Goal: Task Accomplishment & Management: Manage account settings

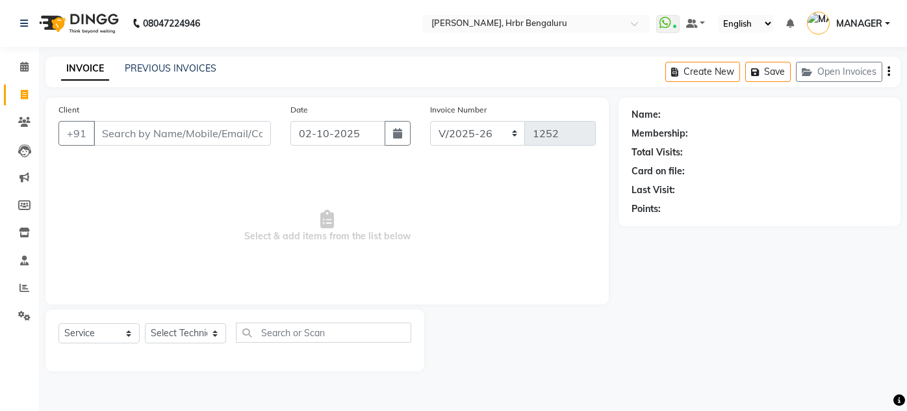
select select "3771"
select select "service"
click at [20, 72] on span at bounding box center [24, 67] width 23 height 15
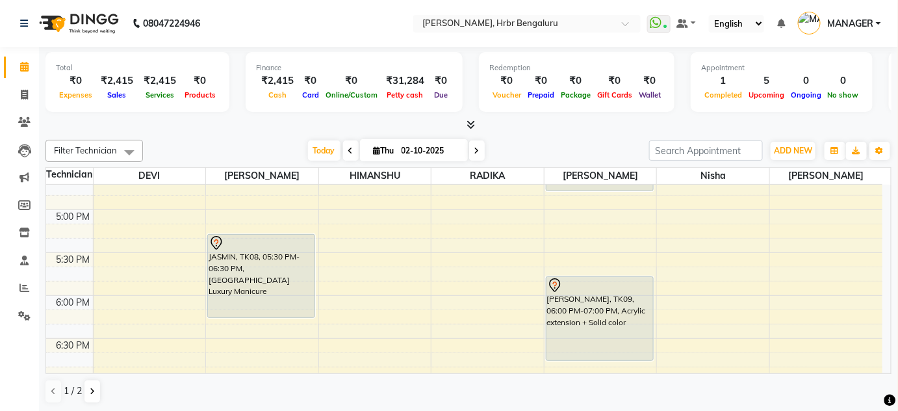
scroll to position [1428, 0]
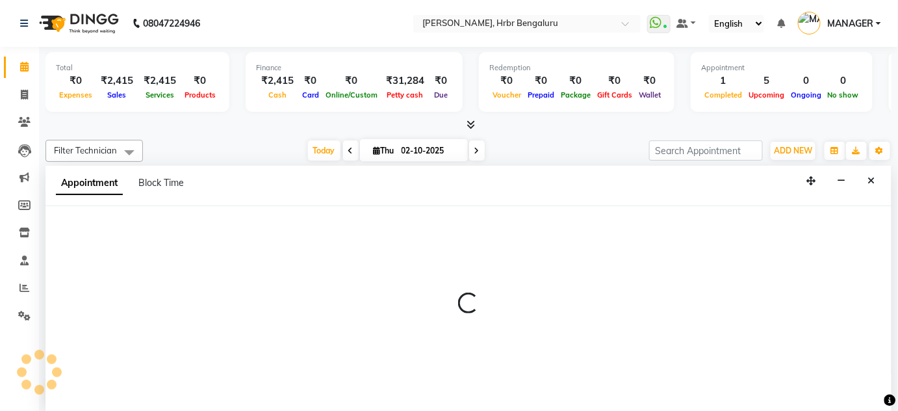
scroll to position [0, 0]
select select "88465"
select select "tentative"
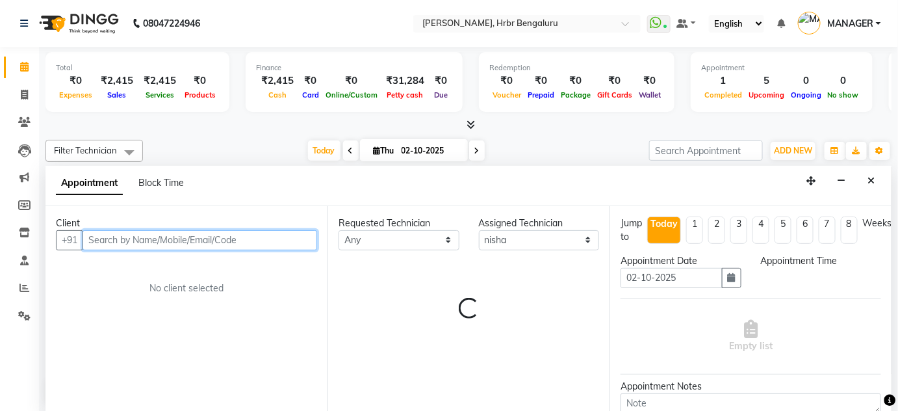
select select "1050"
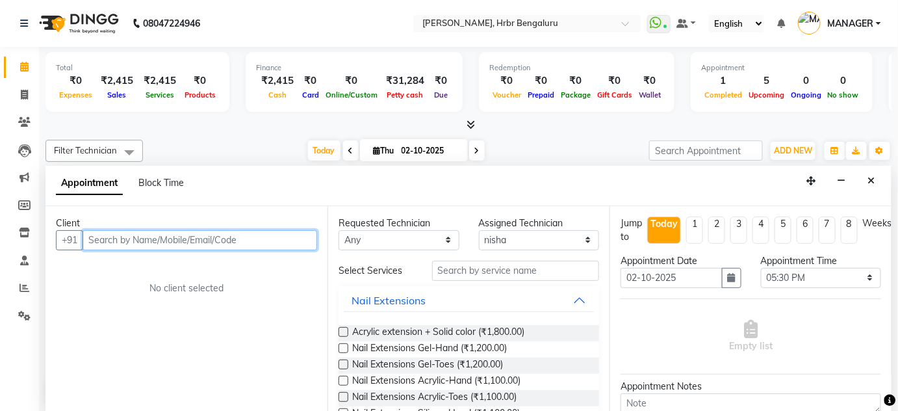
click at [140, 235] on input "text" at bounding box center [200, 240] width 235 height 20
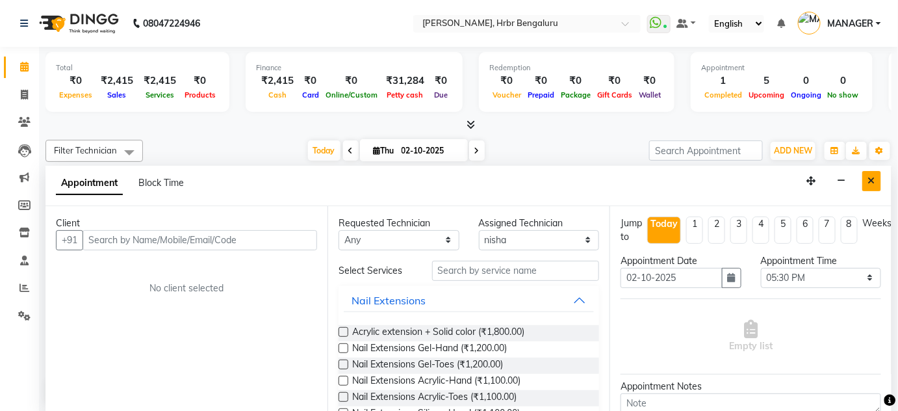
click at [871, 177] on icon "Close" at bounding box center [871, 180] width 7 height 9
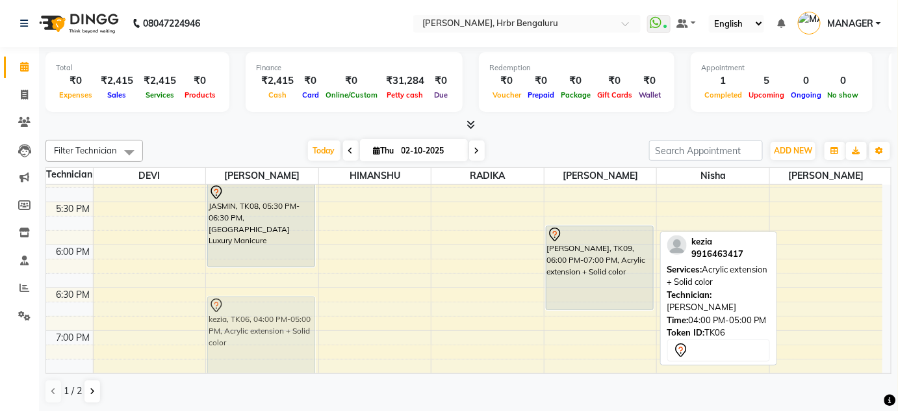
scroll to position [1483, 0]
drag, startPoint x: 589, startPoint y: 214, endPoint x: 277, endPoint y: 320, distance: 329.2
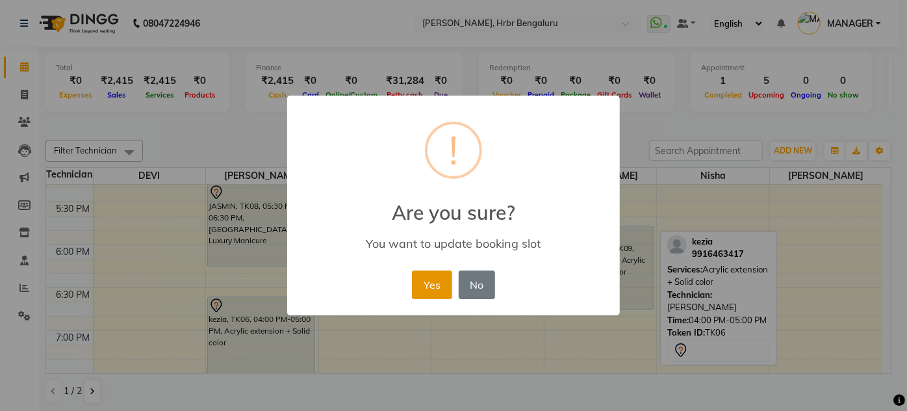
click at [430, 277] on button "Yes" at bounding box center [432, 284] width 40 height 29
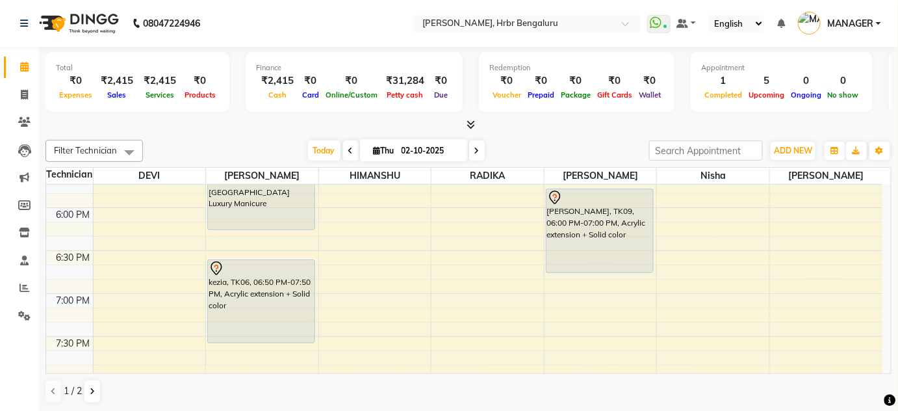
scroll to position [1526, 0]
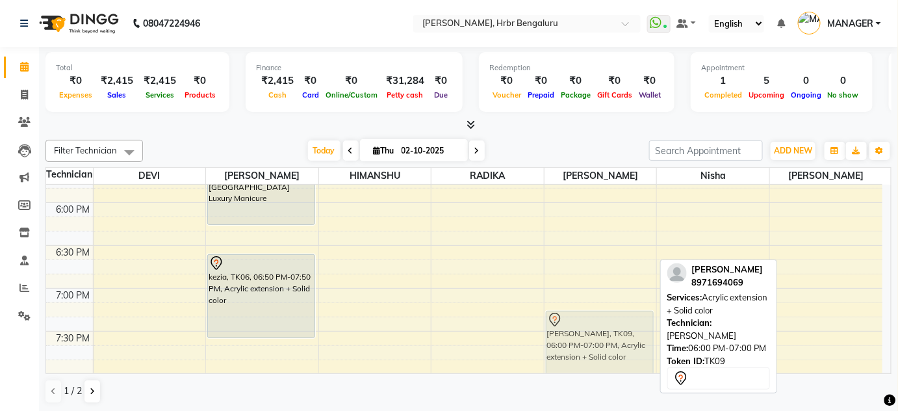
drag, startPoint x: 582, startPoint y: 207, endPoint x: 574, endPoint y: 337, distance: 130.9
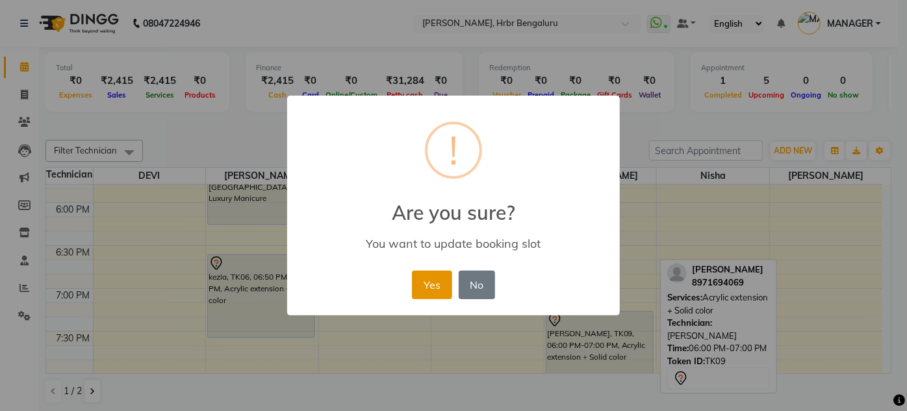
click at [422, 283] on button "Yes" at bounding box center [432, 284] width 40 height 29
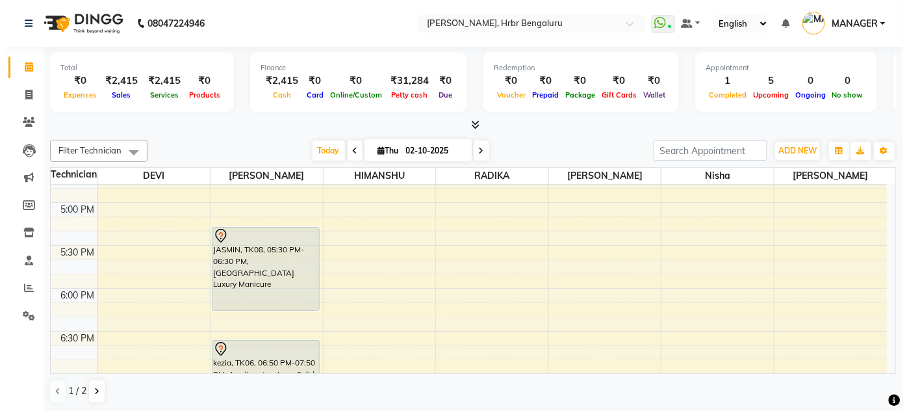
scroll to position [1429, 0]
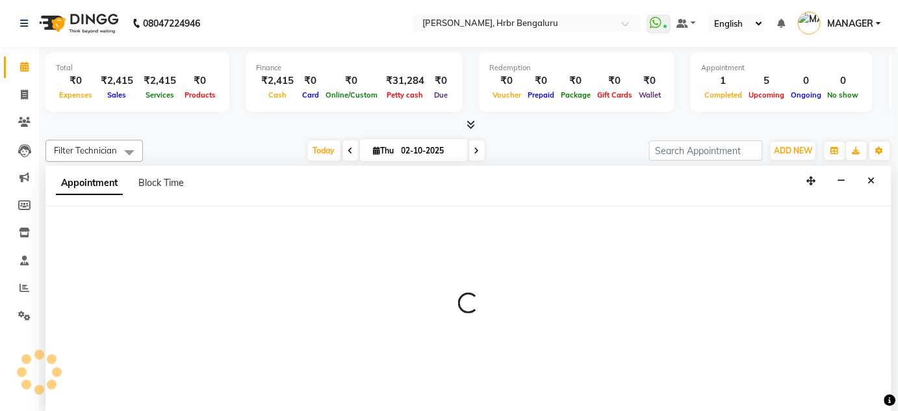
select select "87889"
select select "tentative"
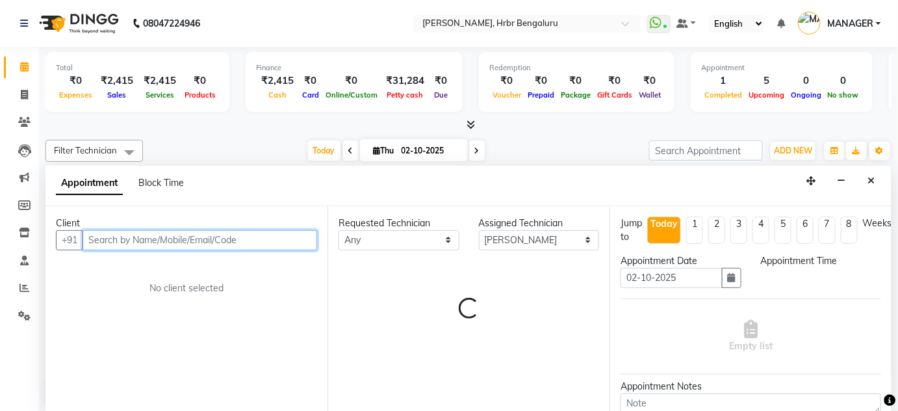
select select "1050"
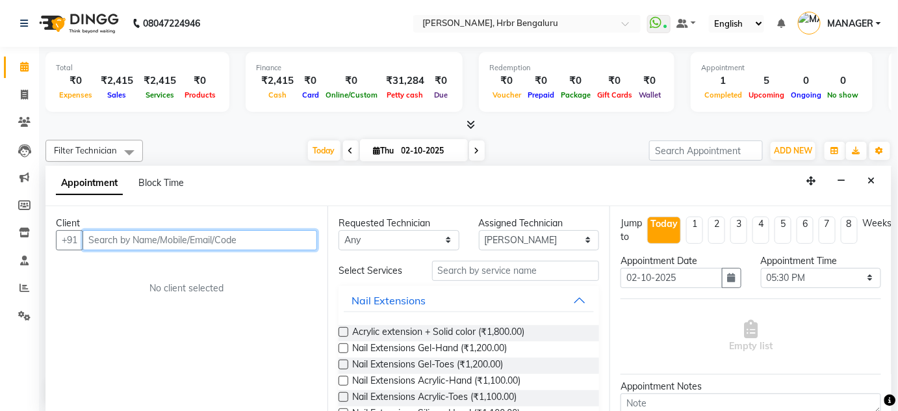
click at [141, 242] on input "text" at bounding box center [200, 240] width 235 height 20
type input "9739712298"
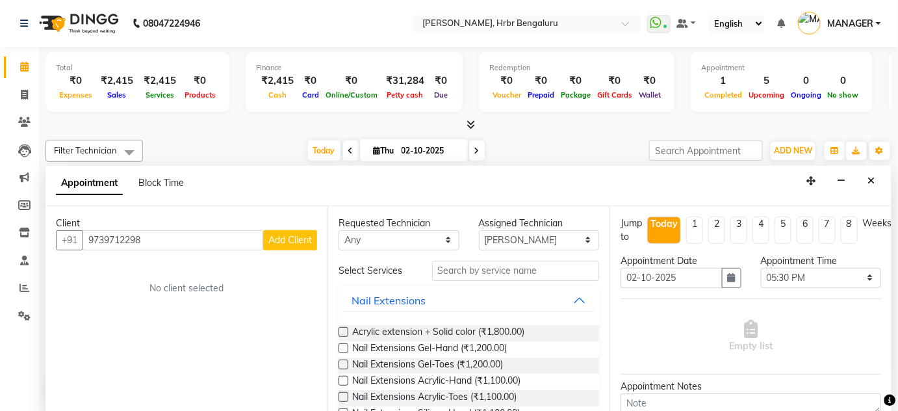
click at [290, 236] on span "Add Client" at bounding box center [290, 240] width 44 height 12
select select "21"
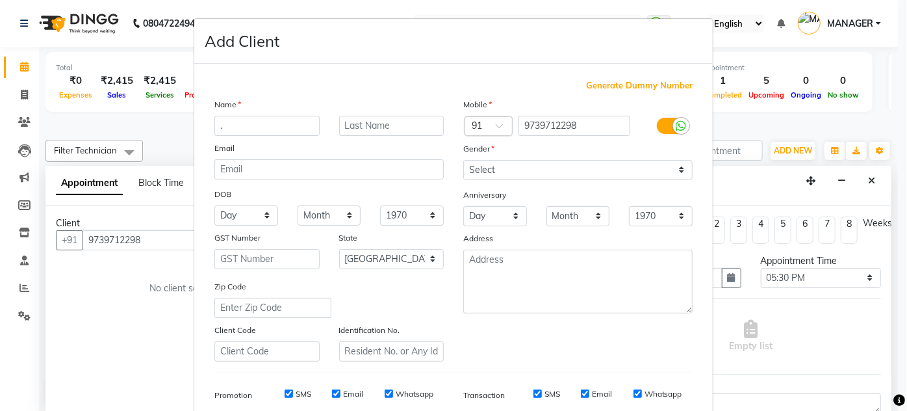
type input "."
click at [513, 166] on select "Select Male Female Other Prefer Not To Say" at bounding box center [577, 170] width 229 height 20
select select "female"
click at [463, 160] on select "Select Male Female Other Prefer Not To Say" at bounding box center [577, 170] width 229 height 20
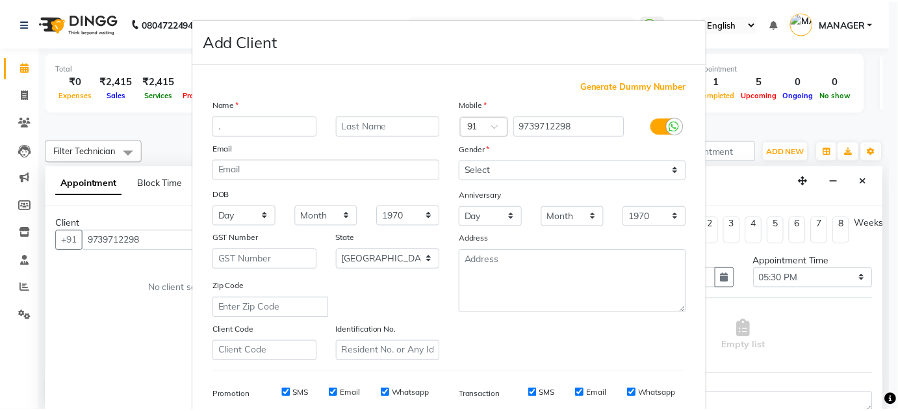
scroll to position [188, 0]
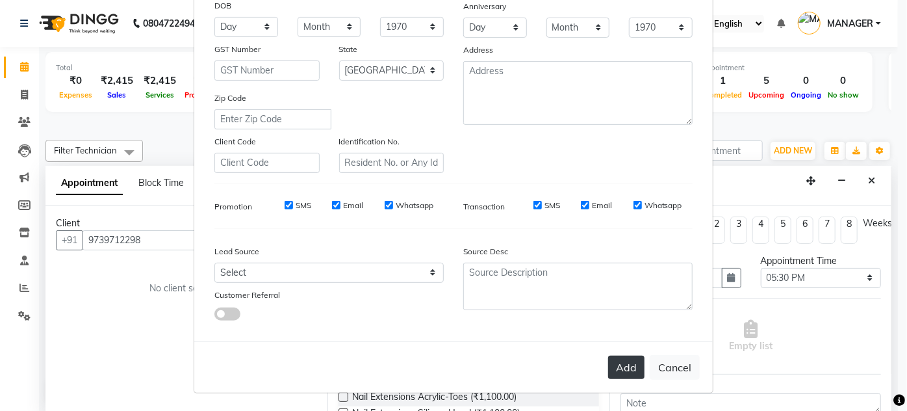
click at [609, 375] on button "Add" at bounding box center [626, 366] width 36 height 23
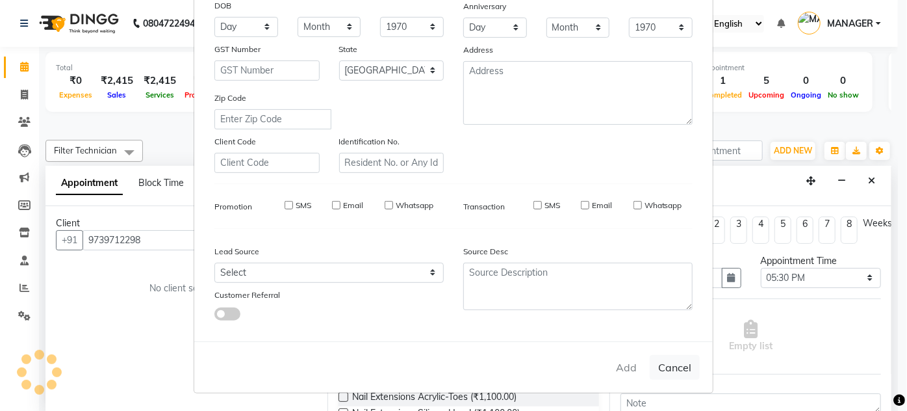
type input "97******98"
select select
select select "null"
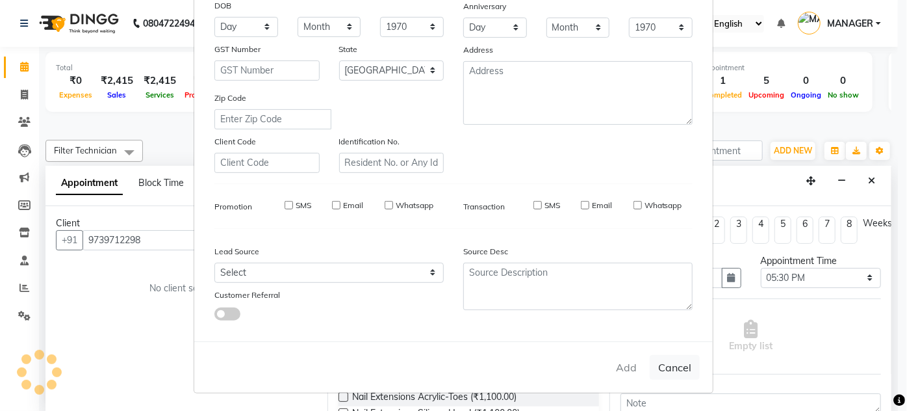
select select
checkbox input "false"
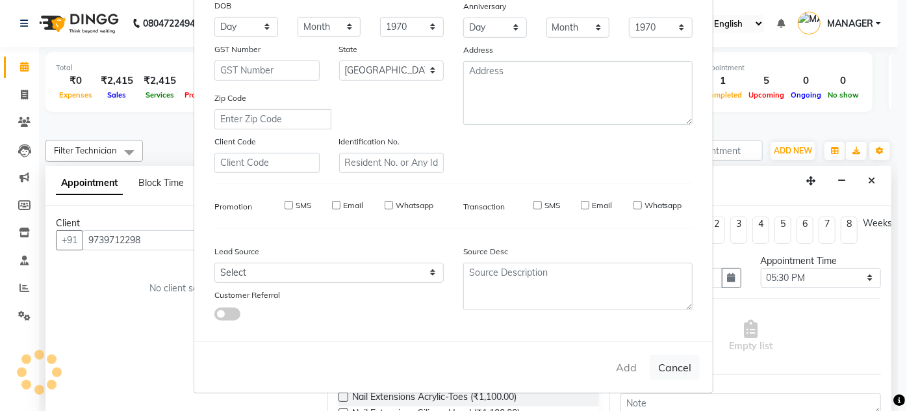
checkbox input "false"
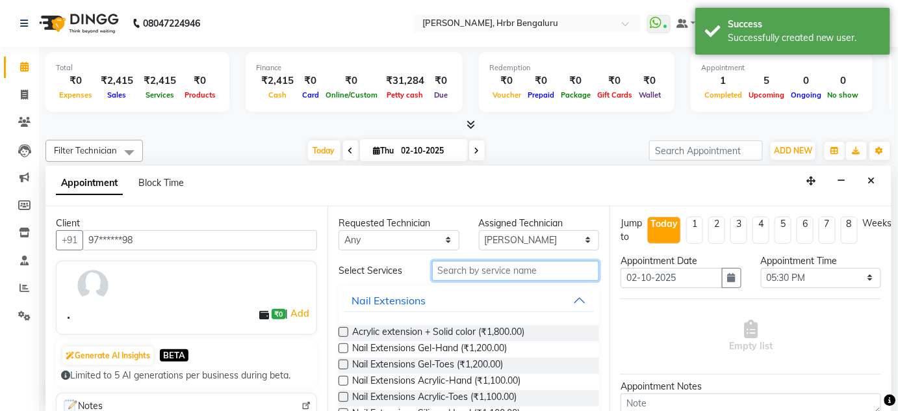
click at [459, 266] on input "text" at bounding box center [515, 271] width 167 height 20
type input "EX"
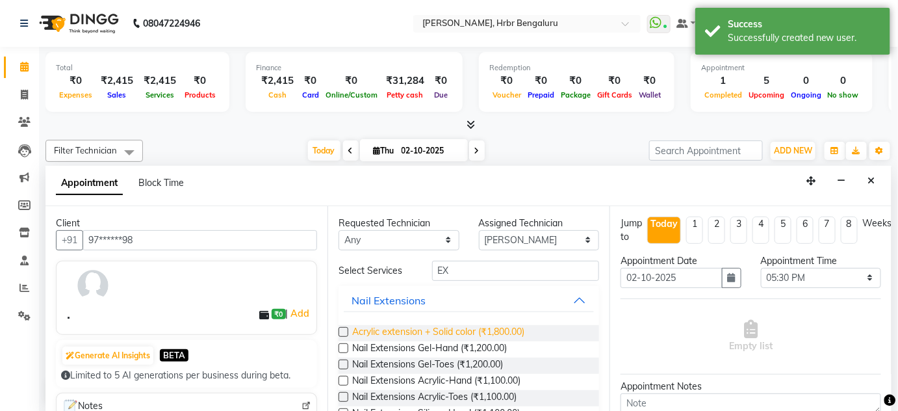
click at [455, 329] on span "Acrylic extension + Solid color (₹1,800.00)" at bounding box center [438, 333] width 172 height 16
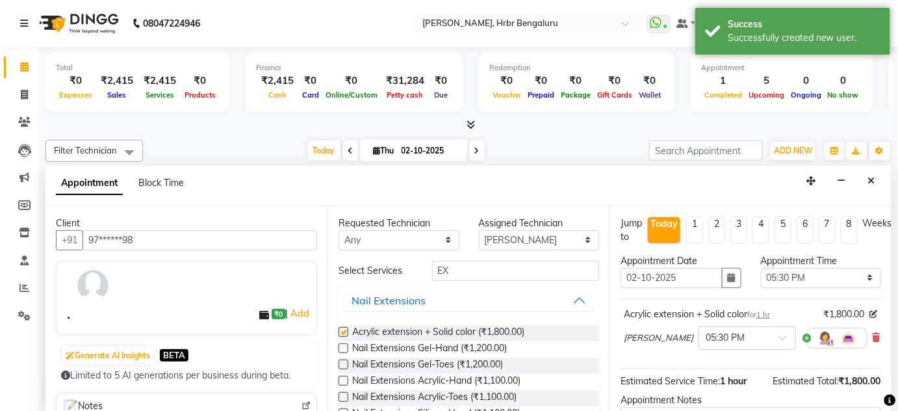
checkbox input "false"
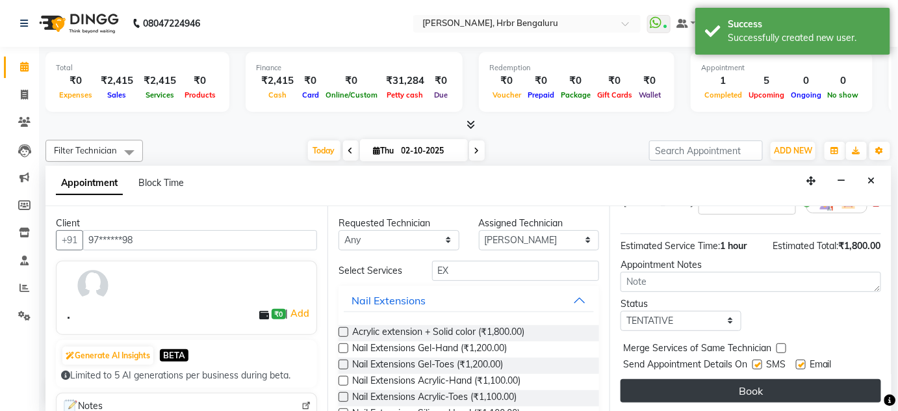
click at [787, 384] on button "Book" at bounding box center [751, 390] width 261 height 23
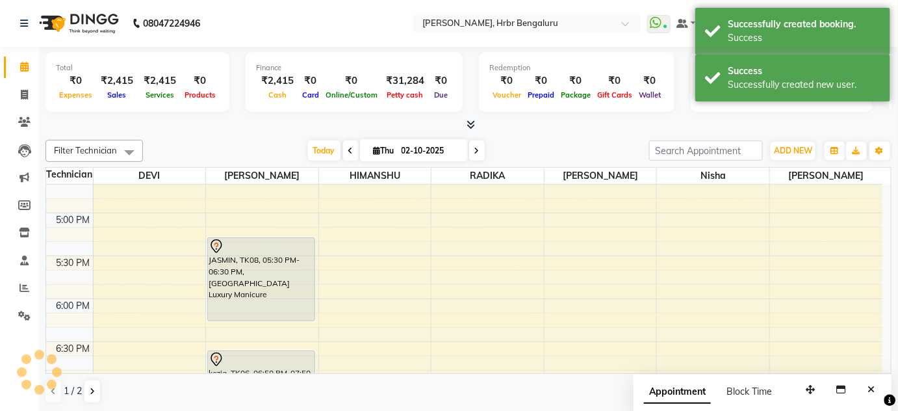
scroll to position [0, 0]
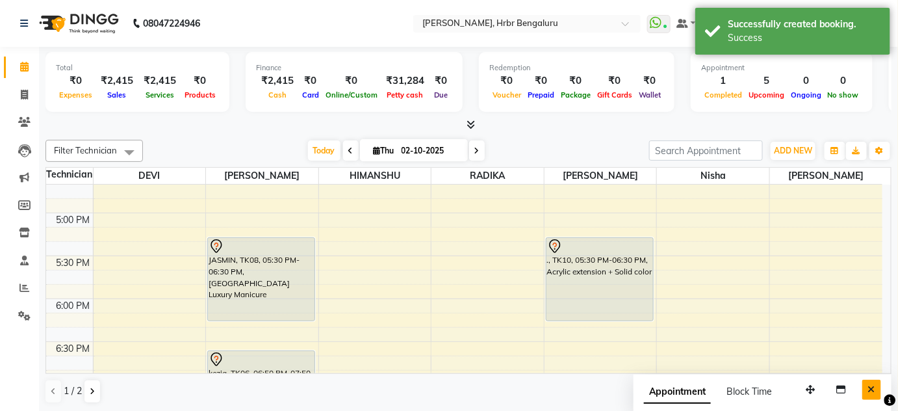
click at [865, 384] on button "Close" at bounding box center [871, 389] width 19 height 20
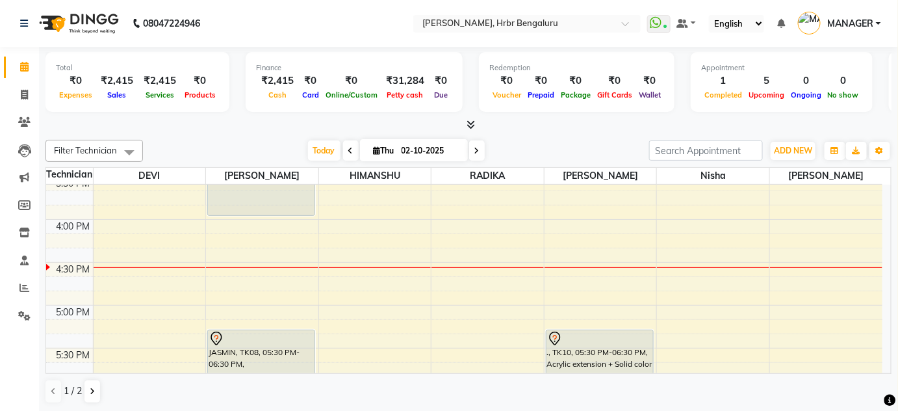
scroll to position [1348, 0]
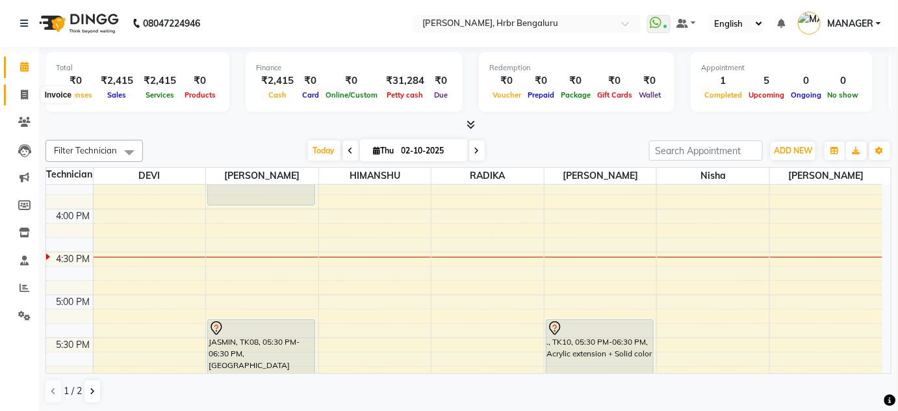
click at [24, 95] on icon at bounding box center [24, 95] width 7 height 10
select select "service"
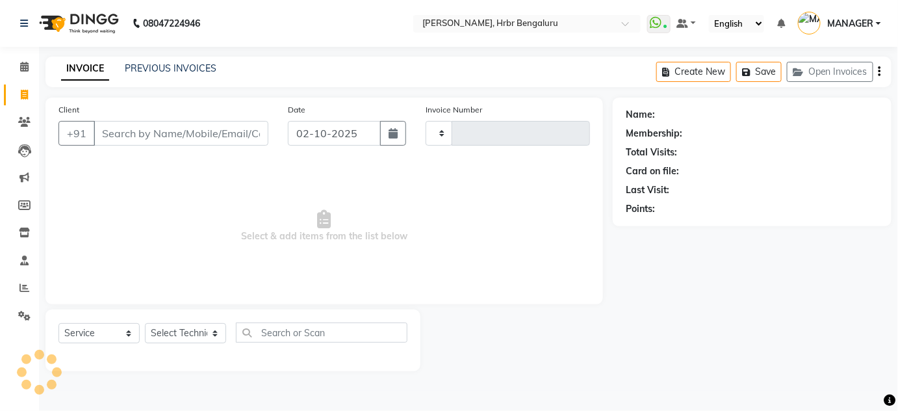
type input "1252"
select select "3771"
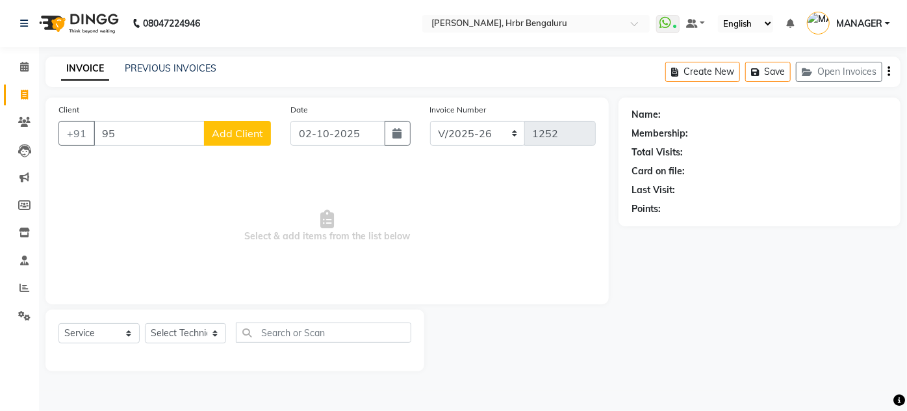
type input "9"
click at [123, 163] on span "HRBR" at bounding box center [123, 163] width 29 height 13
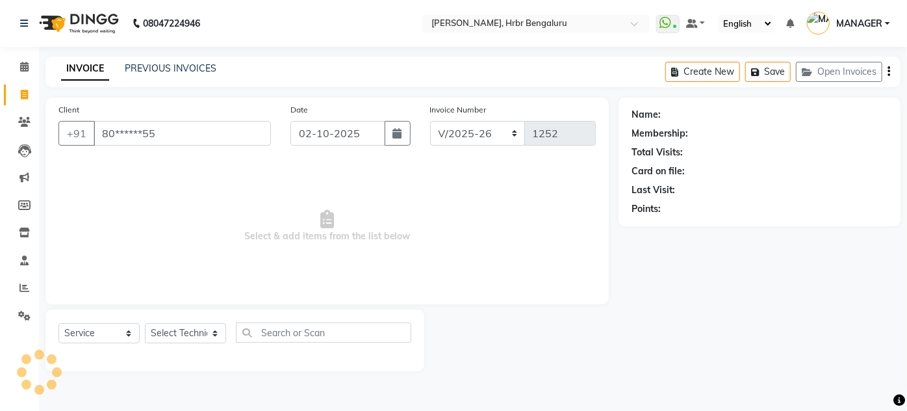
type input "80******55"
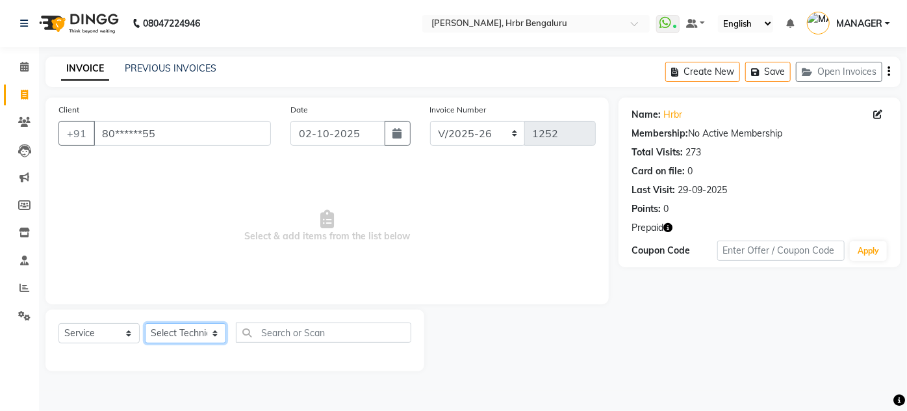
click at [180, 338] on select "Select Technician adesh DEVI HIMANSHU jyothi KEVIN MANAGER nisha RADIKA RITESH …" at bounding box center [185, 333] width 81 height 20
select select "82748"
click at [145, 323] on select "Select Technician adesh DEVI HIMANSHU jyothi KEVIN MANAGER nisha RADIKA RITESH …" at bounding box center [185, 333] width 81 height 20
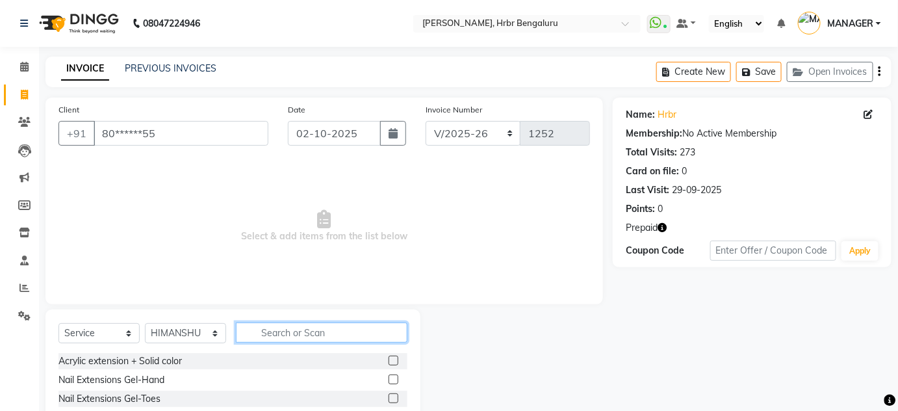
click at [281, 330] on input "text" at bounding box center [322, 332] width 172 height 20
type input "AC"
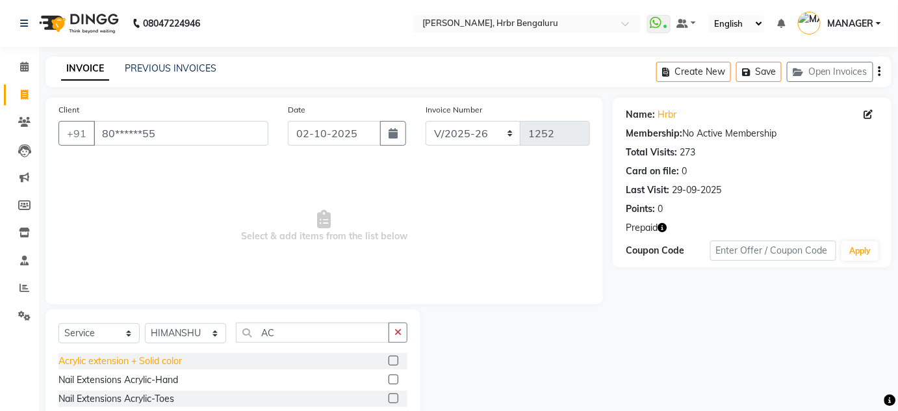
click at [132, 363] on div "Acrylic extension + Solid color" at bounding box center [119, 361] width 123 height 14
checkbox input "false"
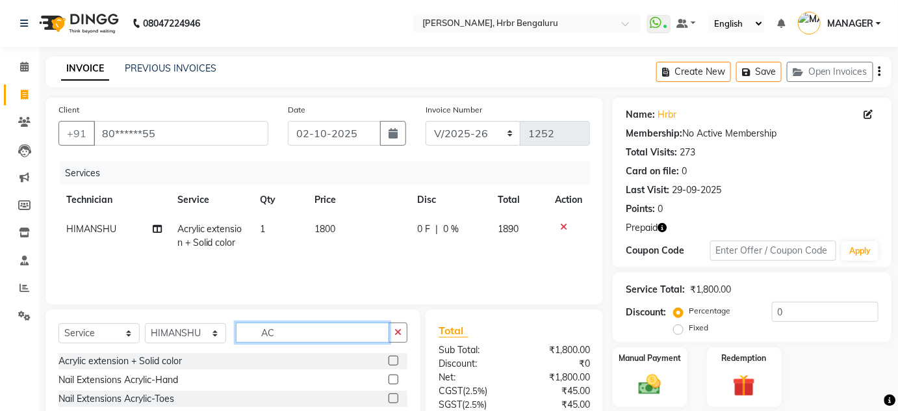
click at [285, 334] on input "AC" at bounding box center [312, 332] width 153 height 20
type input "A"
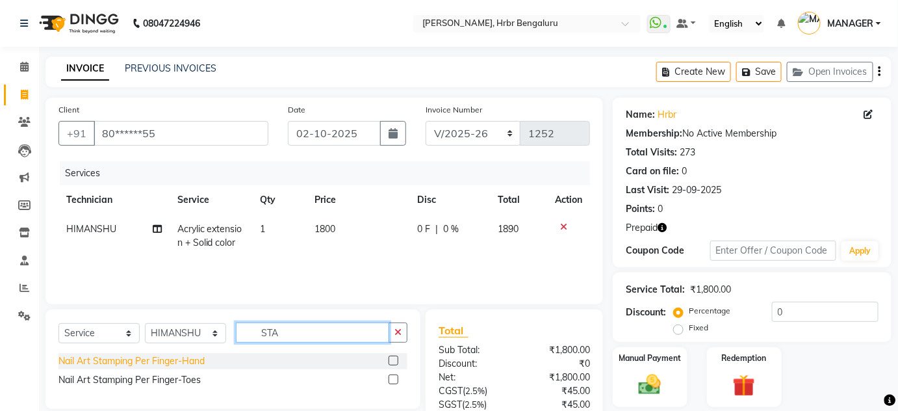
type input "STA"
click at [119, 363] on div "Nail Art Stamping Per Finger-Hand" at bounding box center [131, 361] width 146 height 14
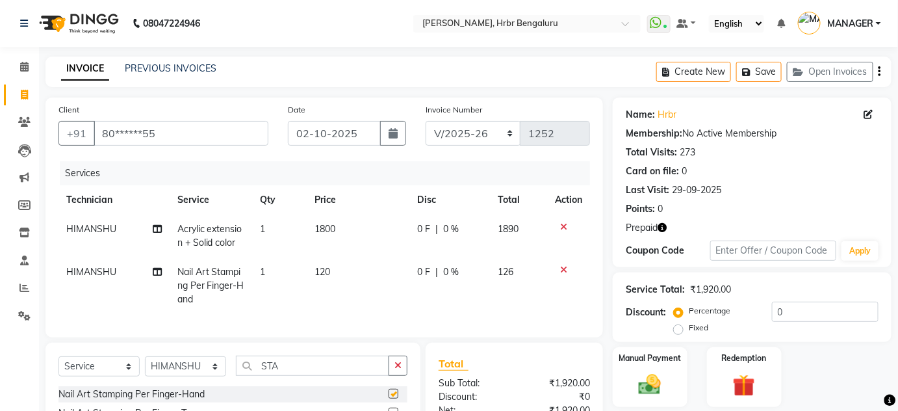
checkbox input "false"
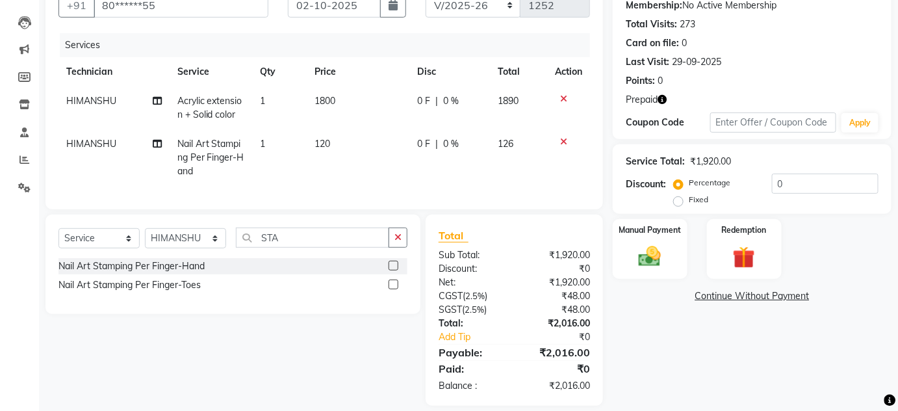
click at [286, 142] on td "1" at bounding box center [279, 157] width 55 height 57
select select "82748"
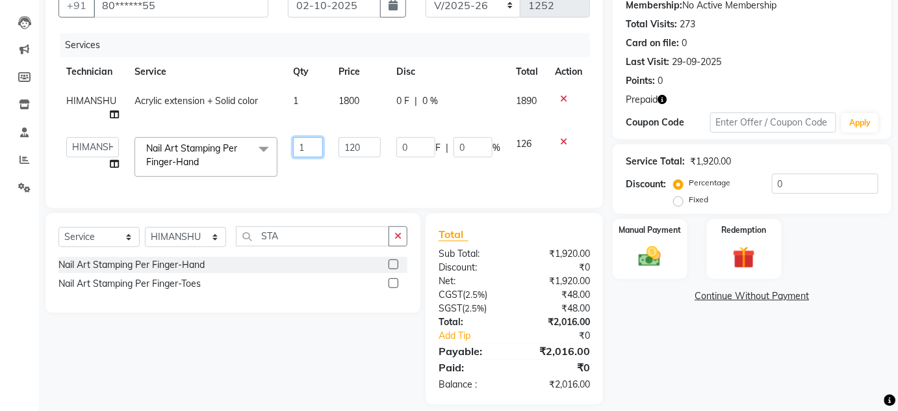
click at [306, 144] on input "1" at bounding box center [308, 147] width 30 height 20
type input "2"
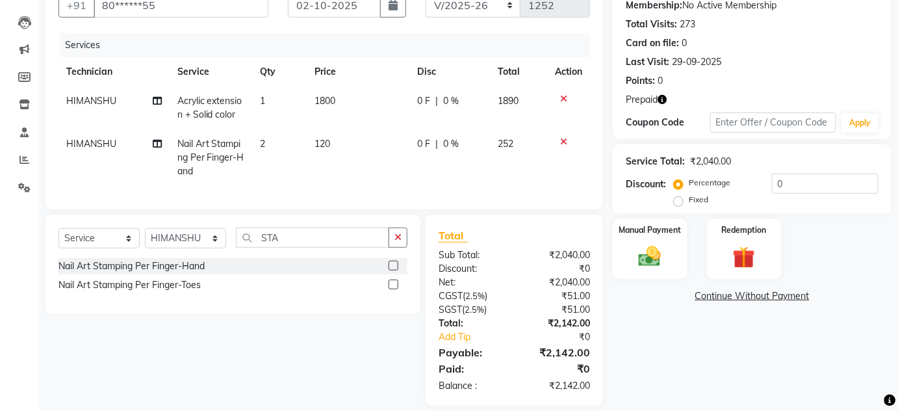
click at [300, 179] on td "2" at bounding box center [279, 157] width 55 height 57
select select "82748"
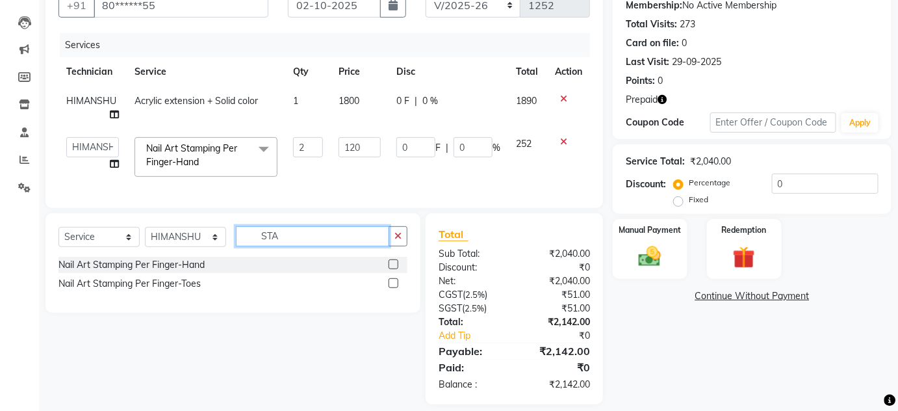
click at [288, 246] on input "STA" at bounding box center [312, 236] width 153 height 20
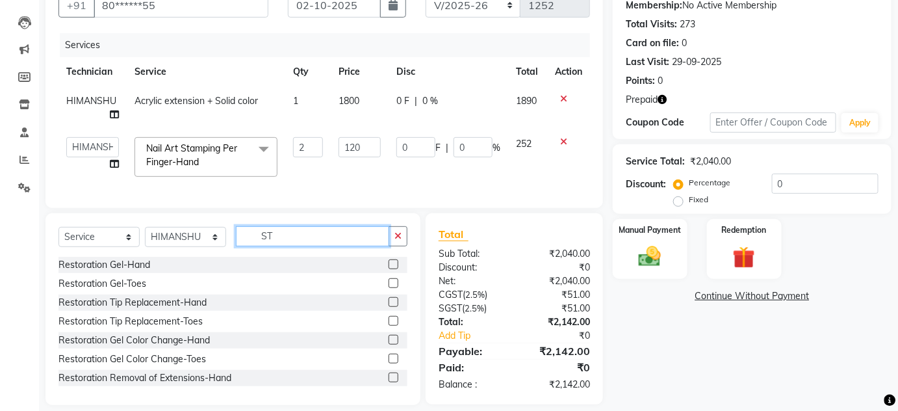
type input "STA"
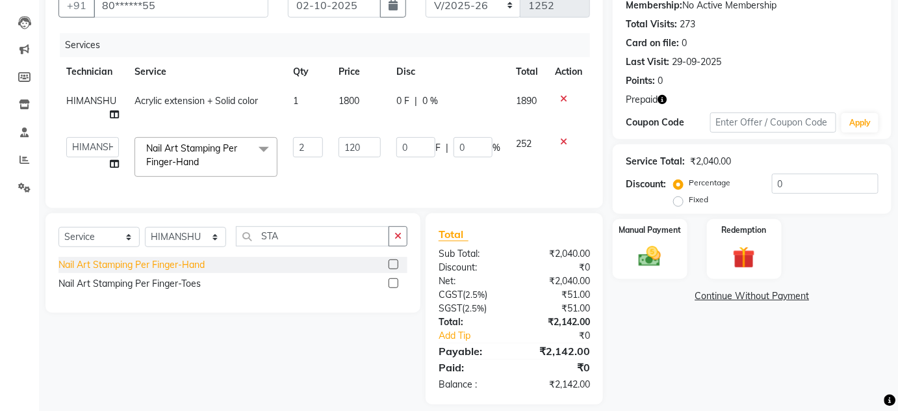
click at [123, 272] on div "Nail Art Stamping Per Finger-Hand" at bounding box center [131, 265] width 146 height 14
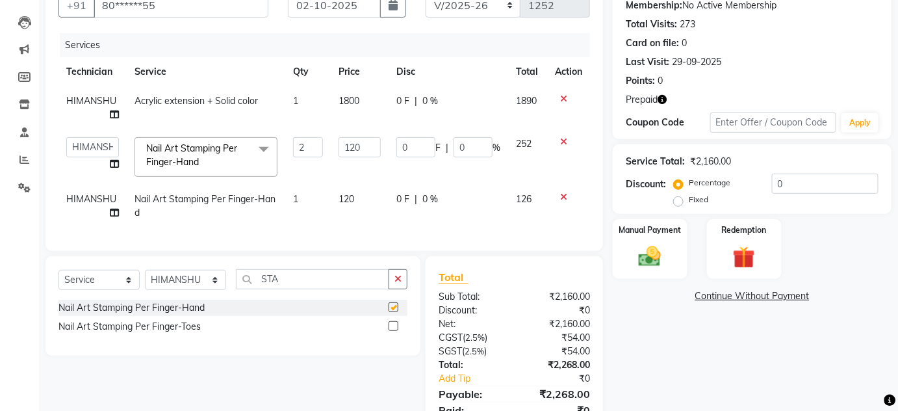
checkbox input "false"
click at [279, 223] on td "Nail Art Stamping Per Finger-Hand" at bounding box center [206, 206] width 159 height 43
select select "82748"
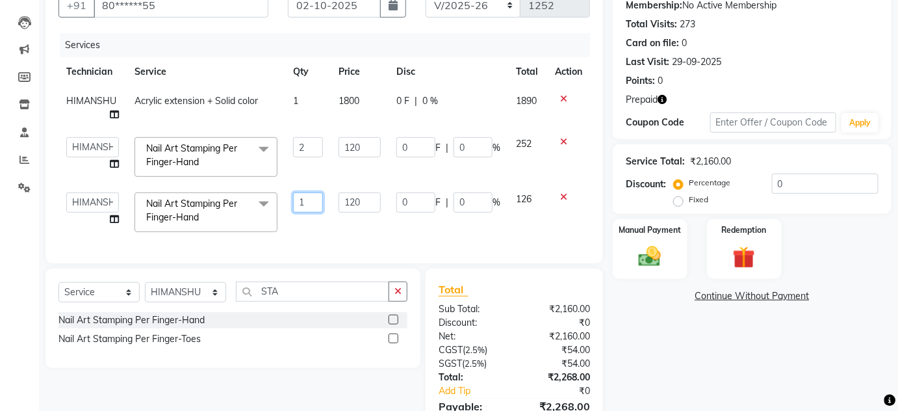
click at [300, 198] on input "1" at bounding box center [308, 202] width 30 height 20
type input "2"
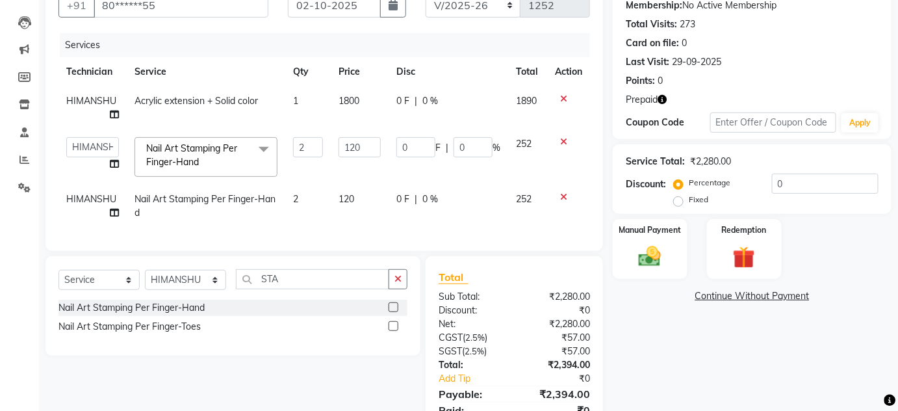
click at [373, 204] on td "120" at bounding box center [360, 206] width 58 height 43
select select "82748"
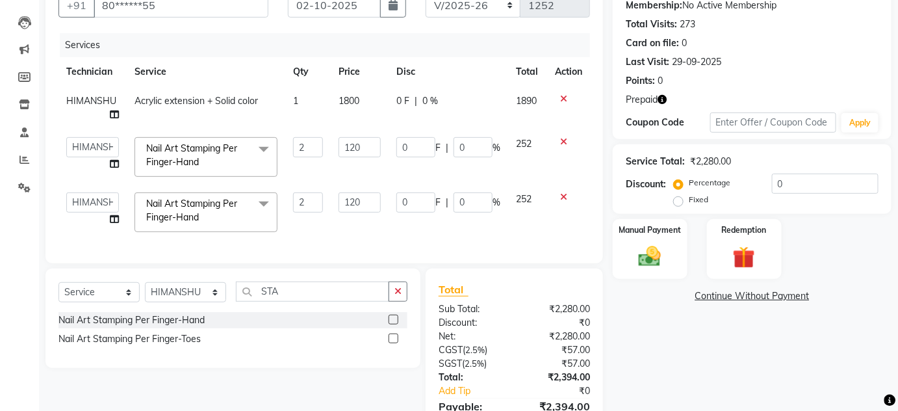
click at [373, 204] on input "120" at bounding box center [360, 202] width 42 height 20
type input "100"
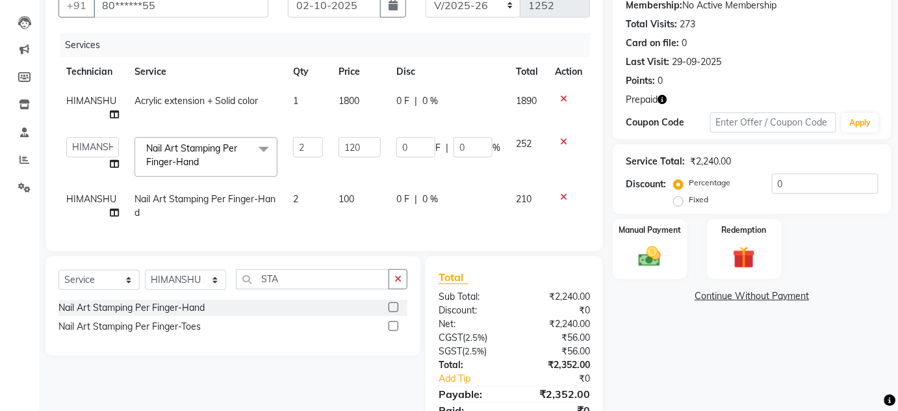
click at [344, 236] on div "Services Technician Service Qty Price Disc Total Action HIMANSHU Acrylic extens…" at bounding box center [324, 135] width 532 height 205
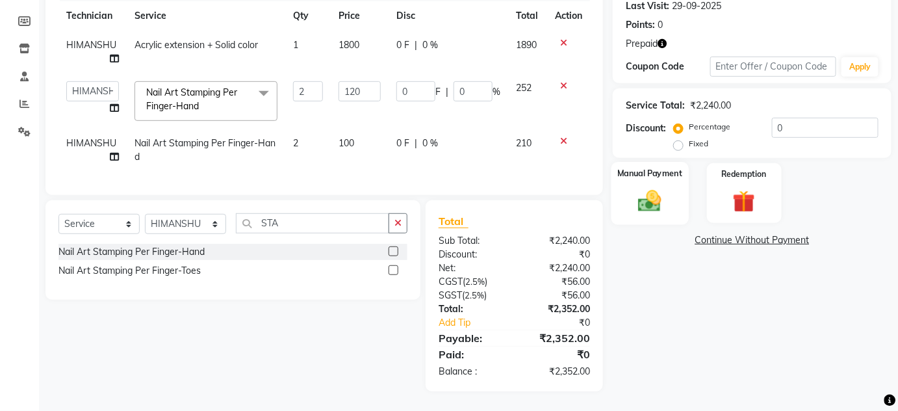
click at [652, 187] on img at bounding box center [650, 200] width 38 height 27
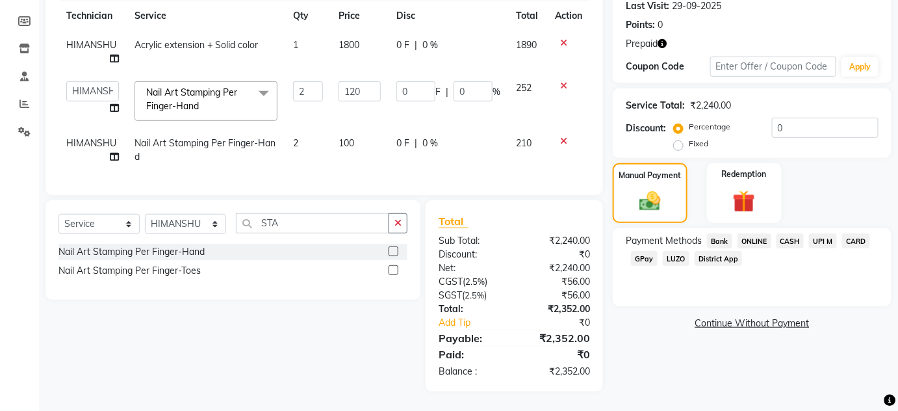
click at [751, 233] on span "ONLINE" at bounding box center [754, 240] width 34 height 15
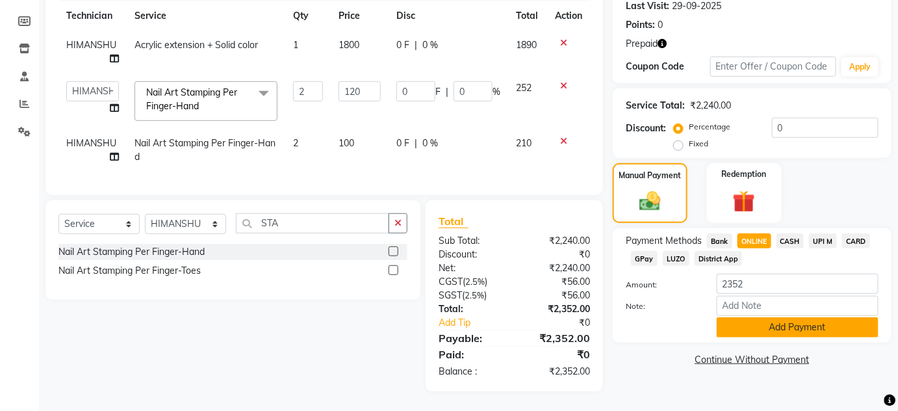
click at [771, 323] on button "Add Payment" at bounding box center [798, 327] width 162 height 20
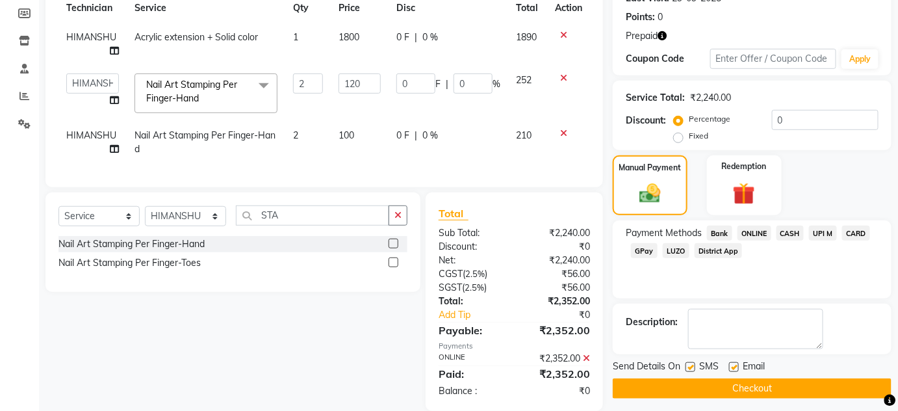
scroll to position [218, 0]
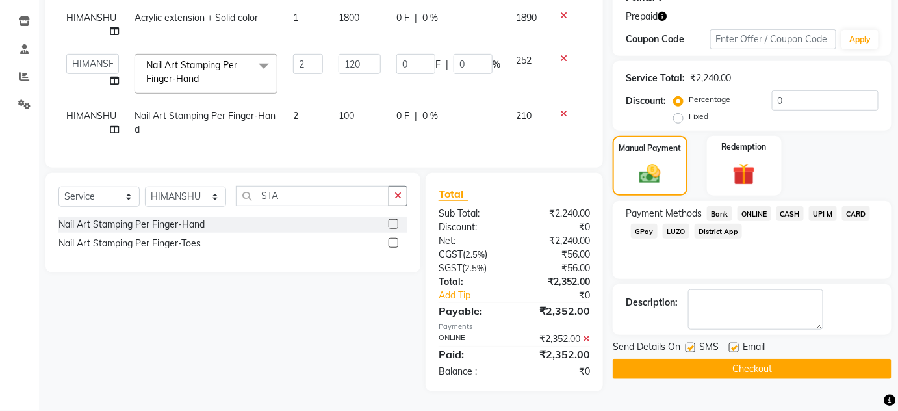
click at [663, 359] on button "Checkout" at bounding box center [752, 369] width 279 height 20
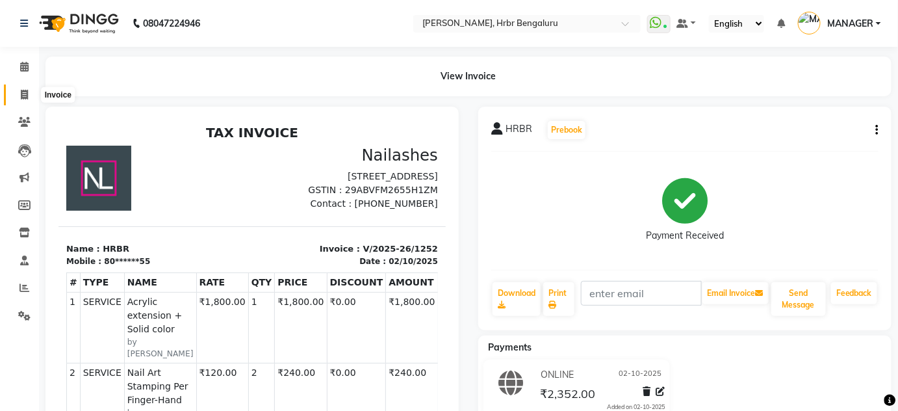
click at [24, 94] on icon at bounding box center [24, 95] width 7 height 10
select select "service"
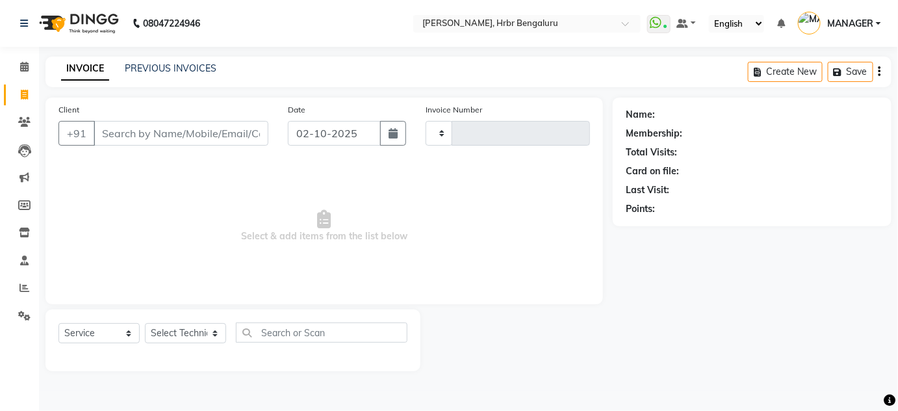
type input "1253"
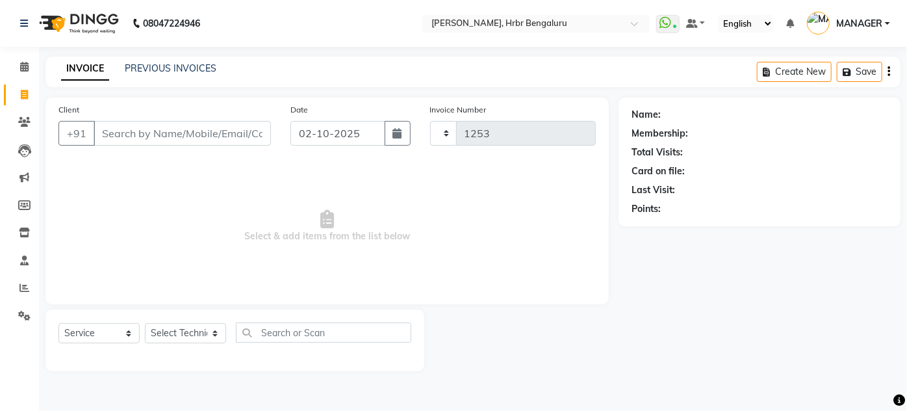
select select "3771"
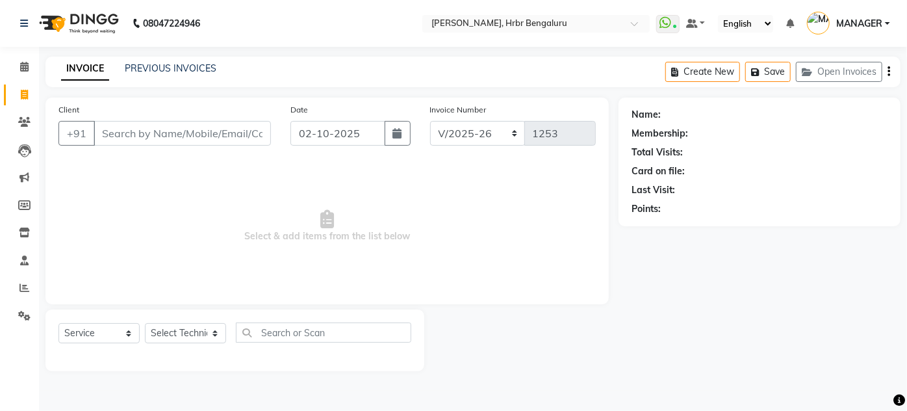
click at [116, 135] on input "Client" at bounding box center [182, 133] width 177 height 25
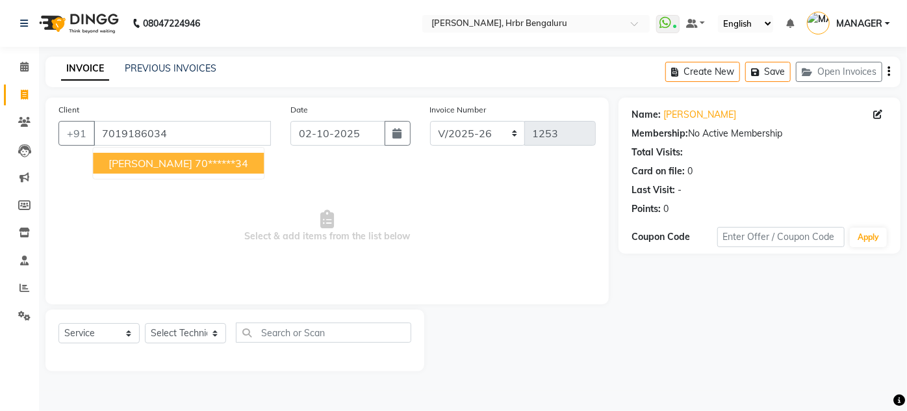
click at [145, 170] on button "emma 70******34" at bounding box center [178, 163] width 171 height 21
type input "70******34"
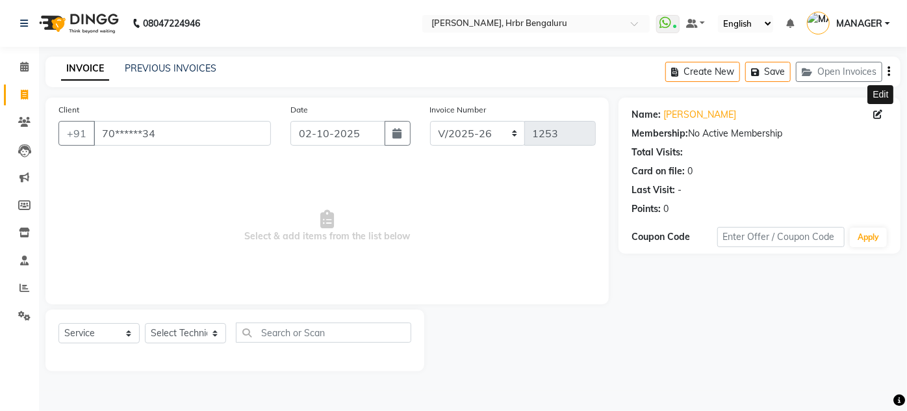
click at [877, 114] on icon at bounding box center [877, 114] width 9 height 9
select select "21"
select select "female"
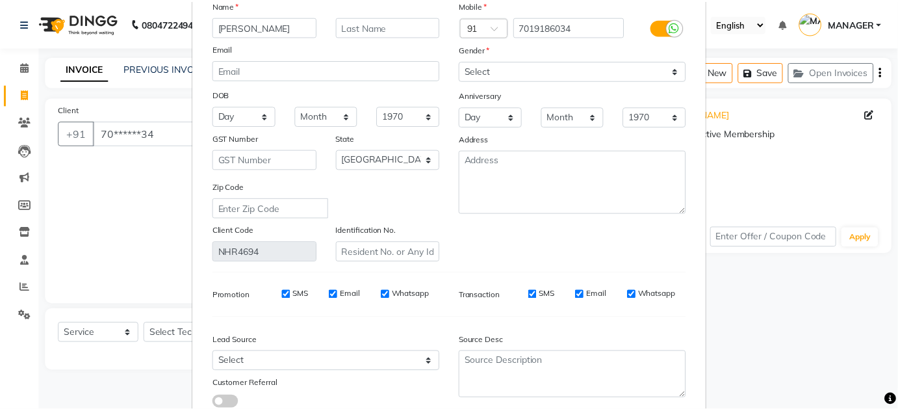
scroll to position [165, 0]
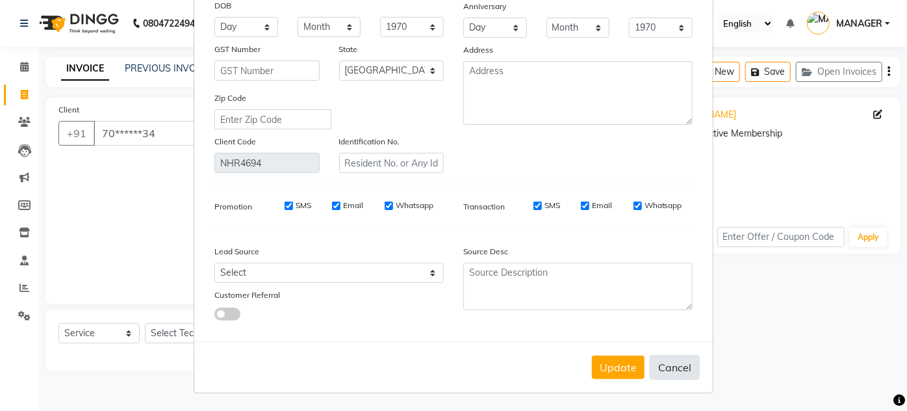
click at [659, 355] on button "Cancel" at bounding box center [675, 367] width 50 height 25
select select
select select "null"
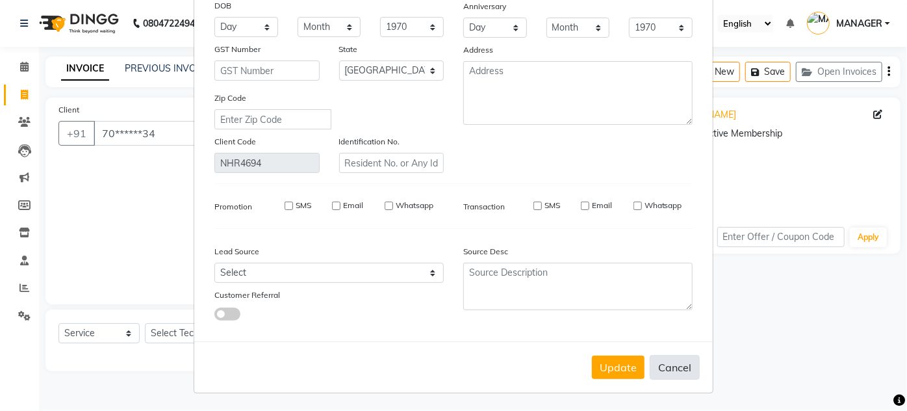
select select
checkbox input "false"
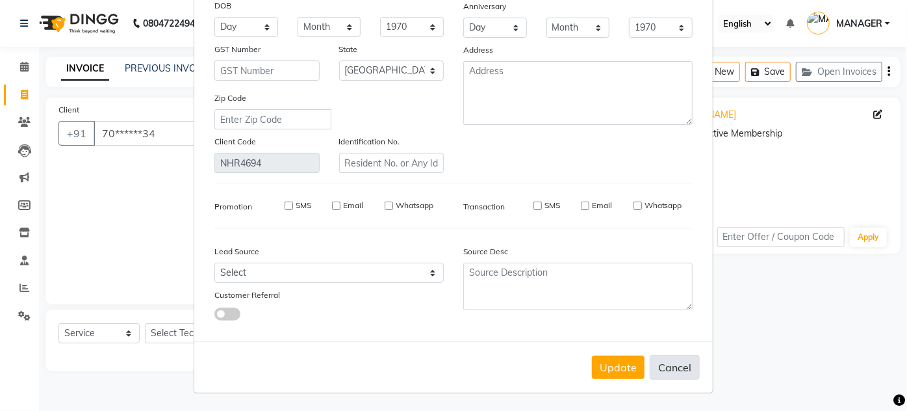
checkbox input "false"
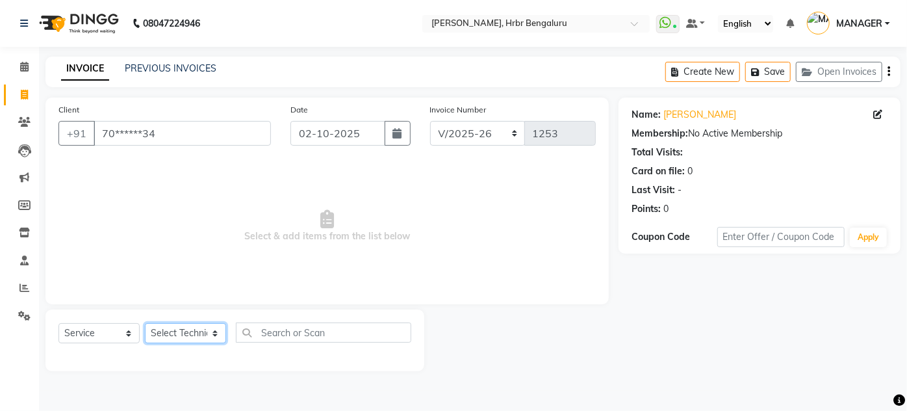
click at [175, 339] on select "Select Technician adesh DEVI HIMANSHU jyothi KEVIN MANAGER nisha RADIKA RITESH …" at bounding box center [185, 333] width 81 height 20
select select "77431"
click at [145, 323] on select "Select Technician adesh DEVI HIMANSHU jyothi KEVIN MANAGER nisha RADIKA RITESH …" at bounding box center [185, 333] width 81 height 20
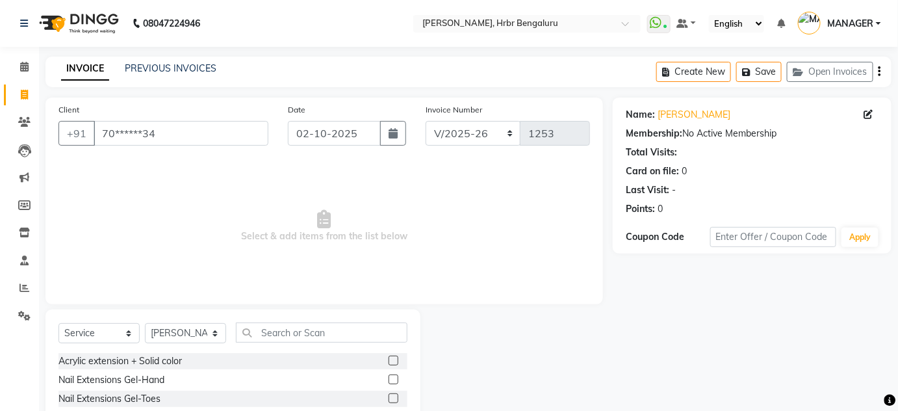
click at [268, 321] on div "Select Service Product Membership Package Voucher Prepaid Gift Card Select Tech…" at bounding box center [232, 405] width 375 height 192
click at [268, 327] on input "text" at bounding box center [322, 332] width 172 height 20
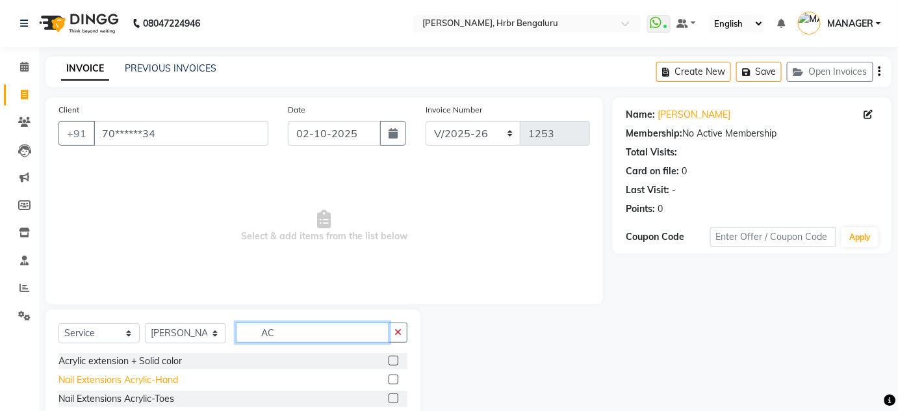
type input "AC"
click at [107, 381] on div "Nail Extensions Acrylic-Hand" at bounding box center [118, 380] width 120 height 14
checkbox input "false"
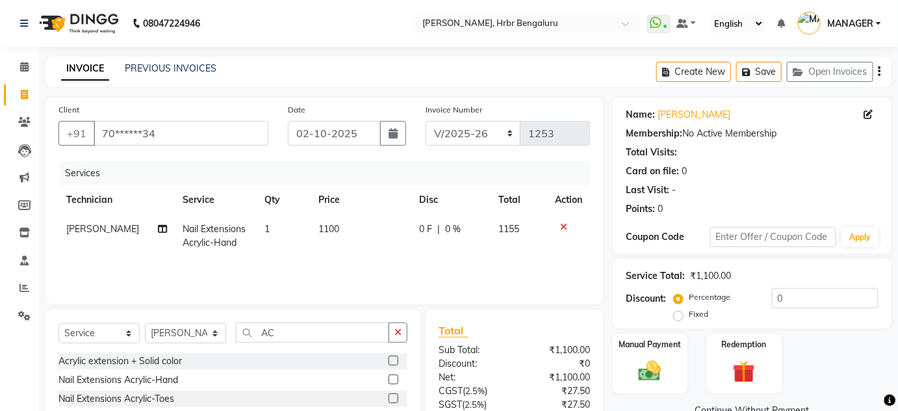
click at [357, 233] on td "1100" at bounding box center [361, 235] width 100 height 43
select select "77431"
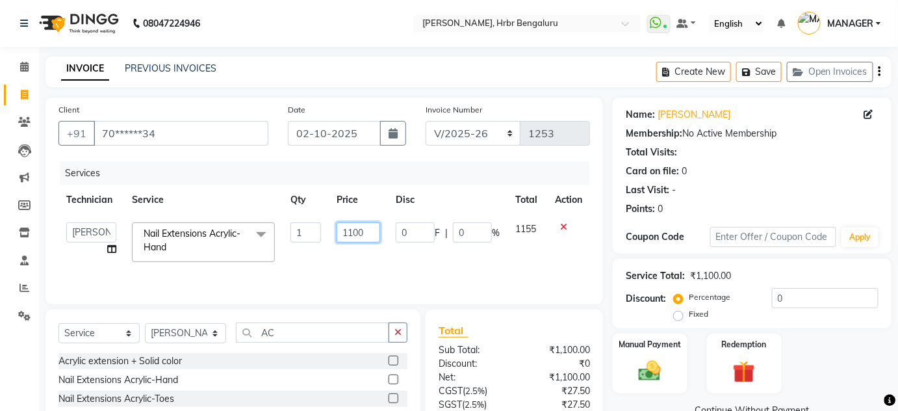
click at [370, 228] on input "1100" at bounding box center [359, 232] width 44 height 20
type input "110"
click at [563, 226] on icon at bounding box center [563, 226] width 7 height 9
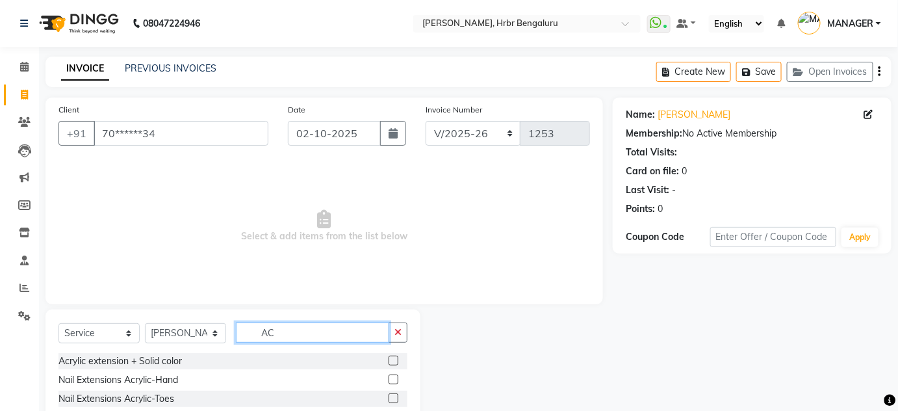
click at [289, 335] on input "AC" at bounding box center [312, 332] width 153 height 20
type input "A"
type input "RES"
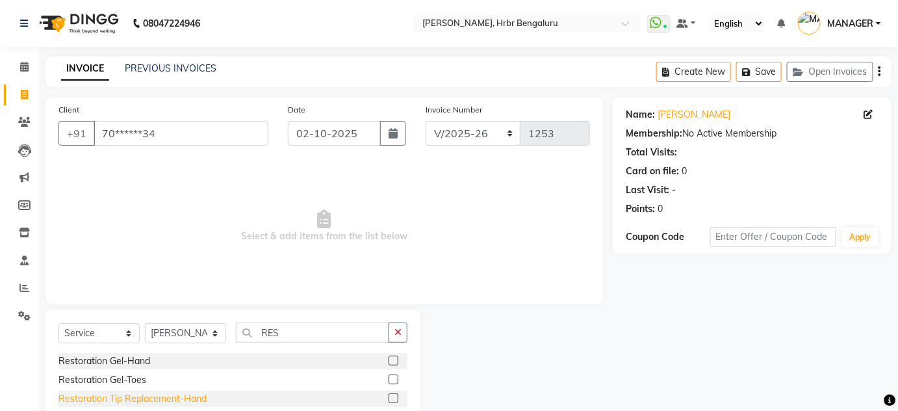
click at [132, 400] on div "Restoration Tip Replacement-Hand" at bounding box center [132, 399] width 148 height 14
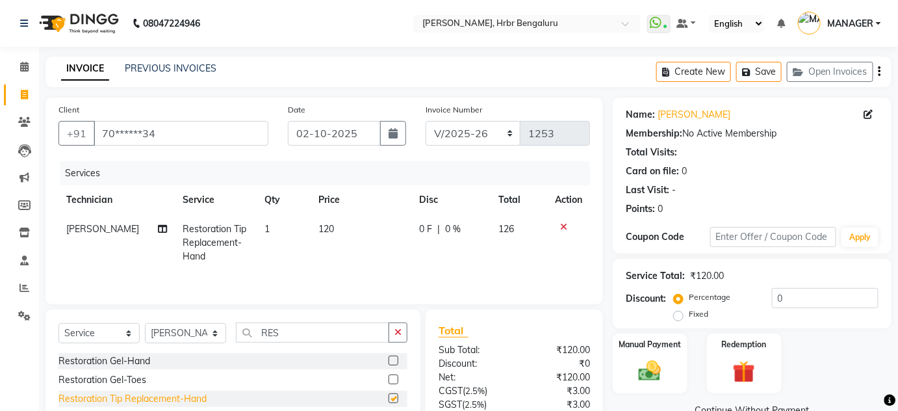
checkbox input "false"
click at [257, 244] on td "1" at bounding box center [284, 242] width 54 height 57
select select "77431"
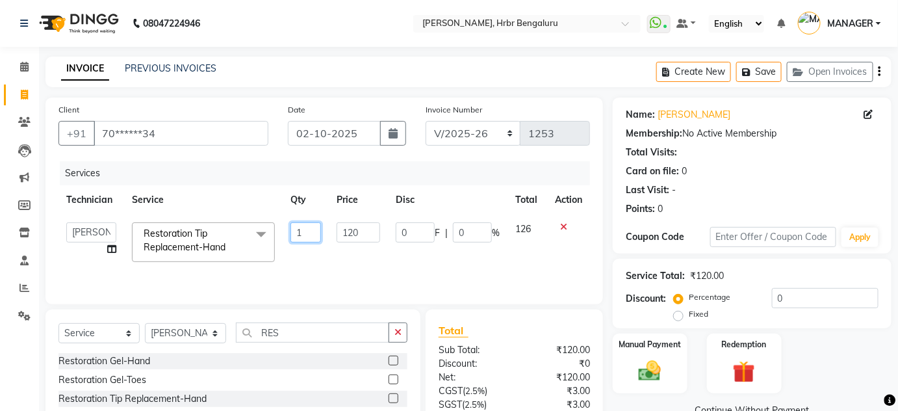
click at [312, 225] on input "1" at bounding box center [305, 232] width 31 height 20
type input "3"
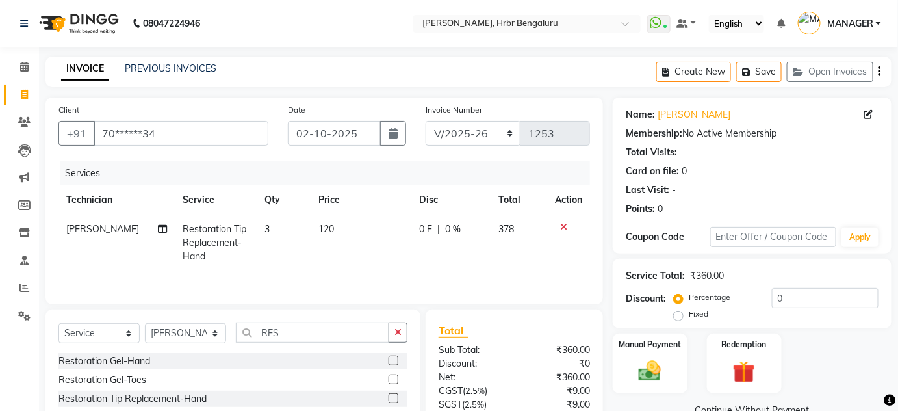
click at [318, 257] on tr "KEVIN Restoration Tip Replacement-Hand 3 120 0 F | 0 % 378" at bounding box center [324, 242] width 532 height 57
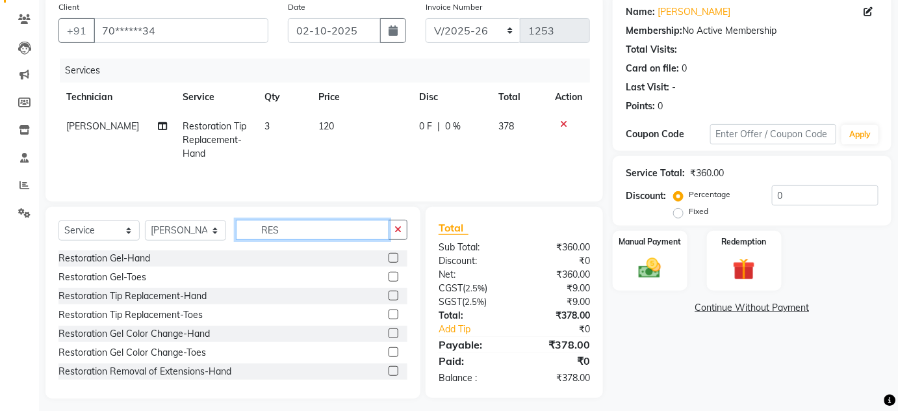
click at [292, 231] on input "RES" at bounding box center [312, 230] width 153 height 20
type input "R"
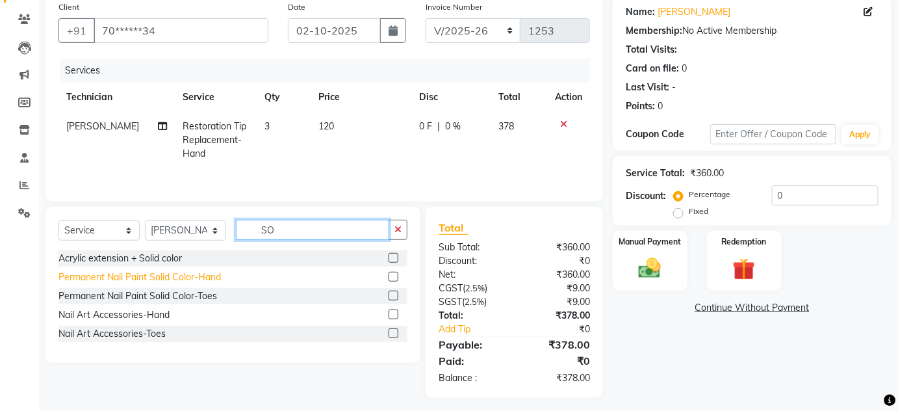
type input "SO"
click at [131, 275] on div "Permanent Nail Paint Solid Color-Hand" at bounding box center [139, 277] width 162 height 14
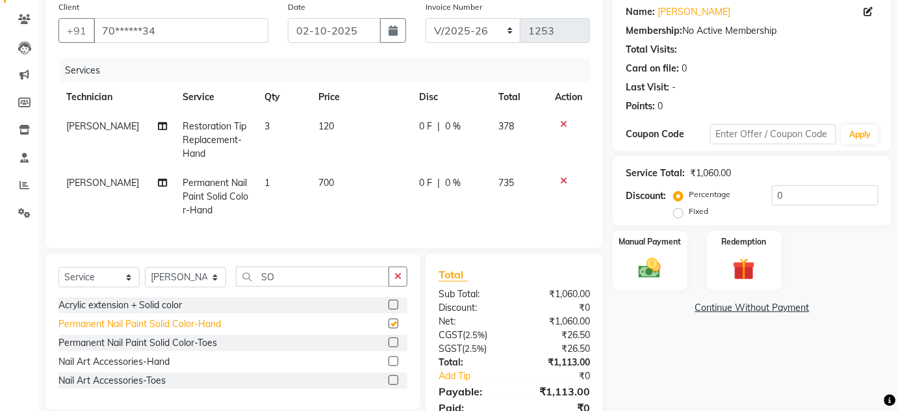
checkbox input "false"
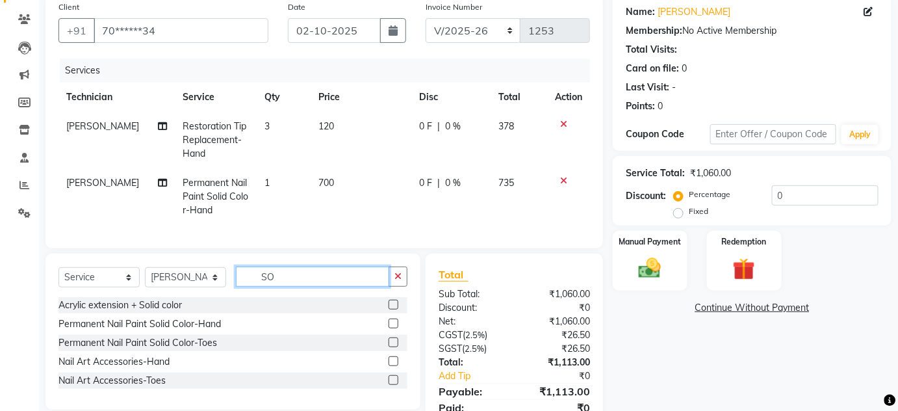
click at [283, 287] on input "SO" at bounding box center [312, 276] width 153 height 20
type input "S"
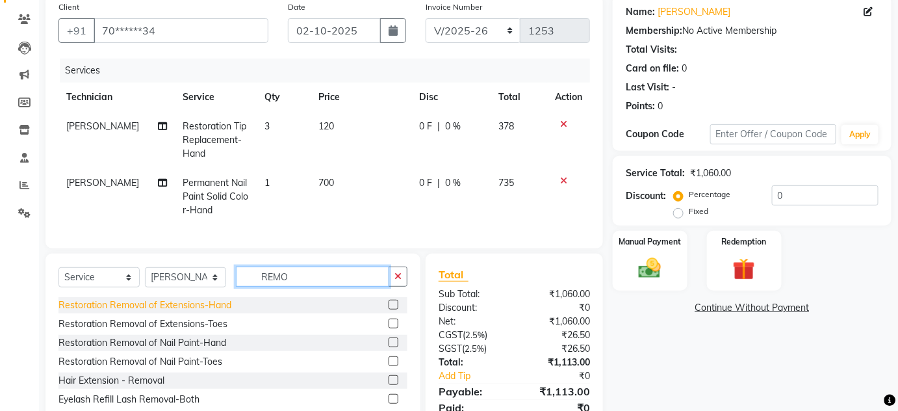
type input "REMO"
click at [154, 309] on div "Restoration Removal of Extensions-Hand" at bounding box center [144, 305] width 173 height 14
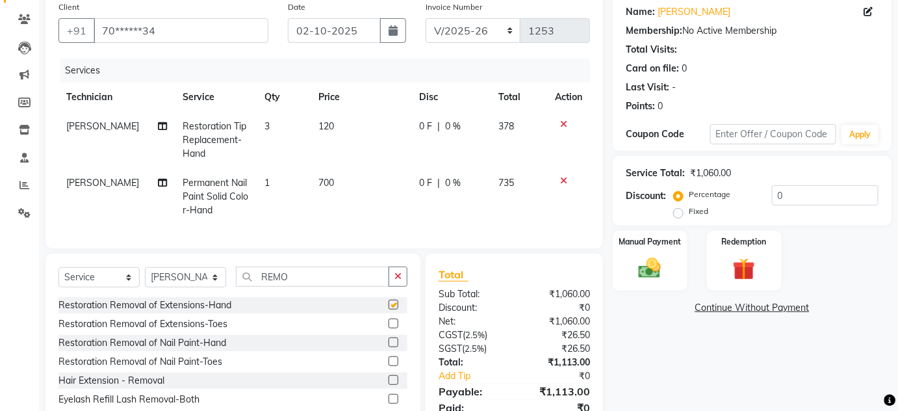
checkbox input "false"
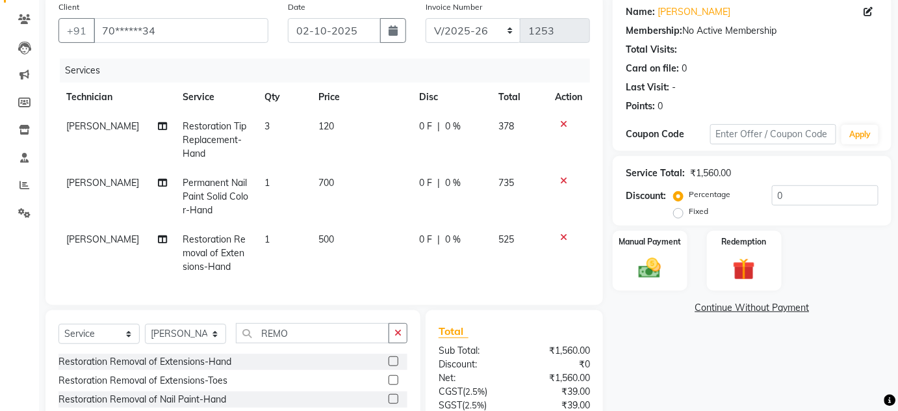
click at [324, 238] on span "500" at bounding box center [326, 239] width 16 height 12
select select "77431"
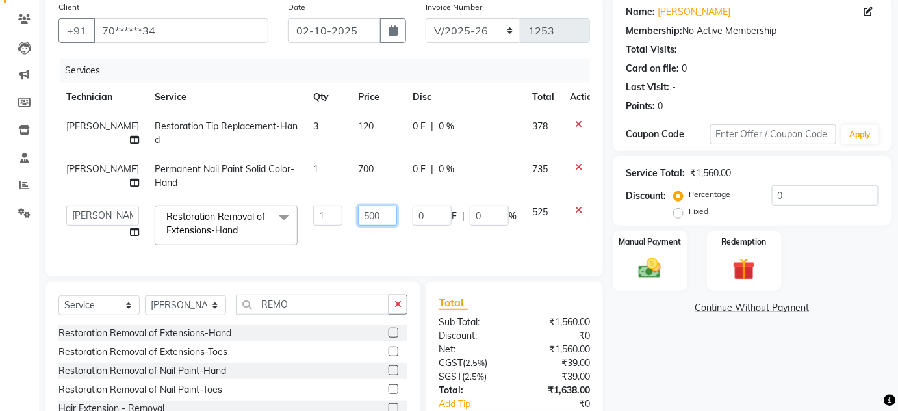
click at [366, 215] on input "500" at bounding box center [377, 215] width 39 height 20
type input "50"
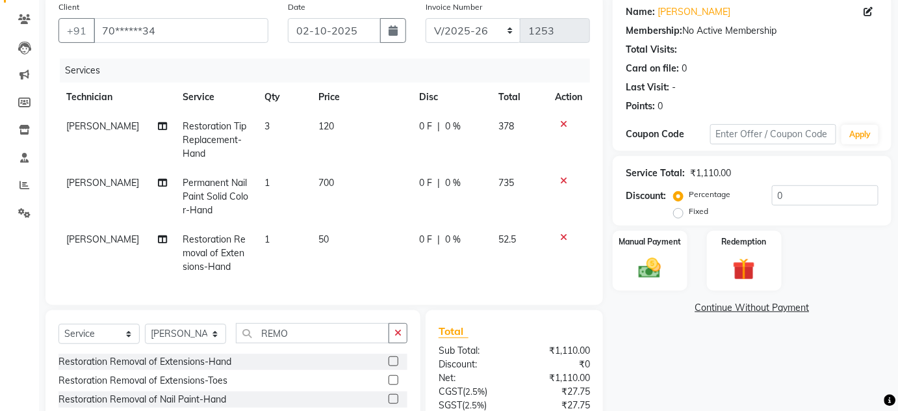
click at [297, 218] on td "1" at bounding box center [284, 196] width 54 height 57
select select "77431"
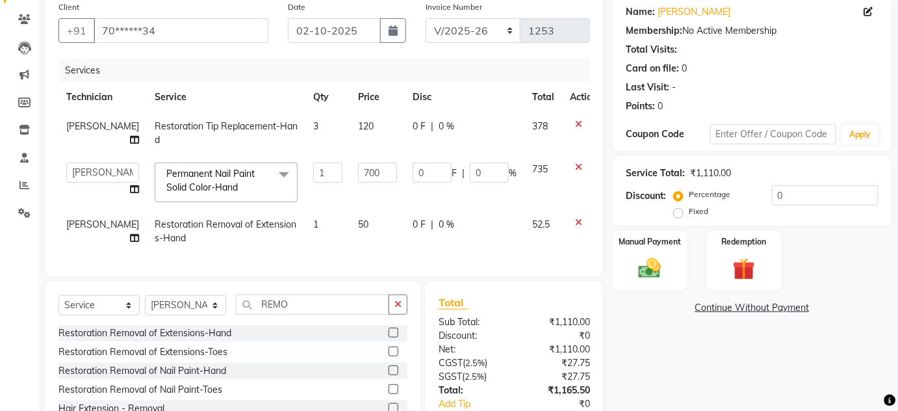
click at [310, 220] on td "1" at bounding box center [327, 231] width 45 height 43
select select "77431"
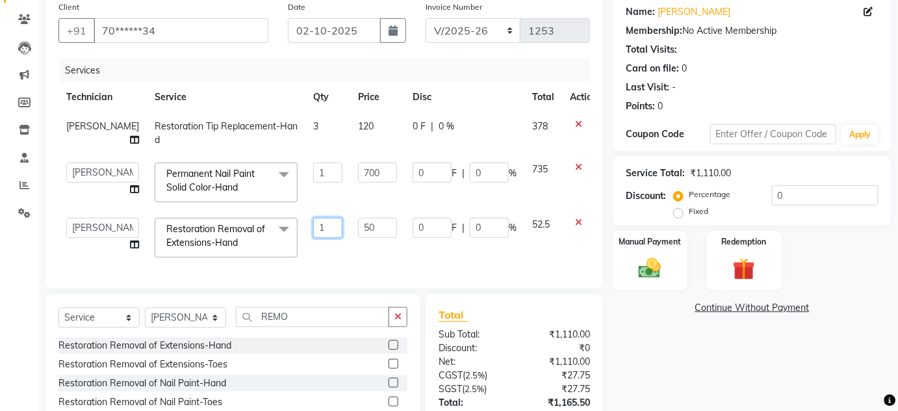
click at [313, 220] on input "1" at bounding box center [327, 228] width 29 height 20
type input "3"
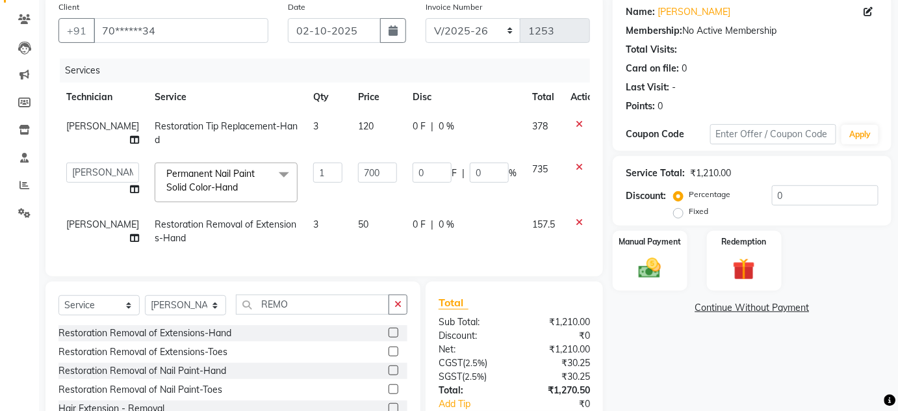
click at [313, 251] on td "3" at bounding box center [327, 231] width 45 height 43
select select "77431"
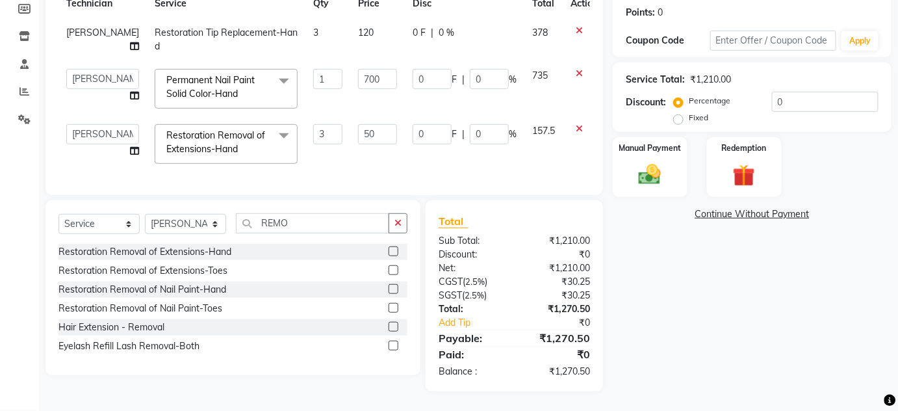
scroll to position [115, 0]
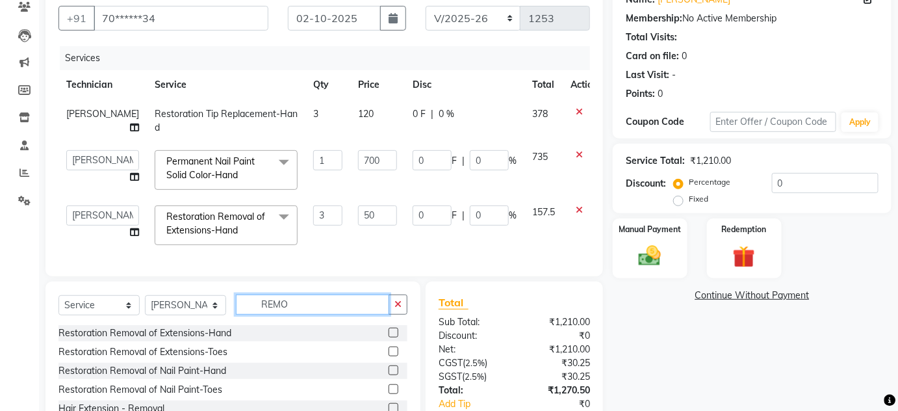
click at [307, 313] on input "REMO" at bounding box center [312, 304] width 153 height 20
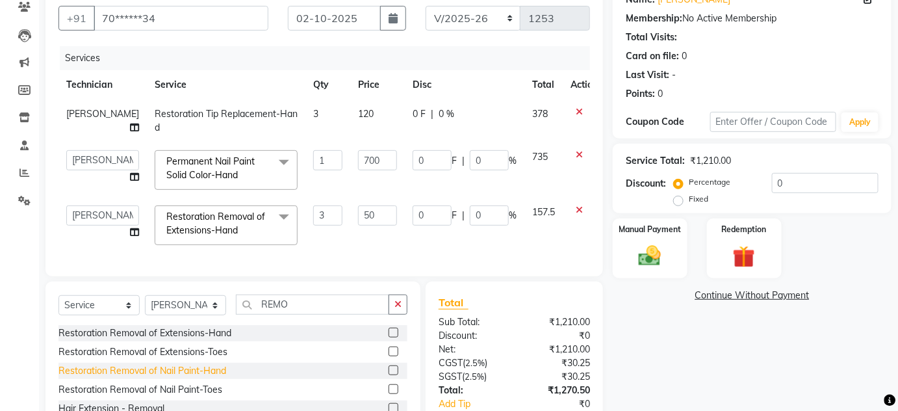
click at [166, 378] on div "Restoration Removal of Nail Paint-Hand" at bounding box center [142, 371] width 168 height 14
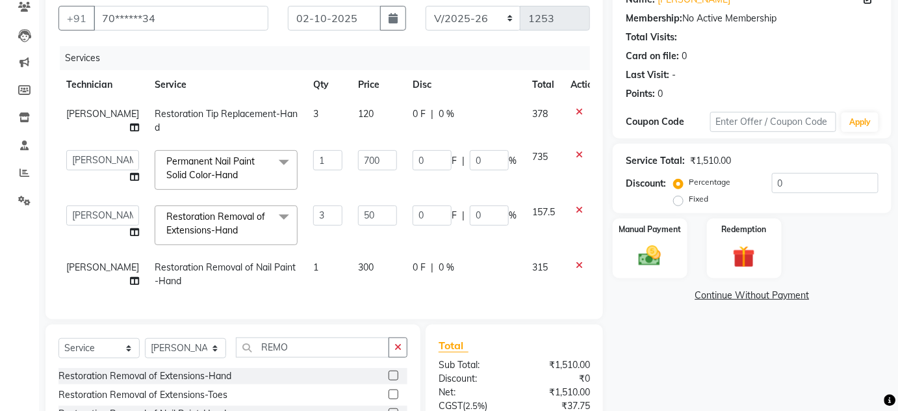
checkbox input "false"
click at [323, 274] on td "1" at bounding box center [327, 274] width 45 height 43
select select "77431"
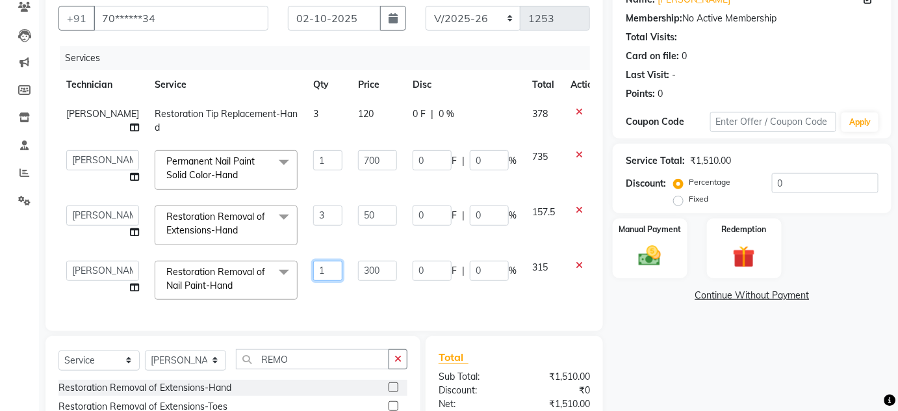
click at [313, 274] on input "1" at bounding box center [327, 271] width 29 height 20
type input "7"
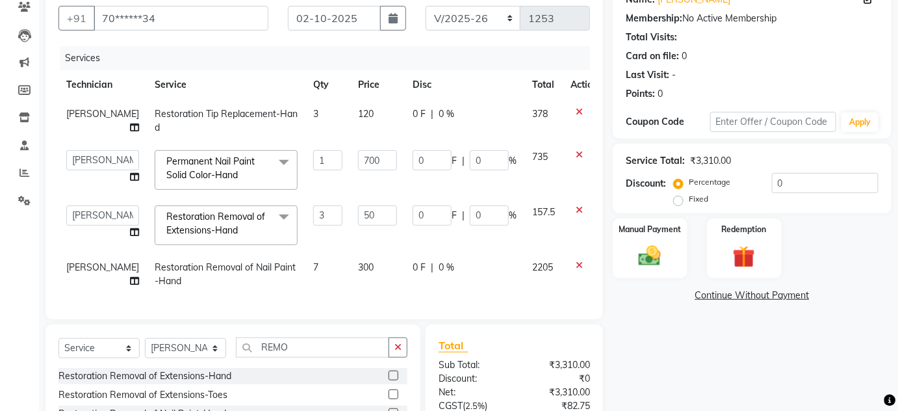
click at [357, 273] on td "300" at bounding box center [377, 274] width 55 height 43
select select "77431"
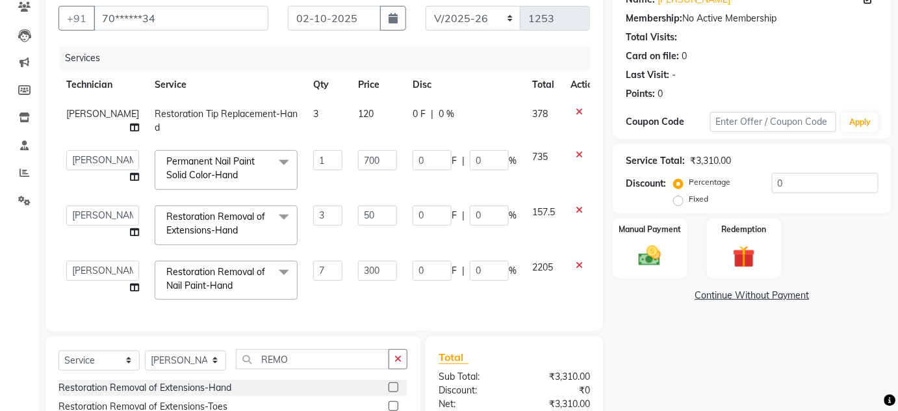
click at [358, 273] on input "300" at bounding box center [377, 271] width 39 height 20
type input "30"
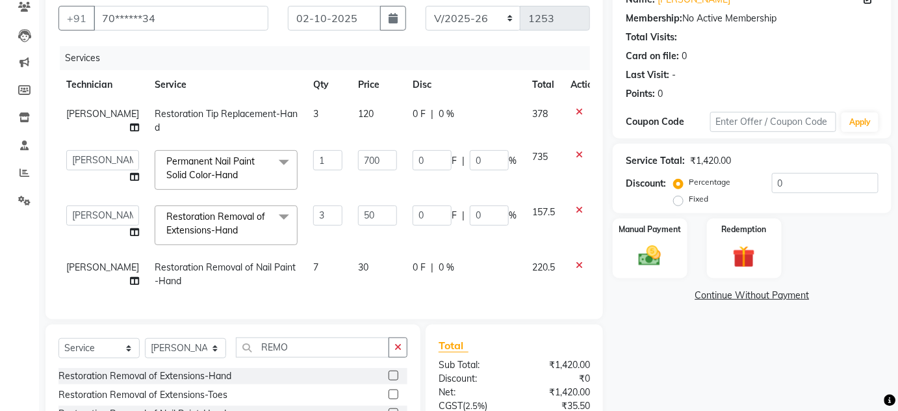
click at [350, 286] on td "30" at bounding box center [377, 274] width 55 height 43
select select "77431"
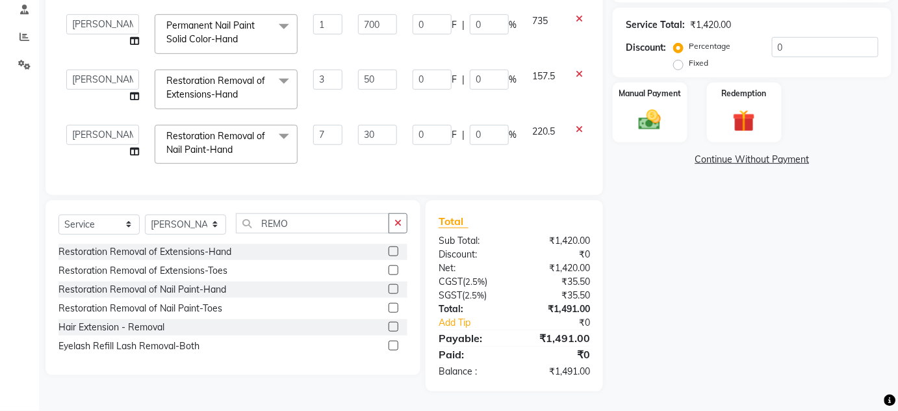
scroll to position [187, 0]
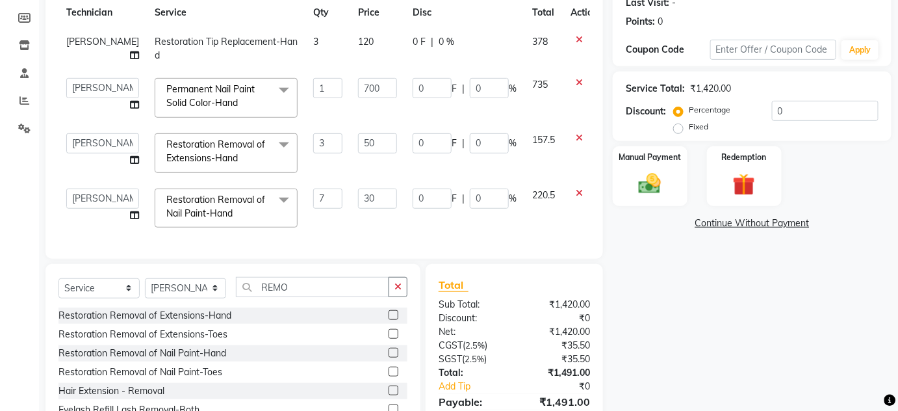
click at [689, 127] on label "Fixed" at bounding box center [698, 127] width 19 height 12
click at [679, 127] on input "Fixed" at bounding box center [680, 126] width 9 height 9
radio input "true"
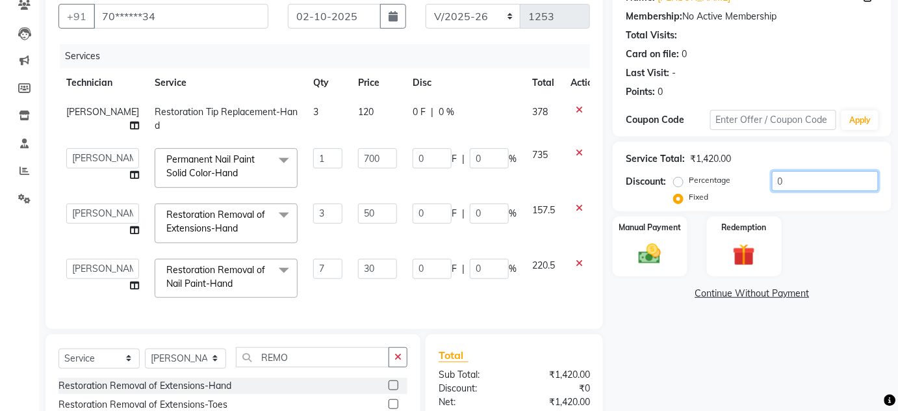
click at [788, 181] on input "0" at bounding box center [825, 181] width 107 height 20
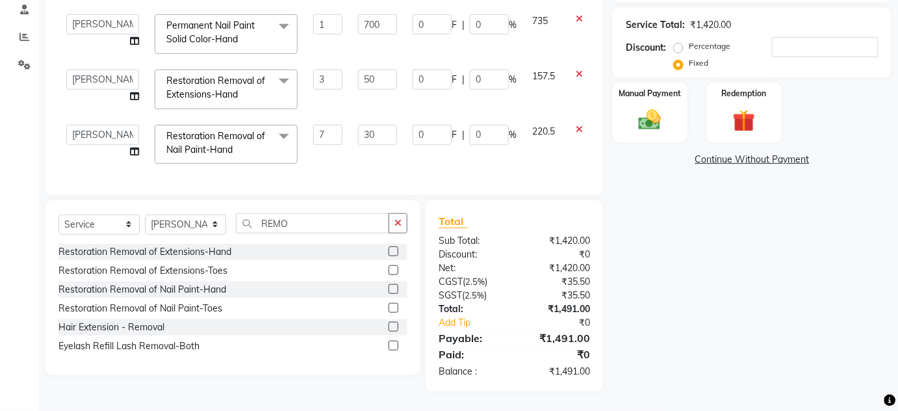
click at [576, 125] on icon at bounding box center [579, 129] width 7 height 9
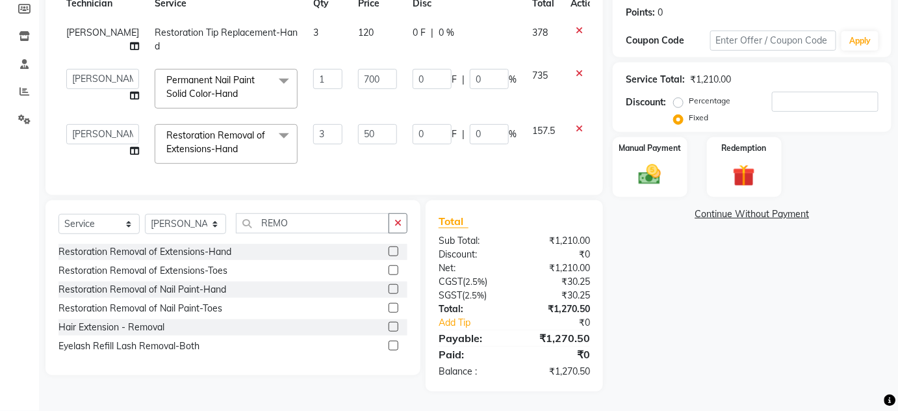
scroll to position [203, 0]
click at [576, 124] on icon at bounding box center [579, 128] width 7 height 9
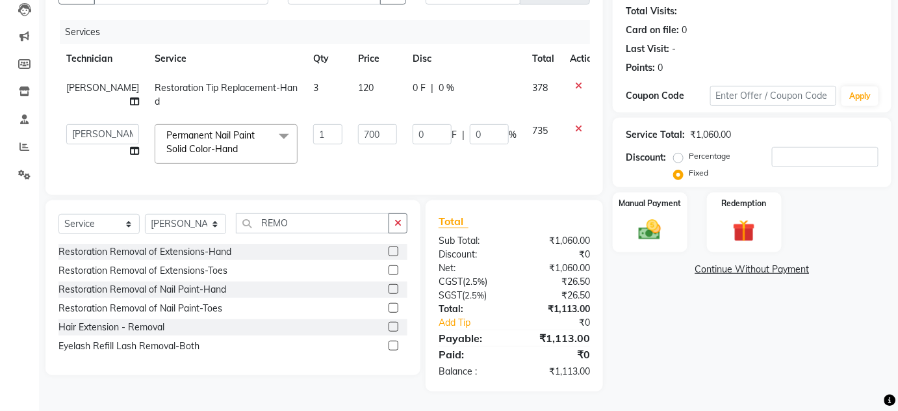
scroll to position [149, 0]
click at [305, 77] on td "3" at bounding box center [327, 94] width 45 height 43
select select "77431"
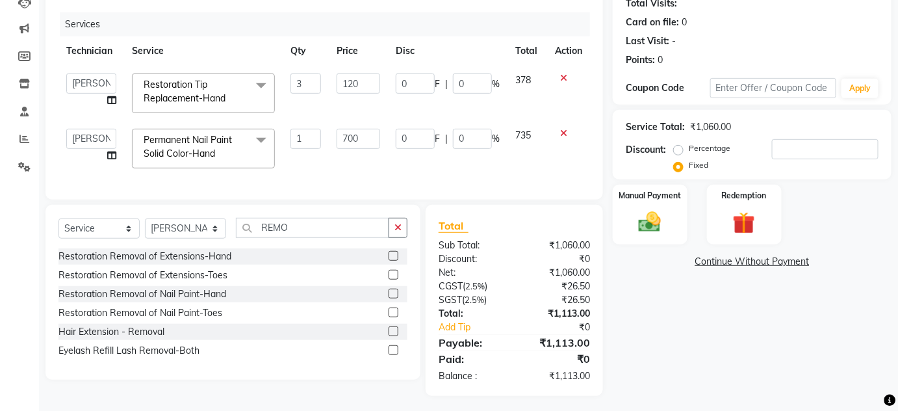
scroll to position [160, 0]
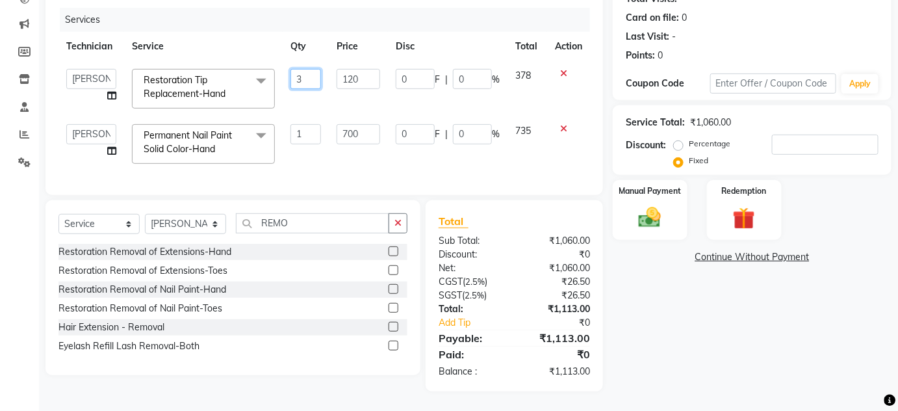
click at [305, 77] on input "3" at bounding box center [305, 79] width 31 height 20
type input "2"
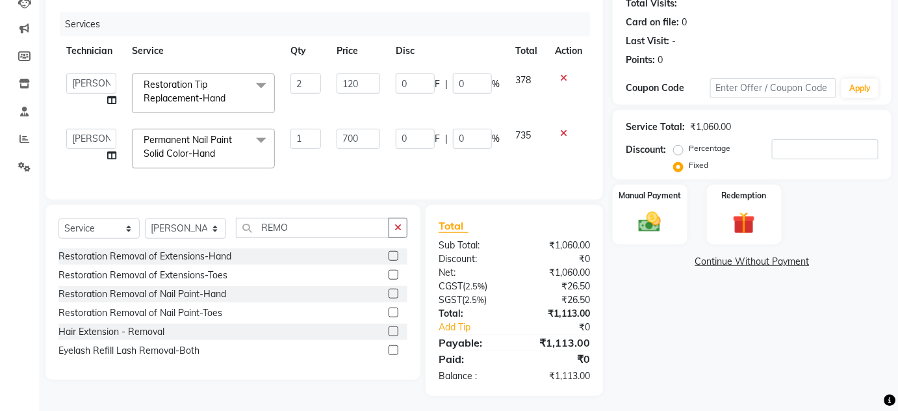
click at [303, 101] on td "2" at bounding box center [306, 93] width 46 height 55
select select "77431"
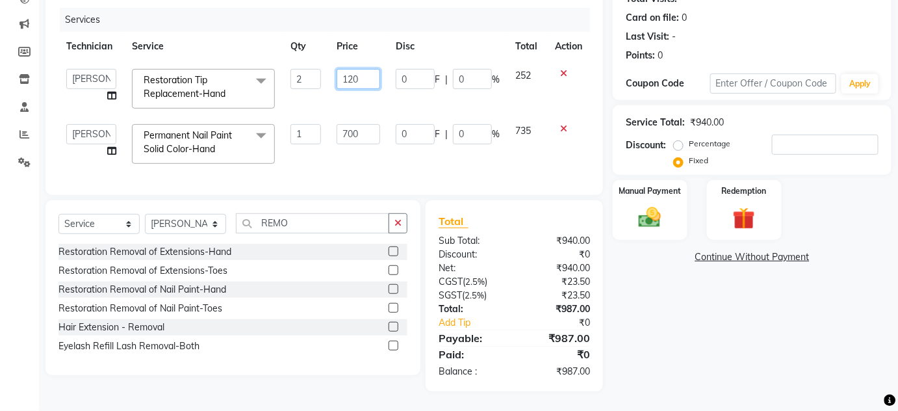
click at [368, 70] on input "120" at bounding box center [359, 79] width 44 height 20
type input "125"
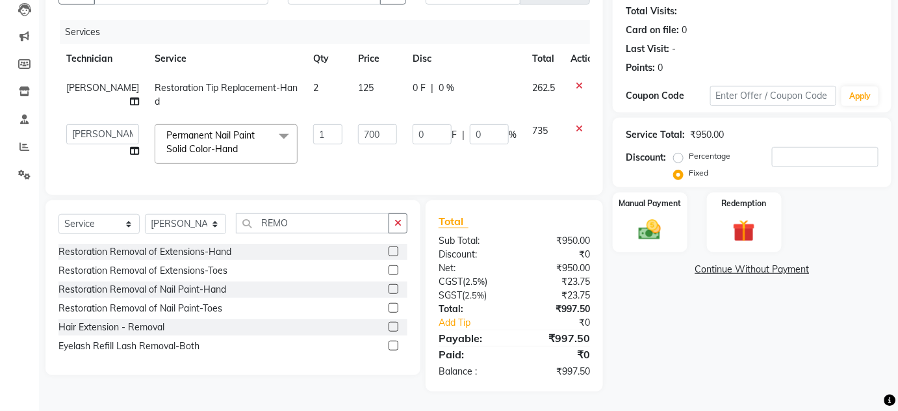
click at [350, 103] on td "125" at bounding box center [377, 94] width 55 height 43
select select "77431"
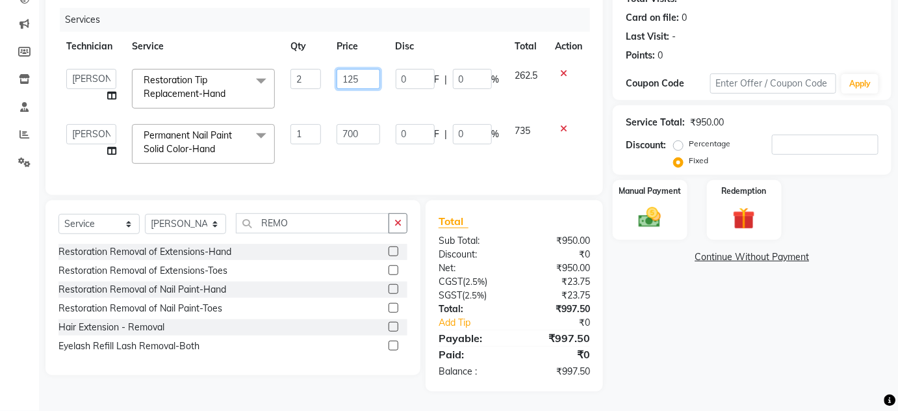
click at [361, 69] on input "125" at bounding box center [359, 79] width 44 height 20
type input "126"
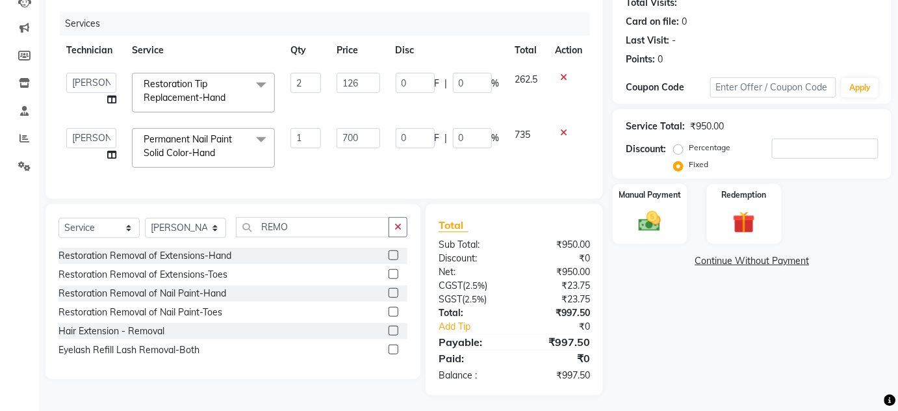
click at [360, 86] on td "126" at bounding box center [358, 92] width 59 height 55
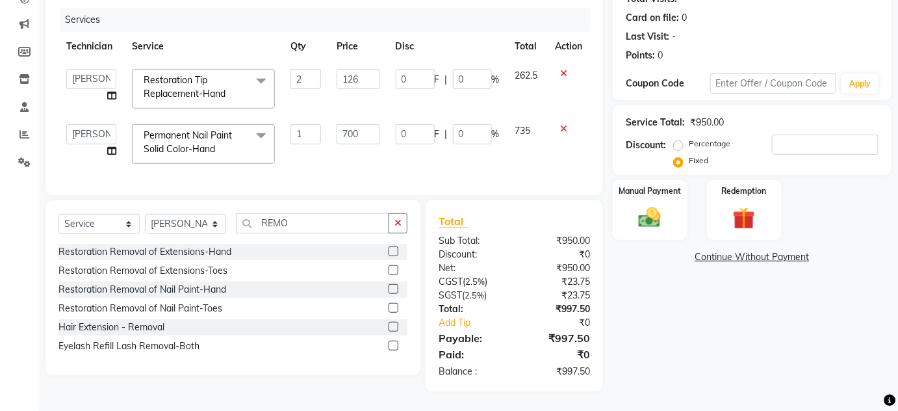
select select "77431"
click at [362, 70] on input "126" at bounding box center [359, 79] width 44 height 20
type input "127"
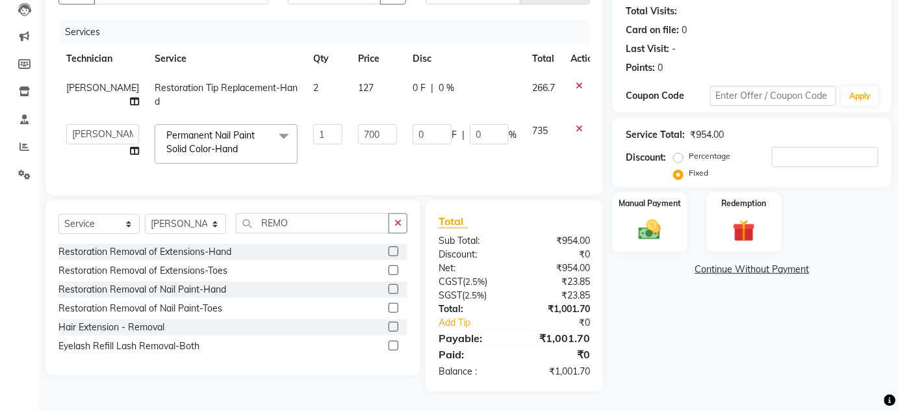
click at [371, 107] on td "127" at bounding box center [377, 94] width 55 height 43
select select "77431"
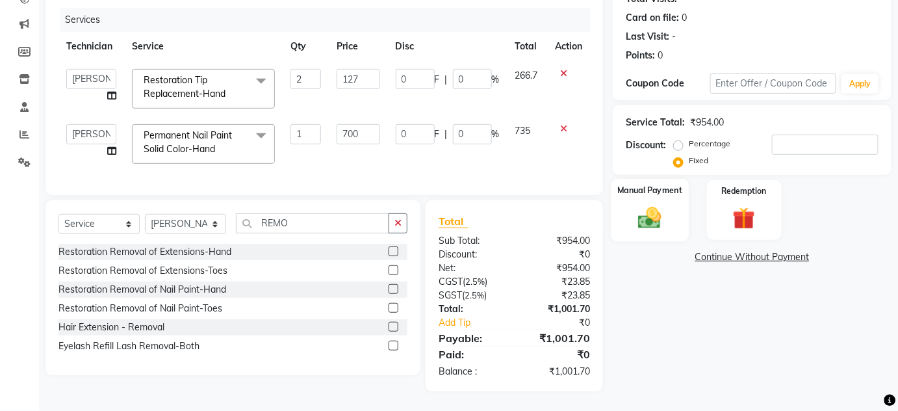
click at [667, 218] on img at bounding box center [650, 217] width 38 height 27
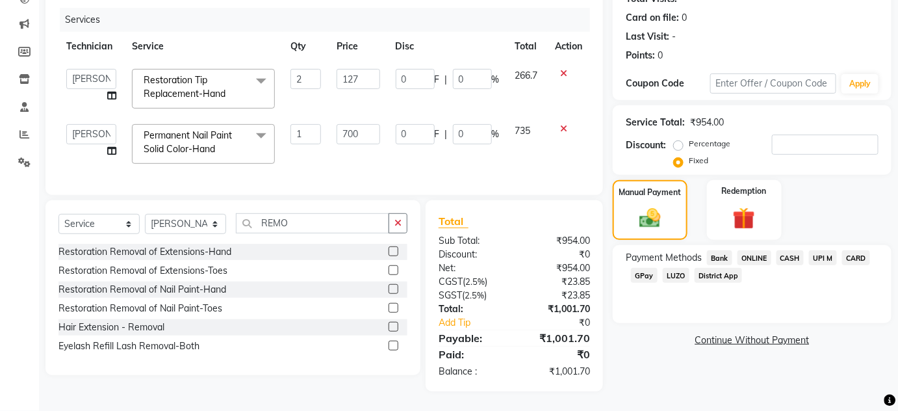
click at [759, 252] on span "ONLINE" at bounding box center [754, 257] width 34 height 15
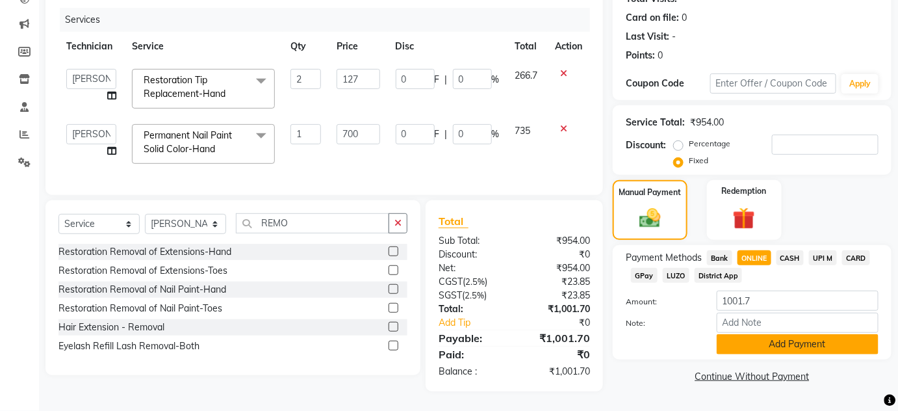
click at [771, 335] on button "Add Payment" at bounding box center [798, 344] width 162 height 20
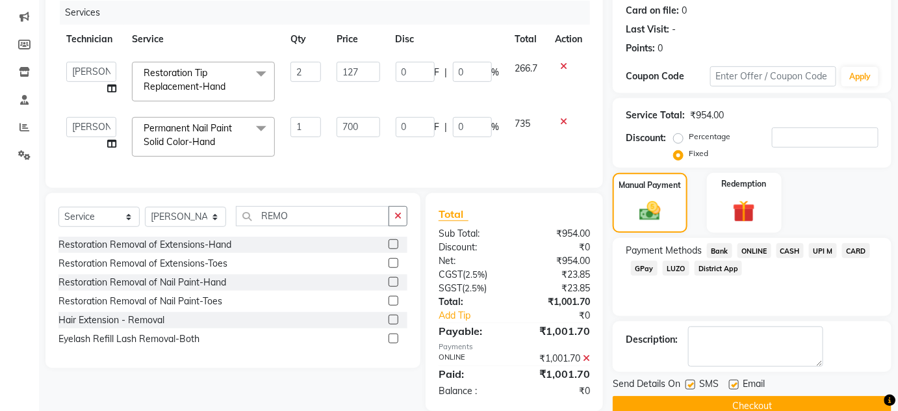
scroll to position [188, 0]
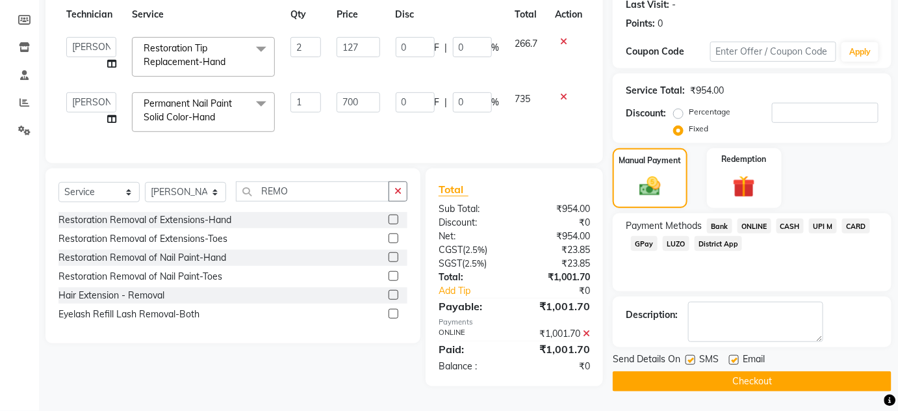
click at [690, 359] on label at bounding box center [691, 360] width 10 height 10
click at [690, 359] on input "checkbox" at bounding box center [690, 360] width 8 height 8
checkbox input "false"
click at [732, 356] on label at bounding box center [734, 360] width 10 height 10
click at [732, 356] on input "checkbox" at bounding box center [733, 360] width 8 height 8
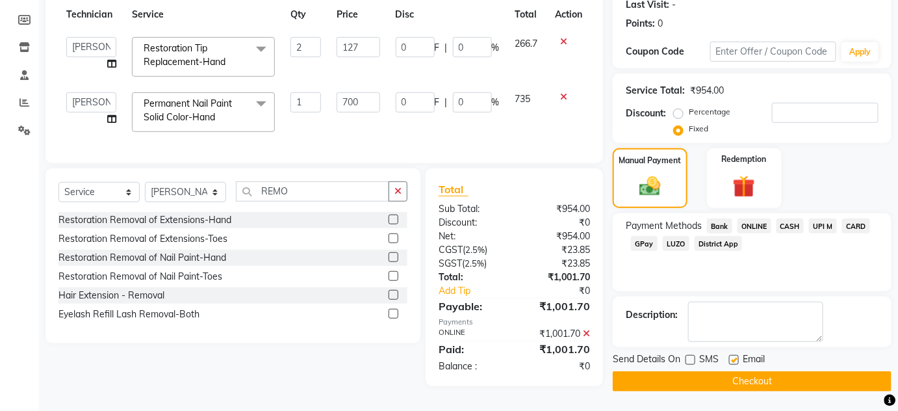
checkbox input "false"
click at [735, 377] on button "Checkout" at bounding box center [752, 381] width 279 height 20
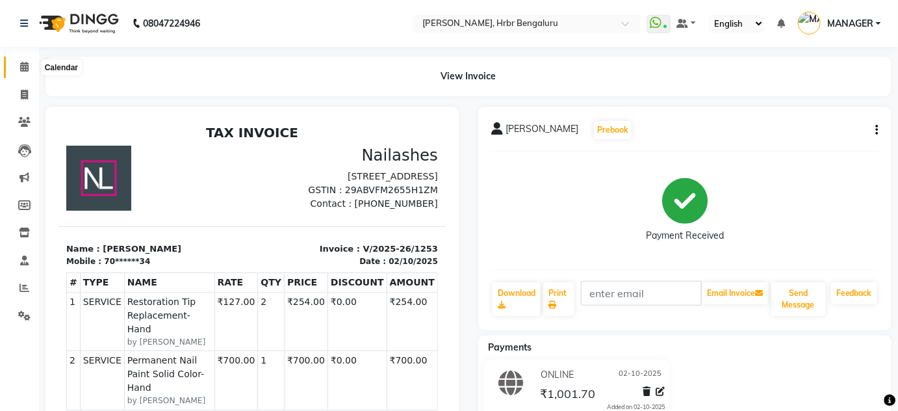
click at [25, 66] on icon at bounding box center [24, 67] width 8 height 10
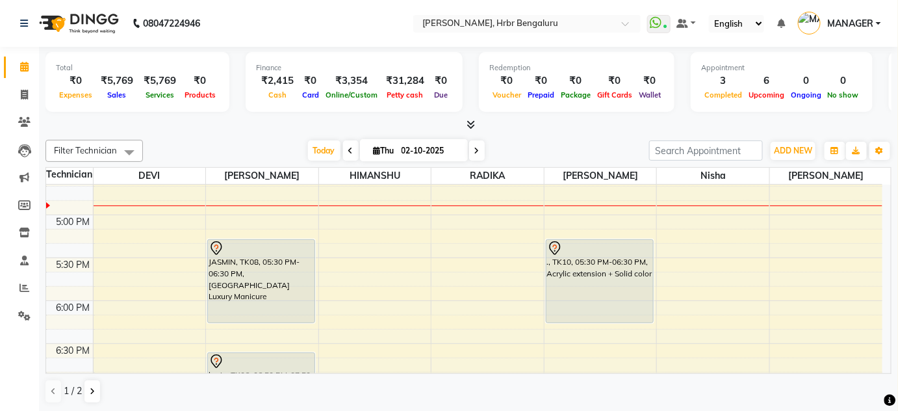
scroll to position [1444, 0]
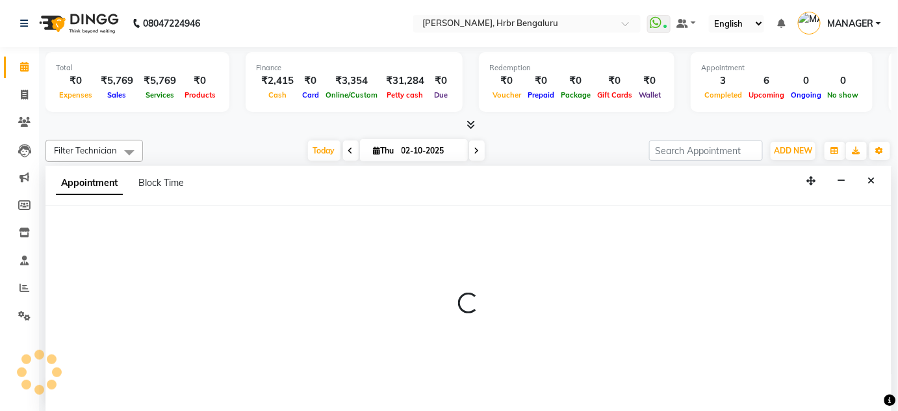
scroll to position [0, 0]
select select "93083"
select select "1080"
select select "tentative"
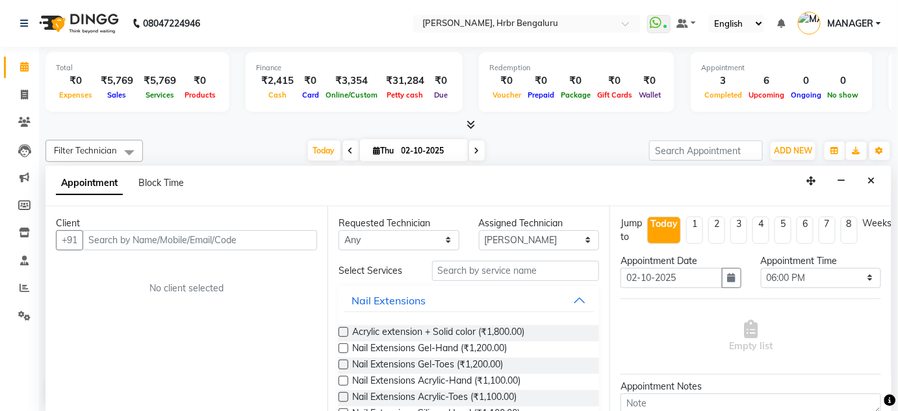
click at [257, 240] on input "text" at bounding box center [200, 240] width 235 height 20
click at [873, 166] on div "Appointment Block Time" at bounding box center [468, 186] width 846 height 40
click at [868, 176] on button "Close" at bounding box center [871, 181] width 19 height 20
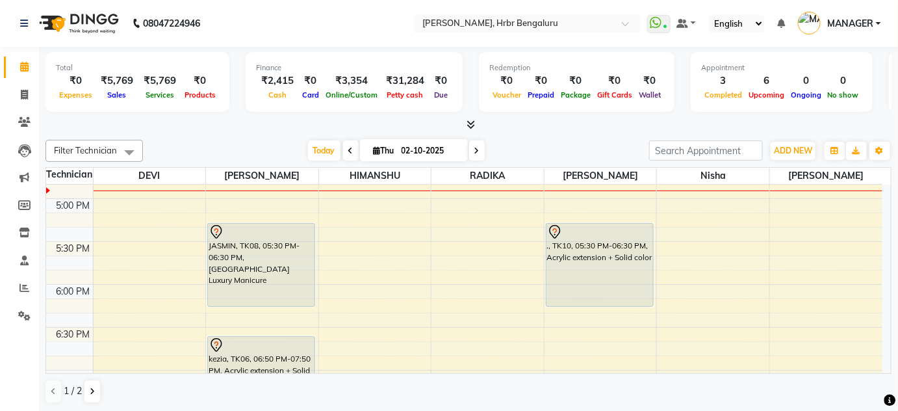
click at [256, 129] on div at bounding box center [468, 125] width 846 height 14
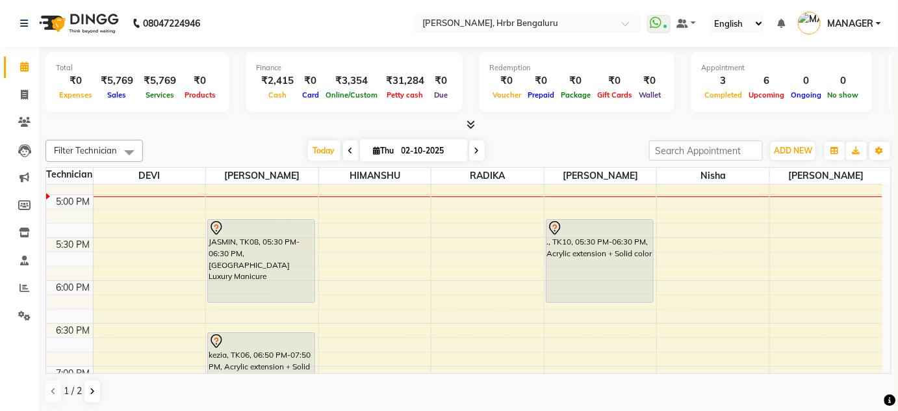
scroll to position [1453, 0]
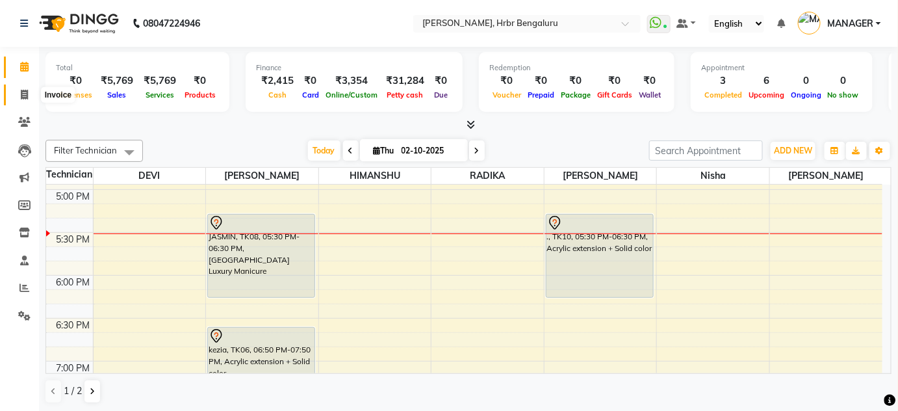
click at [23, 90] on icon at bounding box center [24, 95] width 7 height 10
select select "service"
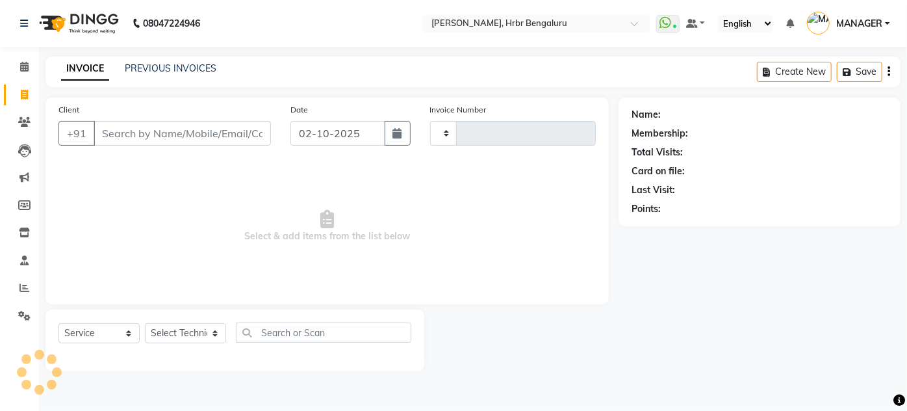
type input "1254"
select select "3771"
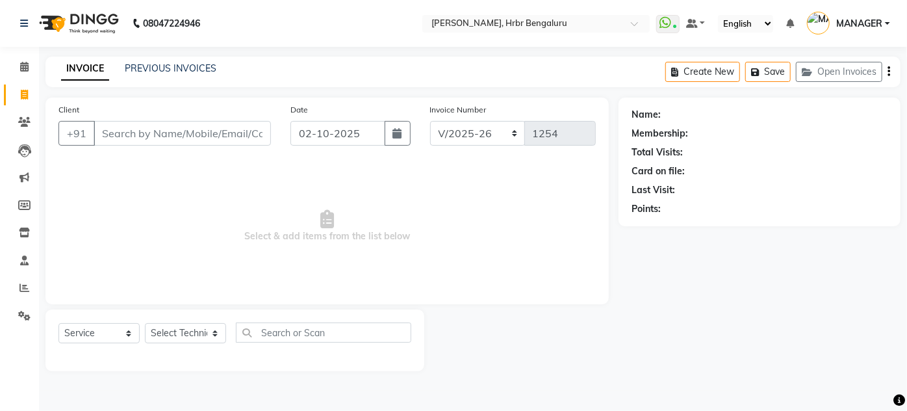
click at [148, 133] on input "Client" at bounding box center [182, 133] width 177 height 25
type input "9632235801"
click at [246, 133] on span "Add Client" at bounding box center [237, 133] width 51 height 13
select select "21"
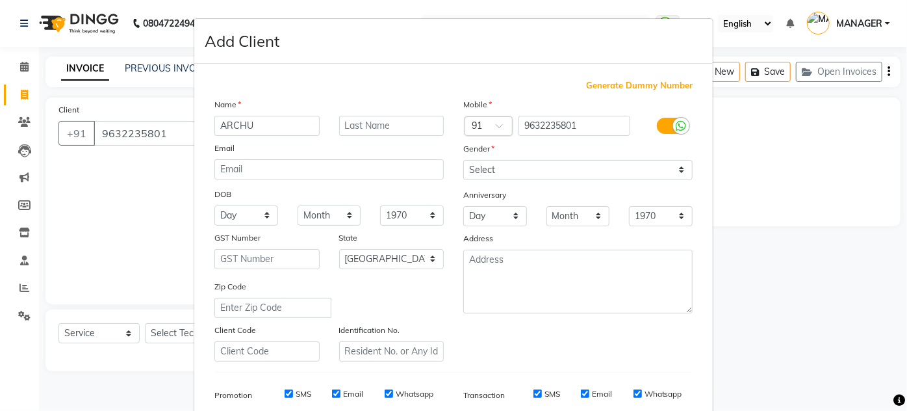
type input "ARCHU"
click at [497, 166] on select "Select Male Female Other Prefer Not To Say" at bounding box center [577, 170] width 229 height 20
select select "female"
click at [463, 160] on select "Select Male Female Other Prefer Not To Say" at bounding box center [577, 170] width 229 height 20
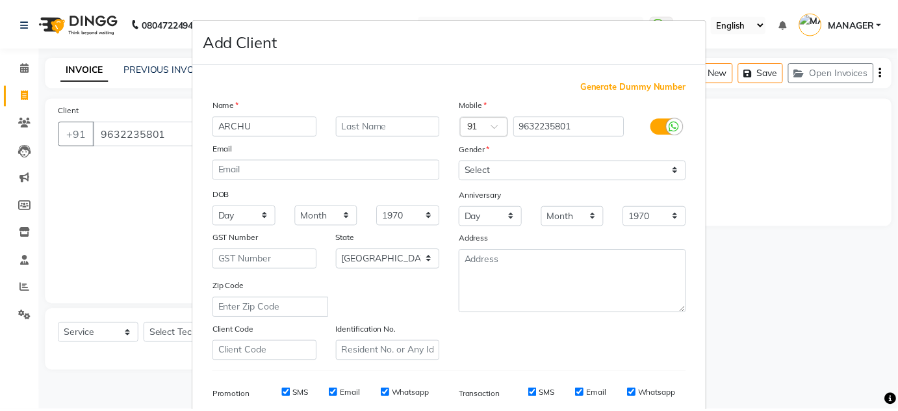
scroll to position [188, 0]
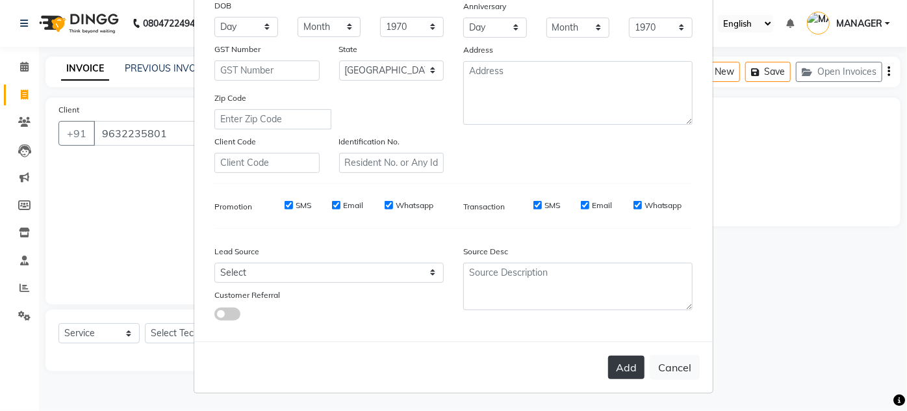
click at [626, 366] on button "Add" at bounding box center [626, 366] width 36 height 23
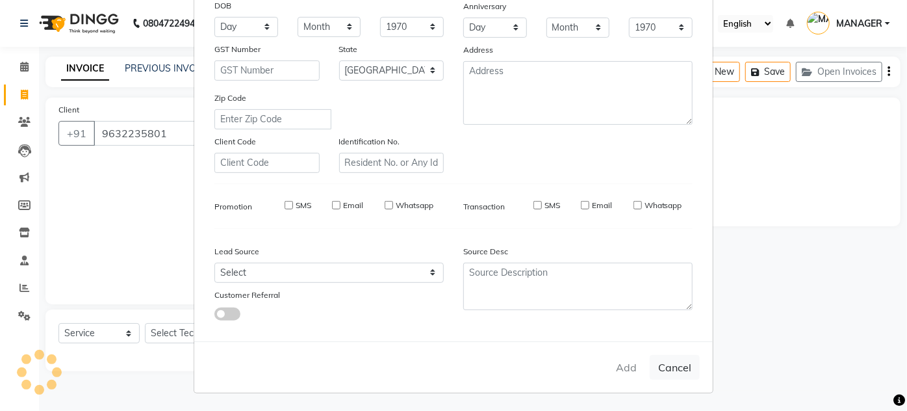
type input "96******01"
select select
select select "null"
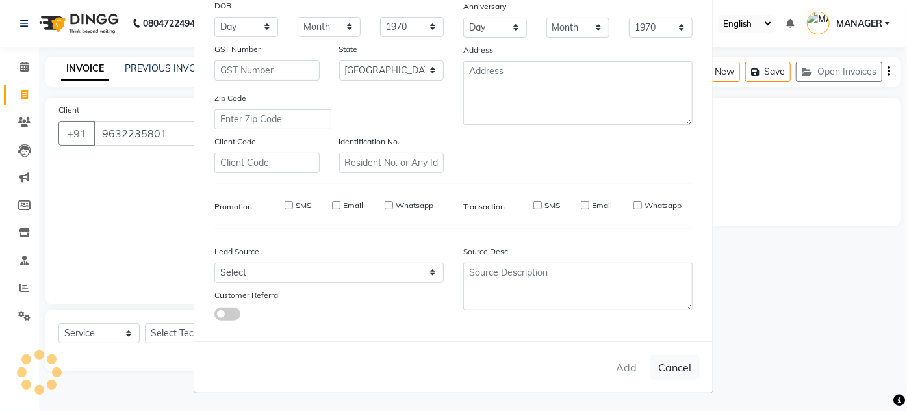
select select
checkbox input "false"
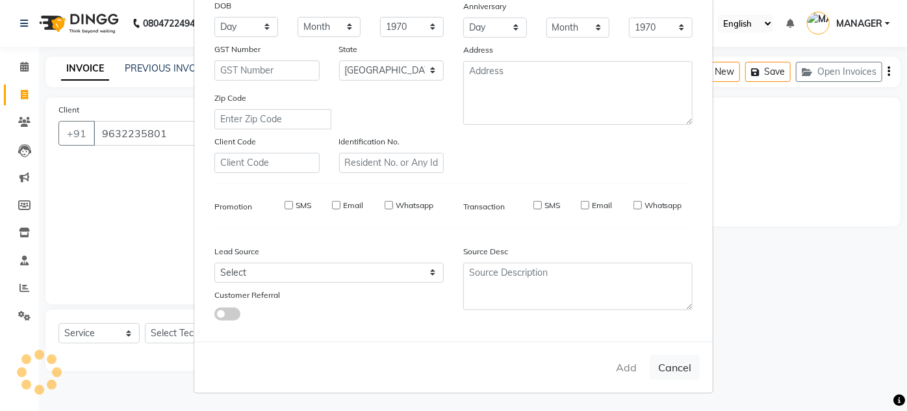
checkbox input "false"
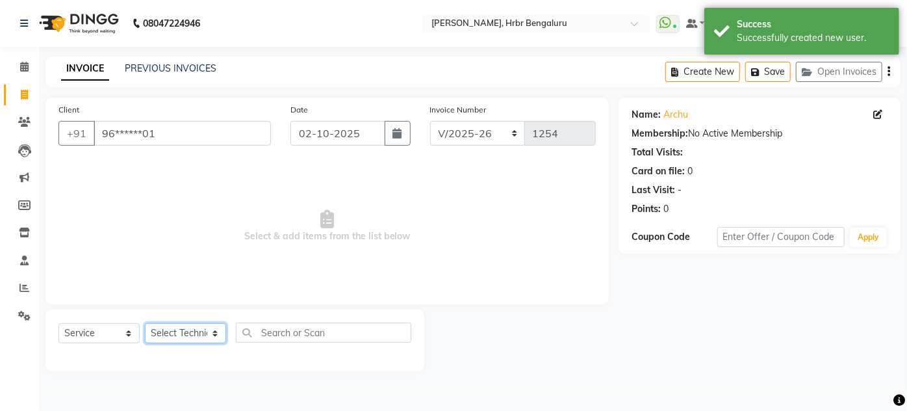
click at [201, 327] on select "Select Technician adesh DEVI HIMANSHU jyothi KEVIN MANAGER nisha RADIKA RITESH …" at bounding box center [185, 333] width 81 height 20
select select "93083"
click at [145, 323] on select "Select Technician adesh DEVI HIMANSHU jyothi KEVIN MANAGER nisha RADIKA RITESH …" at bounding box center [185, 333] width 81 height 20
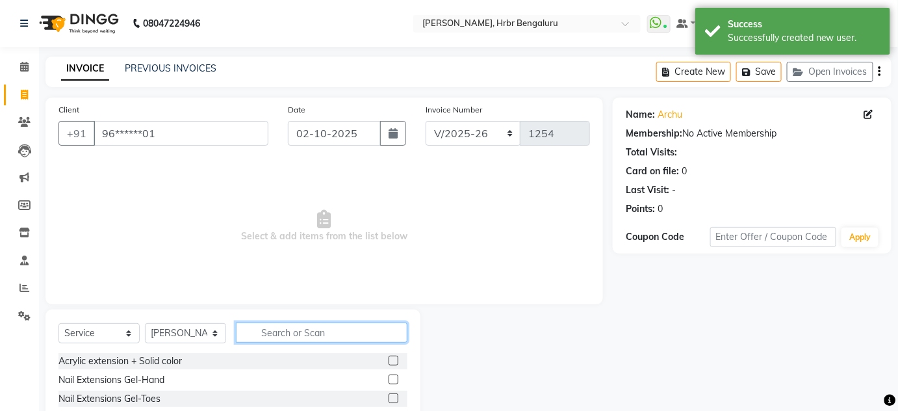
click at [268, 330] on input "text" at bounding box center [322, 332] width 172 height 20
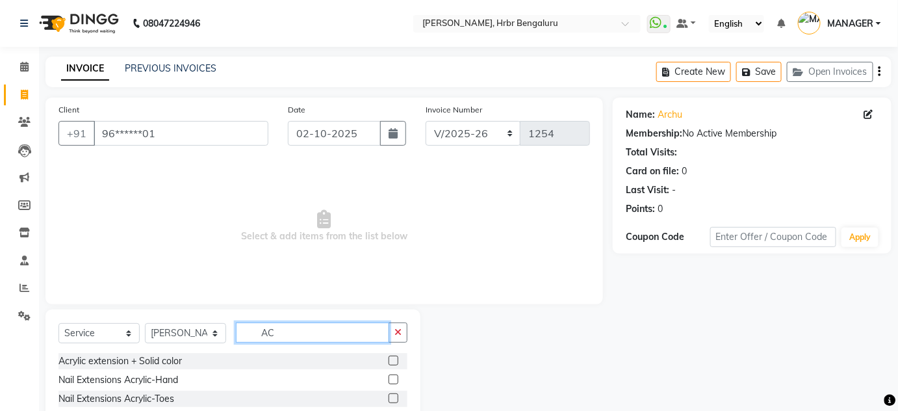
type input "A"
type input "CLA"
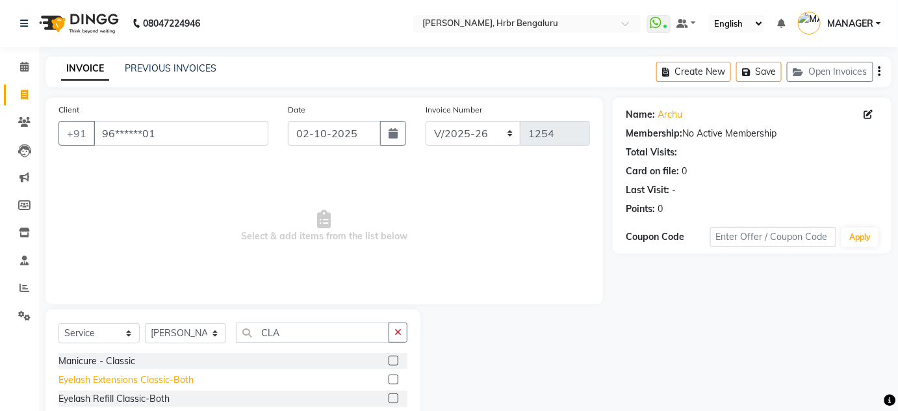
click at [122, 381] on div "Eyelash Extensions Classic-Both" at bounding box center [125, 380] width 135 height 14
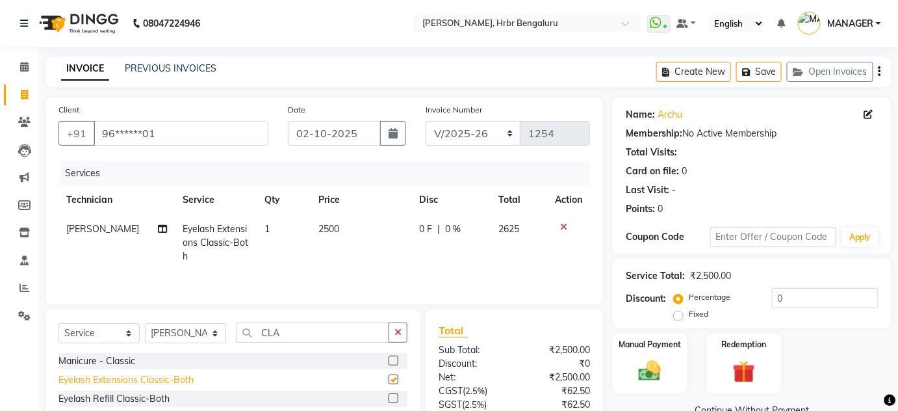
checkbox input "false"
click at [333, 238] on td "2500" at bounding box center [361, 242] width 100 height 57
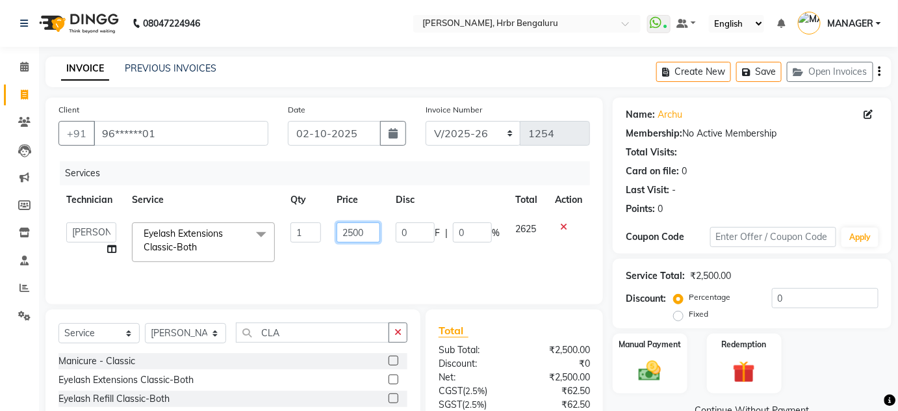
click at [352, 236] on input "2500" at bounding box center [359, 232] width 44 height 20
type input "1999"
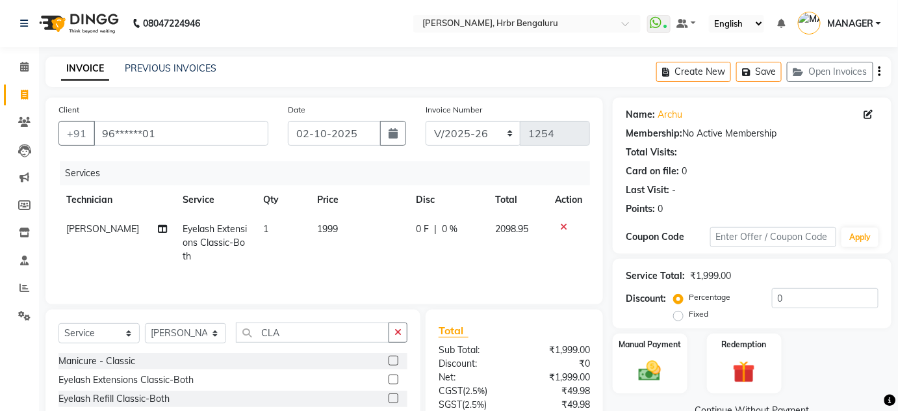
click at [336, 269] on div "Services Technician Service Qty Price Disc Total Action adesh Eyelash Extension…" at bounding box center [324, 226] width 532 height 130
click at [290, 334] on input "CLA" at bounding box center [312, 332] width 153 height 20
type input "C"
type input "THR"
click at [101, 368] on div "Eyebrows Threading" at bounding box center [232, 361] width 349 height 16
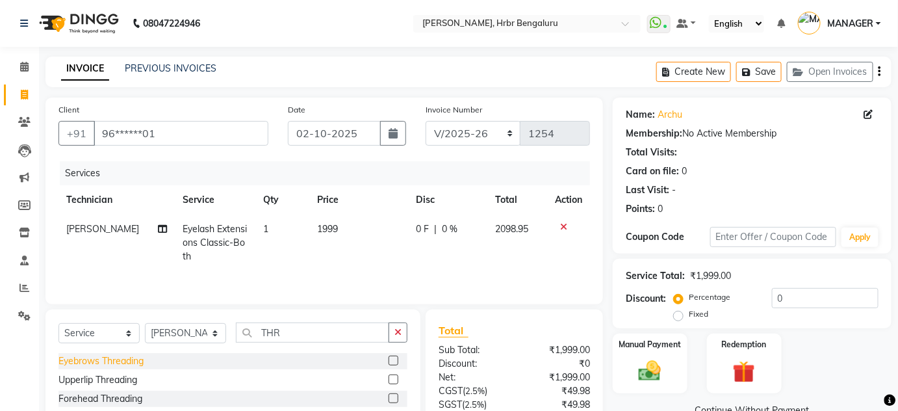
click at [97, 364] on div "Eyebrows Threading" at bounding box center [100, 361] width 85 height 14
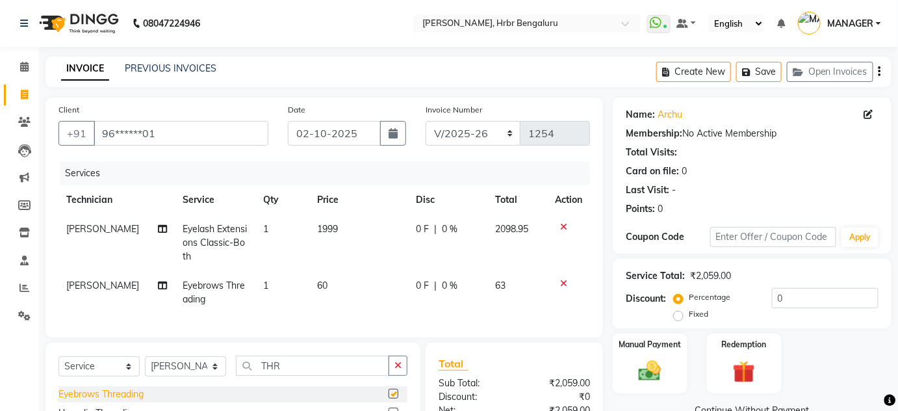
checkbox input "false"
click at [74, 283] on span "[PERSON_NAME]" at bounding box center [102, 285] width 73 height 12
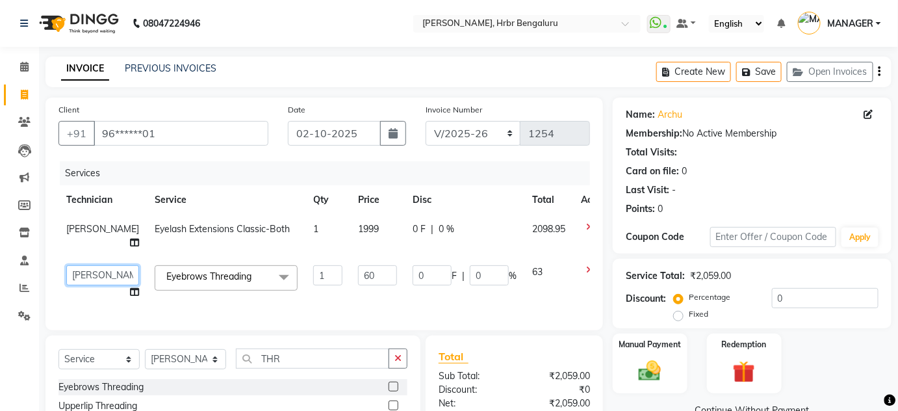
click at [77, 265] on select "adesh DEVI HIMANSHU jyothi KEVIN MANAGER nisha RADIKA RITESH SAPNA" at bounding box center [102, 275] width 73 height 20
select select "91480"
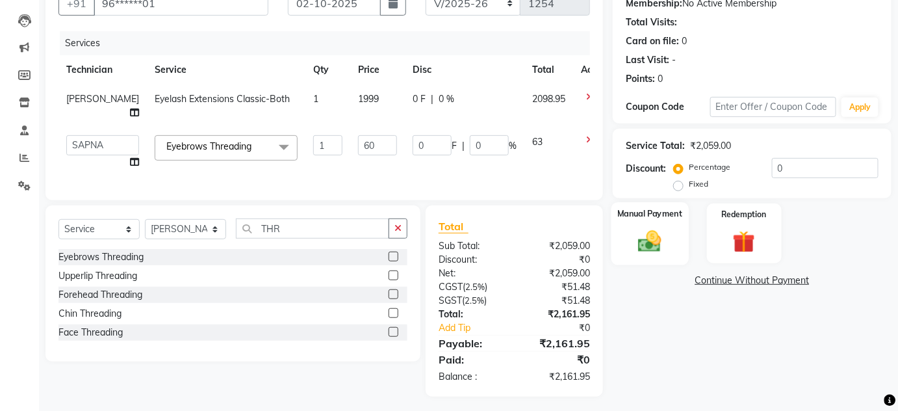
click at [674, 244] on div "Manual Payment" at bounding box center [649, 233] width 77 height 63
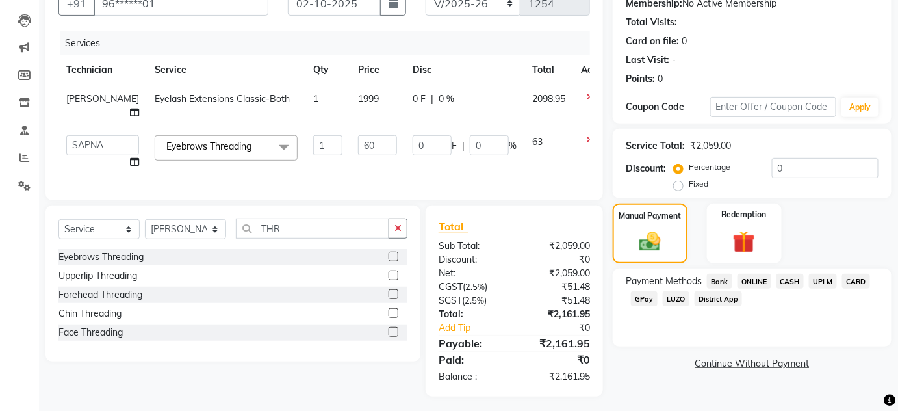
click at [752, 277] on span "ONLINE" at bounding box center [754, 281] width 34 height 15
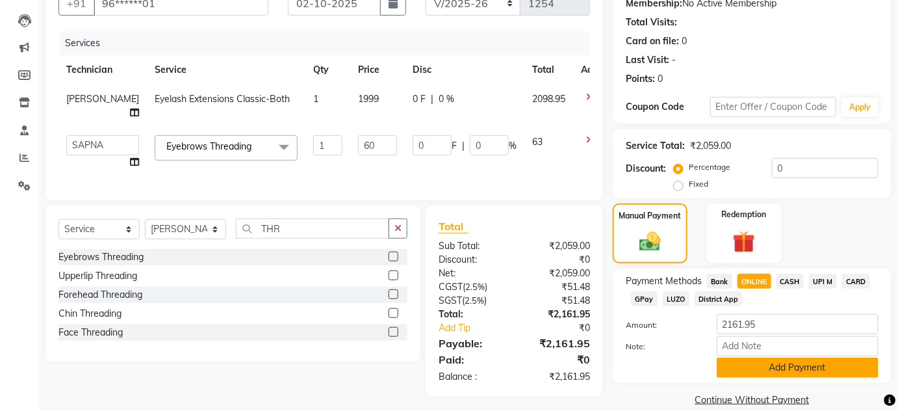
click at [734, 369] on button "Add Payment" at bounding box center [798, 367] width 162 height 20
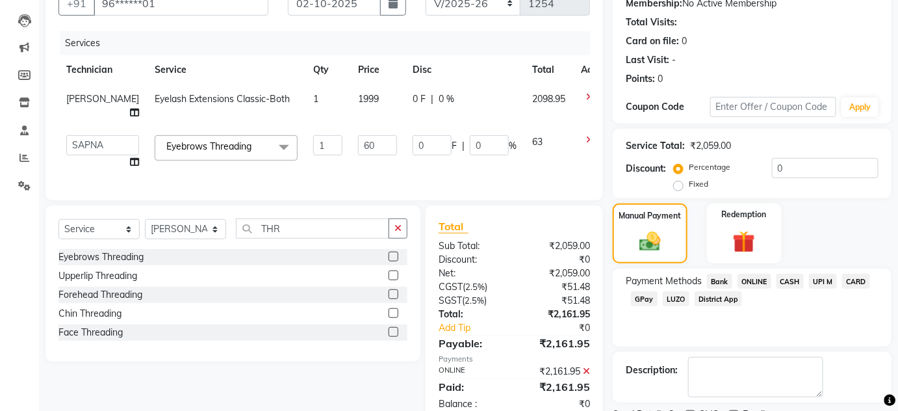
scroll to position [184, 0]
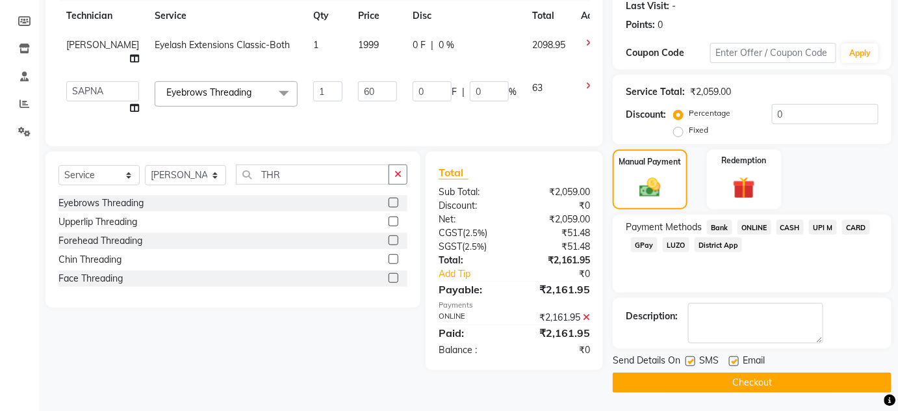
click at [691, 359] on label at bounding box center [691, 361] width 10 height 10
click at [691, 359] on input "checkbox" at bounding box center [690, 361] width 8 height 8
checkbox input "false"
click at [731, 360] on label at bounding box center [734, 361] width 10 height 10
click at [731, 360] on input "checkbox" at bounding box center [733, 361] width 8 height 8
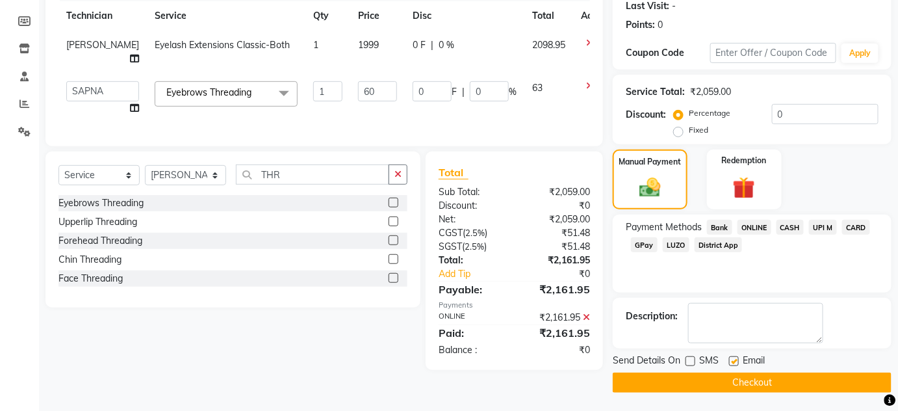
checkbox input "false"
click at [743, 374] on button "Checkout" at bounding box center [752, 382] width 279 height 20
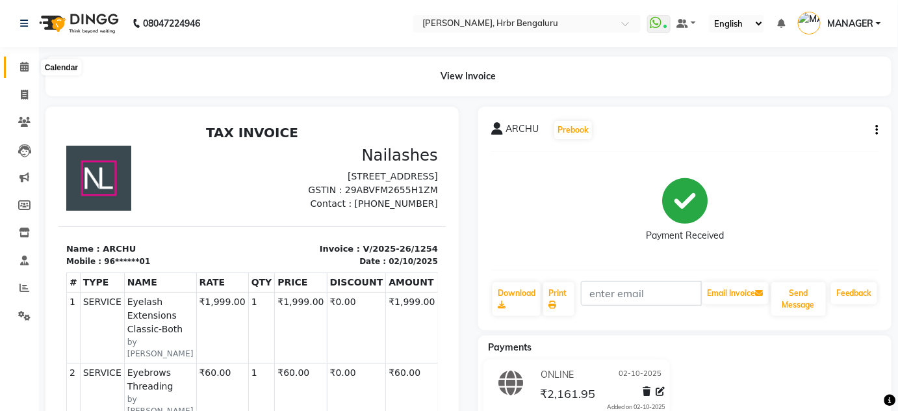
click at [23, 68] on icon at bounding box center [24, 67] width 8 height 10
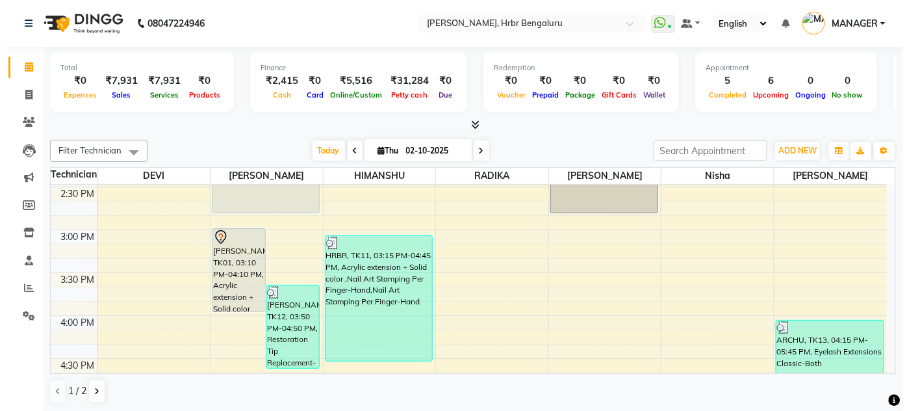
scroll to position [1231, 0]
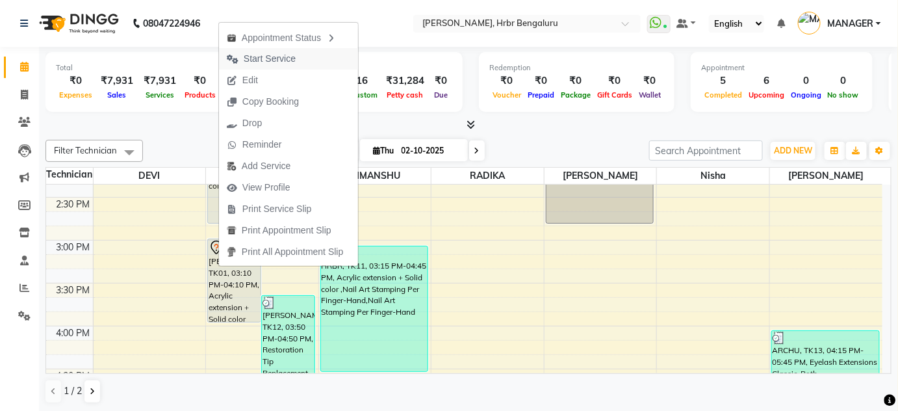
click at [264, 62] on span "Start Service" at bounding box center [270, 59] width 52 height 14
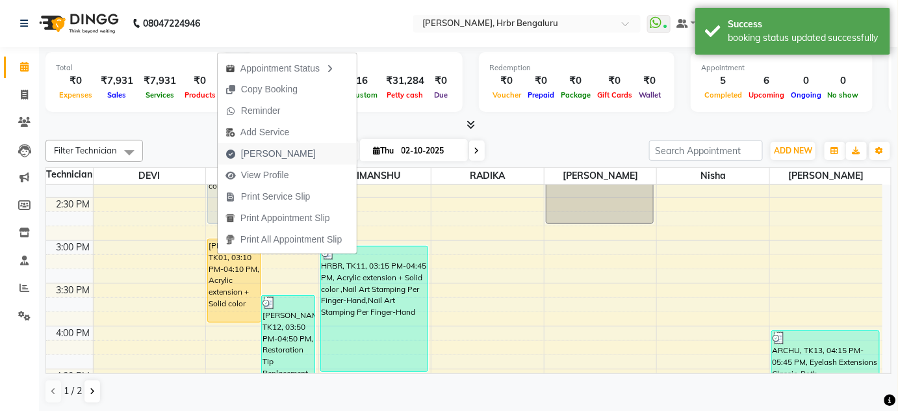
click at [274, 159] on span "Mark Done" at bounding box center [278, 154] width 75 height 14
select select "service"
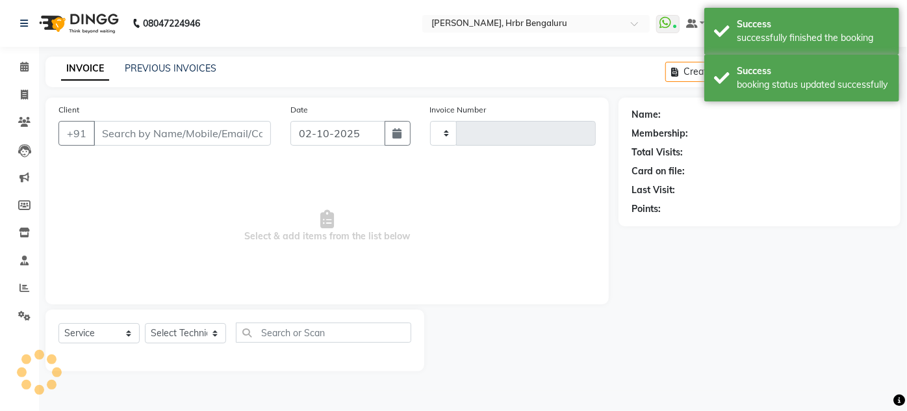
type input "1255"
select select "3771"
type input "96******36"
select select "77431"
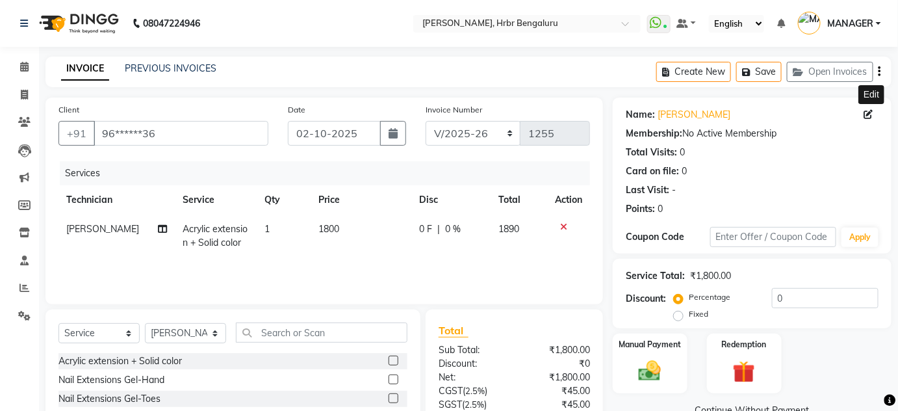
click at [868, 116] on icon at bounding box center [868, 114] width 9 height 9
select select "21"
select select "female"
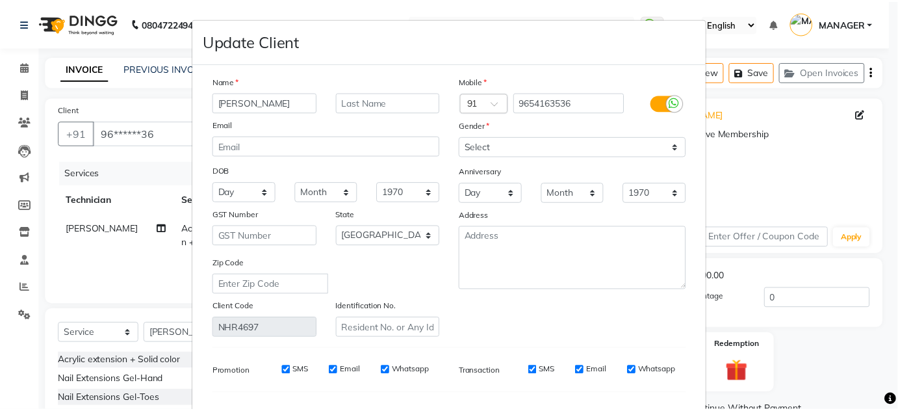
scroll to position [165, 0]
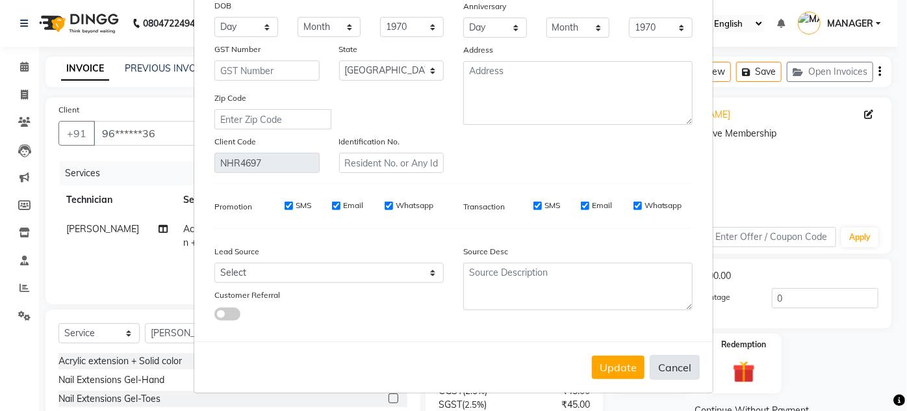
click at [669, 370] on button "Cancel" at bounding box center [675, 367] width 50 height 25
select select
select select "null"
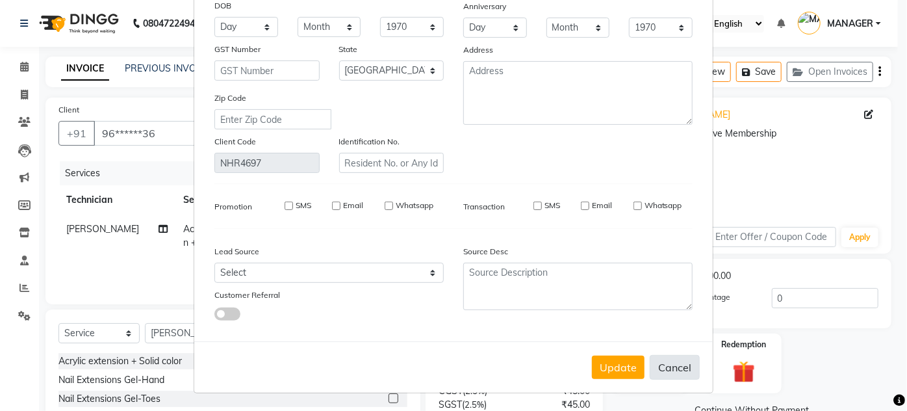
select select
checkbox input "false"
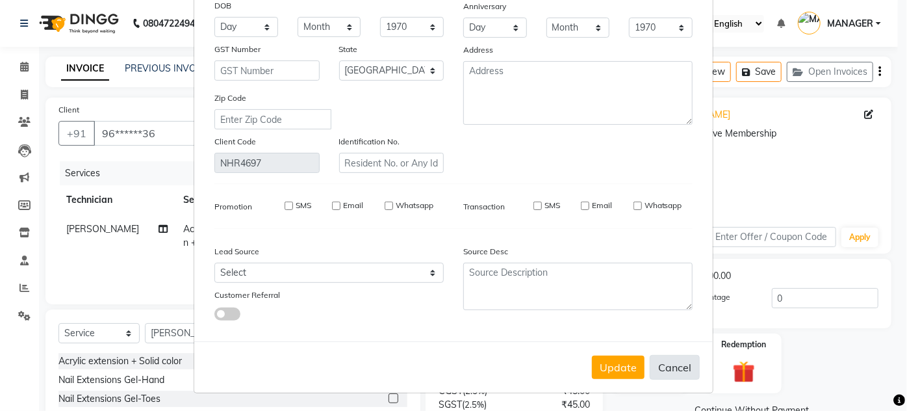
checkbox input "false"
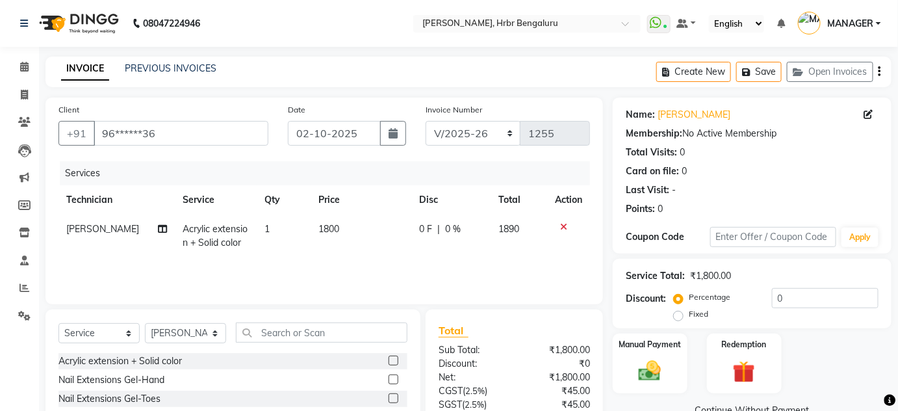
click at [211, 235] on td "Acrylic extension + Solid color" at bounding box center [215, 235] width 81 height 43
select select "77431"
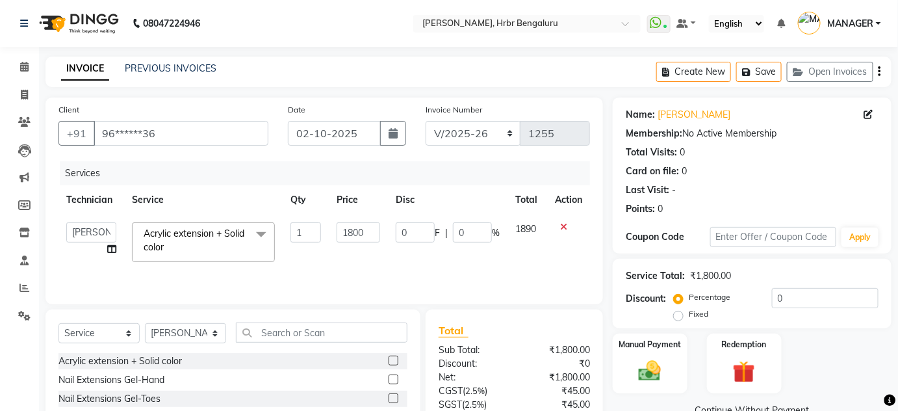
click at [166, 239] on span "Acrylic extension + Solid color x" at bounding box center [197, 241] width 114 height 28
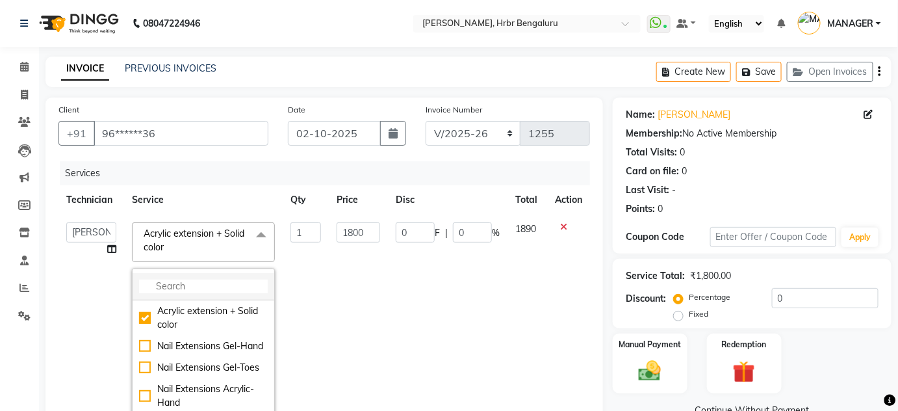
click at [154, 279] on input "multiselect-search" at bounding box center [203, 286] width 129 height 14
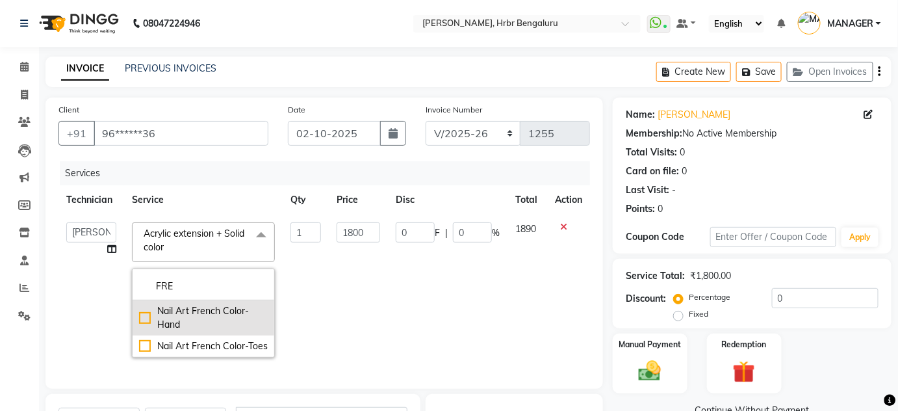
type input "FRE"
click at [185, 307] on div "Nail Art French Color-Hand" at bounding box center [203, 317] width 129 height 27
checkbox input "true"
type input "1200"
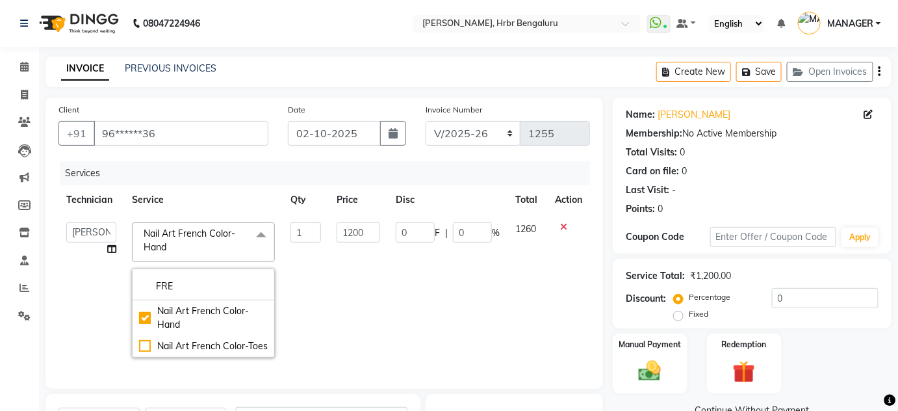
click at [321, 298] on td "1" at bounding box center [306, 289] width 46 height 151
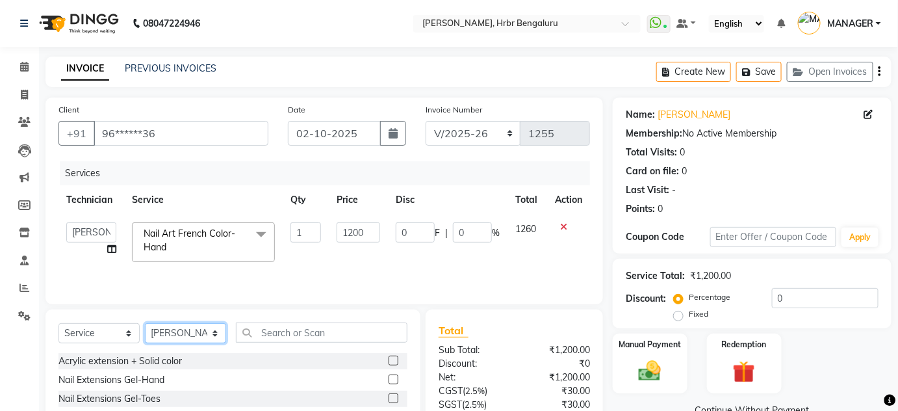
click at [207, 324] on select "Select Technician adesh DEVI HIMANSHU jyothi KEVIN MANAGER nisha RADIKA RITESH …" at bounding box center [185, 333] width 81 height 20
select select "91480"
click at [145, 323] on select "Select Technician adesh DEVI HIMANSHU jyothi KEVIN MANAGER nisha RADIKA RITESH …" at bounding box center [185, 333] width 81 height 20
click at [268, 334] on input "text" at bounding box center [322, 332] width 172 height 20
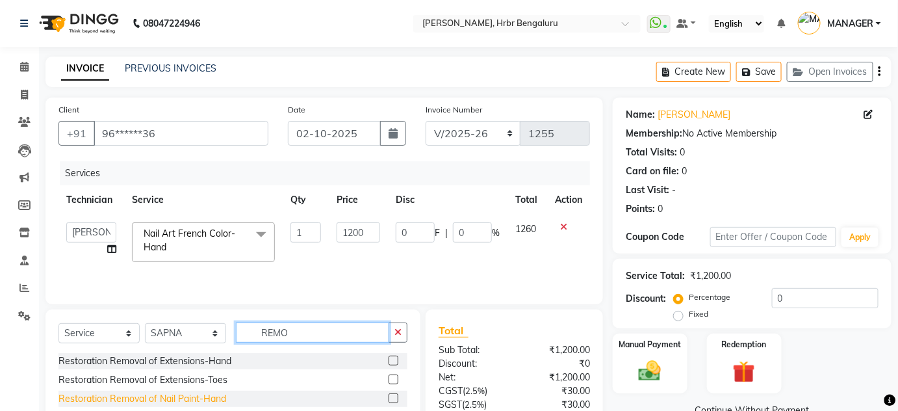
type input "REMO"
click at [99, 400] on div "Restoration Removal of Nail Paint-Hand" at bounding box center [142, 399] width 168 height 14
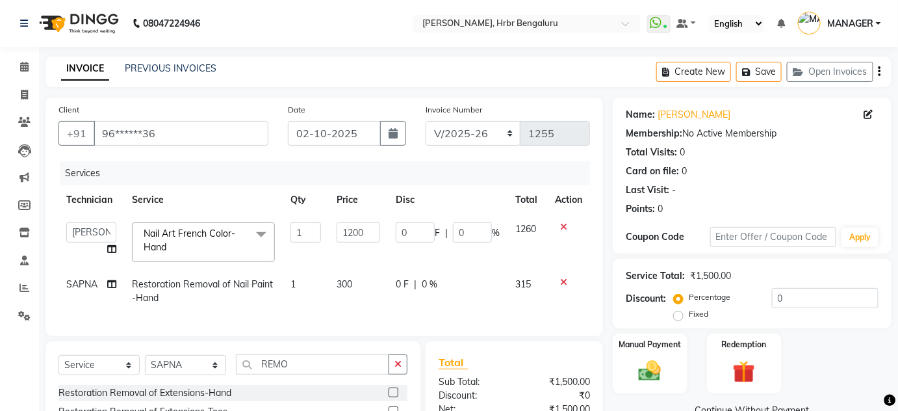
checkbox input "false"
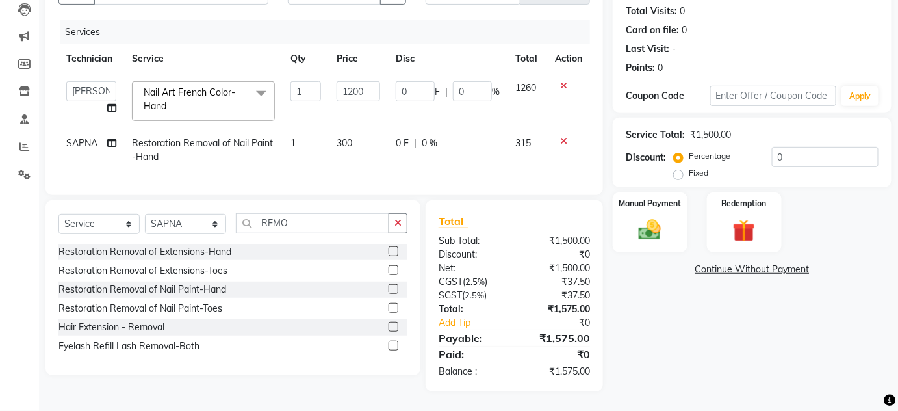
click at [807, 138] on div "Service Total: ₹1,500.00 Discount: Percentage Fixed 0" at bounding box center [752, 152] width 253 height 59
click at [807, 147] on input "0" at bounding box center [825, 157] width 107 height 20
type input "2"
type input "24"
type input "2"
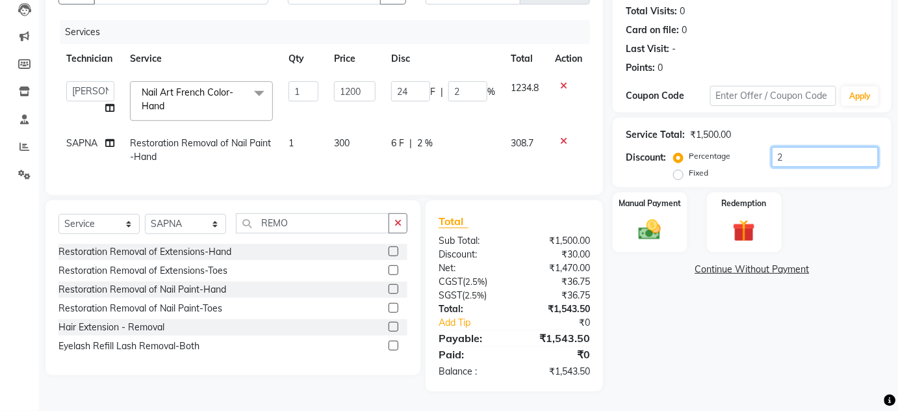
type input "20"
type input "240"
type input "20"
click at [808, 212] on div "Manual Payment Redemption" at bounding box center [752, 222] width 298 height 60
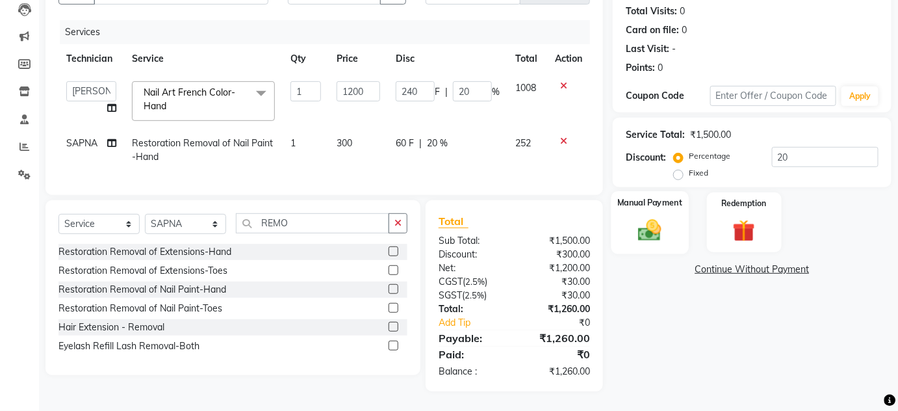
click at [637, 205] on div "Manual Payment" at bounding box center [649, 222] width 77 height 63
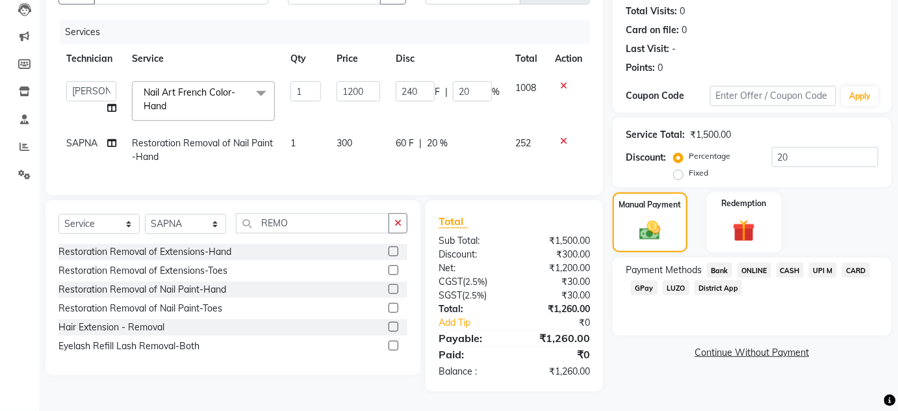
click at [852, 263] on span "CARD" at bounding box center [856, 270] width 28 height 15
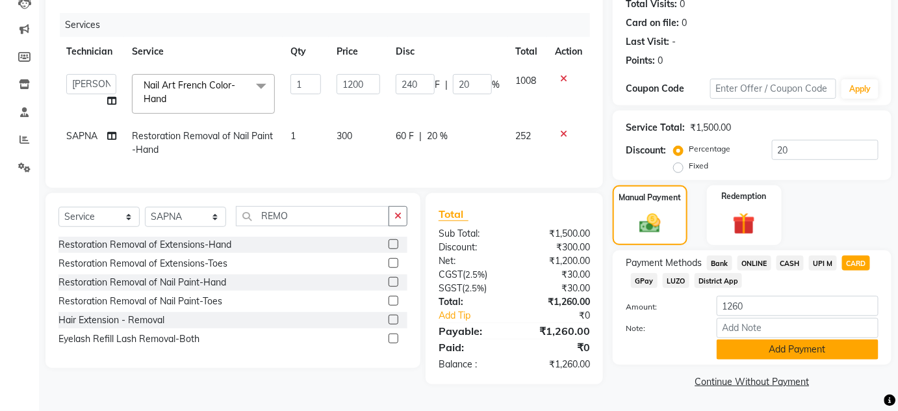
click at [731, 345] on button "Add Payment" at bounding box center [798, 349] width 162 height 20
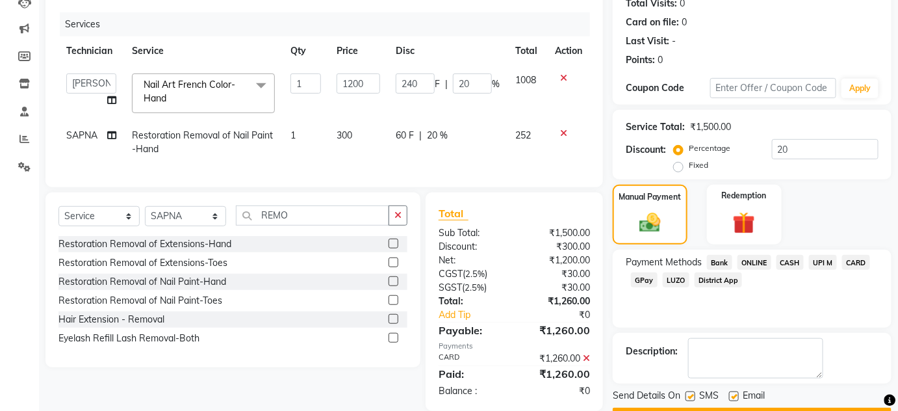
scroll to position [184, 0]
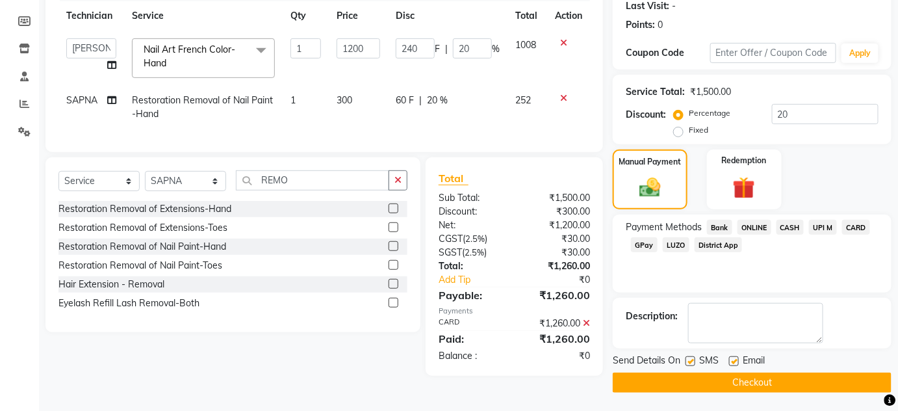
click at [695, 375] on button "Checkout" at bounding box center [752, 382] width 279 height 20
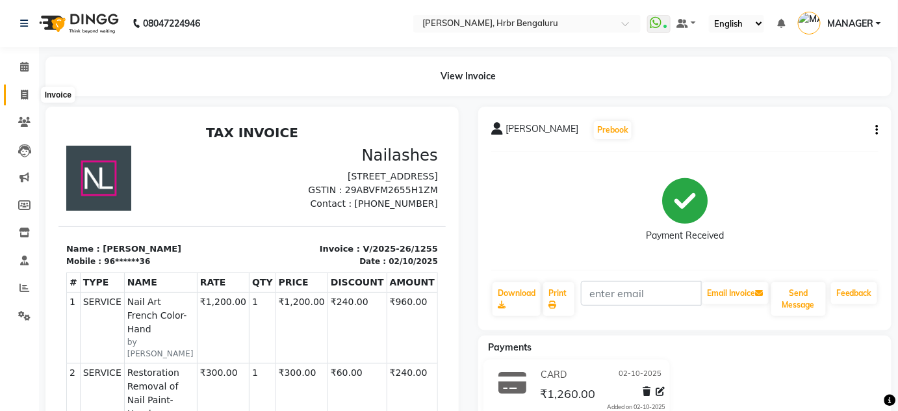
click at [25, 91] on icon at bounding box center [24, 95] width 7 height 10
select select "service"
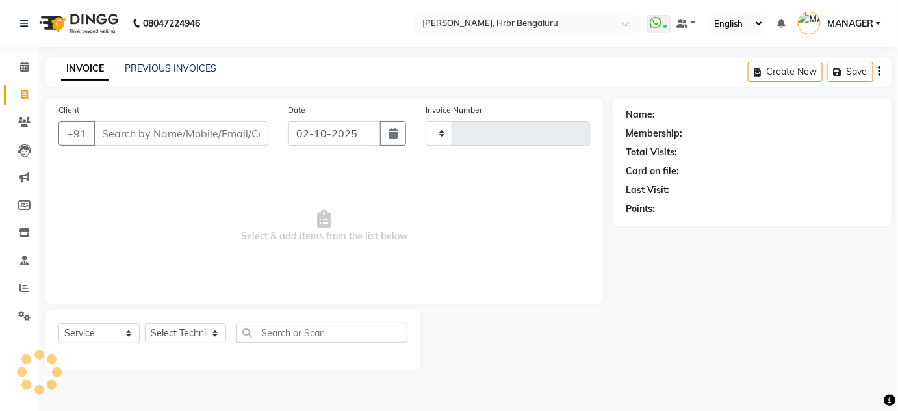
type input "1256"
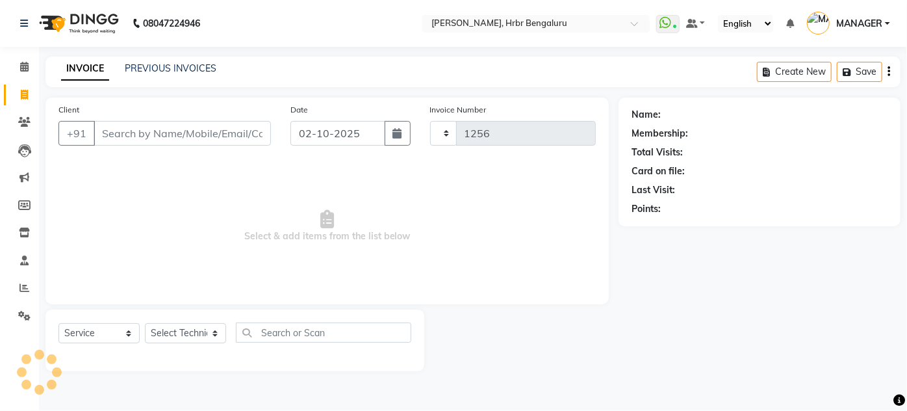
select select "3771"
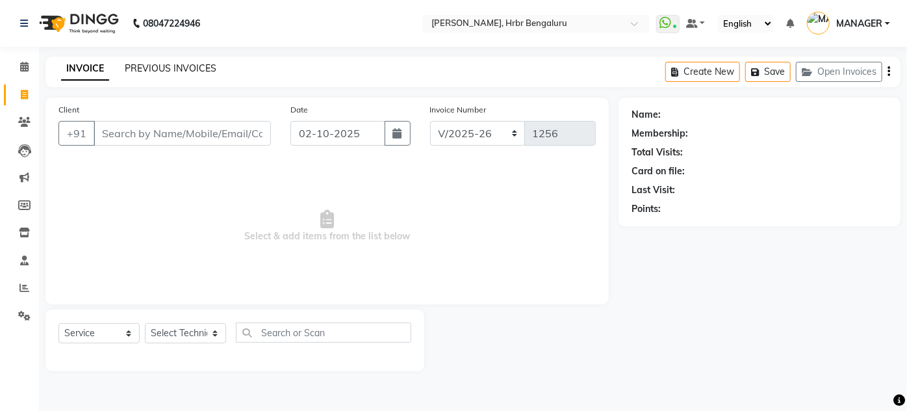
click at [172, 72] on link "PREVIOUS INVOICES" at bounding box center [171, 68] width 92 height 12
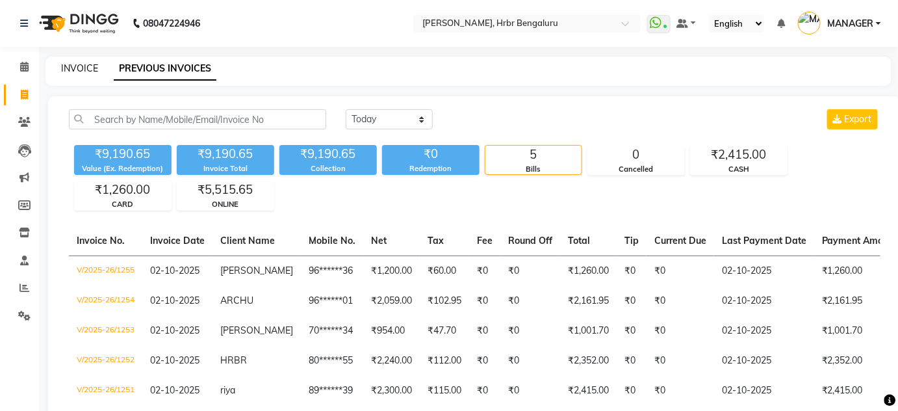
click at [70, 66] on link "INVOICE" at bounding box center [79, 68] width 37 height 12
select select "service"
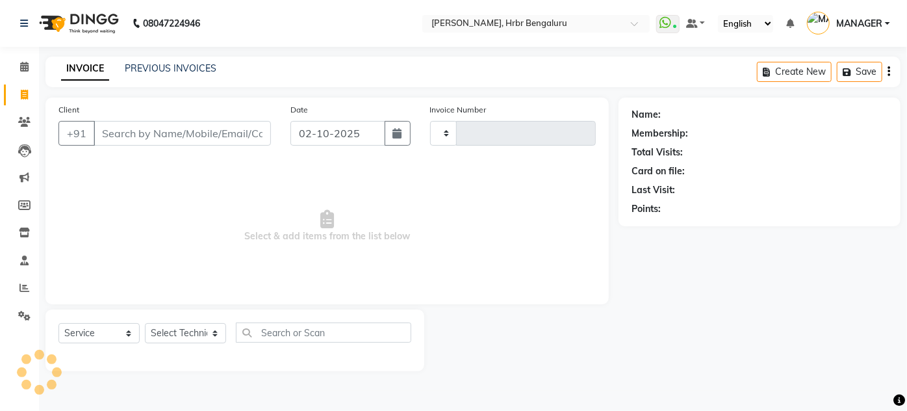
type input "1256"
select select "3771"
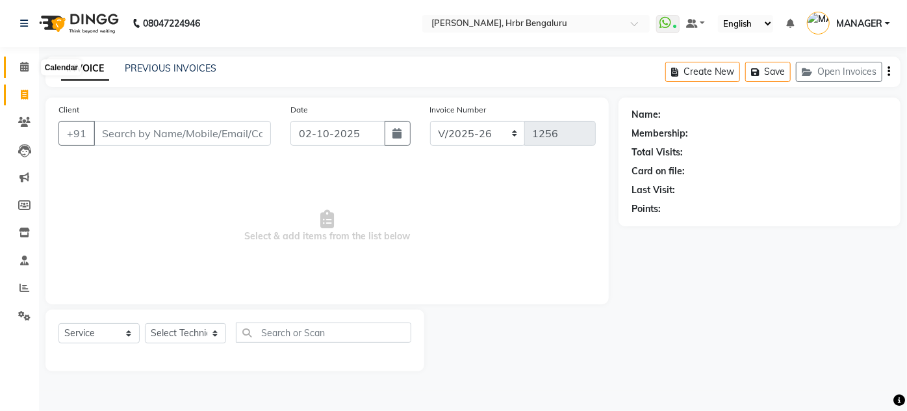
click at [23, 69] on icon at bounding box center [24, 67] width 8 height 10
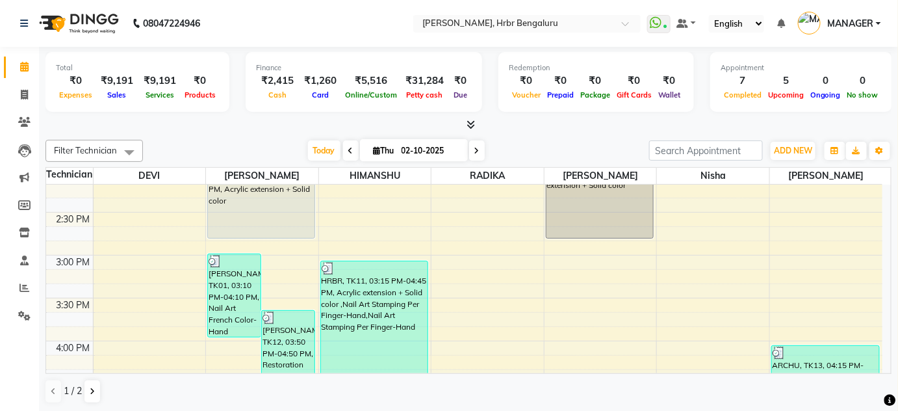
scroll to position [1211, 0]
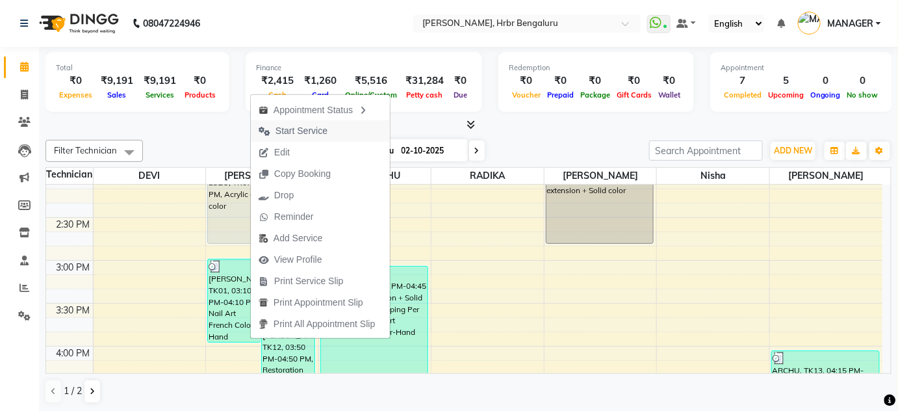
click at [296, 126] on span "Start Service" at bounding box center [302, 131] width 52 height 14
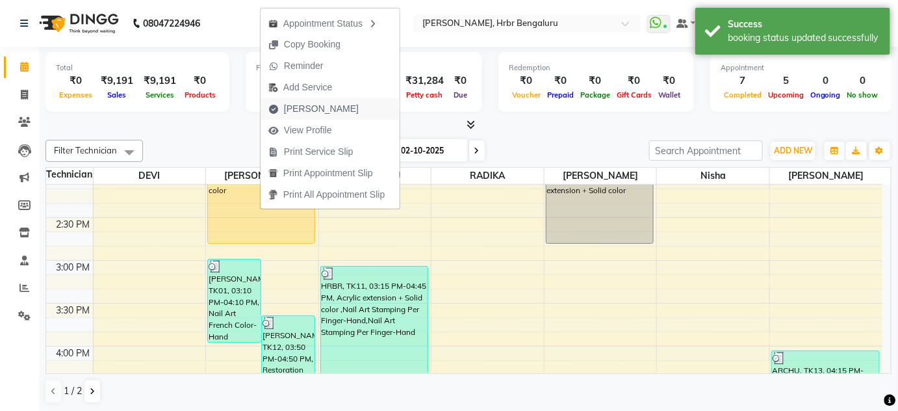
click at [301, 109] on span "Mark Done" at bounding box center [321, 109] width 75 height 14
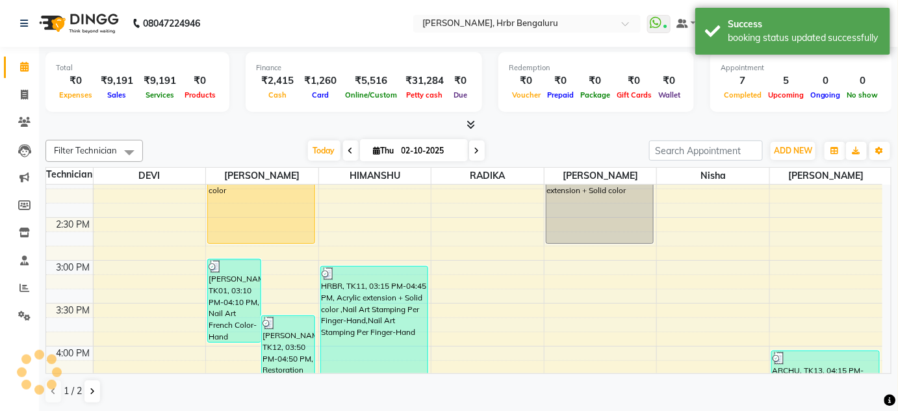
select select "3771"
select select "service"
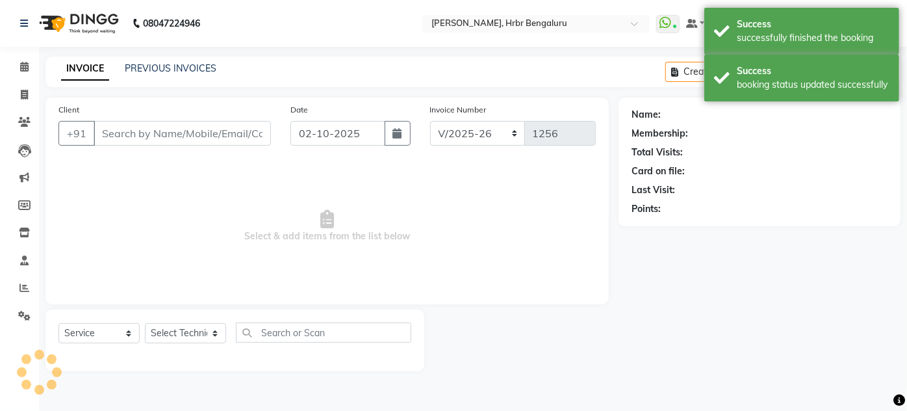
type input "80******57"
select select "77431"
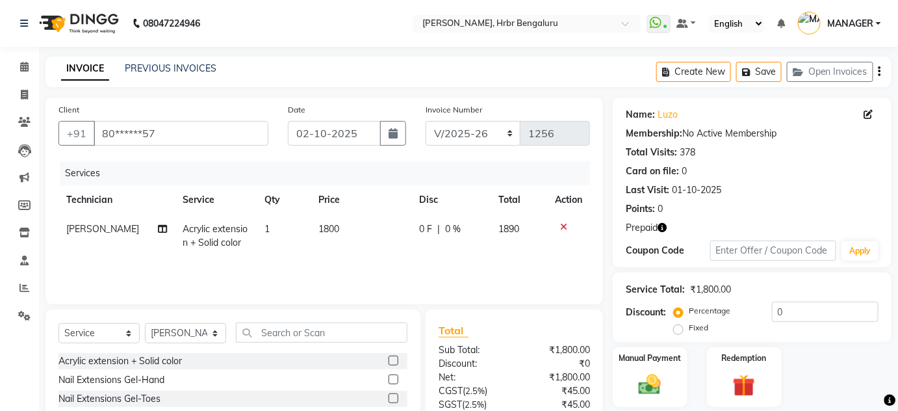
scroll to position [109, 0]
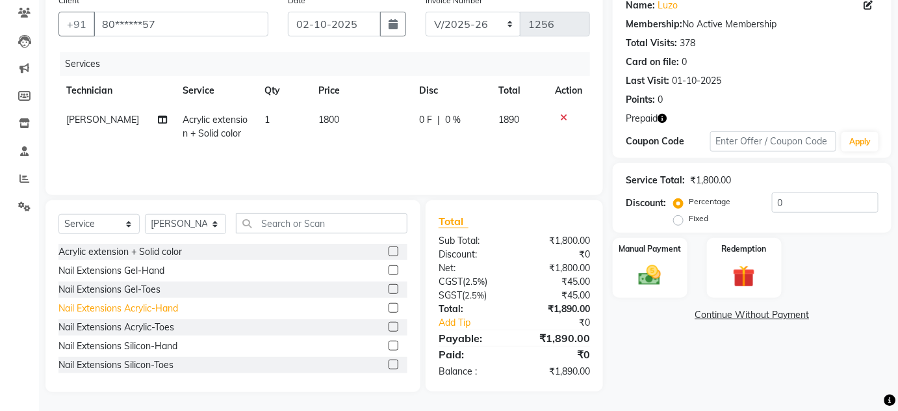
click at [133, 304] on div "Nail Extensions Acrylic-Hand" at bounding box center [118, 308] width 120 height 14
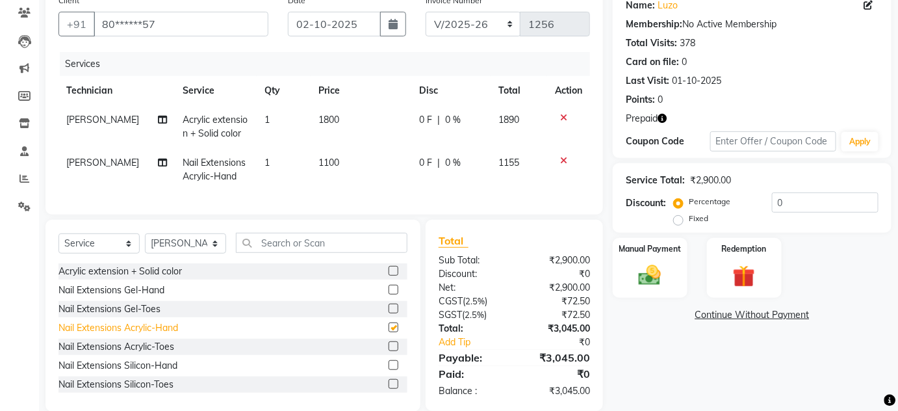
checkbox input "false"
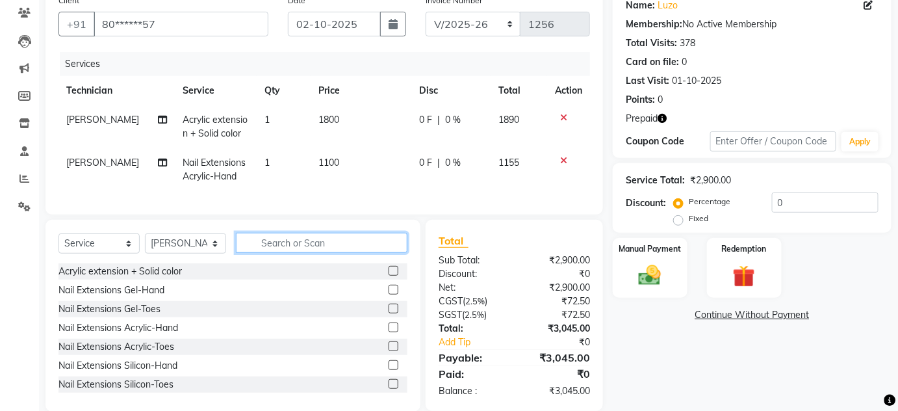
click at [328, 250] on input "text" at bounding box center [322, 243] width 172 height 20
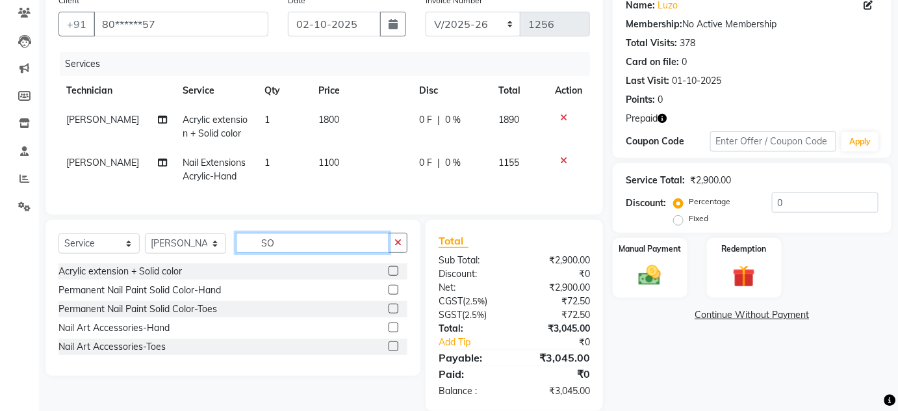
type input "S"
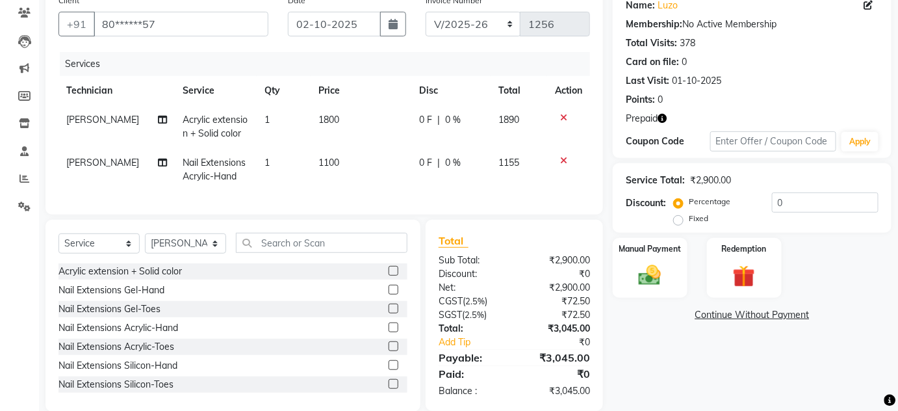
click at [563, 118] on icon at bounding box center [563, 117] width 7 height 9
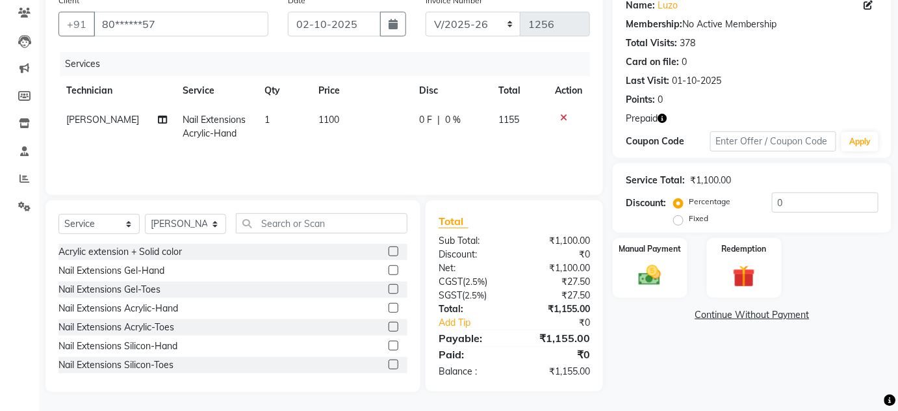
click at [77, 122] on td "[PERSON_NAME]" at bounding box center [116, 126] width 117 height 43
select select "77431"
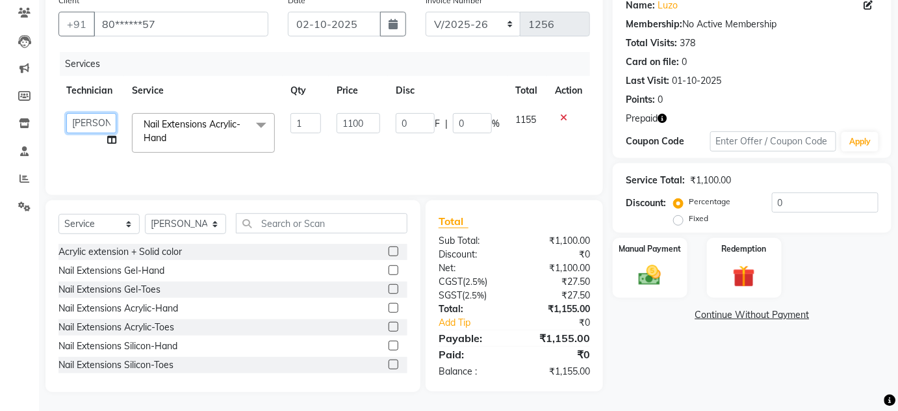
click at [77, 122] on select "adesh DEVI HIMANSHU jyothi KEVIN MANAGER nisha RADIKA RITESH SAPNA" at bounding box center [91, 123] width 50 height 20
click at [177, 220] on select "Select Technician adesh DEVI HIMANSHU jyothi KEVIN MANAGER nisha RADIKA RITESH …" at bounding box center [185, 224] width 81 height 20
select select "82748"
click at [145, 214] on select "Select Technician adesh DEVI HIMANSHU jyothi KEVIN MANAGER nisha RADIKA RITESH …" at bounding box center [185, 224] width 81 height 20
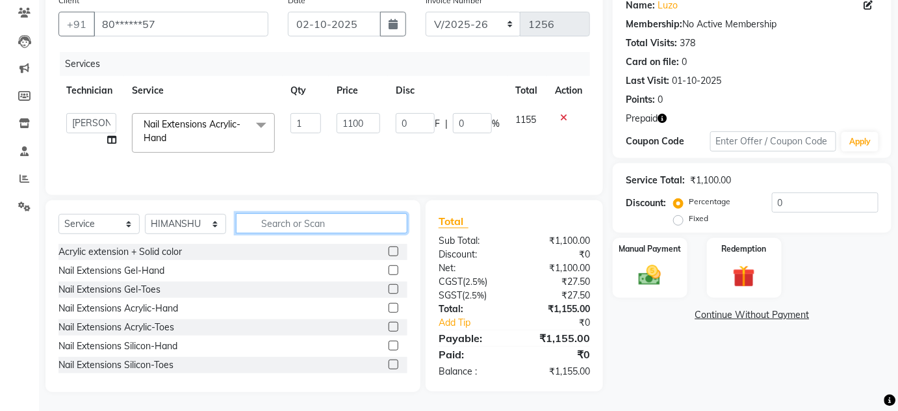
click at [287, 223] on input "text" at bounding box center [322, 223] width 172 height 20
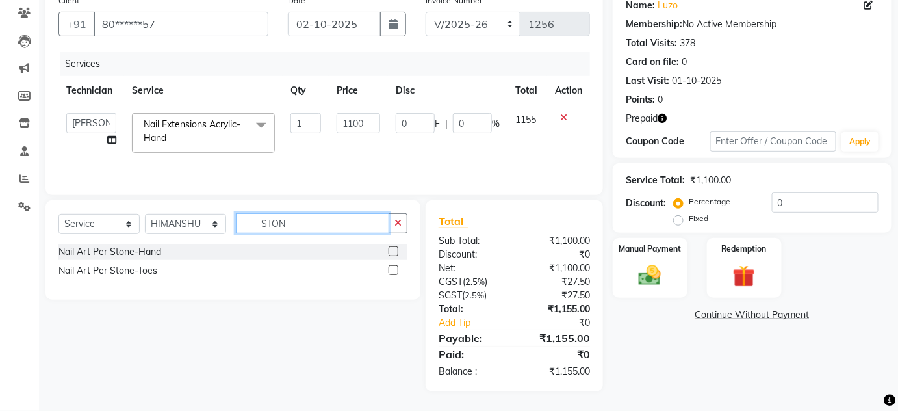
scroll to position [109, 0]
type input "STONE"
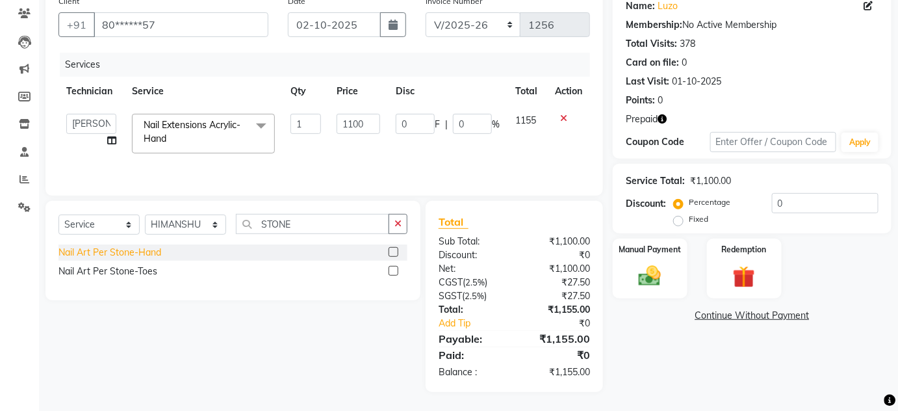
click at [136, 248] on div "Nail Art Per Stone-Hand" at bounding box center [109, 253] width 103 height 14
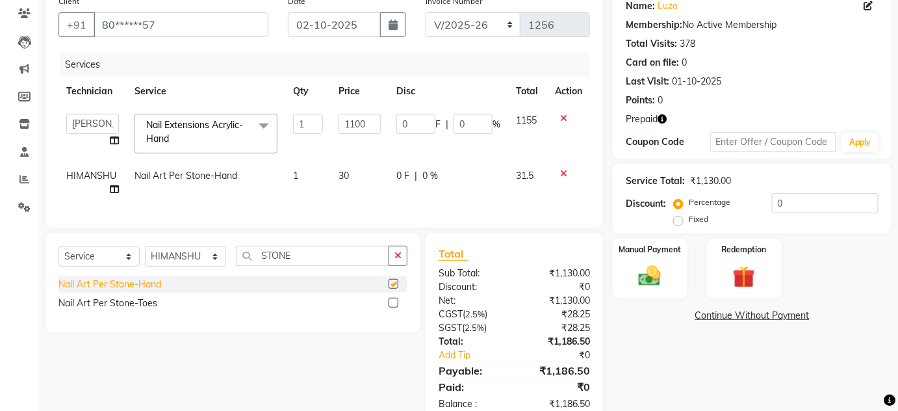
checkbox input "false"
click at [312, 183] on td "1" at bounding box center [307, 182] width 45 height 43
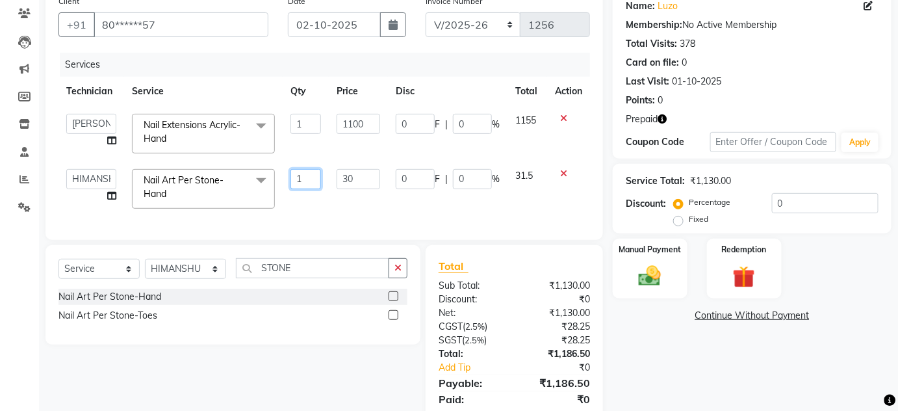
click at [312, 183] on input "1" at bounding box center [305, 179] width 31 height 20
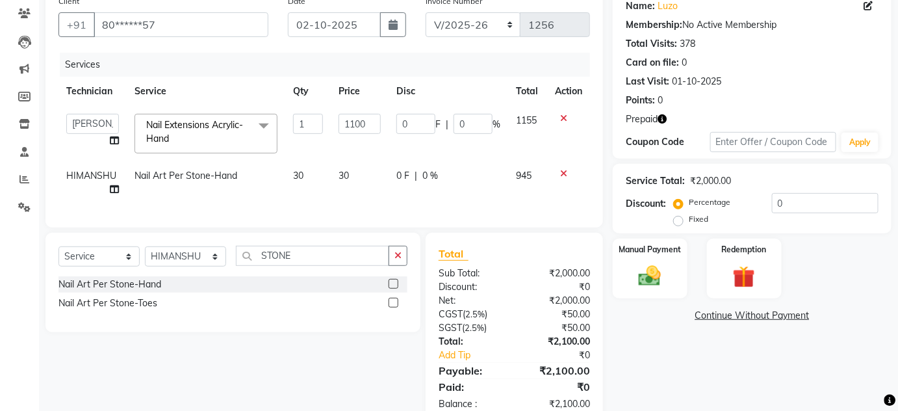
click at [359, 179] on td "30" at bounding box center [360, 182] width 58 height 43
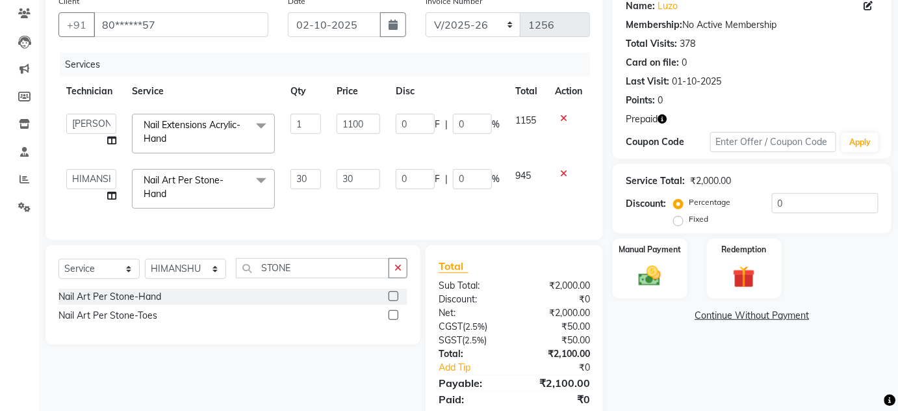
click at [359, 179] on input "30" at bounding box center [359, 179] width 44 height 20
click at [353, 195] on td "20" at bounding box center [358, 188] width 59 height 55
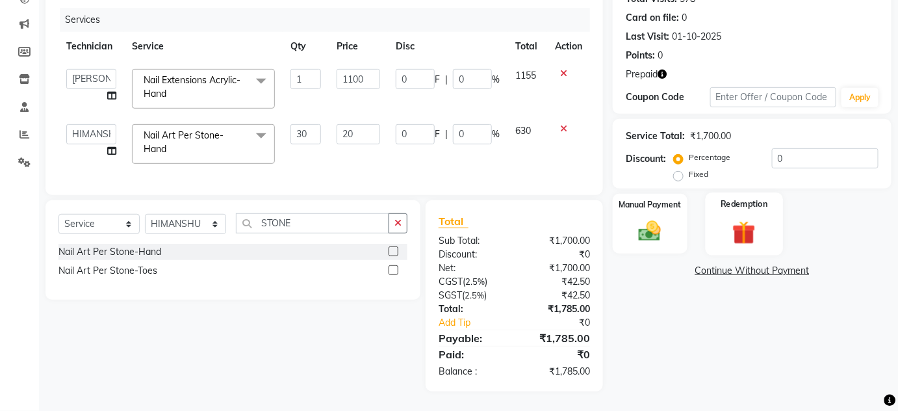
click at [743, 203] on div "Redemption" at bounding box center [743, 223] width 77 height 63
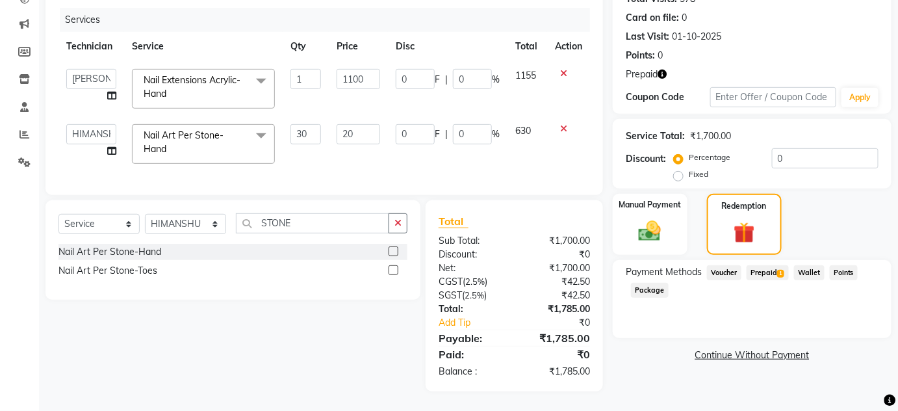
click at [760, 265] on span "Prepaid 1" at bounding box center [768, 272] width 42 height 15
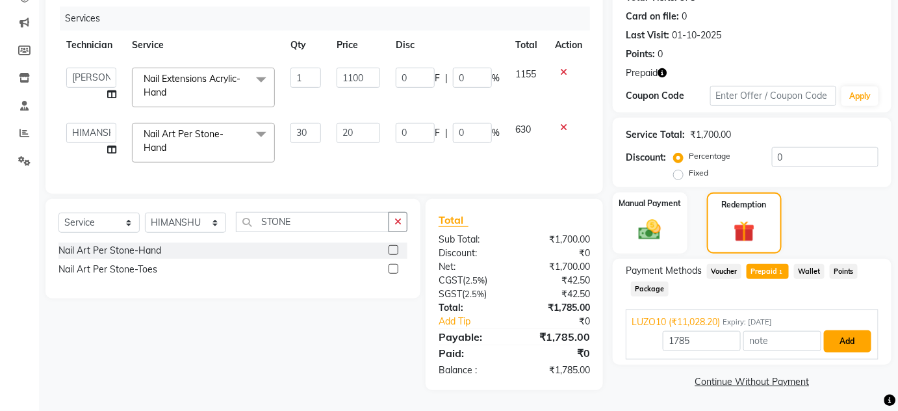
click at [842, 330] on button "Add" at bounding box center [847, 341] width 47 height 22
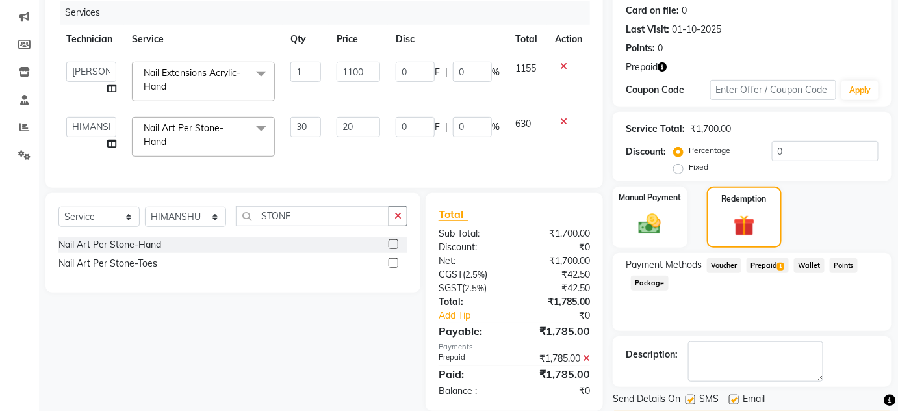
scroll to position [199, 0]
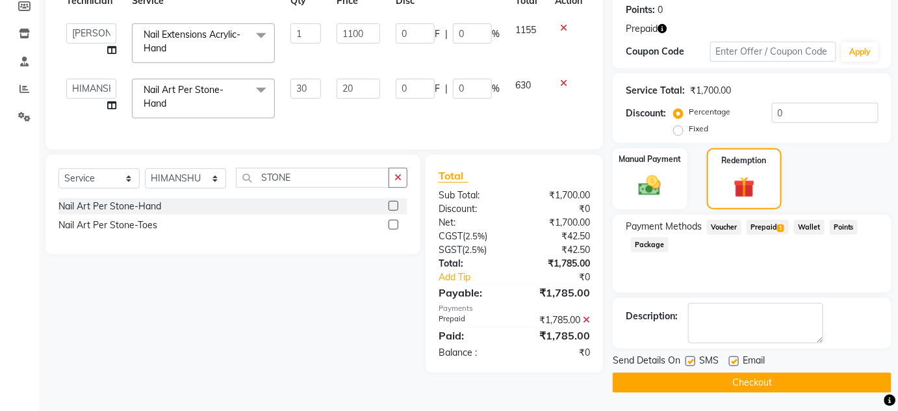
click at [687, 382] on button "Checkout" at bounding box center [752, 382] width 279 height 20
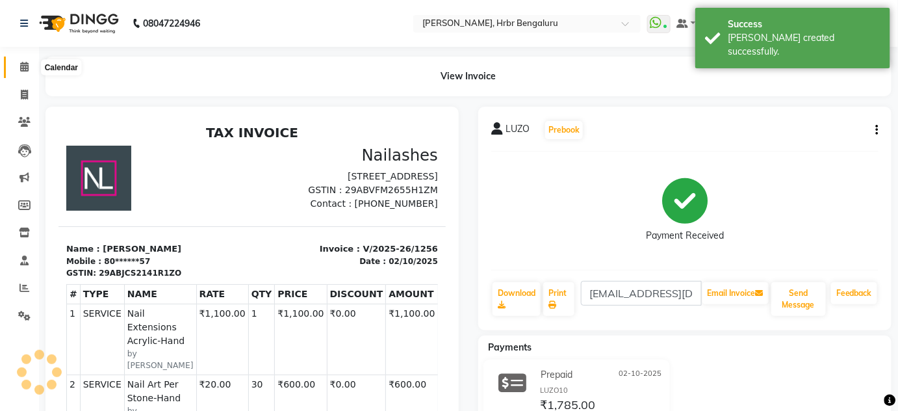
click at [23, 66] on icon at bounding box center [24, 67] width 8 height 10
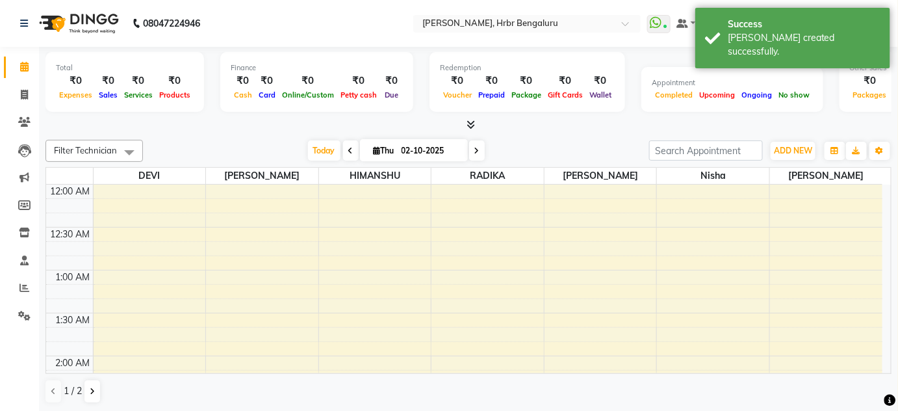
scroll to position [509, 0]
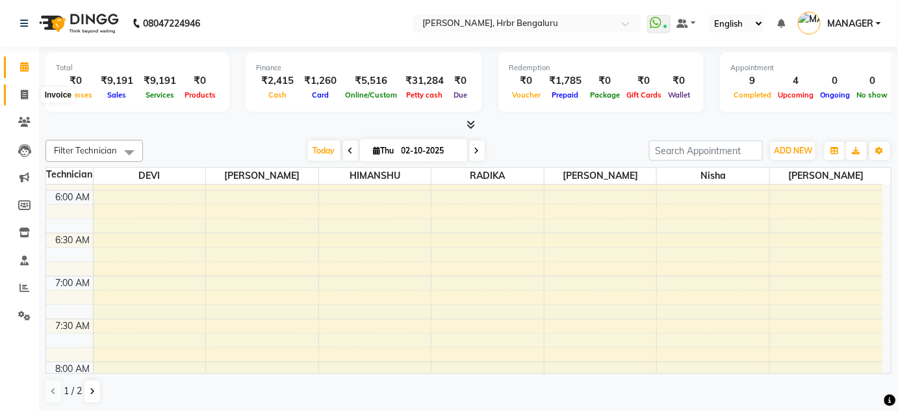
click at [26, 91] on icon at bounding box center [24, 95] width 7 height 10
select select "3771"
select select "service"
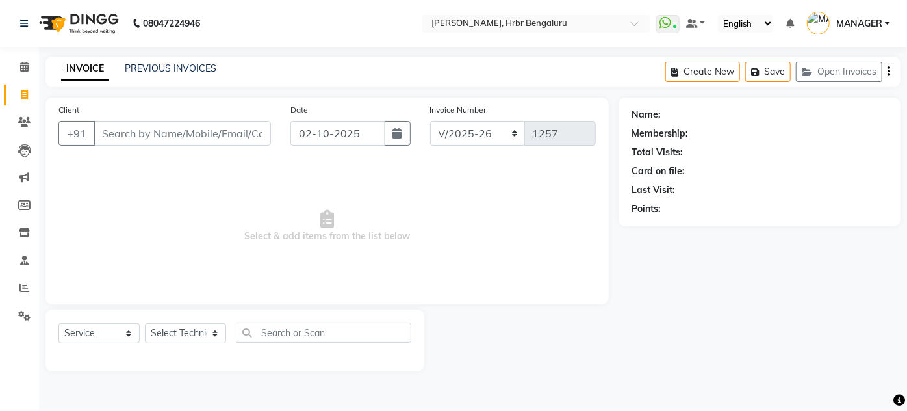
click at [152, 126] on input "Client" at bounding box center [182, 133] width 177 height 25
type input "9"
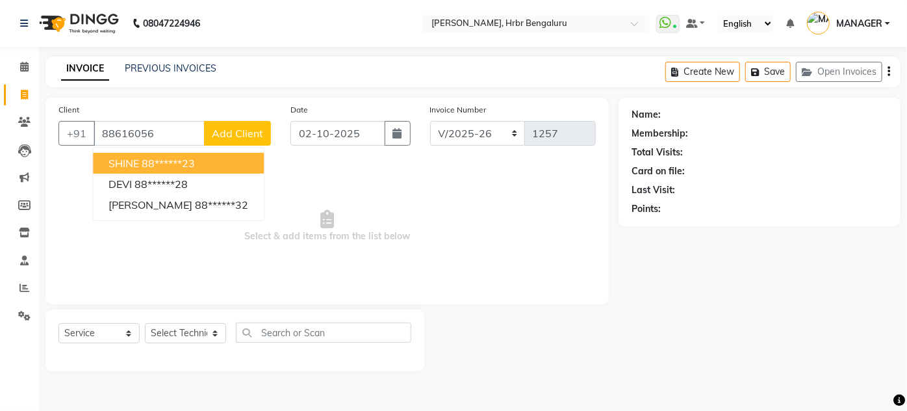
click at [166, 157] on ngb-highlight "88******23" at bounding box center [168, 163] width 53 height 13
type input "88******23"
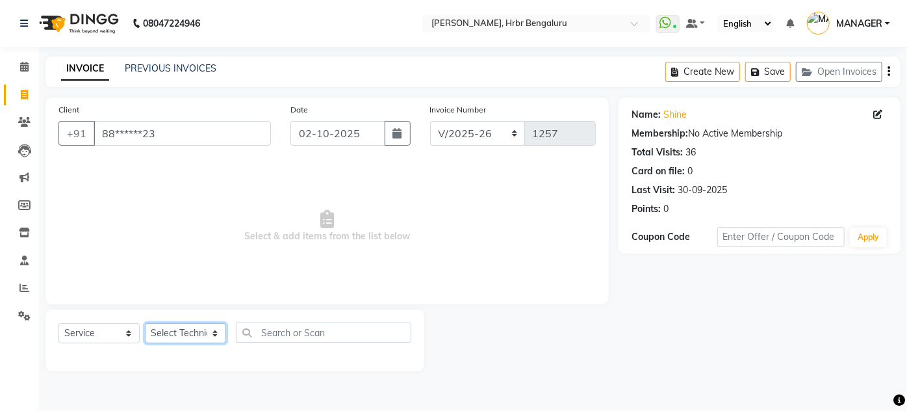
click at [175, 329] on select "Select Technician [PERSON_NAME] DEVI [PERSON_NAME] [PERSON_NAME] MANAGER nisha …" at bounding box center [185, 333] width 81 height 20
select select "91480"
click at [145, 323] on select "Select Technician [PERSON_NAME] DEVI [PERSON_NAME] [PERSON_NAME] MANAGER nisha …" at bounding box center [185, 333] width 81 height 20
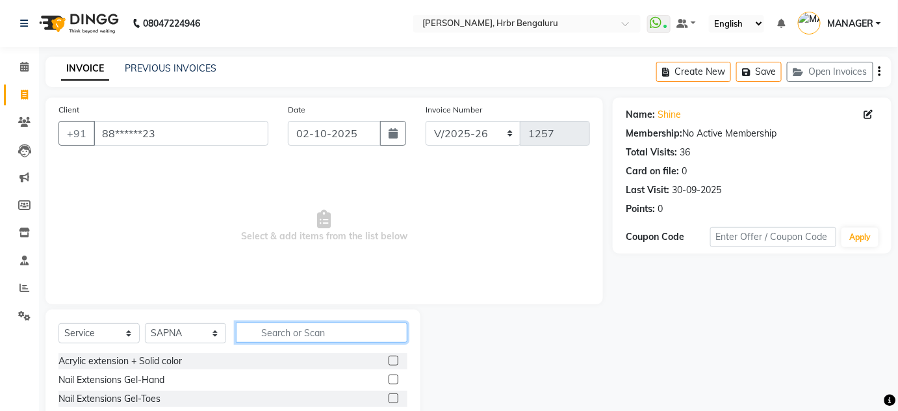
click at [287, 334] on input "text" at bounding box center [322, 332] width 172 height 20
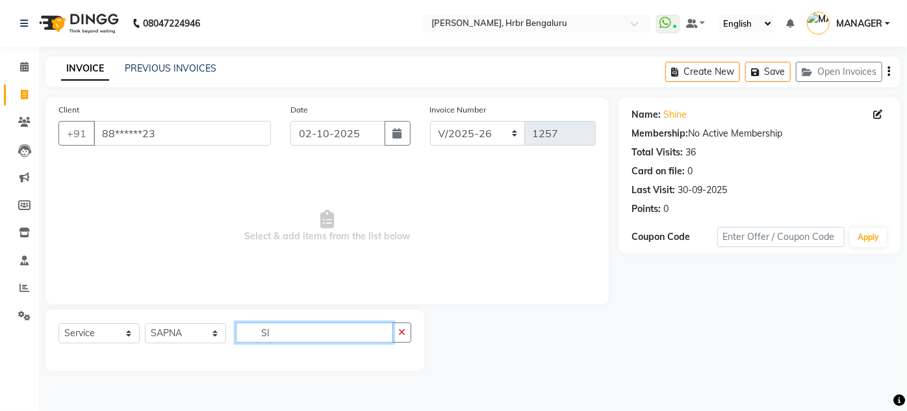
type input "S"
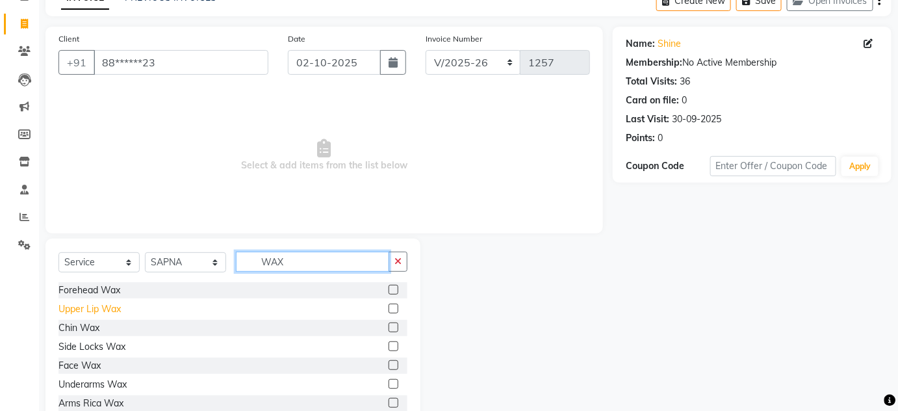
type input "WAX"
click at [92, 311] on div "Upper Lip Wax" at bounding box center [89, 309] width 62 height 14
checkbox input "false"
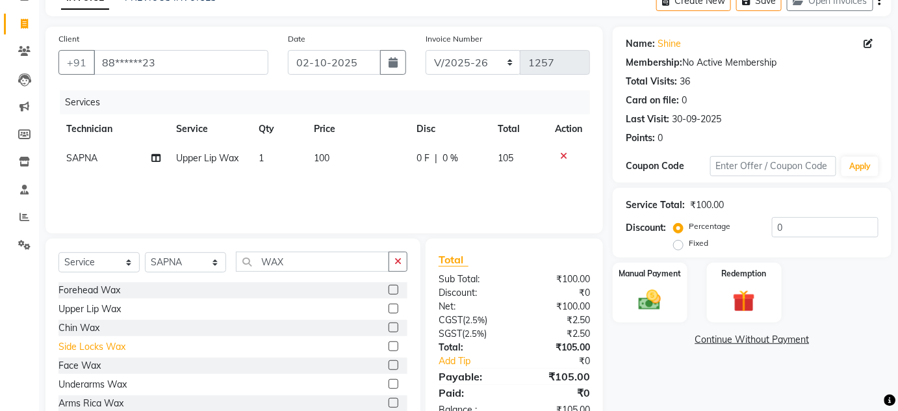
click at [90, 346] on div "Side Locks Wax" at bounding box center [91, 347] width 67 height 14
checkbox input "false"
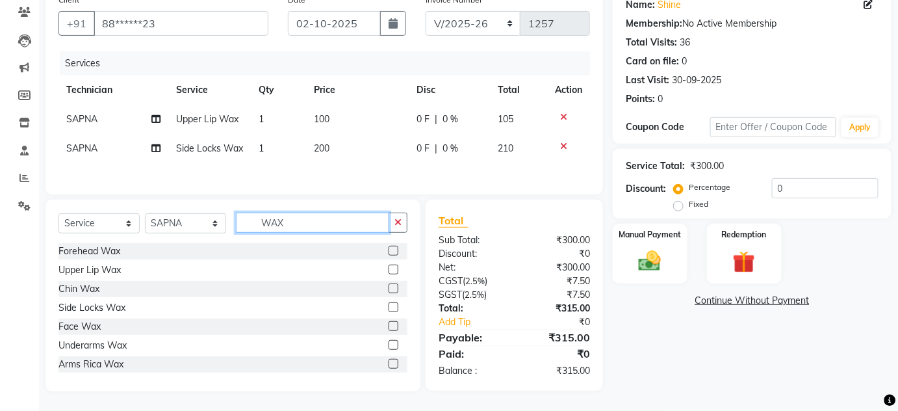
click at [299, 220] on input "WAX" at bounding box center [312, 222] width 153 height 20
type input "W"
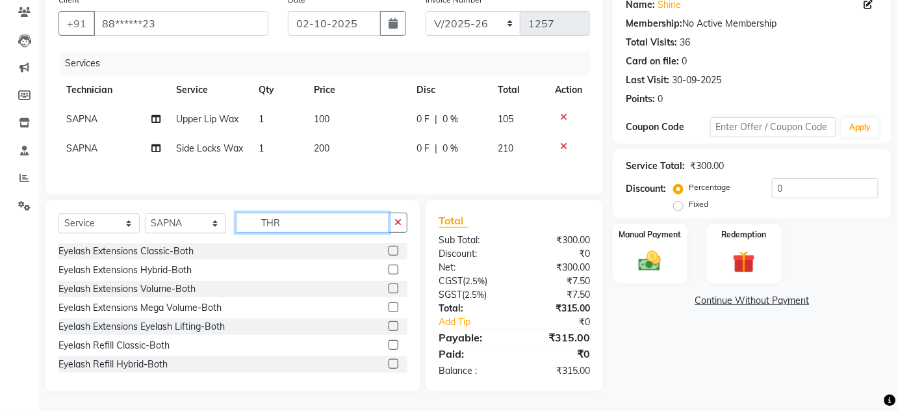
scroll to position [109, 0]
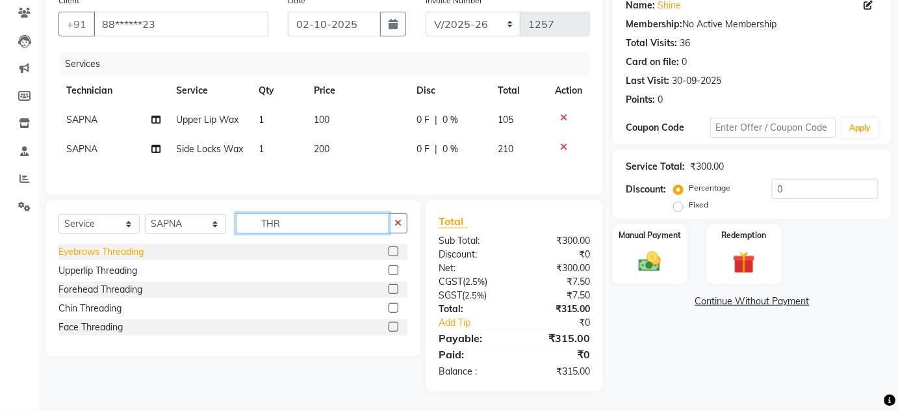
type input "THR"
click at [111, 253] on div "Eyebrows Threading" at bounding box center [100, 252] width 85 height 14
checkbox input "false"
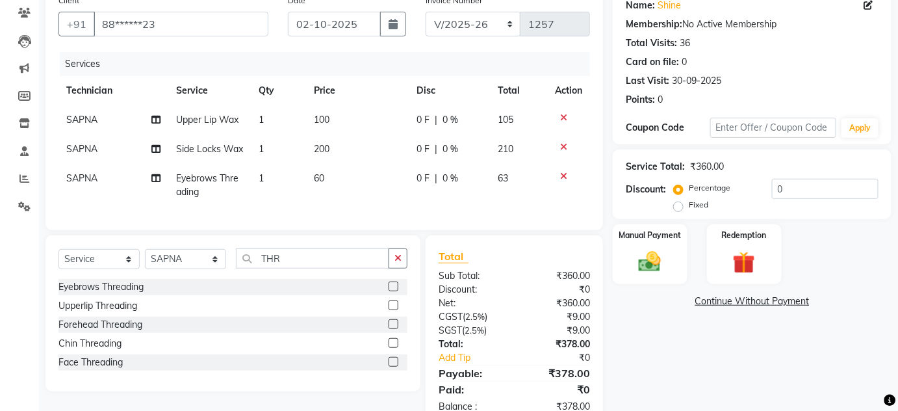
scroll to position [152, 0]
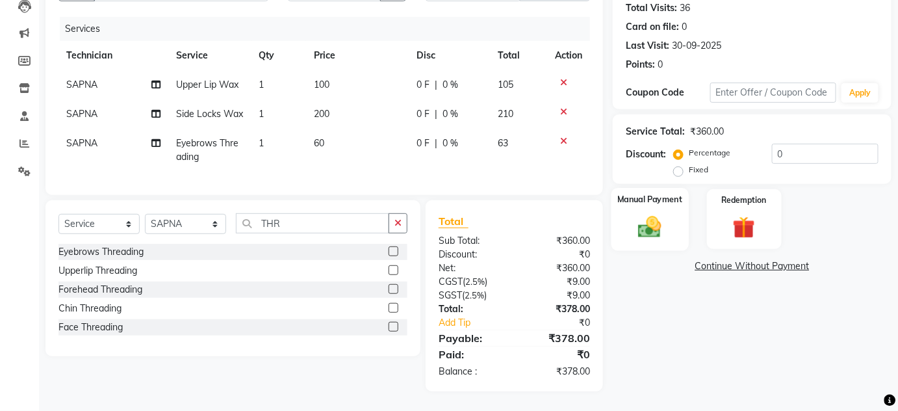
click at [645, 216] on img at bounding box center [650, 226] width 38 height 27
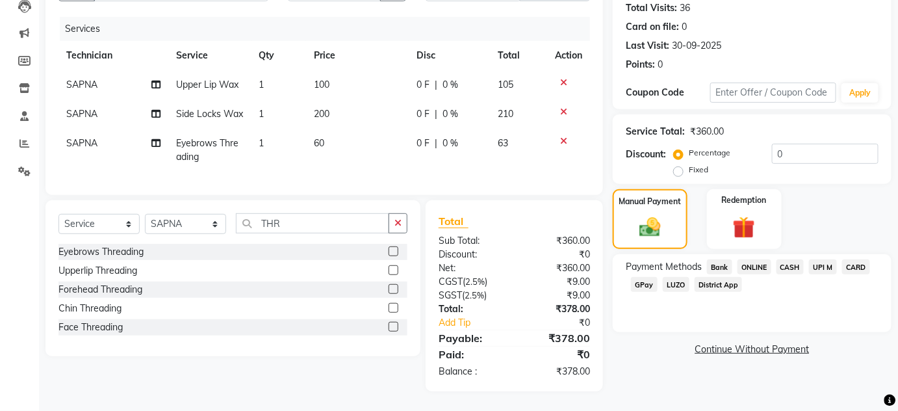
click at [750, 259] on span "ONLINE" at bounding box center [754, 266] width 34 height 15
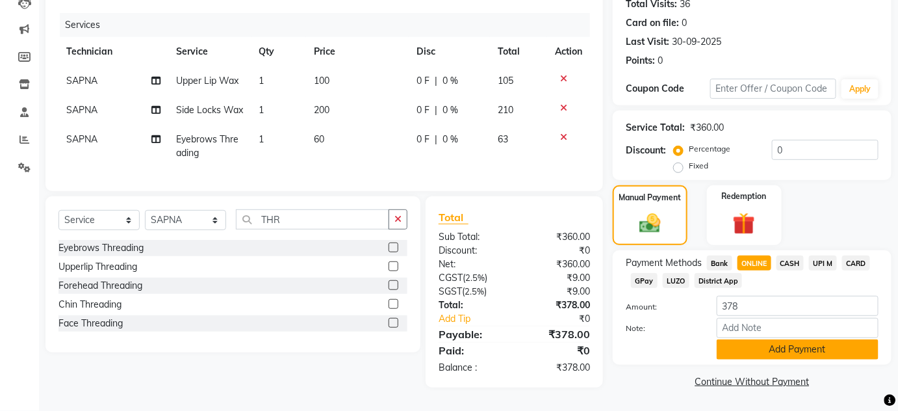
click at [772, 342] on button "Add Payment" at bounding box center [798, 349] width 162 height 20
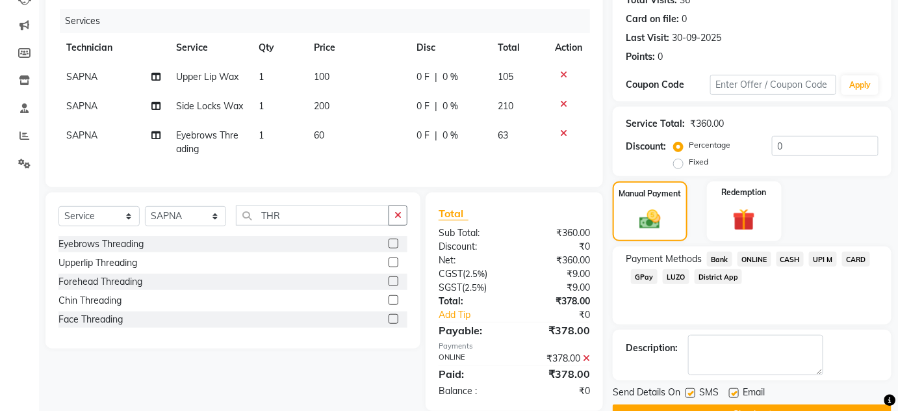
scroll to position [184, 0]
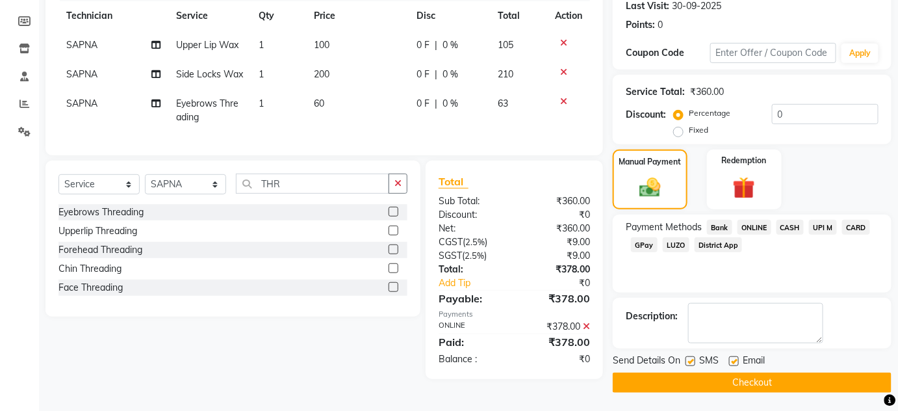
click at [687, 357] on label at bounding box center [691, 361] width 10 height 10
click at [687, 357] on input "checkbox" at bounding box center [690, 361] width 8 height 8
checkbox input "false"
click at [731, 356] on label at bounding box center [734, 361] width 10 height 10
click at [731, 357] on input "checkbox" at bounding box center [733, 361] width 8 height 8
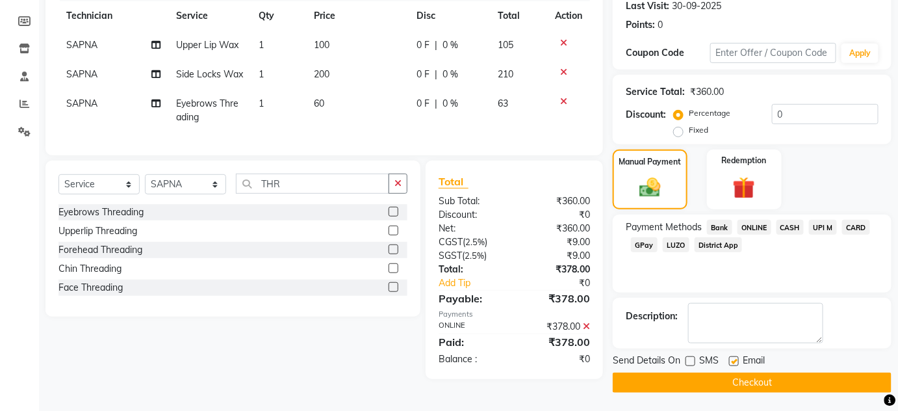
checkbox input "false"
click at [734, 380] on button "Checkout" at bounding box center [752, 382] width 279 height 20
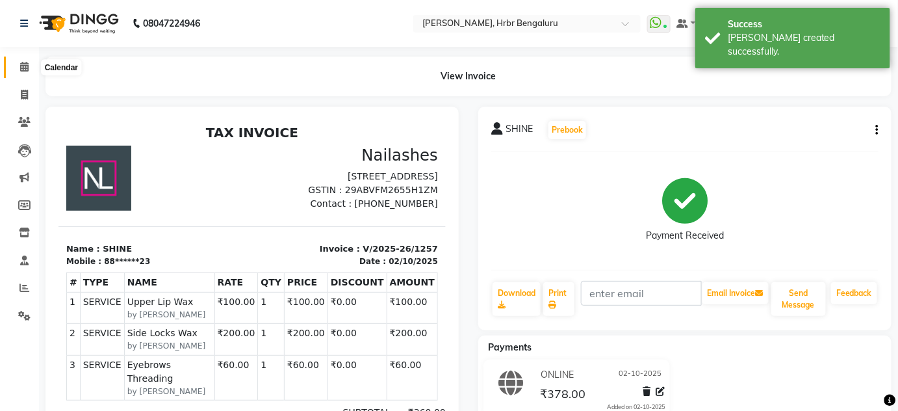
click at [24, 71] on icon at bounding box center [24, 67] width 8 height 10
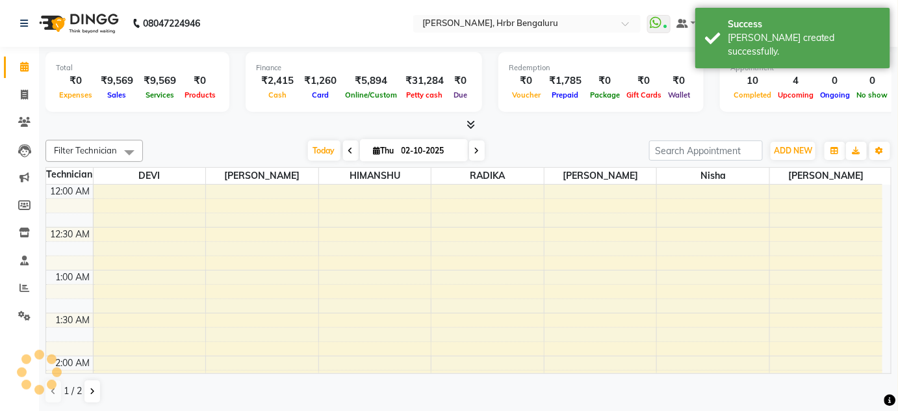
scroll to position [509, 0]
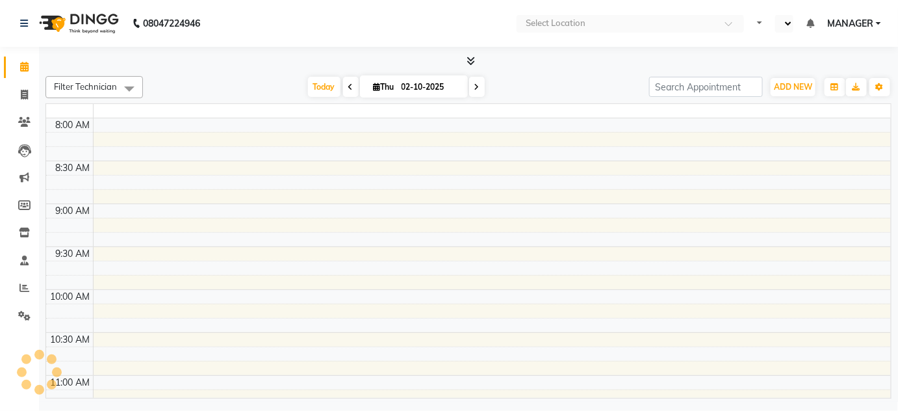
scroll to position [509, 0]
select select "en"
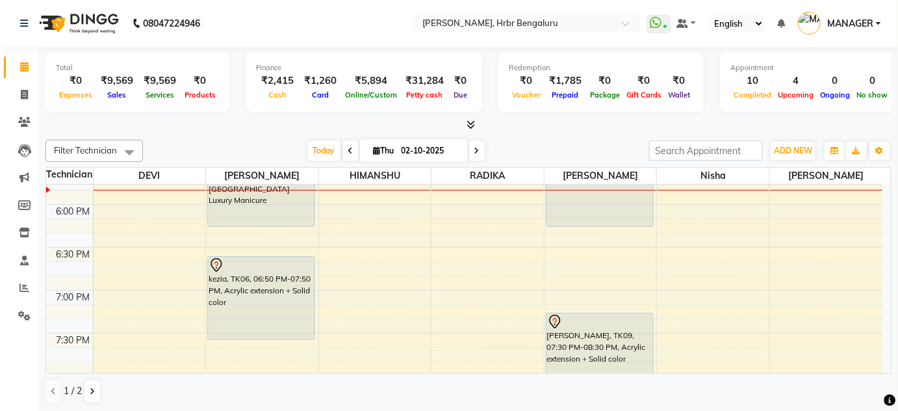
scroll to position [1513, 0]
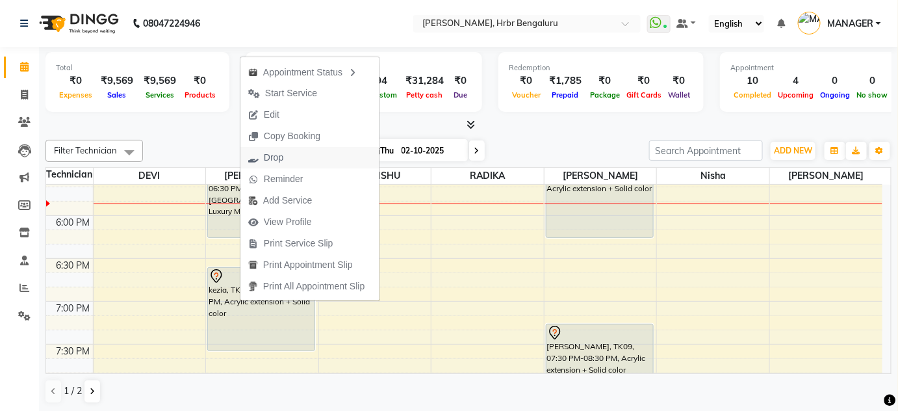
click at [274, 152] on span "Drop" at bounding box center [273, 158] width 19 height 14
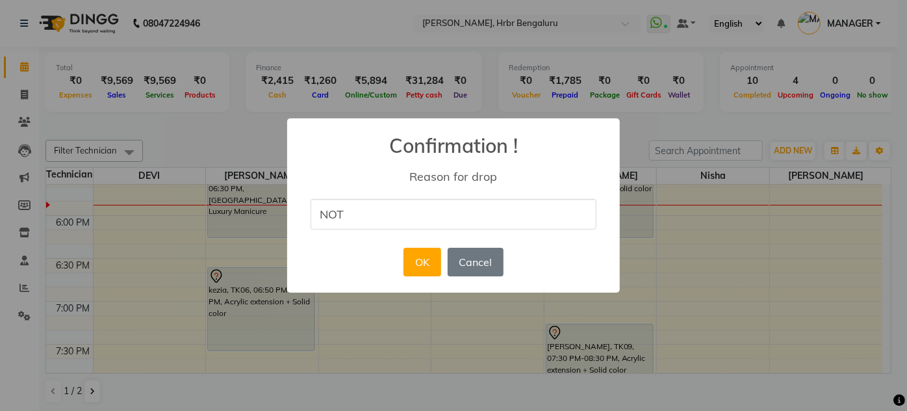
type input "NOT COMING TODAY"
click at [430, 270] on button "OK" at bounding box center [422, 262] width 37 height 29
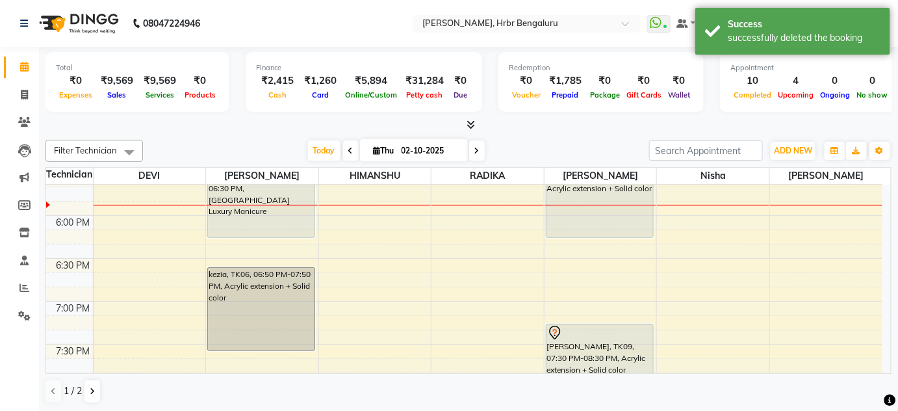
scroll to position [1514, 0]
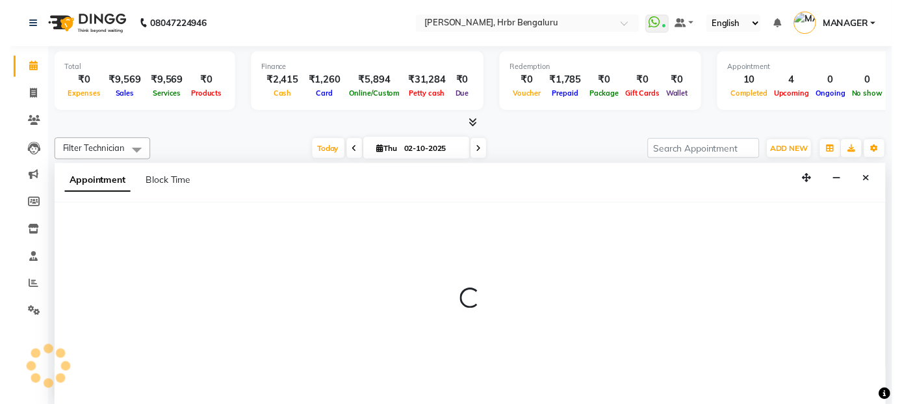
scroll to position [0, 0]
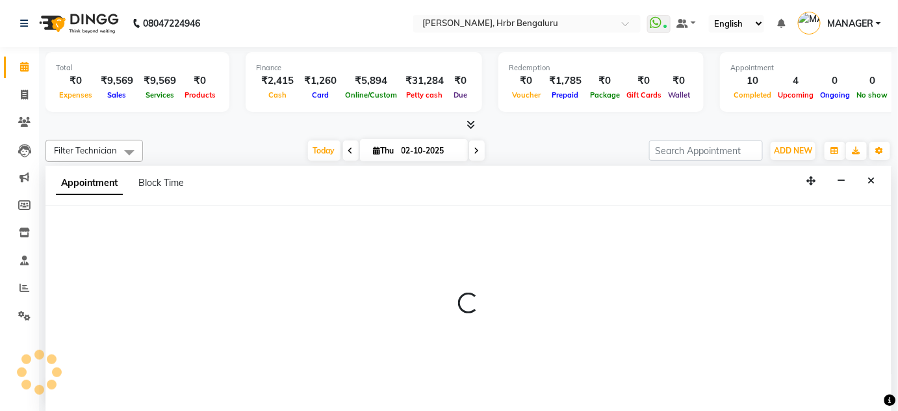
select select "82748"
select select "tentative"
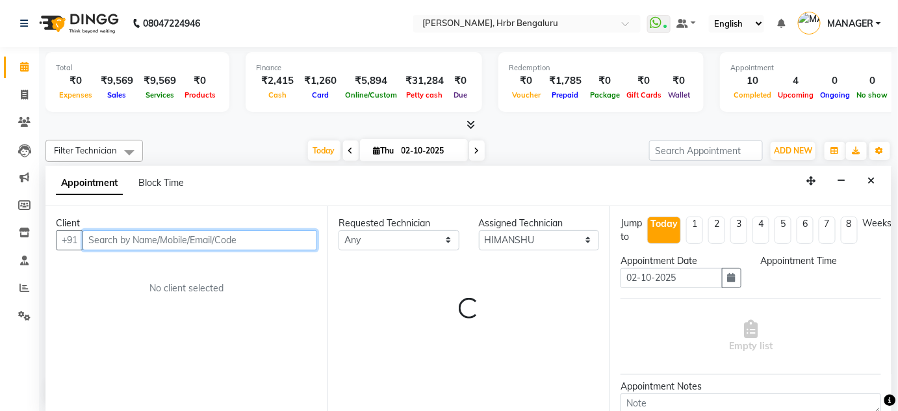
select select "1155"
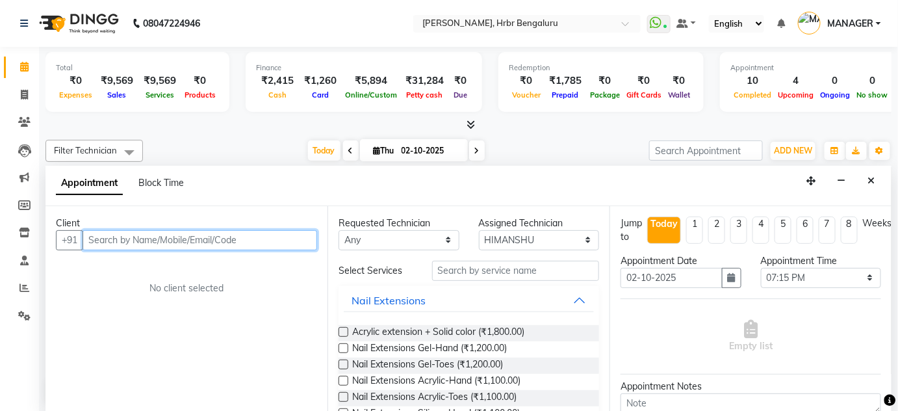
click at [113, 236] on input "text" at bounding box center [200, 240] width 235 height 20
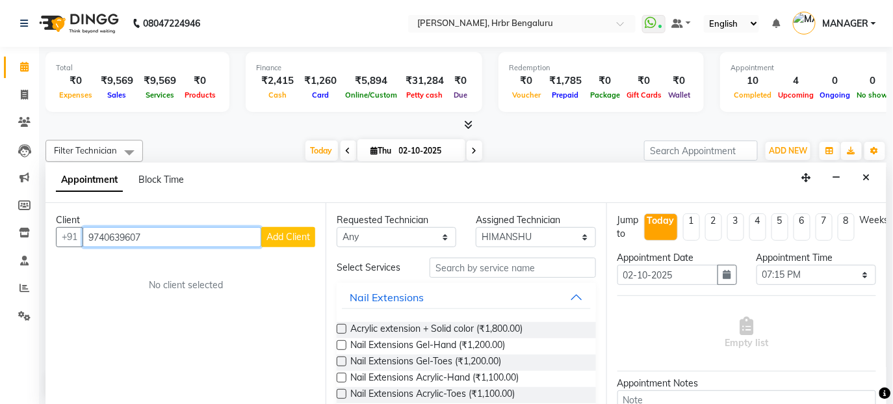
type input "9740639607"
click at [275, 240] on span "Add Client" at bounding box center [288, 237] width 44 height 12
select select "21"
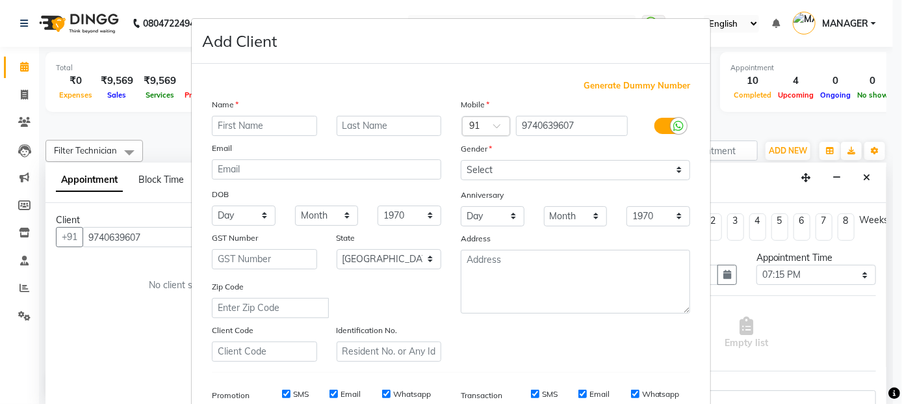
click at [237, 122] on input "text" at bounding box center [264, 126] width 105 height 20
type input "SHADHA"
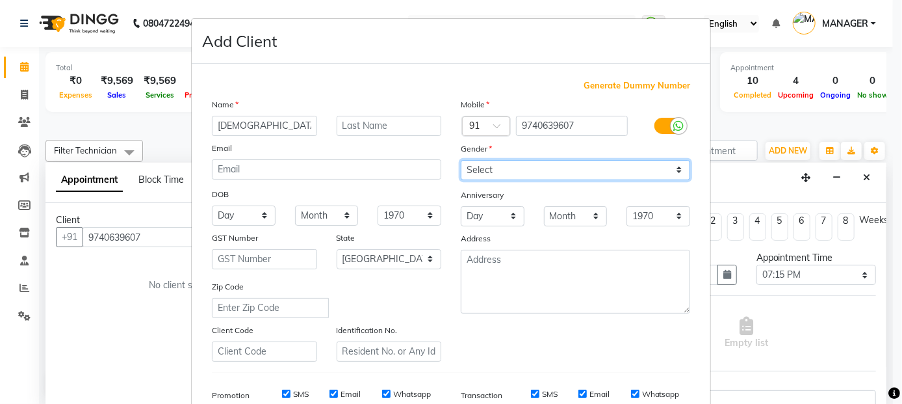
click at [518, 171] on select "Select [DEMOGRAPHIC_DATA] [DEMOGRAPHIC_DATA] Other Prefer Not To Say" at bounding box center [575, 170] width 229 height 20
select select "[DEMOGRAPHIC_DATA]"
click at [461, 160] on select "Select [DEMOGRAPHIC_DATA] [DEMOGRAPHIC_DATA] Other Prefer Not To Say" at bounding box center [575, 170] width 229 height 20
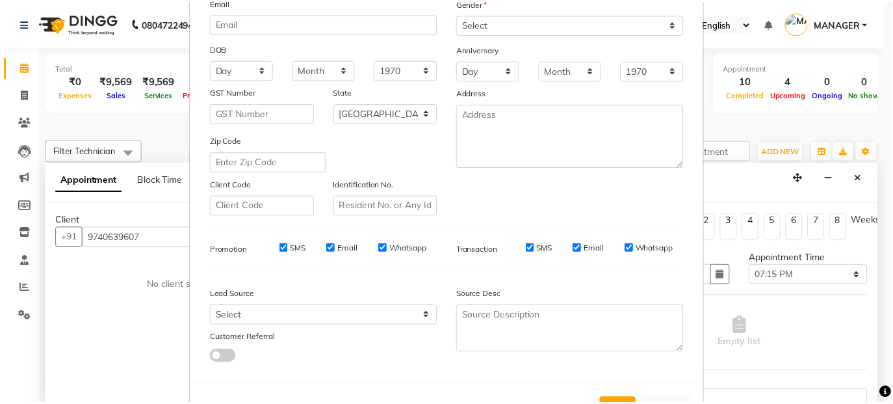
scroll to position [196, 0]
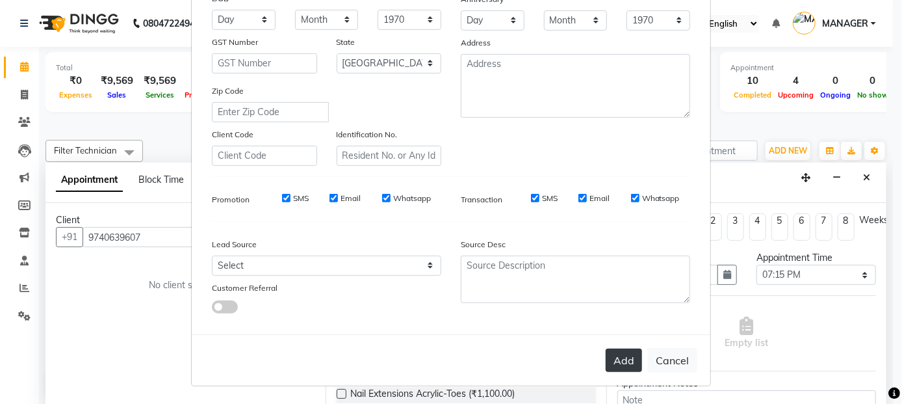
click at [611, 352] on button "Add" at bounding box center [624, 359] width 36 height 23
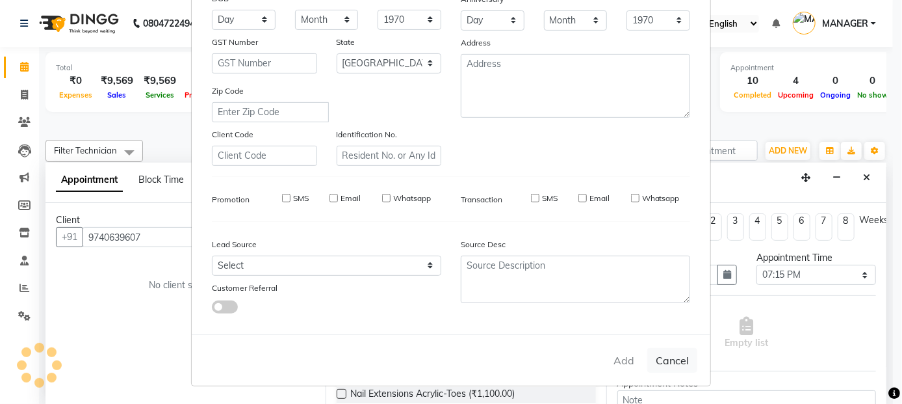
type input "97******07"
select select
select select "null"
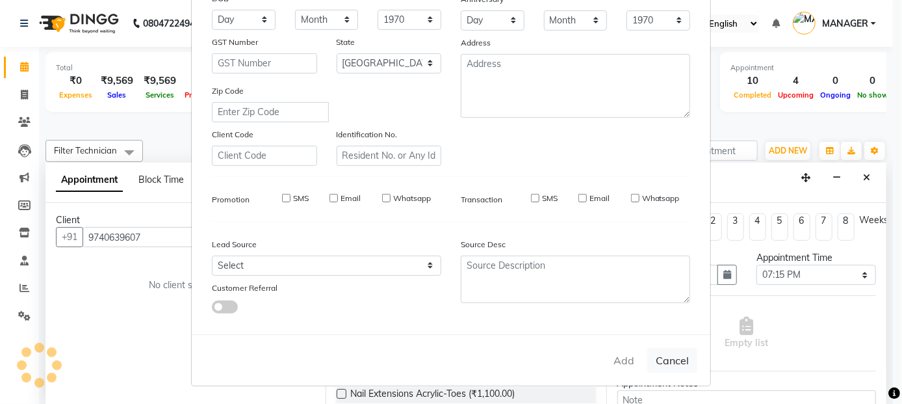
select select
checkbox input "false"
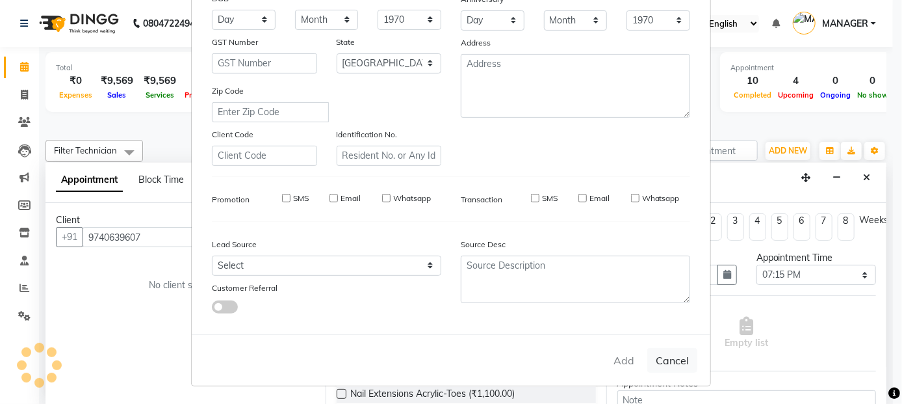
checkbox input "false"
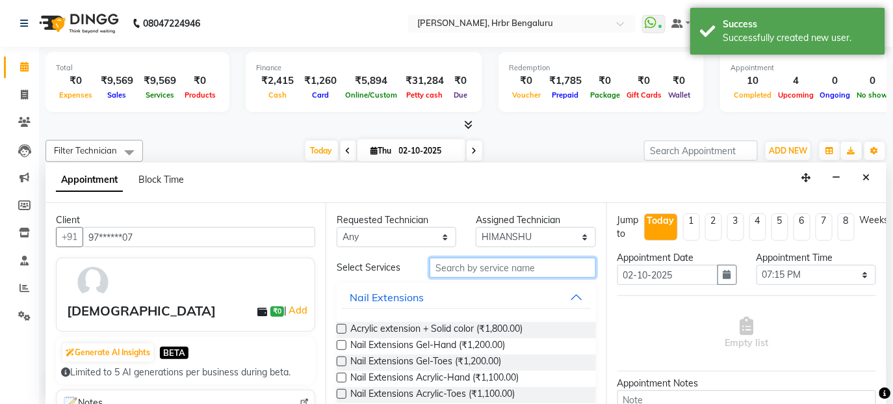
click at [442, 262] on input "text" at bounding box center [512, 267] width 166 height 20
type input "EX"
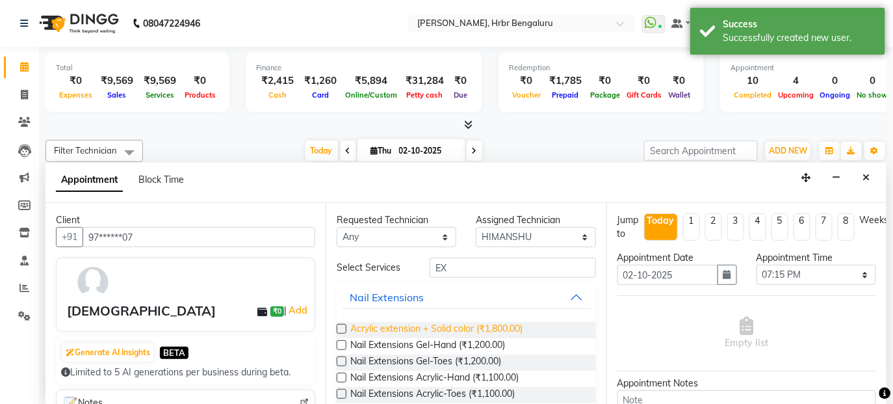
click at [442, 330] on span "Acrylic extension + Solid color (₹1,800.00)" at bounding box center [436, 330] width 172 height 16
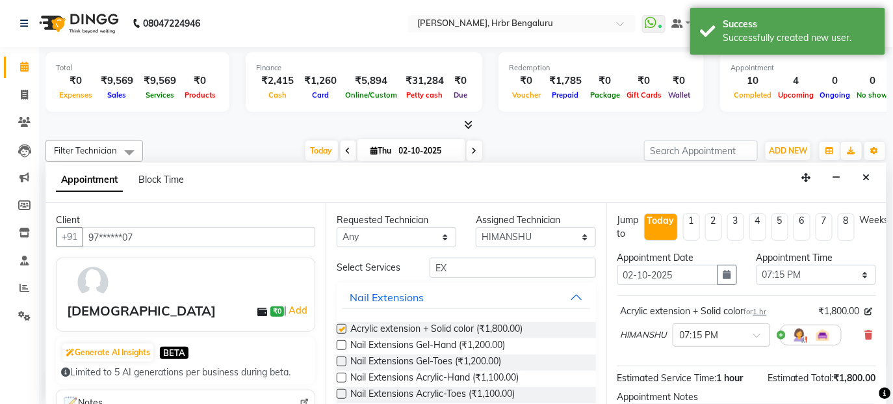
checkbox input "false"
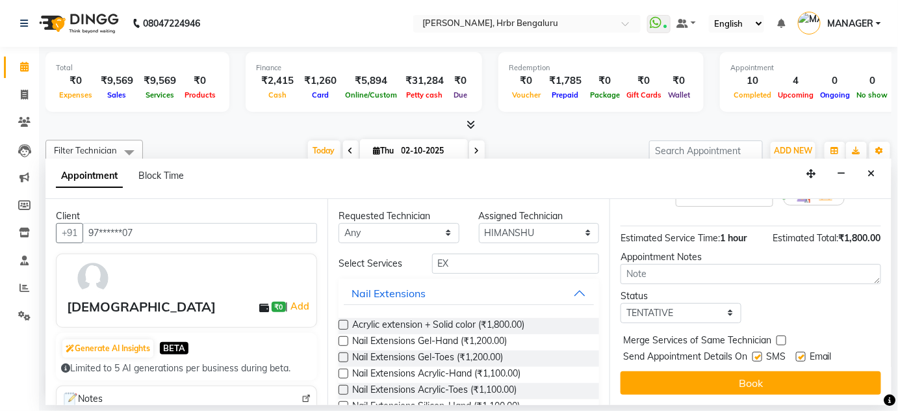
scroll to position [135, 0]
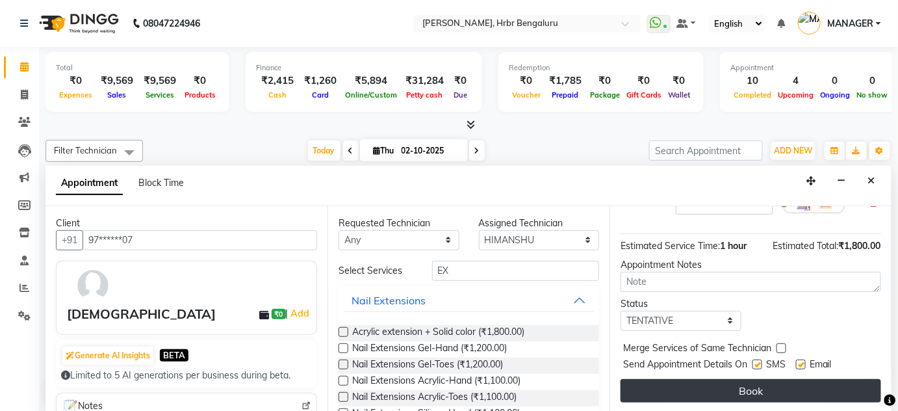
click at [736, 389] on button "Book" at bounding box center [751, 390] width 261 height 23
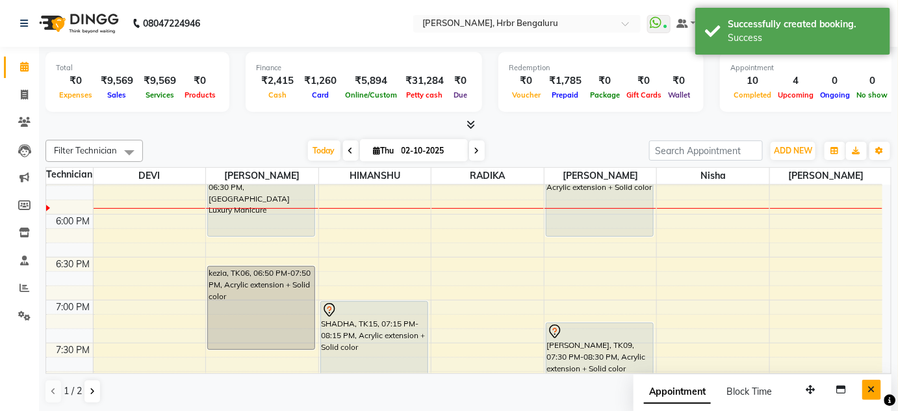
click at [869, 389] on icon "Close" at bounding box center [871, 389] width 7 height 9
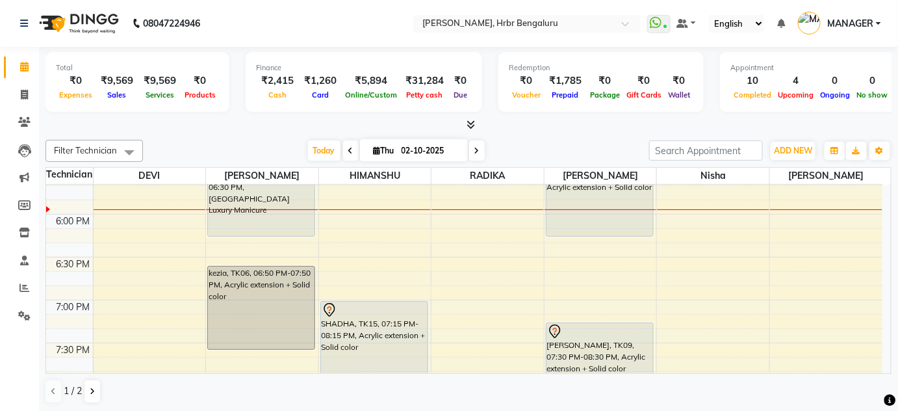
click at [476, 153] on icon at bounding box center [476, 151] width 5 height 8
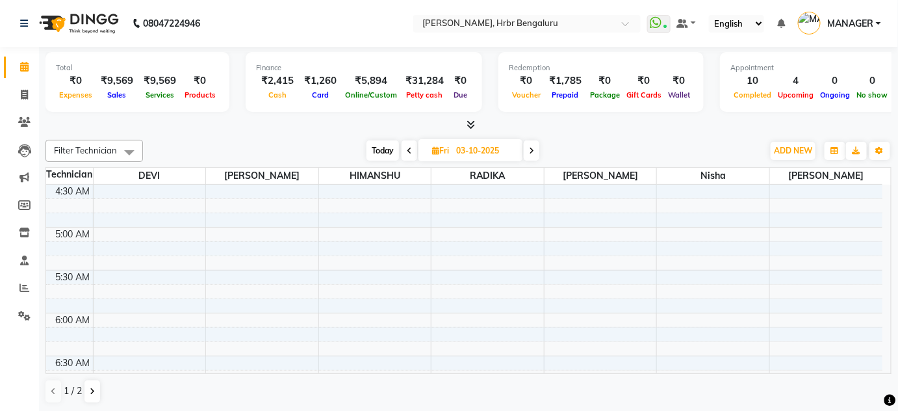
scroll to position [301, 0]
click at [393, 152] on span "Today" at bounding box center [382, 150] width 32 height 20
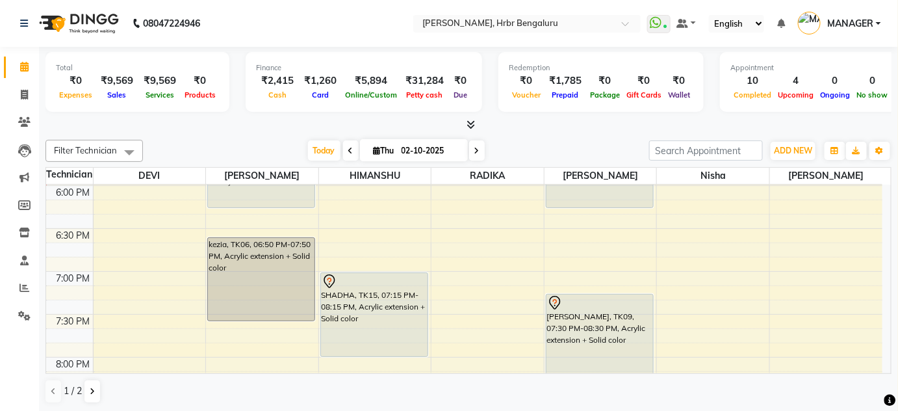
scroll to position [1563, 0]
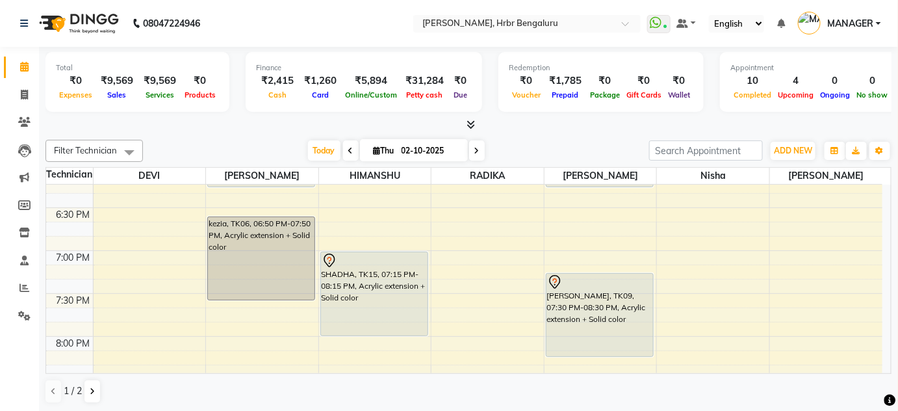
click at [480, 155] on span at bounding box center [477, 150] width 16 height 20
type input "03-10-2025"
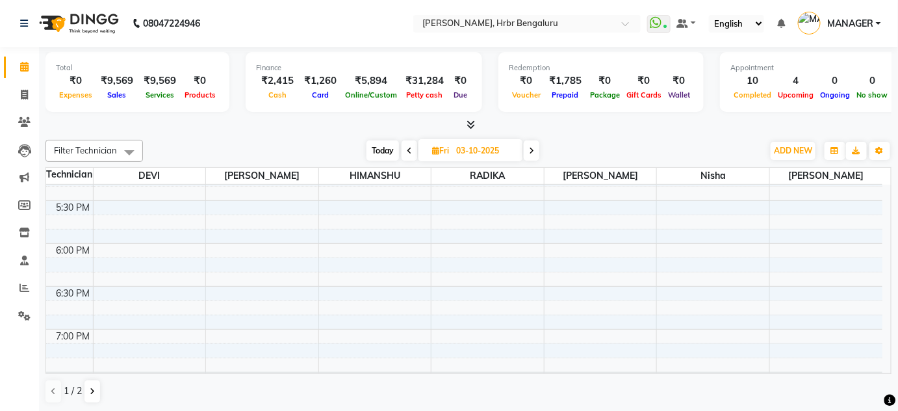
scroll to position [1469, 0]
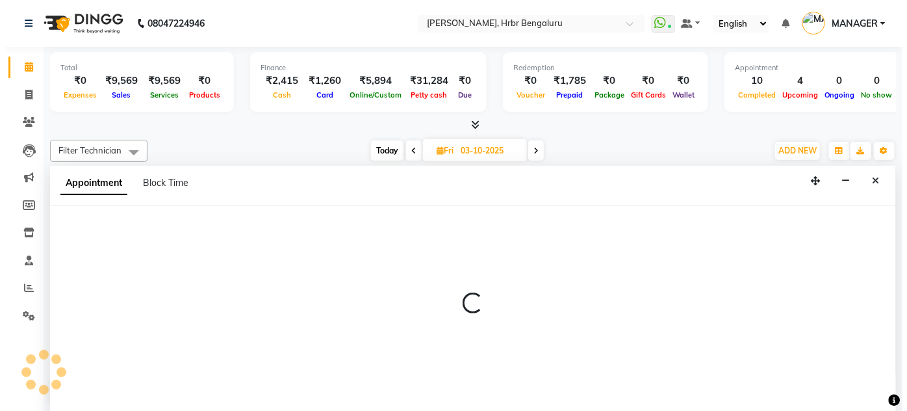
scroll to position [0, 0]
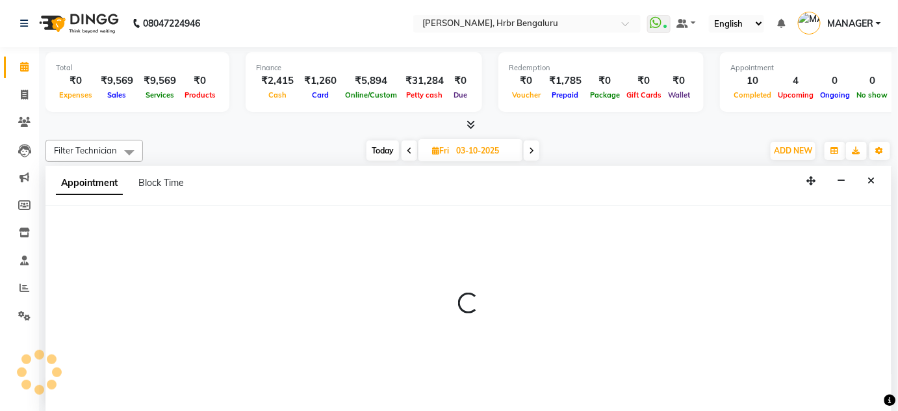
select select "82748"
select select "1080"
select select "tentative"
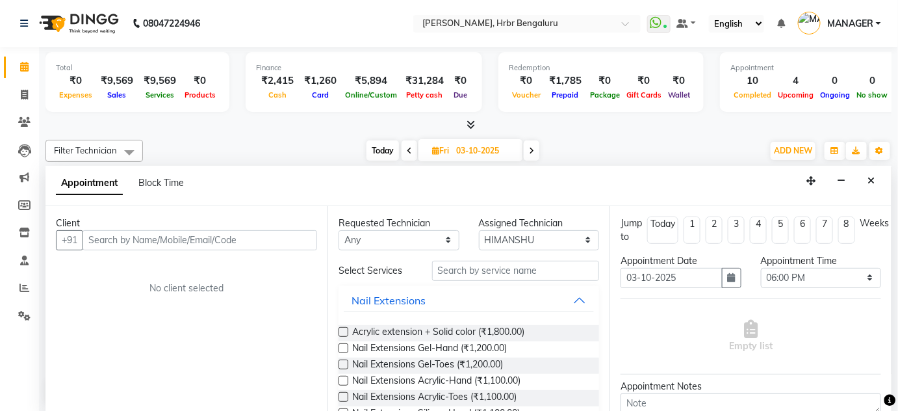
click at [94, 237] on input "text" at bounding box center [200, 240] width 235 height 20
type input "8420996382"
click at [301, 238] on span "Add Client" at bounding box center [290, 240] width 44 height 12
select select "21"
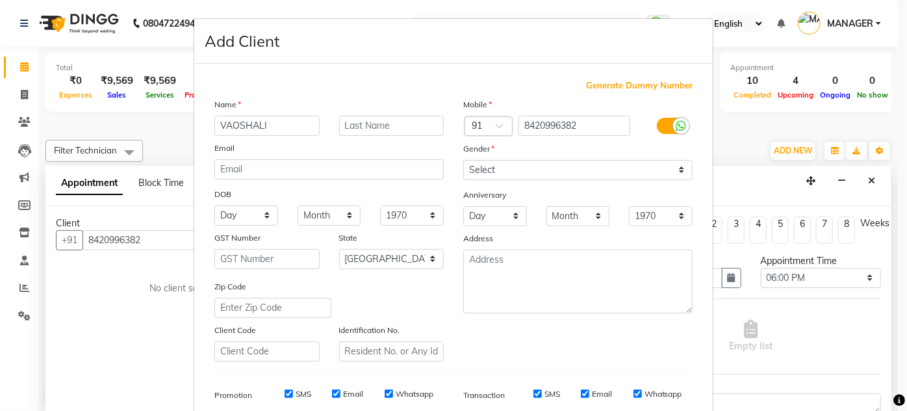
type input "VAOSHALI"
click at [507, 161] on select "Select Male Female Other Prefer Not To Say" at bounding box center [577, 170] width 229 height 20
select select "female"
click at [463, 160] on select "Select Male Female Other Prefer Not To Say" at bounding box center [577, 170] width 229 height 20
drag, startPoint x: 896, startPoint y: 29, endPoint x: 906, endPoint y: 46, distance: 20.4
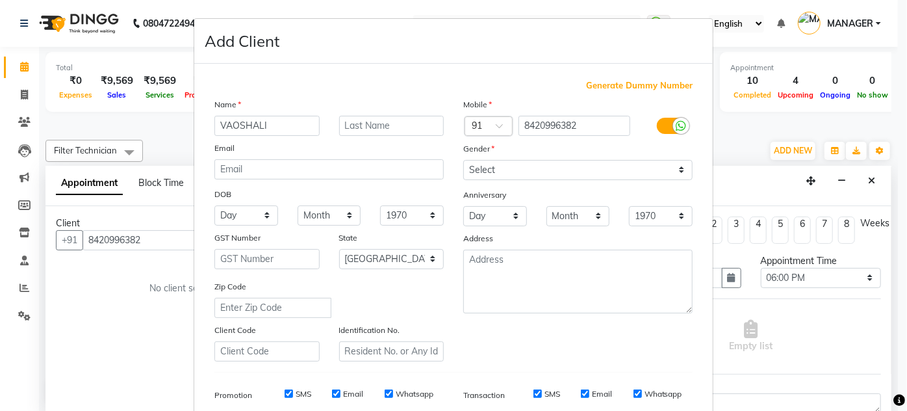
click at [906, 46] on ngb-modal-window "Add Client Generate Dummy Number Name VAOSHALI Email DOB Day 01 02 03 04 05 06 …" at bounding box center [453, 205] width 907 height 411
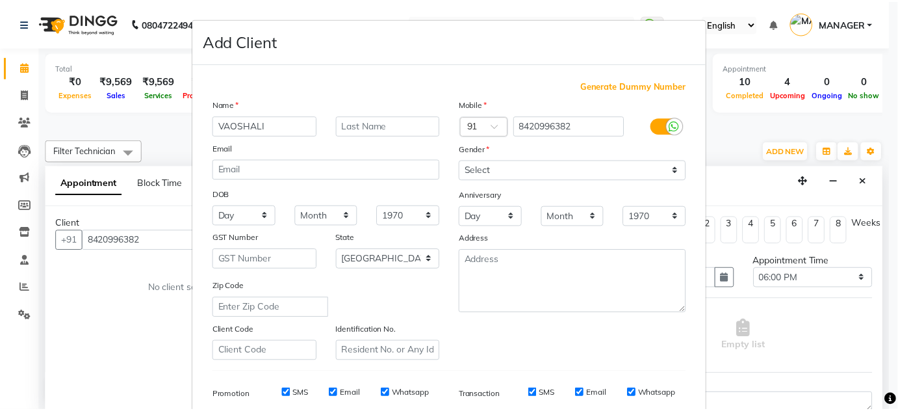
scroll to position [188, 0]
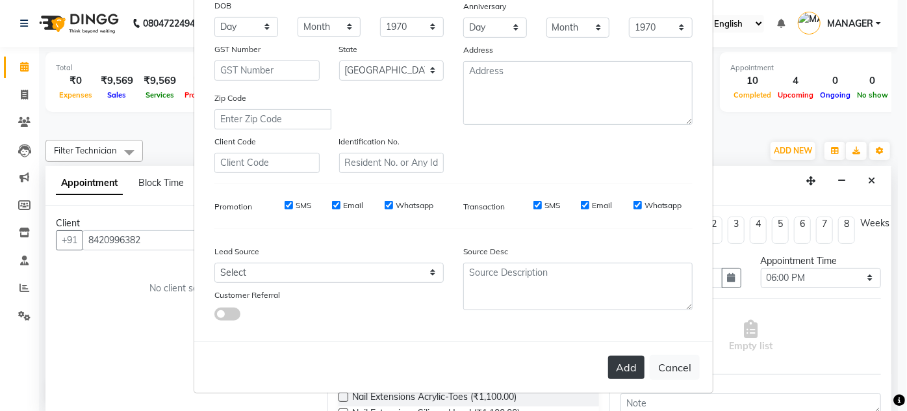
click at [617, 370] on button "Add" at bounding box center [626, 366] width 36 height 23
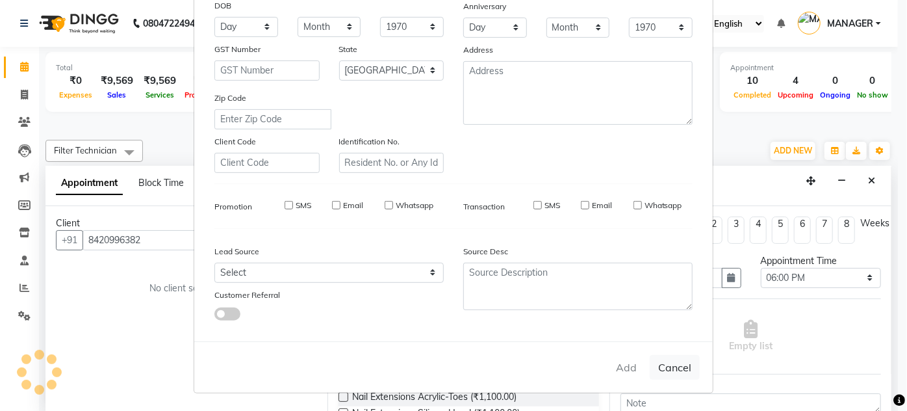
type input "84******82"
select select
select select "null"
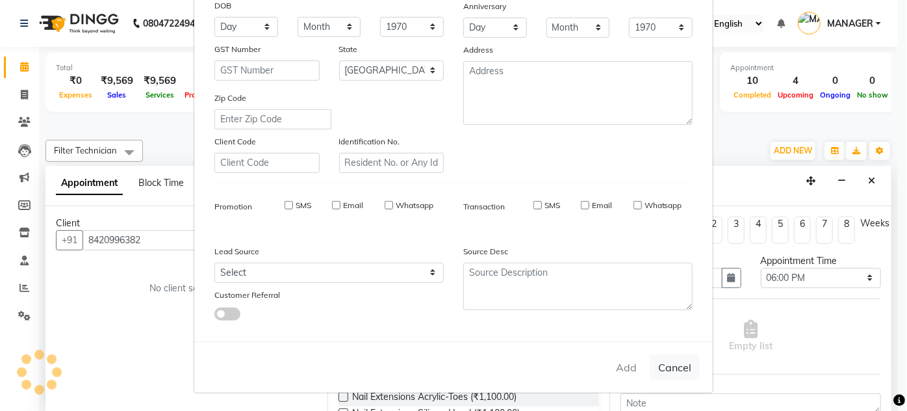
select select
checkbox input "false"
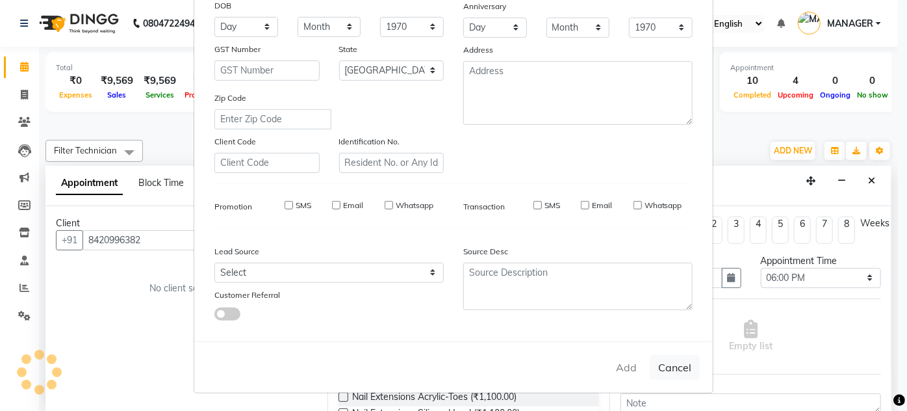
checkbox input "false"
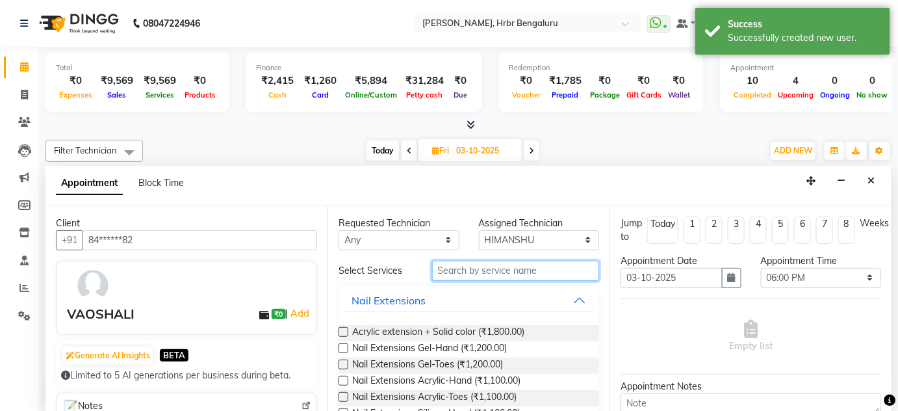
click at [453, 272] on input "text" at bounding box center [515, 271] width 167 height 20
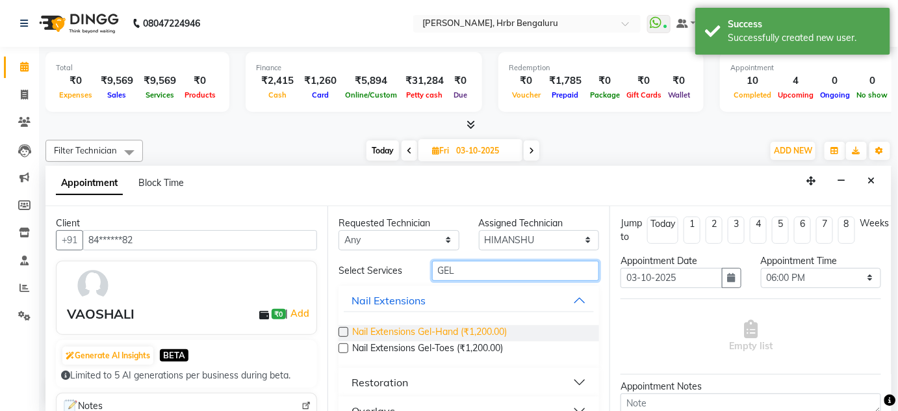
type input "GEL"
click at [415, 327] on span "Nail Extensions Gel-Hand (₹1,200.00)" at bounding box center [429, 333] width 155 height 16
checkbox input "false"
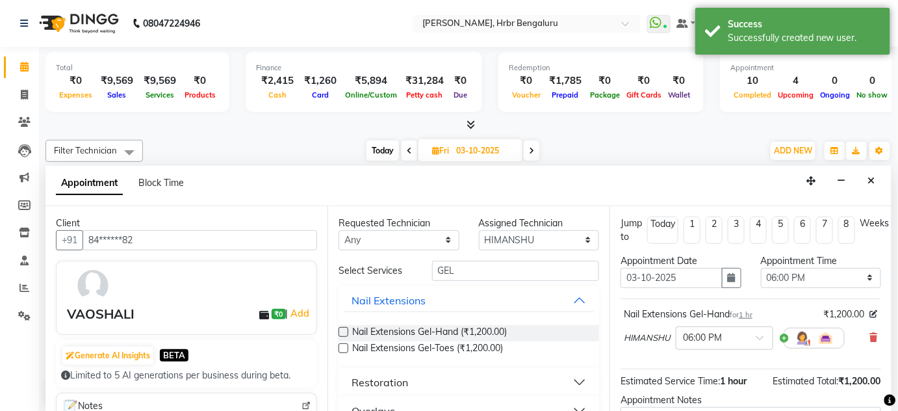
scroll to position [135, 0]
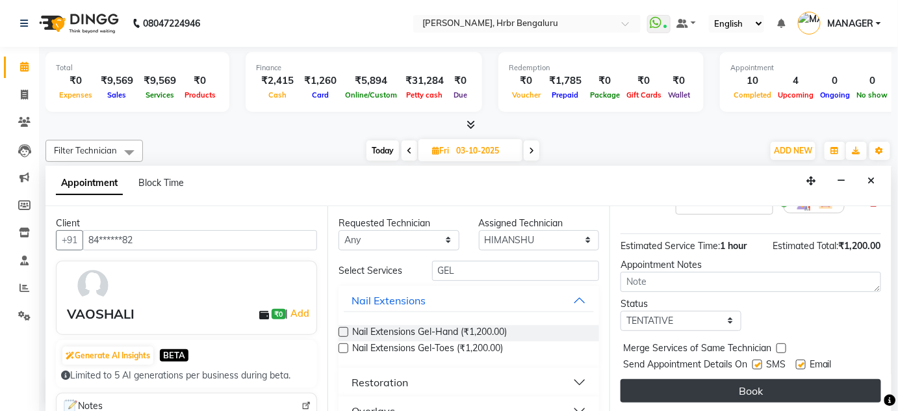
click at [751, 387] on button "Book" at bounding box center [751, 390] width 261 height 23
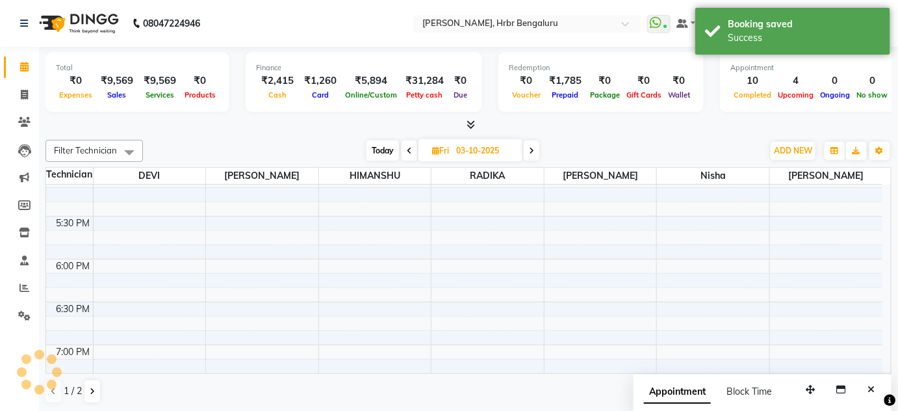
scroll to position [0, 0]
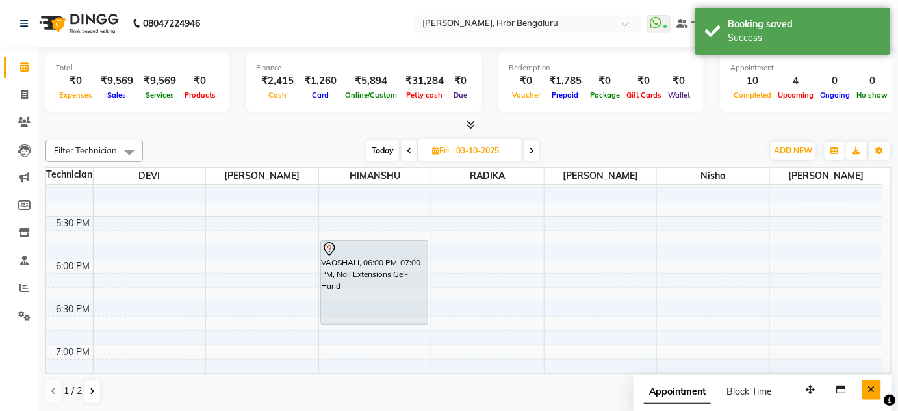
click at [870, 387] on icon "Close" at bounding box center [871, 389] width 7 height 9
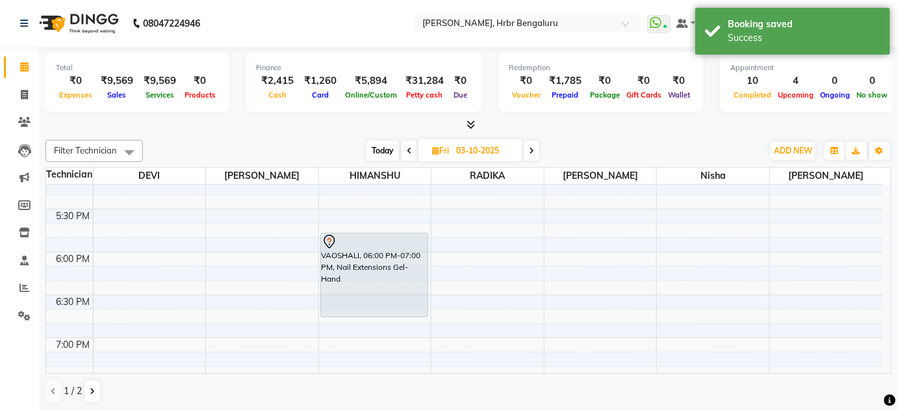
scroll to position [1513, 0]
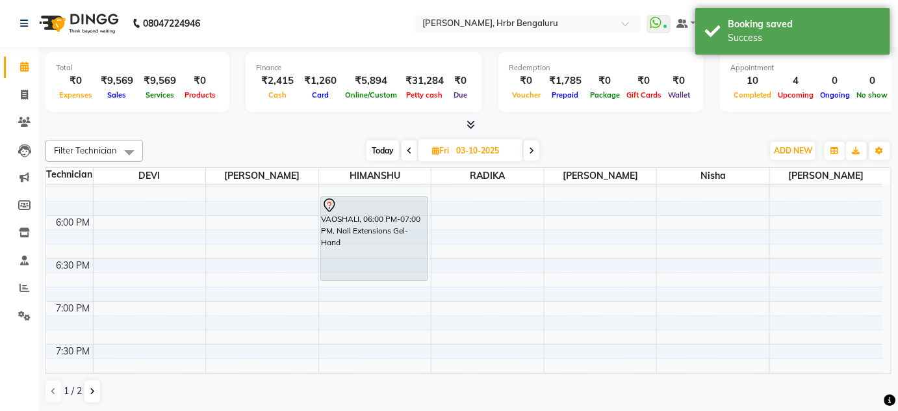
click at [387, 147] on span "Today" at bounding box center [382, 150] width 32 height 20
type input "02-10-2025"
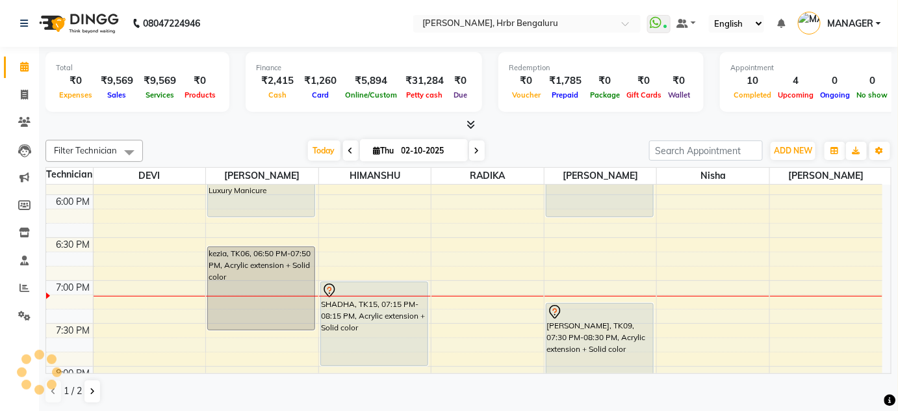
scroll to position [1556, 0]
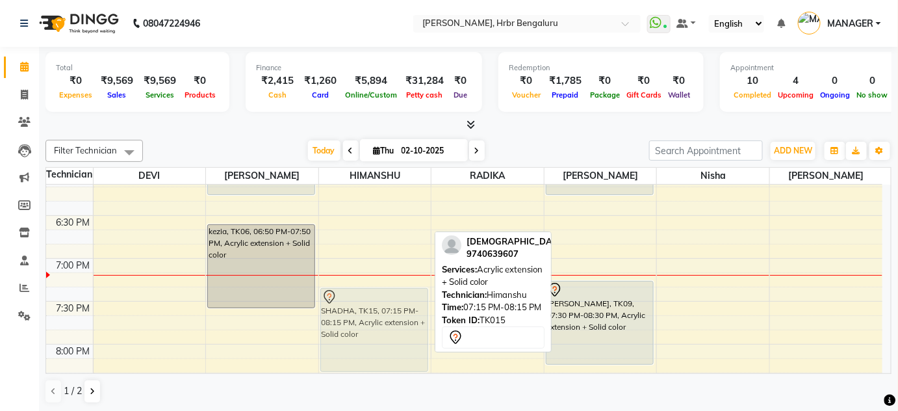
drag, startPoint x: 348, startPoint y: 285, endPoint x: 347, endPoint y: 307, distance: 22.1
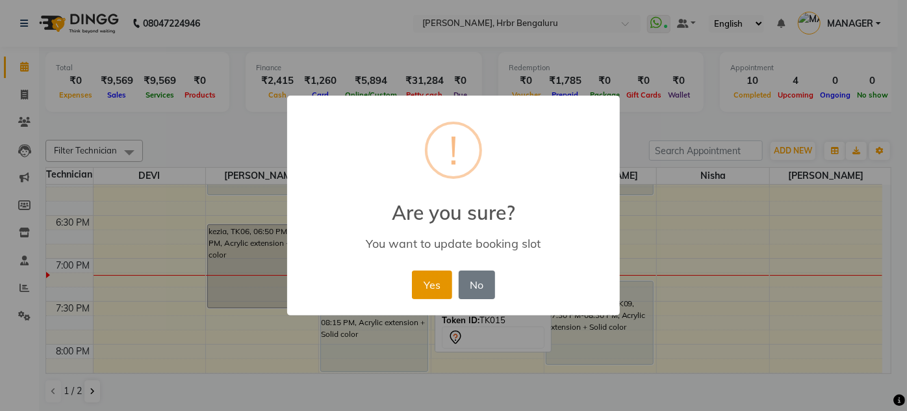
click at [443, 274] on button "Yes" at bounding box center [432, 284] width 40 height 29
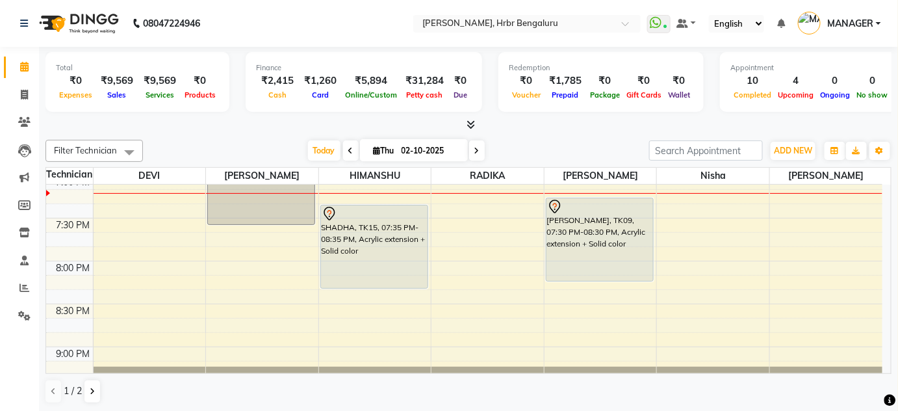
scroll to position [1634, 0]
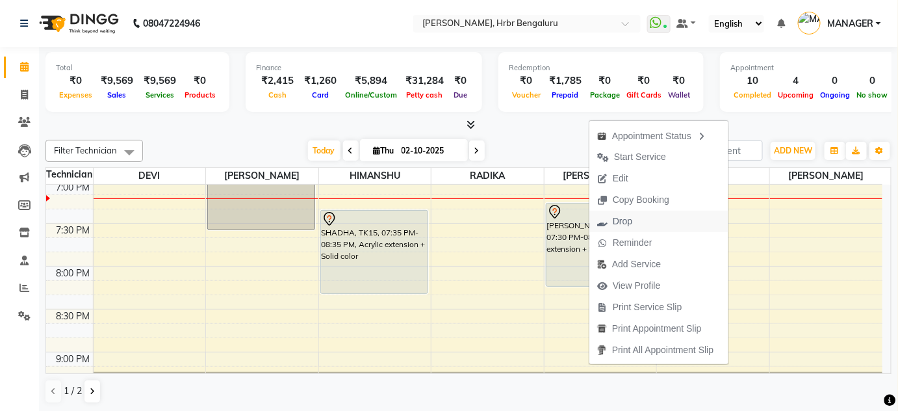
click at [641, 221] on button "Drop" at bounding box center [658, 221] width 139 height 21
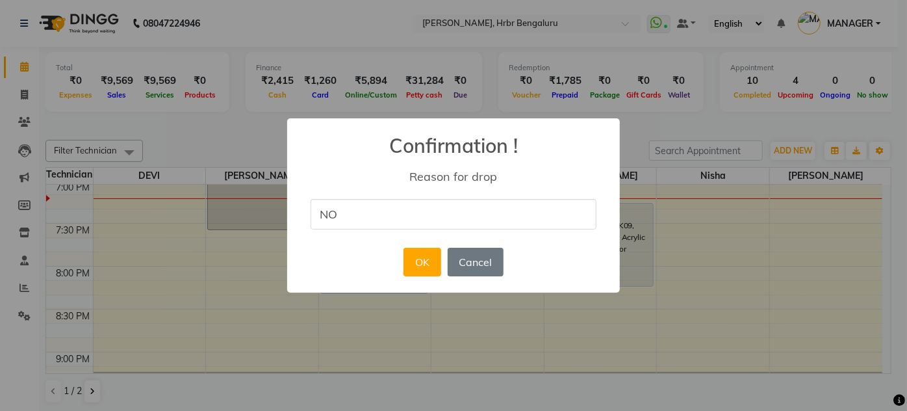
type input "NOT COMING"
click at [415, 257] on button "OK" at bounding box center [422, 262] width 37 height 29
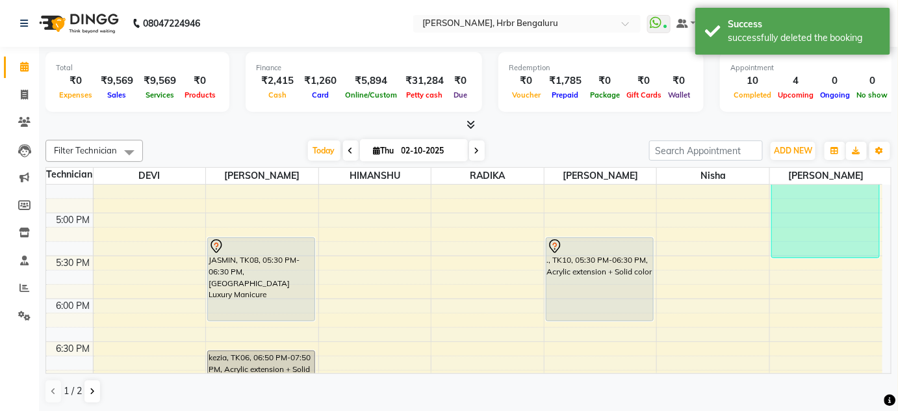
scroll to position [1424, 0]
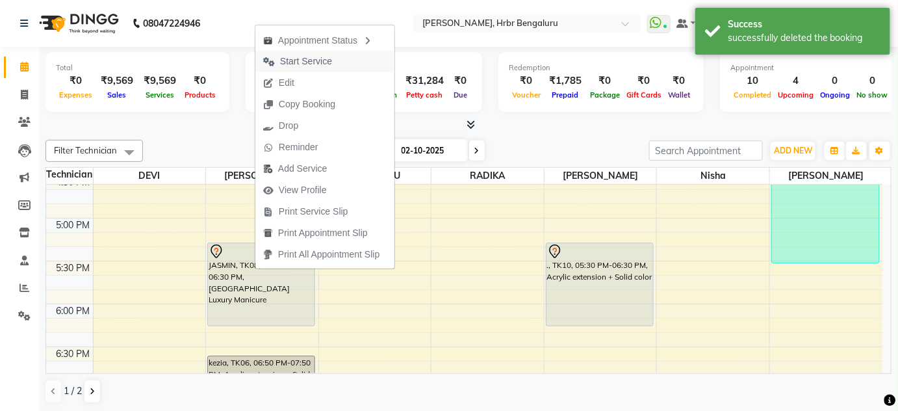
click at [315, 58] on span "Start Service" at bounding box center [306, 62] width 52 height 14
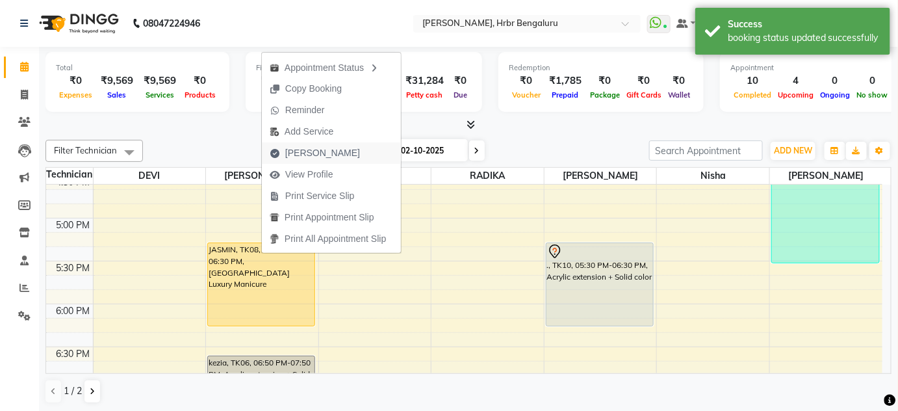
click at [317, 148] on span "[PERSON_NAME]" at bounding box center [322, 153] width 75 height 14
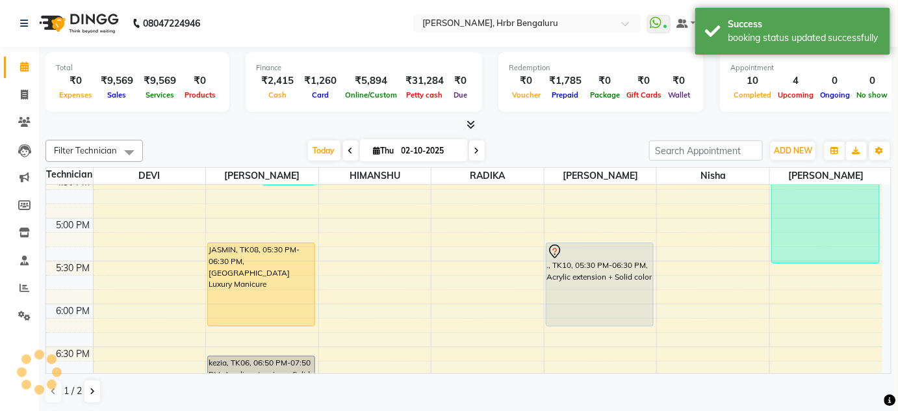
select select "service"
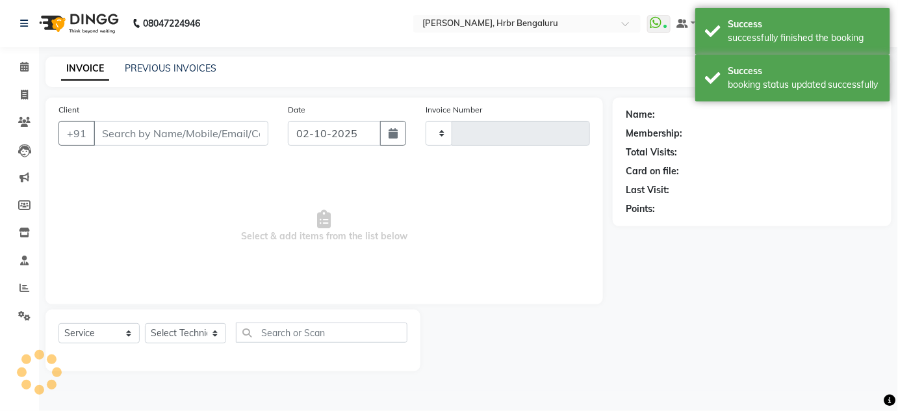
type input "1258"
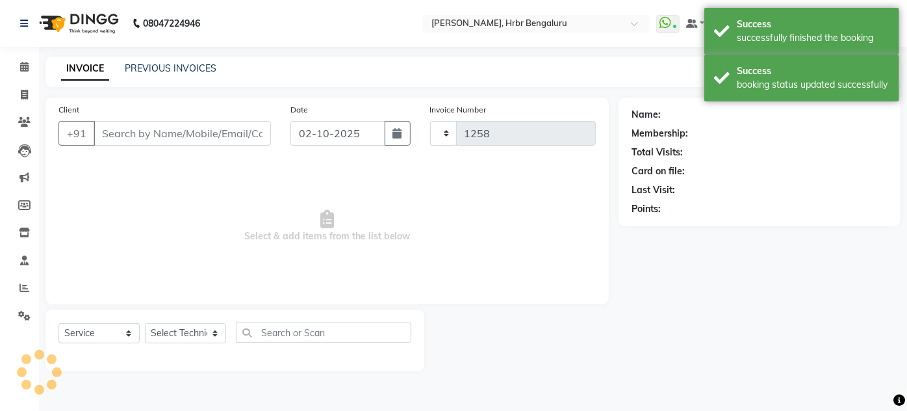
select select "3771"
type input "96******06"
select select "77431"
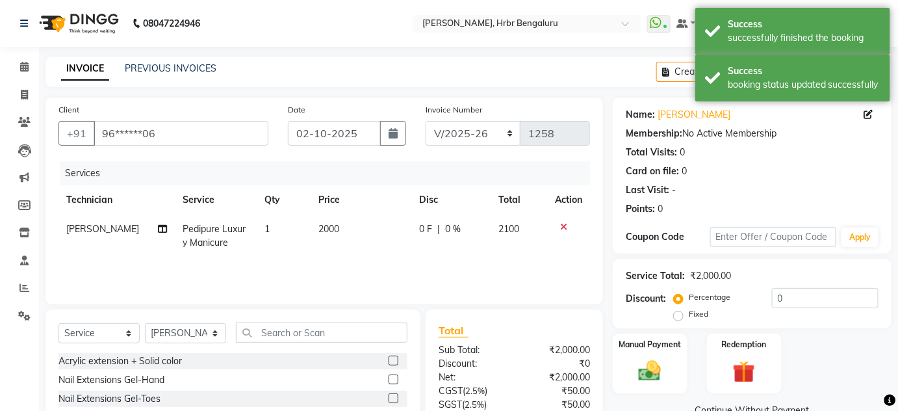
click at [77, 227] on span "[PERSON_NAME]" at bounding box center [102, 229] width 73 height 12
select select "77431"
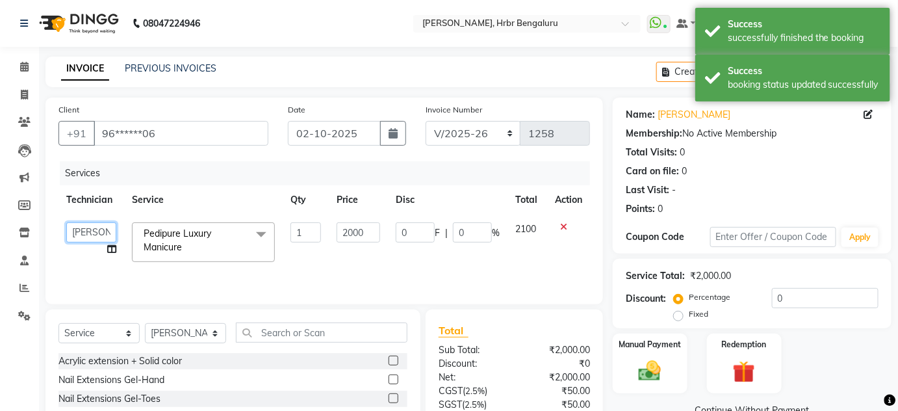
click at [77, 227] on select "adesh DEVI HIMANSHU jyothi KEVIN MANAGER nisha RADIKA RITESH SAPNA" at bounding box center [91, 232] width 50 height 20
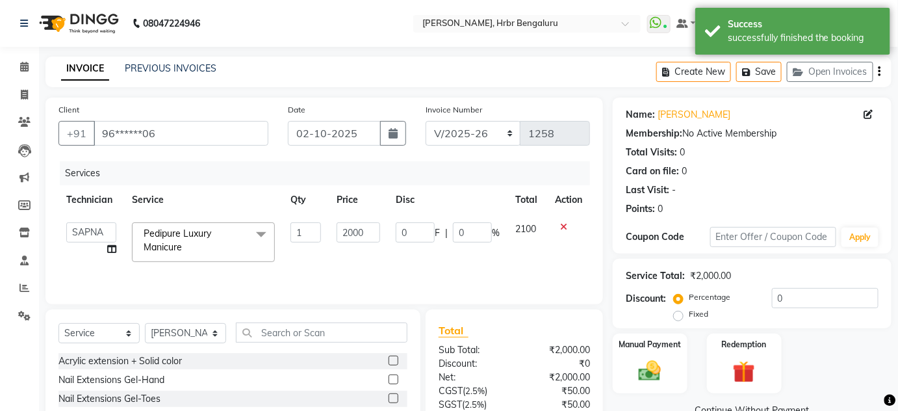
select select "91480"
click at [198, 246] on span "Pedipure Luxury Manicure x" at bounding box center [197, 241] width 114 height 28
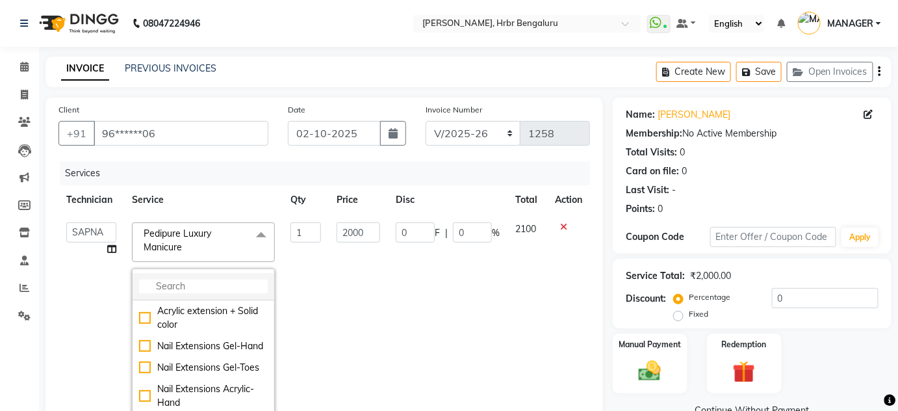
click at [179, 281] on input "multiselect-search" at bounding box center [203, 286] width 129 height 14
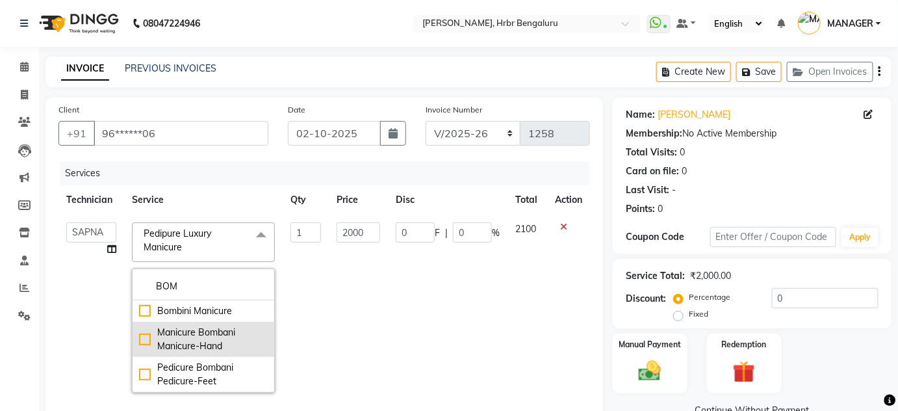
type input "BOM"
click at [189, 344] on div "Manicure Bombani Manicure-Hand" at bounding box center [203, 339] width 129 height 27
checkbox input "true"
type input "1600"
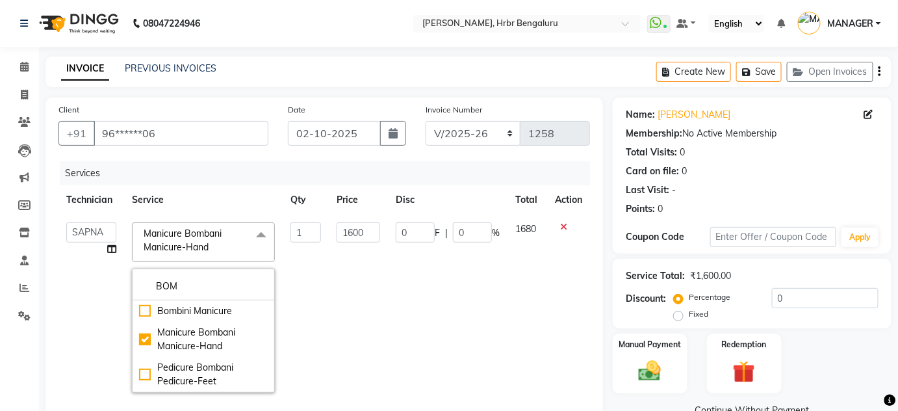
click at [366, 310] on td "1600" at bounding box center [358, 307] width 59 height 186
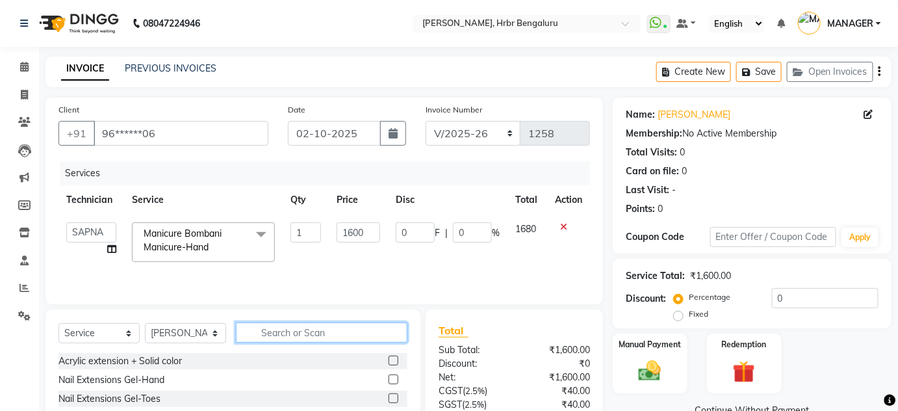
click at [308, 332] on input "text" at bounding box center [322, 332] width 172 height 20
type input "SO"
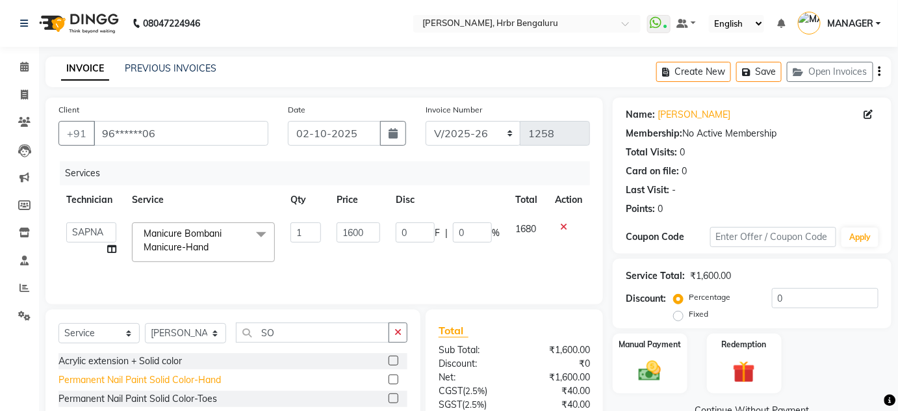
click at [152, 382] on div "Permanent Nail Paint Solid Color-Hand" at bounding box center [139, 380] width 162 height 14
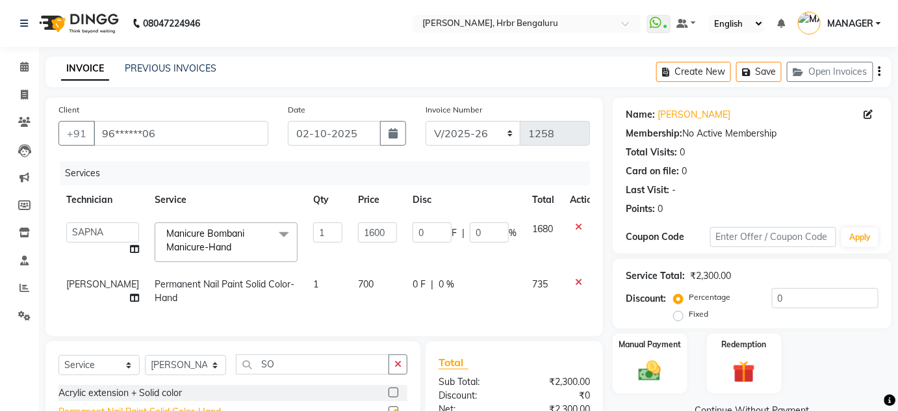
checkbox input "false"
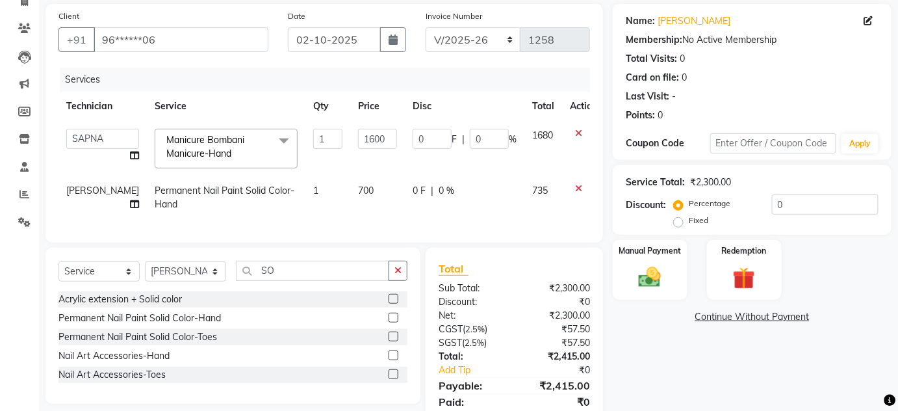
click at [84, 188] on span "[PERSON_NAME]" at bounding box center [102, 191] width 73 height 12
select select "77431"
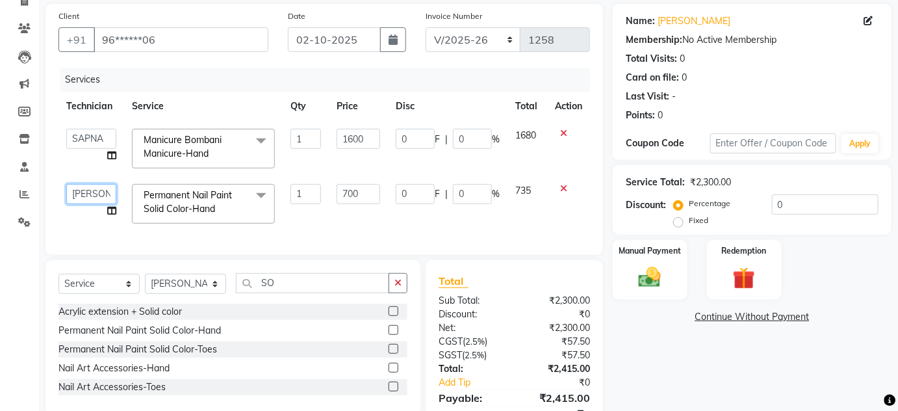
click at [84, 188] on select "adesh DEVI HIMANSHU jyothi KEVIN MANAGER nisha RADIKA RITESH SAPNA" at bounding box center [91, 194] width 50 height 20
select select "91480"
click at [203, 288] on select "Select Technician adesh DEVI HIMANSHU jyothi KEVIN MANAGER nisha RADIKA RITESH …" at bounding box center [185, 284] width 81 height 20
select select "82748"
click at [145, 281] on select "Select Technician adesh DEVI HIMANSHU jyothi KEVIN MANAGER nisha RADIKA RITESH …" at bounding box center [185, 284] width 81 height 20
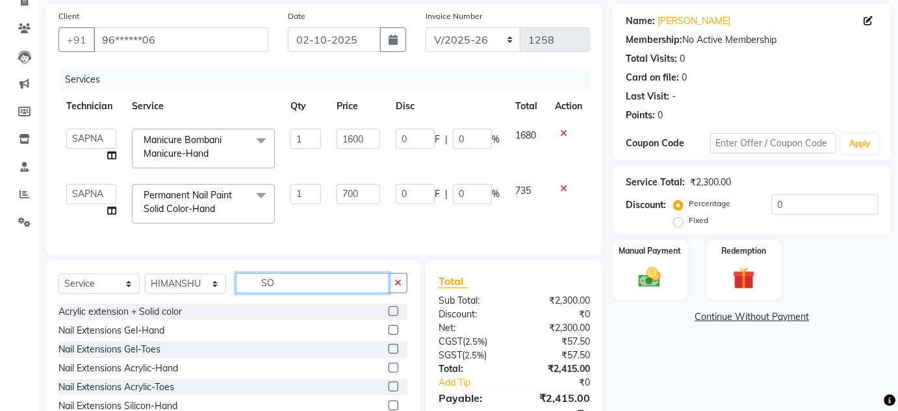
click at [277, 288] on input "SO" at bounding box center [312, 283] width 153 height 20
type input "S"
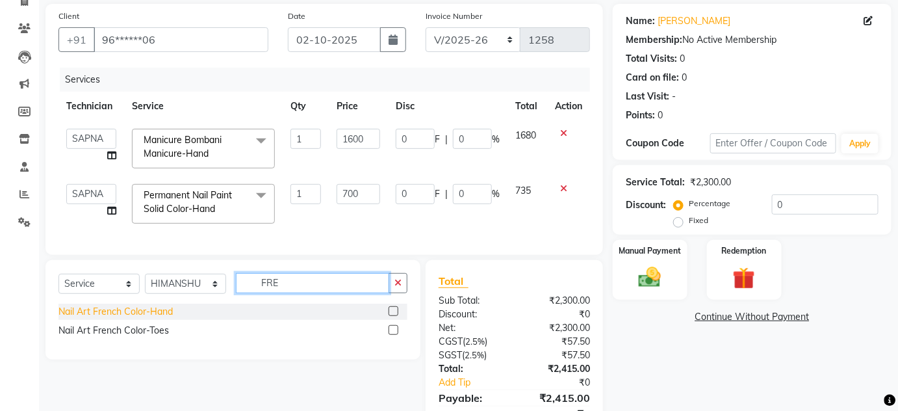
type input "FRE"
click at [101, 318] on div "Nail Art French Color-Hand" at bounding box center [115, 312] width 114 height 14
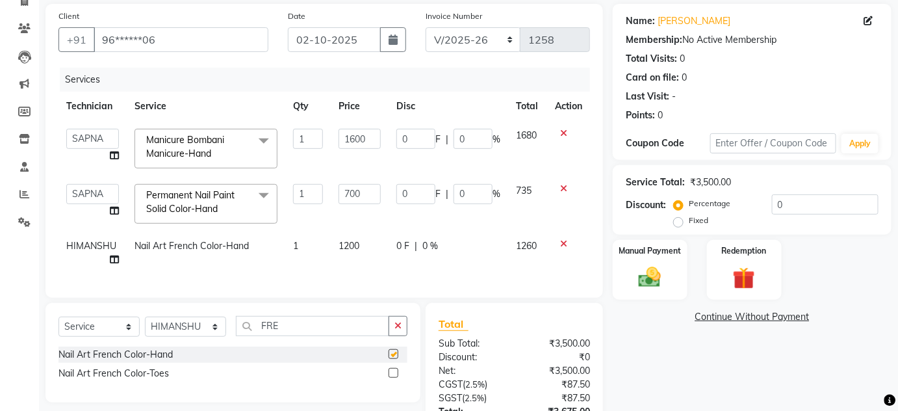
checkbox input "false"
click at [310, 327] on input "FRE" at bounding box center [312, 326] width 153 height 20
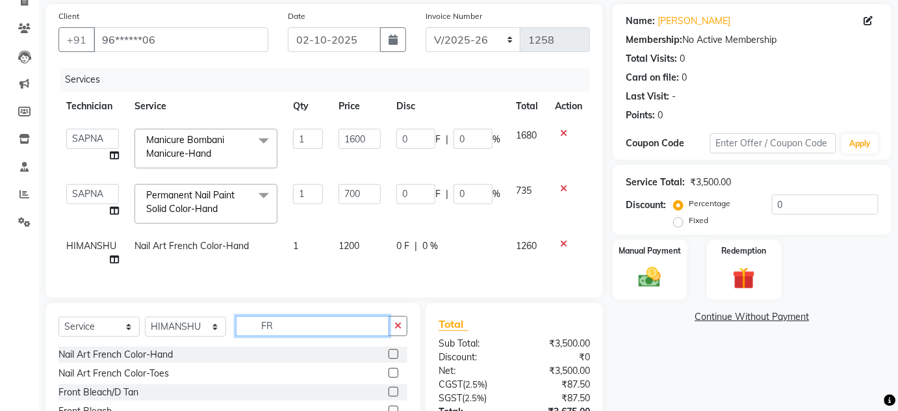
type input "F"
type input "AC"
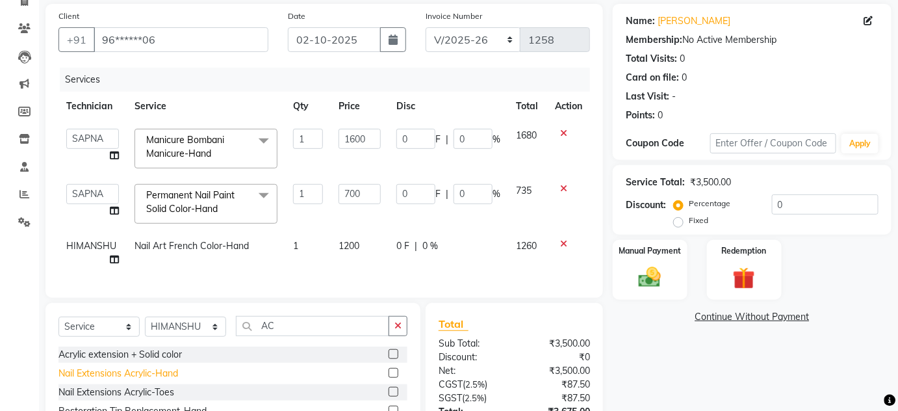
click at [128, 380] on div "Nail Extensions Acrylic-Hand" at bounding box center [118, 373] width 120 height 14
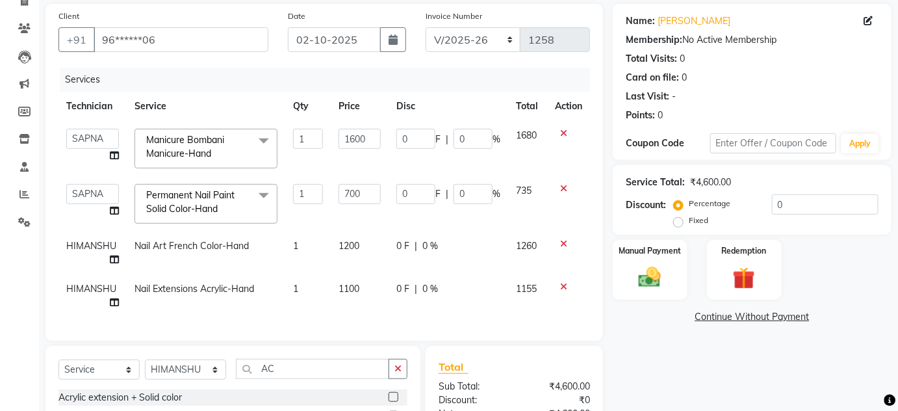
checkbox input "false"
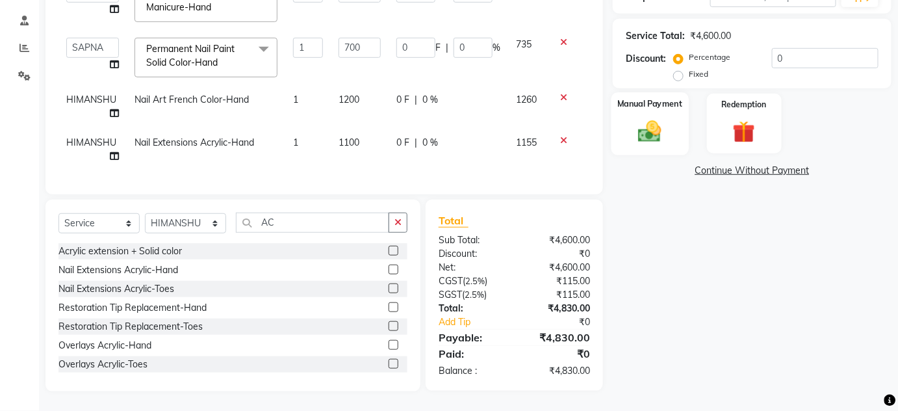
click at [646, 135] on img at bounding box center [650, 131] width 38 height 27
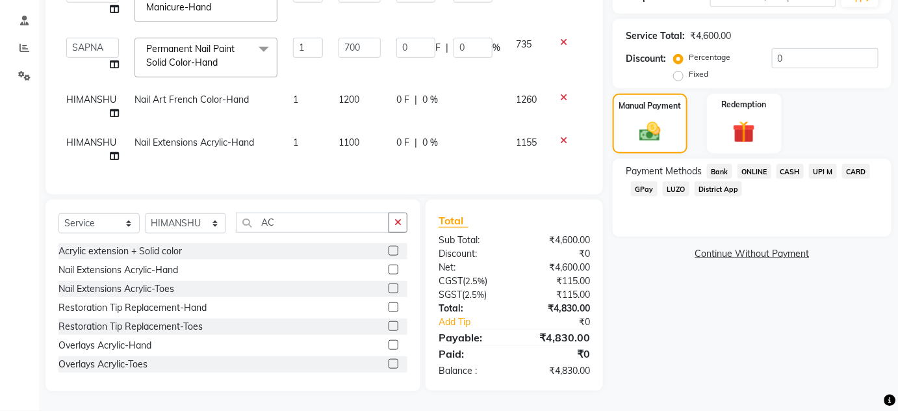
click at [755, 166] on span "ONLINE" at bounding box center [754, 171] width 34 height 15
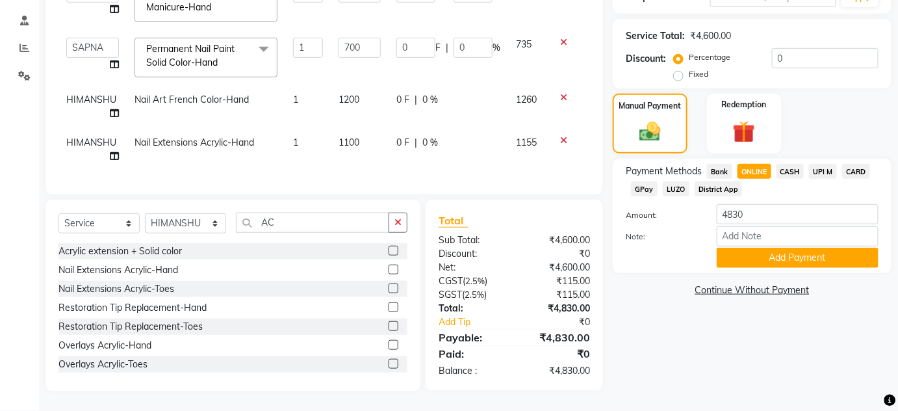
click at [841, 166] on div "CARD" at bounding box center [853, 173] width 33 height 18
click at [847, 166] on span "CARD" at bounding box center [856, 171] width 28 height 15
click at [743, 248] on button "Add Payment" at bounding box center [798, 258] width 162 height 20
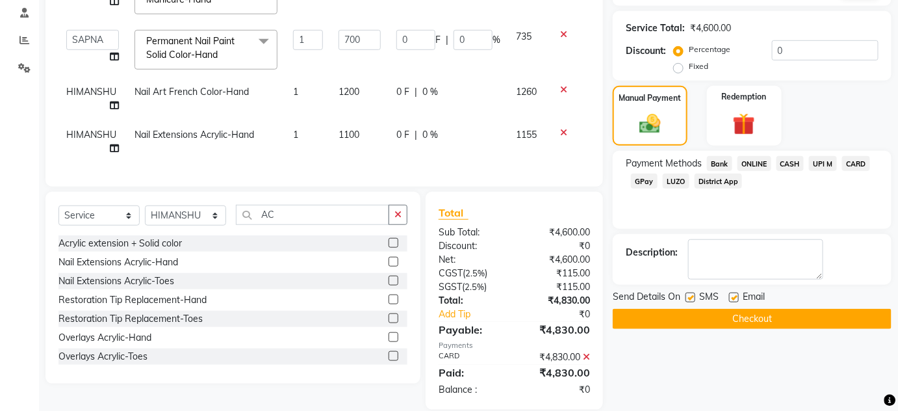
scroll to position [274, 0]
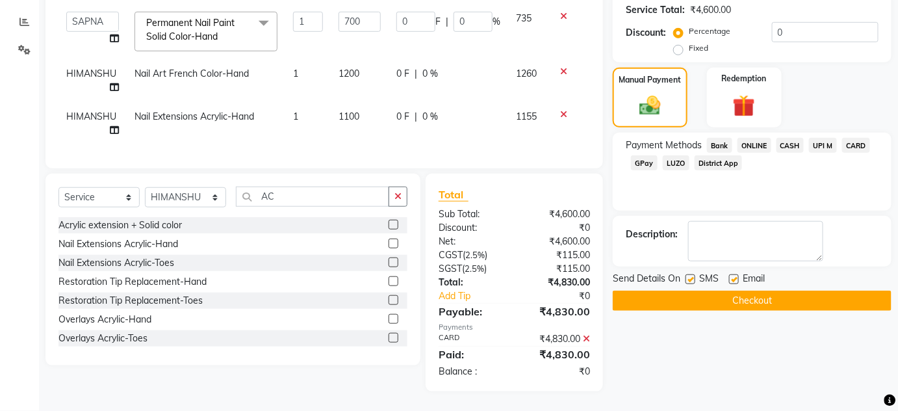
click at [750, 290] on button "Checkout" at bounding box center [752, 300] width 279 height 20
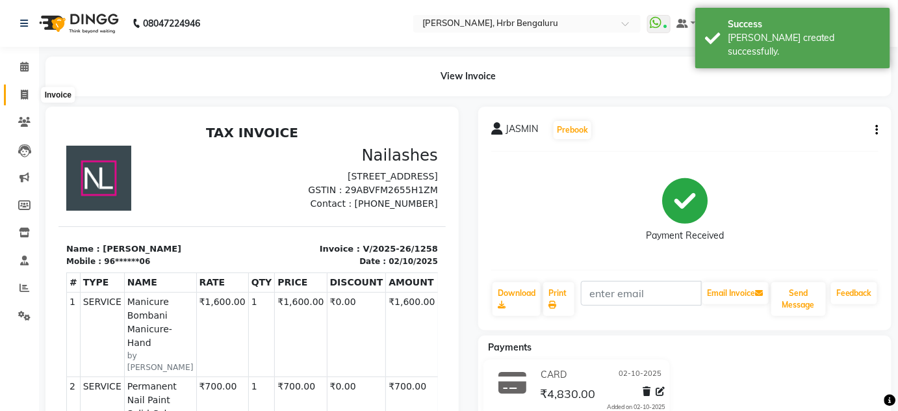
click at [25, 96] on icon at bounding box center [24, 95] width 7 height 10
select select "service"
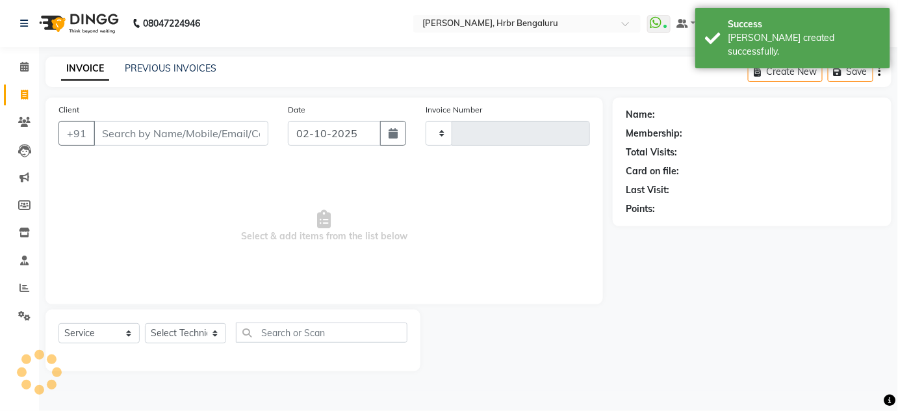
type input "1259"
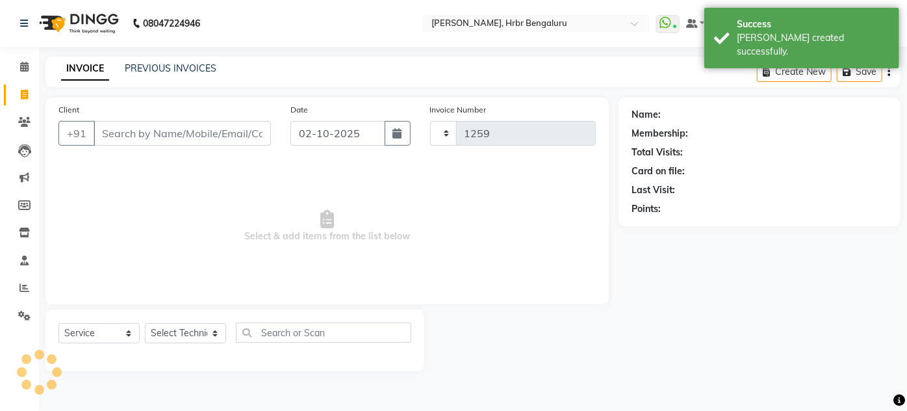
select select "3771"
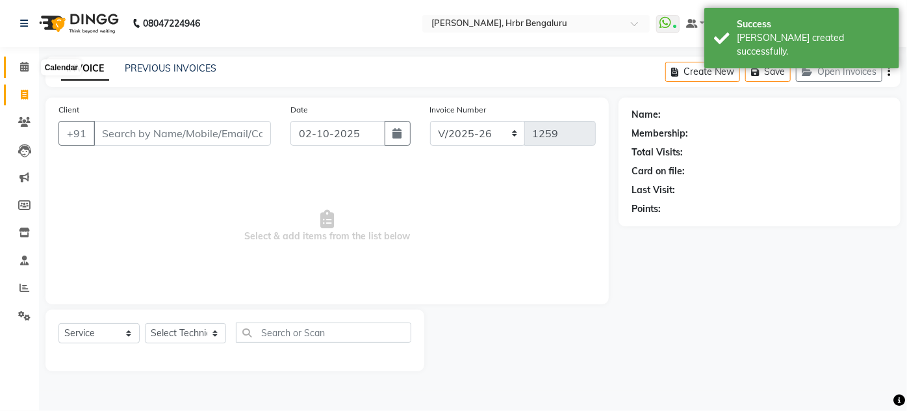
click at [24, 71] on icon at bounding box center [24, 67] width 8 height 10
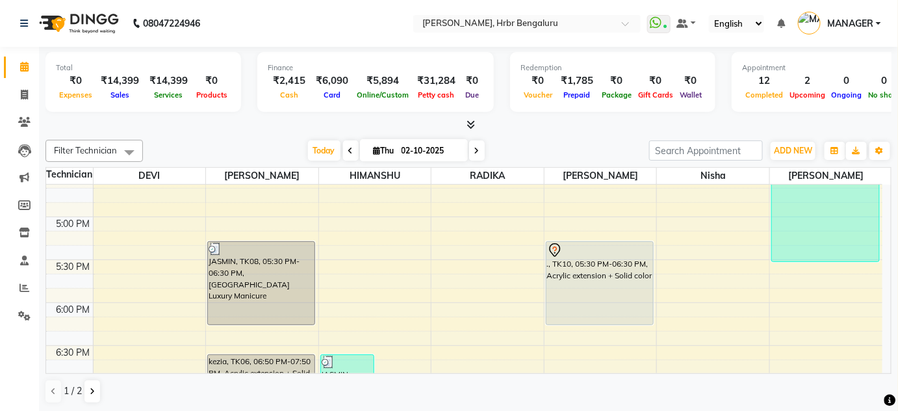
scroll to position [1415, 0]
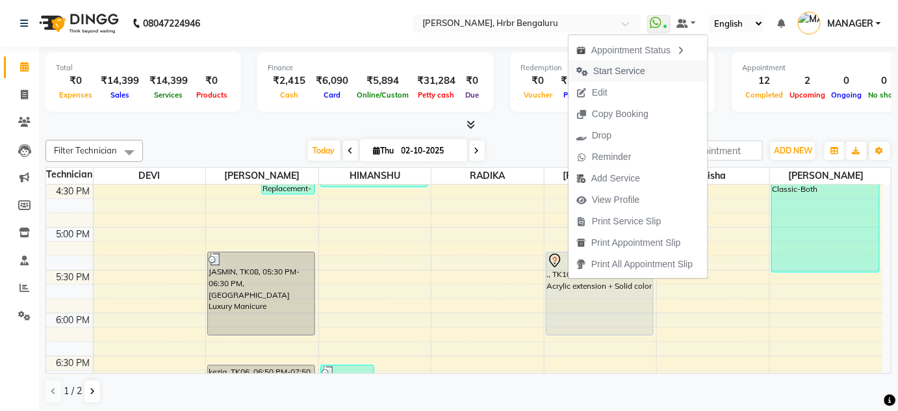
click at [591, 73] on span "Start Service" at bounding box center [611, 70] width 84 height 21
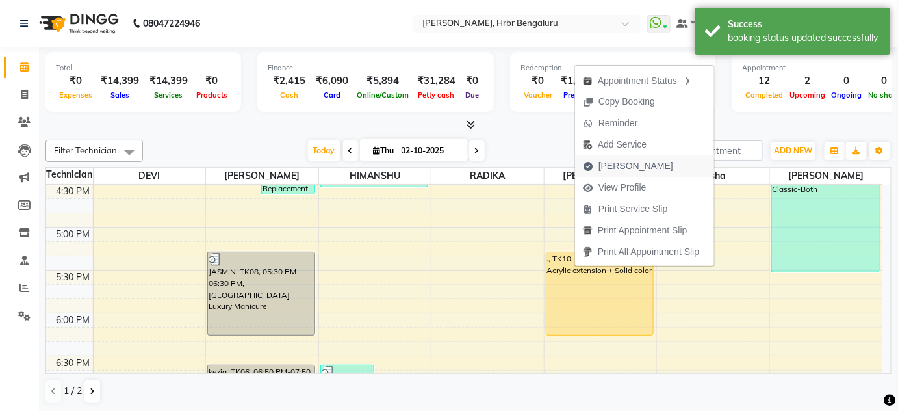
click at [622, 166] on span "Mark Done" at bounding box center [635, 166] width 75 height 14
select select "3771"
select select "service"
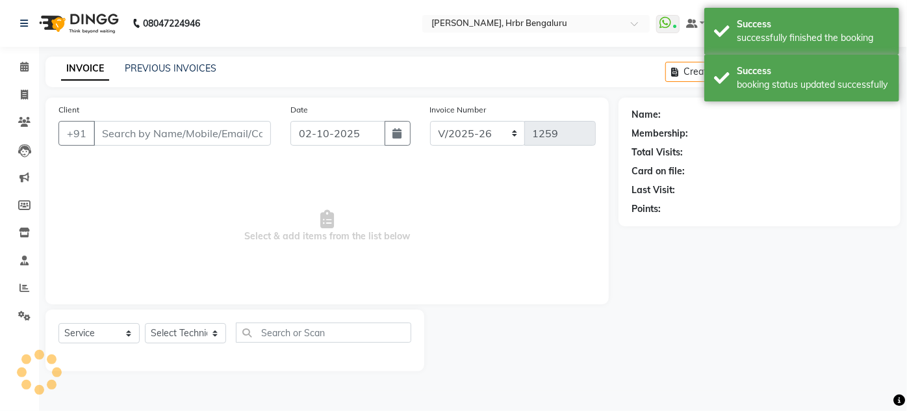
type input "97******98"
select select "87889"
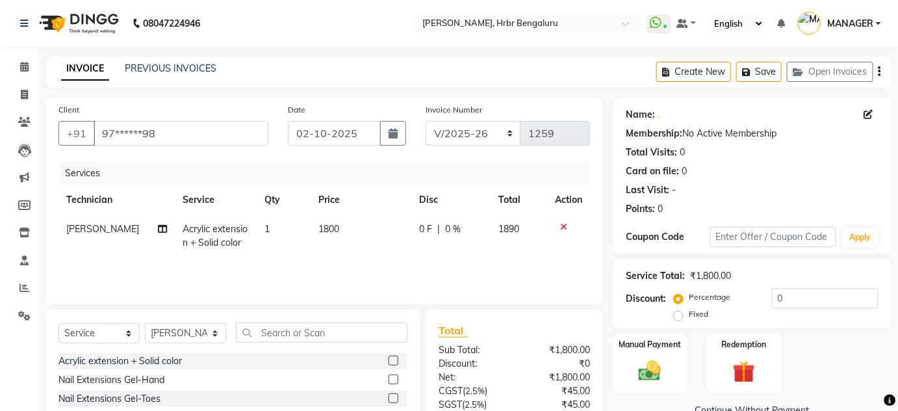
scroll to position [109, 0]
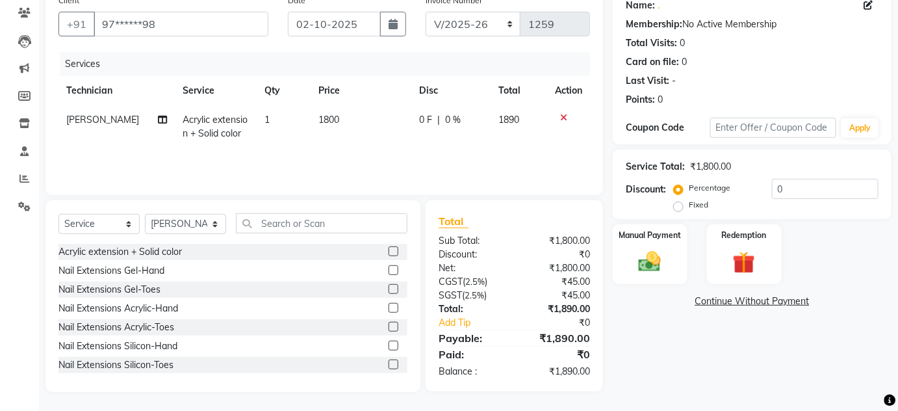
click at [71, 119] on span "[PERSON_NAME]" at bounding box center [102, 120] width 73 height 12
select select "87889"
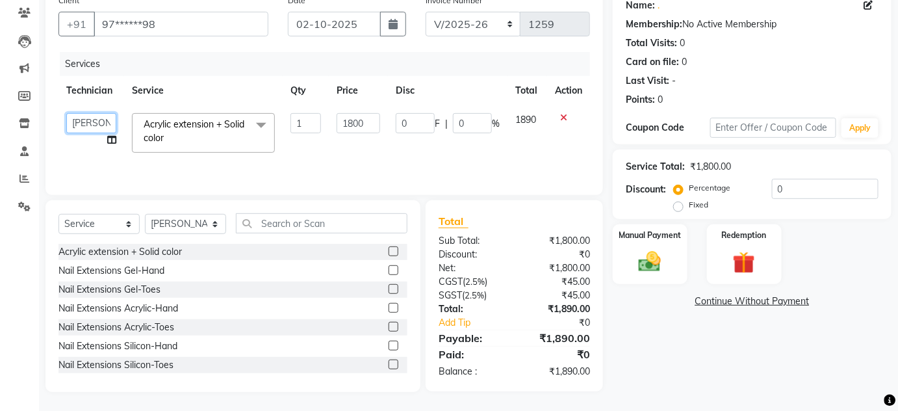
click at [71, 119] on select "adesh DEVI HIMANSHU jyothi KEVIN MANAGER nisha RADIKA RITESH SAPNA" at bounding box center [91, 123] width 50 height 20
select select "77431"
click at [192, 115] on span "Acrylic extension + Solid color x" at bounding box center [203, 133] width 143 height 40
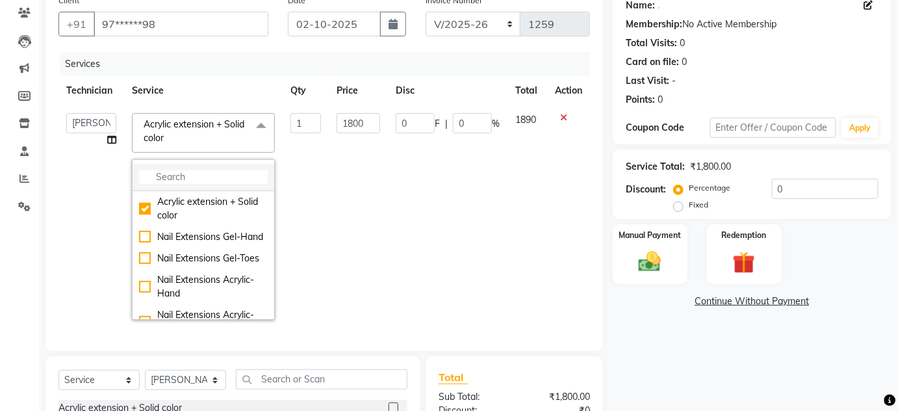
click at [157, 174] on input "multiselect-search" at bounding box center [203, 177] width 129 height 14
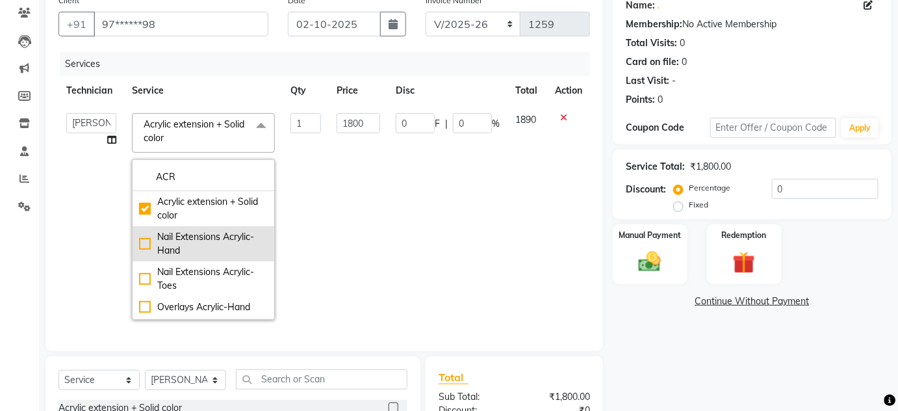
type input "ACR"
click at [173, 243] on div "Nail Extensions Acrylic-Hand" at bounding box center [203, 243] width 129 height 27
type input "1100"
checkbox input "false"
checkbox input "true"
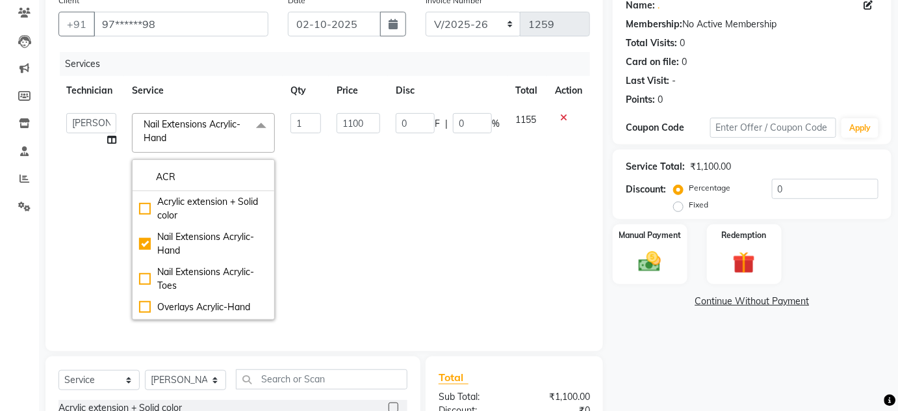
click at [317, 212] on td "1" at bounding box center [306, 216] width 46 height 222
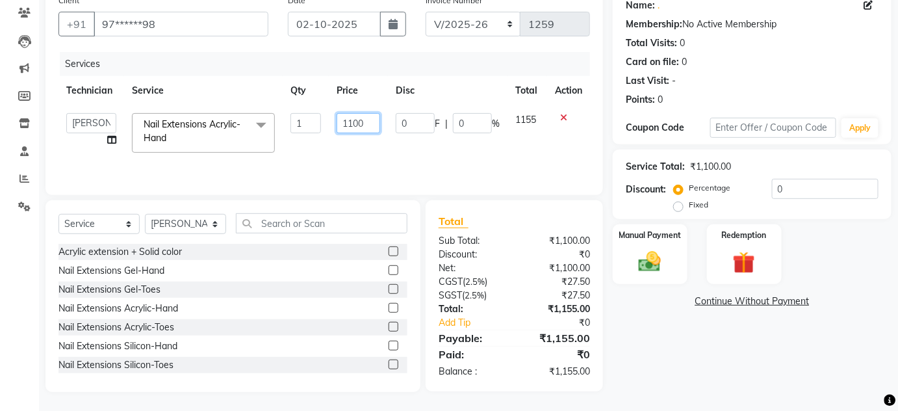
click at [355, 121] on input "1100" at bounding box center [359, 123] width 44 height 20
type input "1000"
click at [315, 141] on tr "adesh DEVI HIMANSHU jyothi KEVIN MANAGER nisha RADIKA RITESH SAPNA Nail Extensi…" at bounding box center [324, 132] width 532 height 55
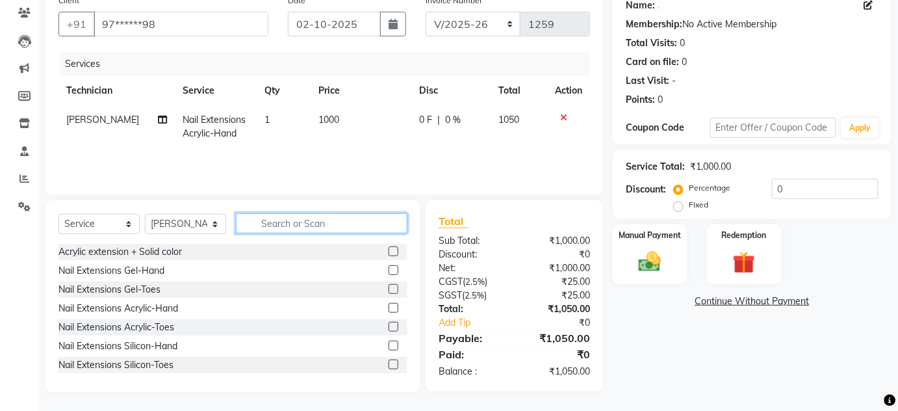
click at [272, 219] on input "text" at bounding box center [322, 223] width 172 height 20
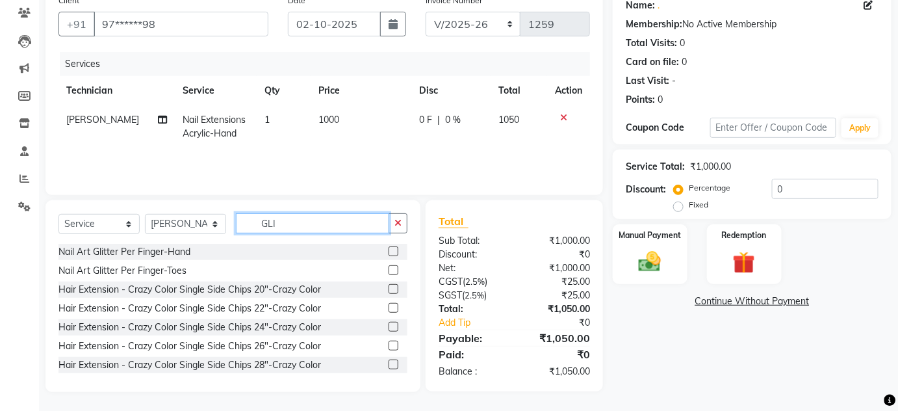
scroll to position [109, 0]
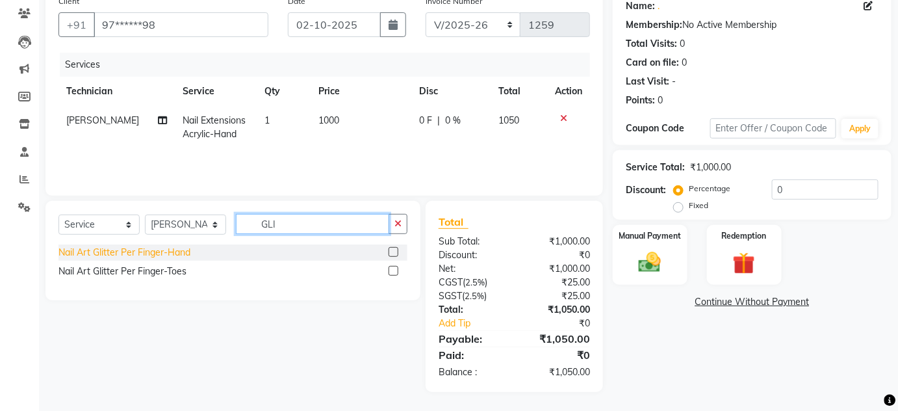
type input "GLI"
click at [137, 248] on div "Nail Art Glitter Per Finger-Hand" at bounding box center [124, 253] width 132 height 14
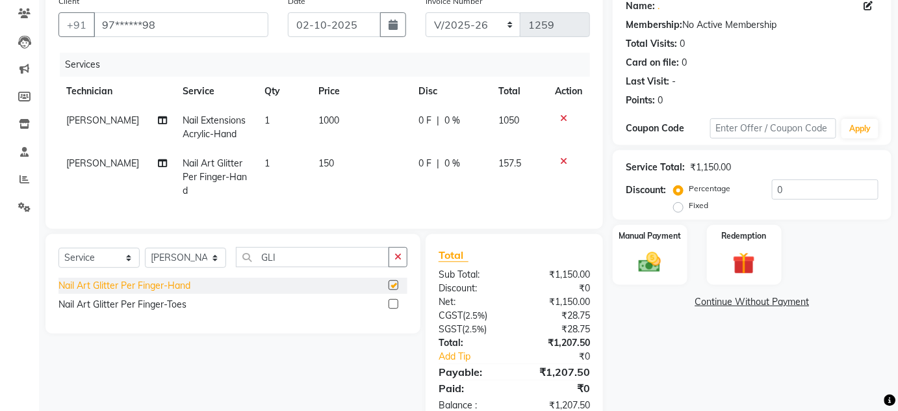
checkbox input "false"
click at [87, 166] on span "[PERSON_NAME]" at bounding box center [102, 163] width 73 height 12
select select "87889"
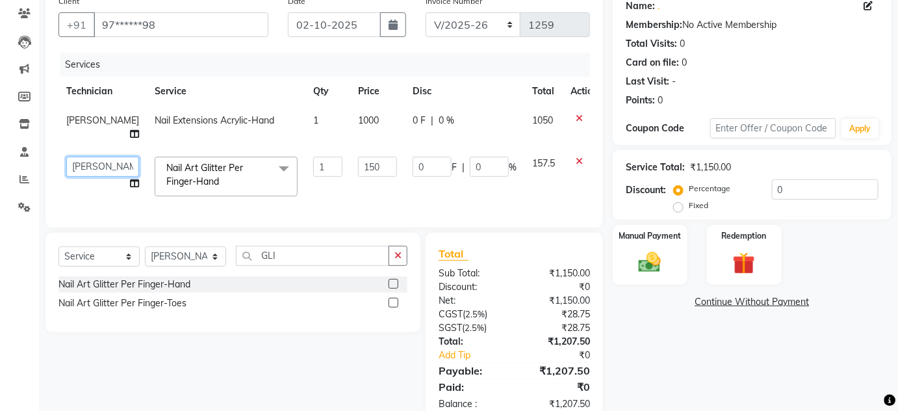
click at [83, 157] on select "adesh DEVI HIMANSHU jyothi KEVIN MANAGER nisha RADIKA RITESH SAPNA" at bounding box center [102, 167] width 73 height 20
select select "77431"
click at [363, 157] on input "150" at bounding box center [377, 167] width 39 height 20
type input "100"
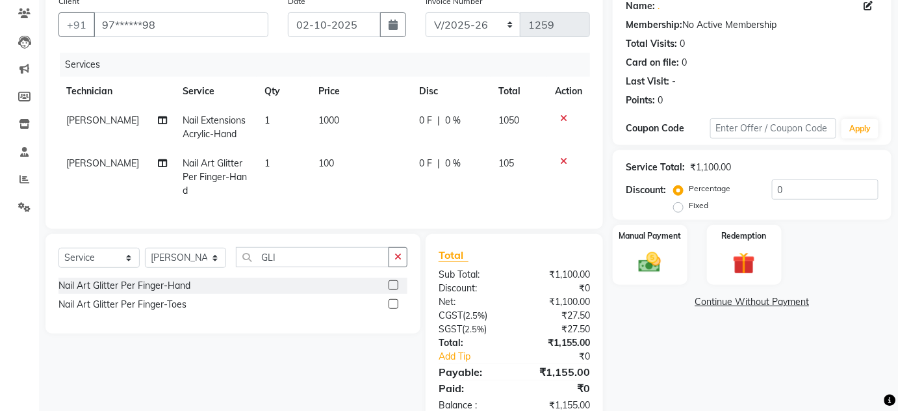
click at [337, 155] on td "100" at bounding box center [361, 177] width 100 height 57
select select "77431"
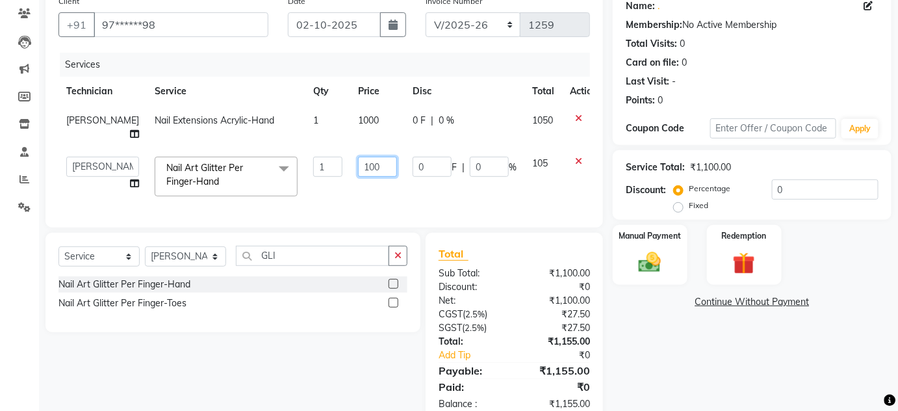
click at [358, 157] on input "100" at bounding box center [377, 167] width 39 height 20
click at [378, 157] on input "100" at bounding box center [377, 167] width 39 height 20
type input "1000"
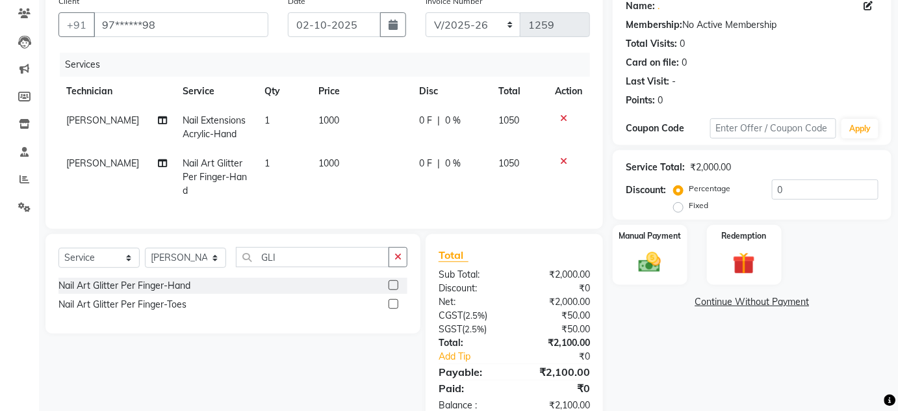
click at [352, 183] on td "1000" at bounding box center [361, 177] width 100 height 57
select select "77431"
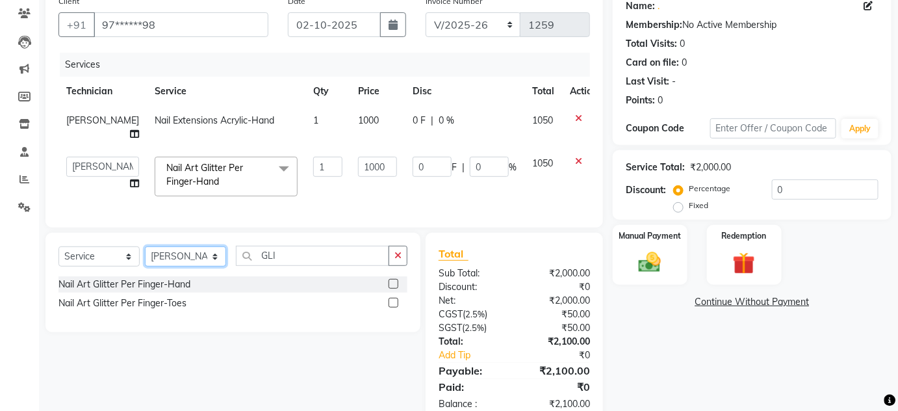
click at [222, 259] on select "Select Technician adesh DEVI HIMANSHU jyothi KEVIN MANAGER nisha RADIKA RITESH …" at bounding box center [185, 256] width 81 height 20
select select "77431"
click at [145, 246] on select "Select Technician adesh DEVI HIMANSHU jyothi KEVIN MANAGER nisha RADIKA RITESH …" at bounding box center [185, 256] width 81 height 20
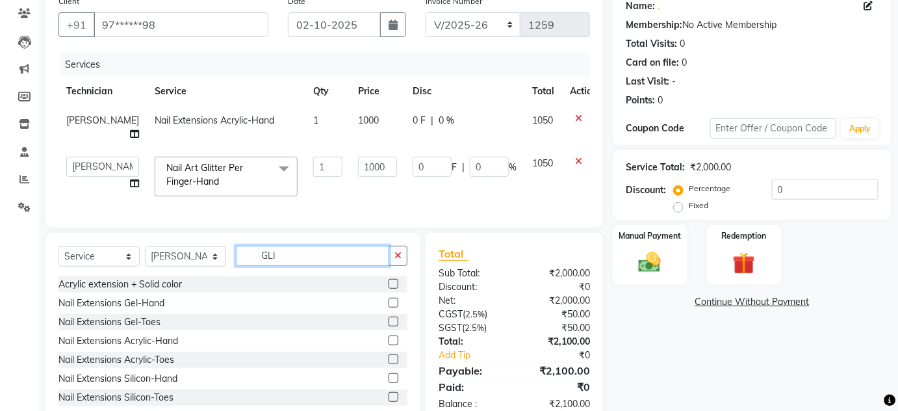
click at [292, 246] on input "GLI" at bounding box center [312, 256] width 153 height 20
type input "G"
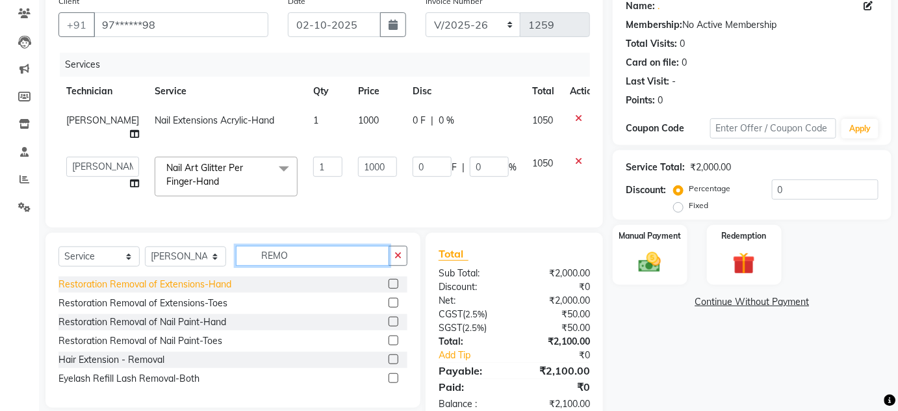
type input "REMO"
click at [86, 278] on div "Restoration Removal of Extensions-Hand" at bounding box center [144, 284] width 173 height 14
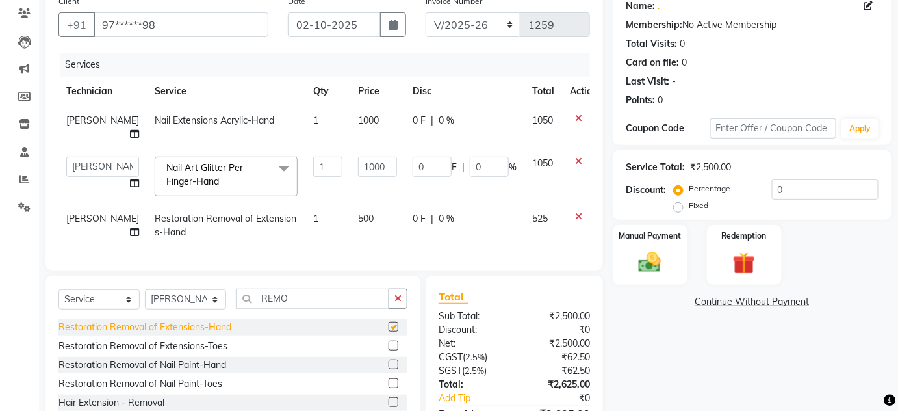
checkbox input "false"
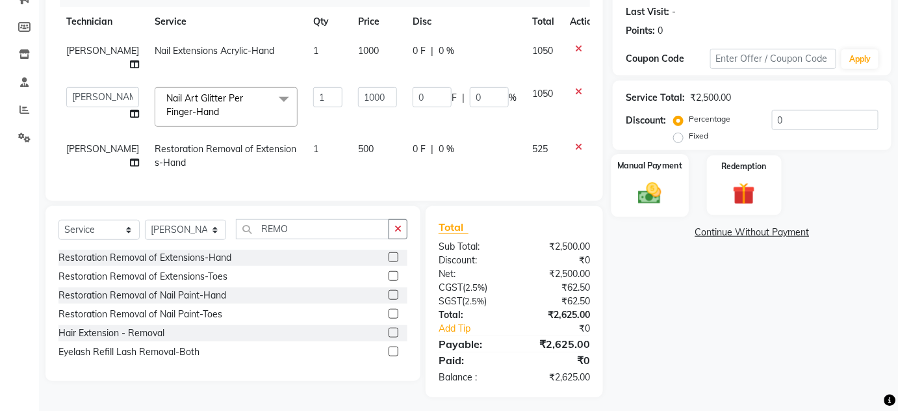
click at [661, 179] on img at bounding box center [650, 192] width 38 height 27
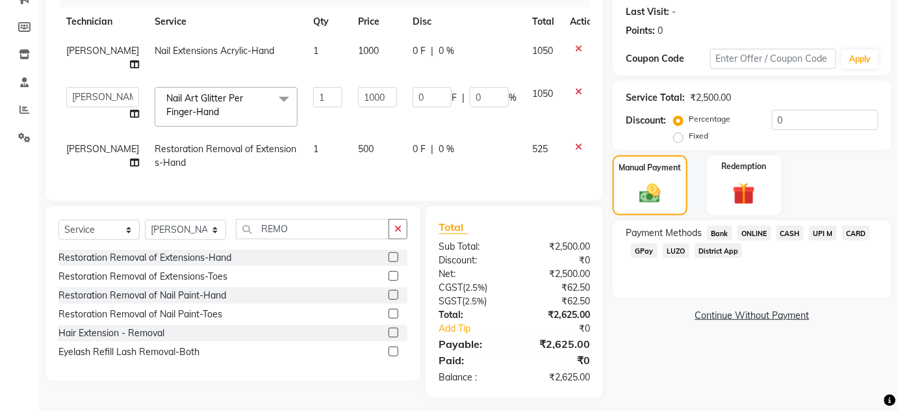
click at [745, 231] on span "ONLINE" at bounding box center [754, 232] width 34 height 15
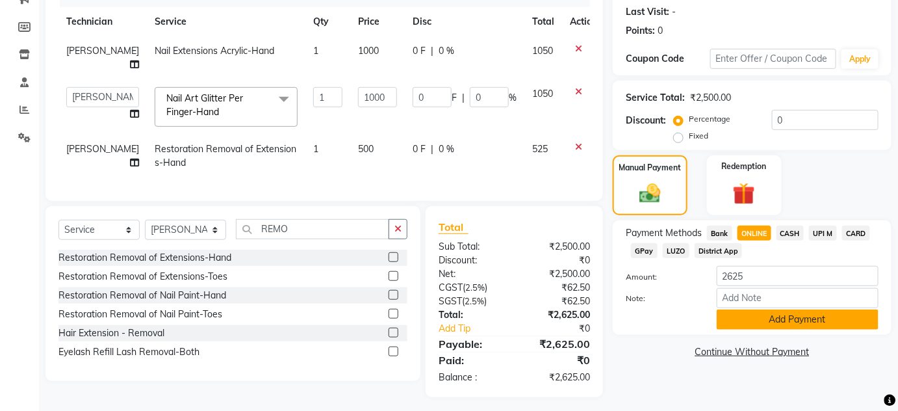
click at [797, 324] on button "Add Payment" at bounding box center [798, 319] width 162 height 20
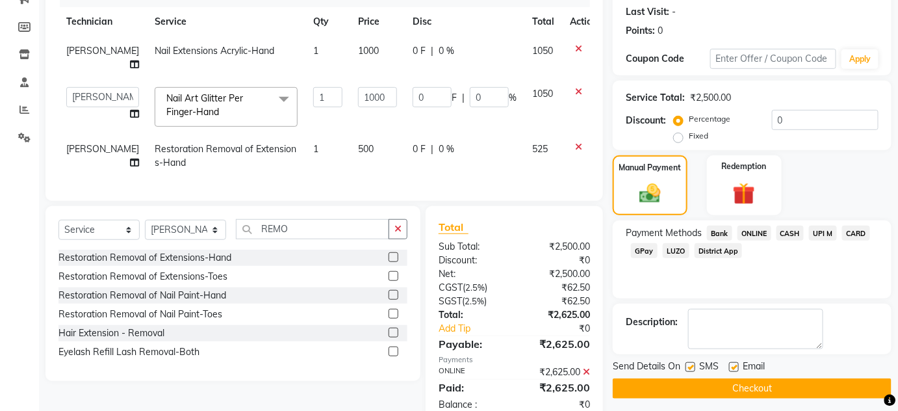
scroll to position [205, 0]
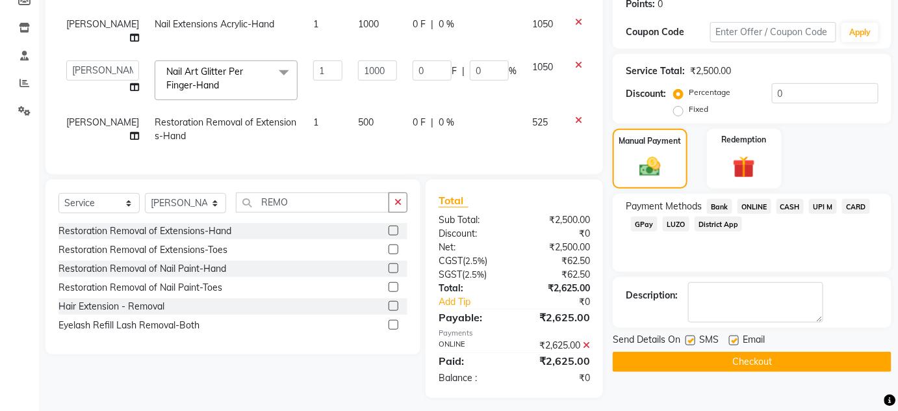
click at [684, 355] on button "Checkout" at bounding box center [752, 362] width 279 height 20
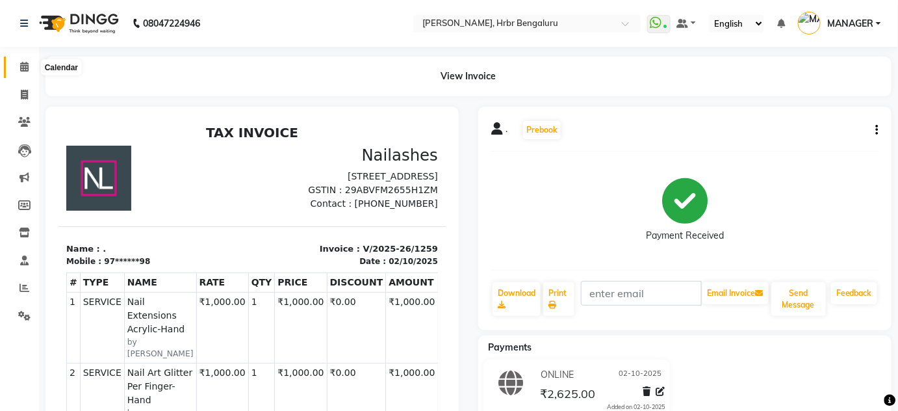
click at [24, 62] on icon at bounding box center [24, 67] width 8 height 10
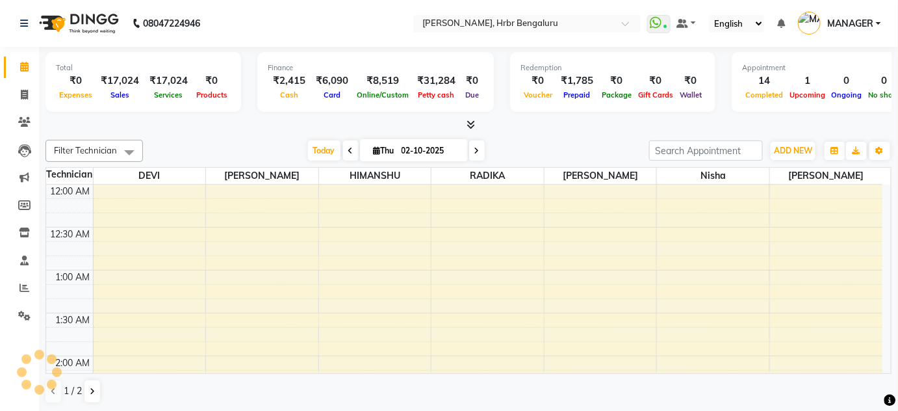
click at [24, 62] on icon at bounding box center [24, 67] width 8 height 10
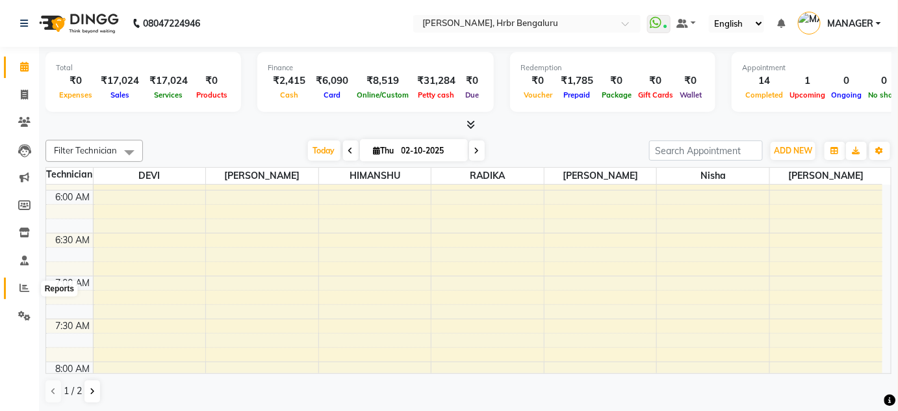
click at [26, 287] on icon at bounding box center [24, 288] width 10 height 10
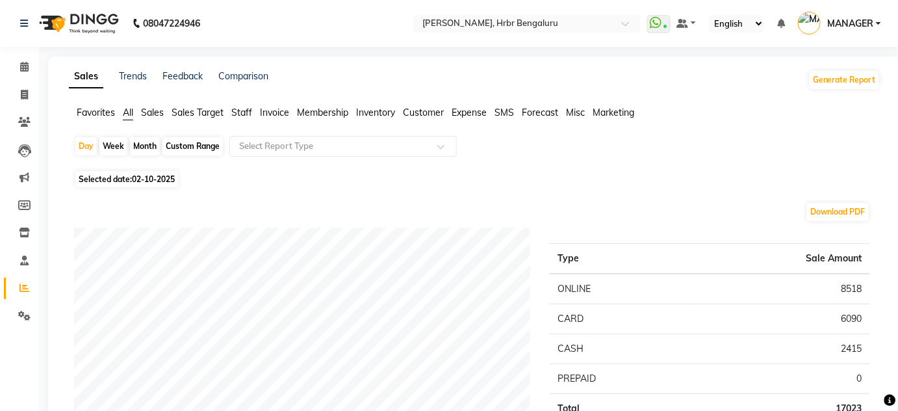
click at [240, 111] on span "Staff" at bounding box center [241, 113] width 21 height 12
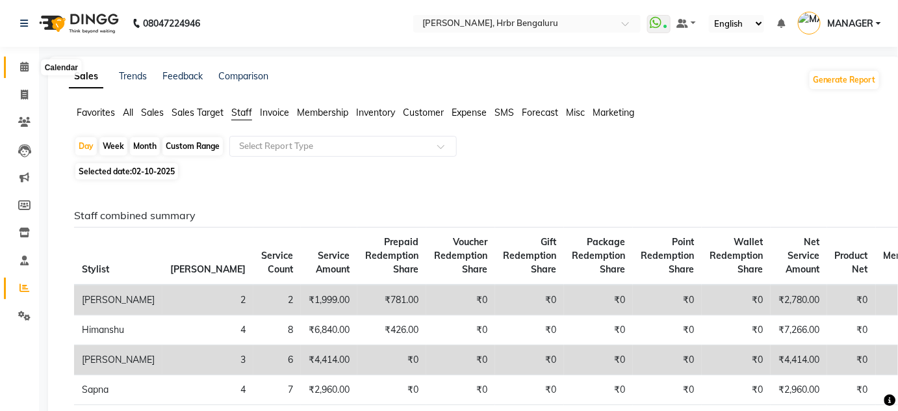
click at [22, 65] on icon at bounding box center [24, 67] width 8 height 10
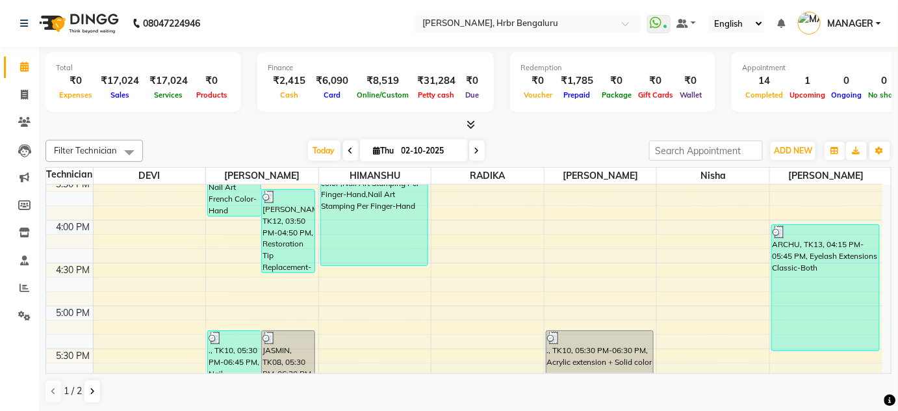
scroll to position [1326, 0]
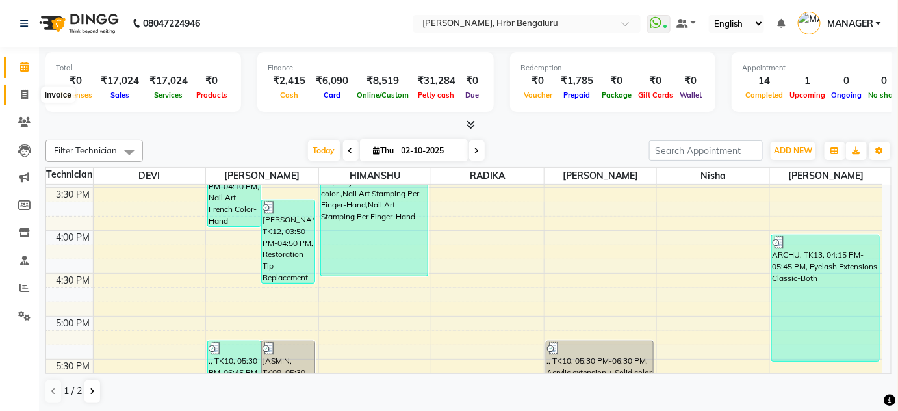
click at [18, 94] on span at bounding box center [24, 95] width 23 height 15
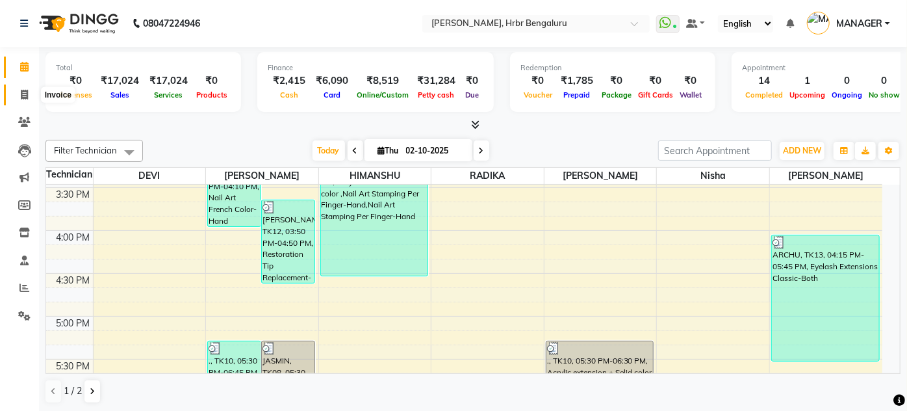
select select "3771"
select select "service"
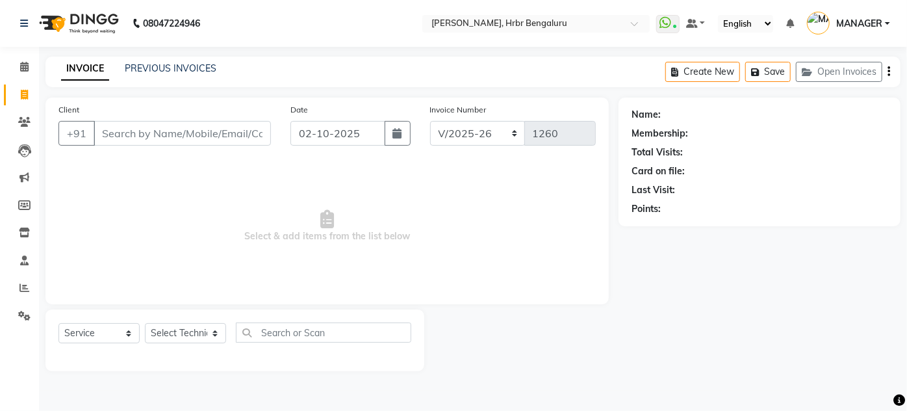
click at [131, 74] on div "PREVIOUS INVOICES" at bounding box center [171, 69] width 92 height 14
click at [139, 68] on link "PREVIOUS INVOICES" at bounding box center [171, 68] width 92 height 12
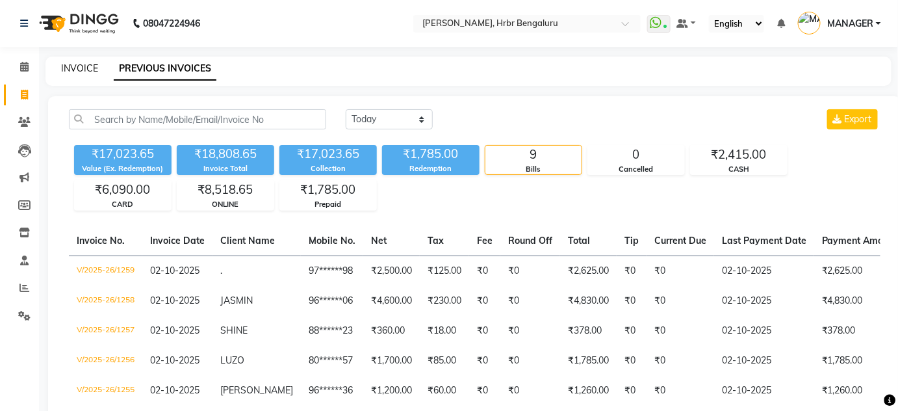
click at [87, 65] on link "INVOICE" at bounding box center [79, 68] width 37 height 12
select select "service"
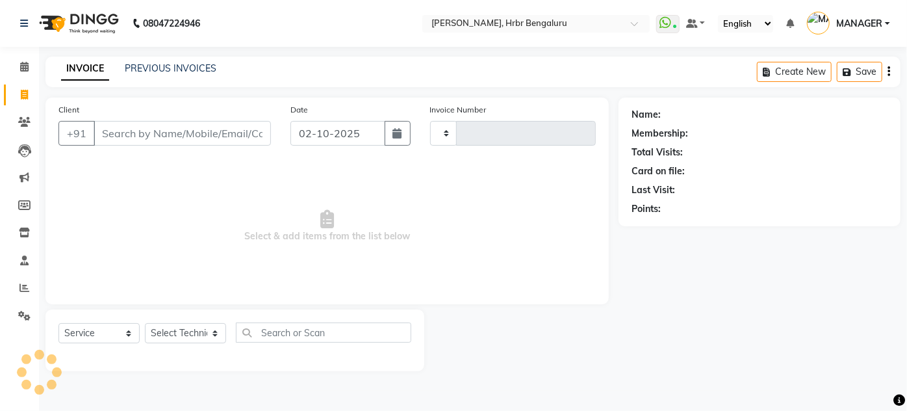
type input "1260"
select select "3771"
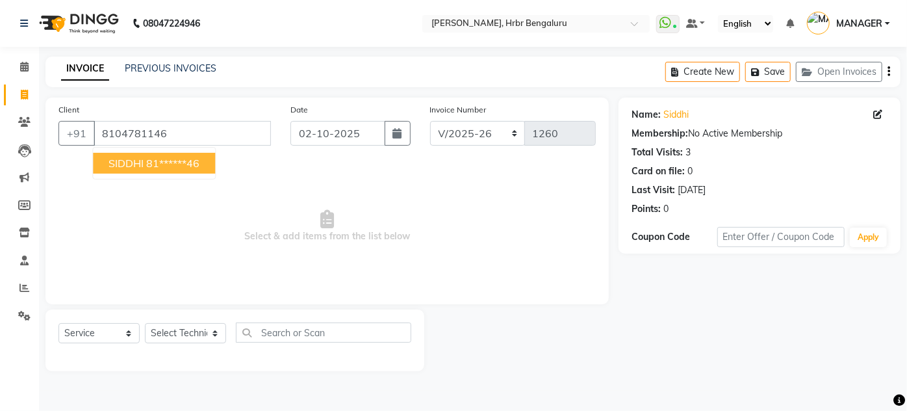
click at [138, 162] on span "SIDDHI" at bounding box center [126, 163] width 35 height 13
type input "81******46"
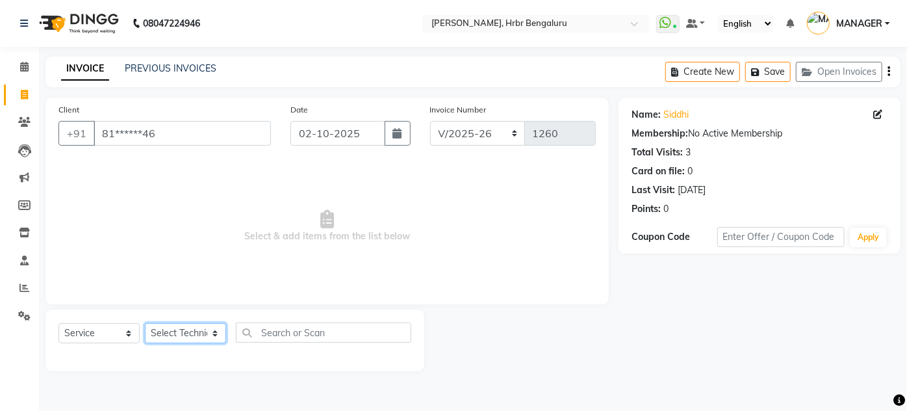
click at [198, 339] on select "Select Technician adesh DEVI HIMANSHU jyothi KEVIN MANAGER nisha RADIKA RITESH …" at bounding box center [185, 333] width 81 height 20
select select "82748"
click at [145, 323] on select "Select Technician adesh DEVI HIMANSHU jyothi KEVIN MANAGER nisha RADIKA RITESH …" at bounding box center [185, 333] width 81 height 20
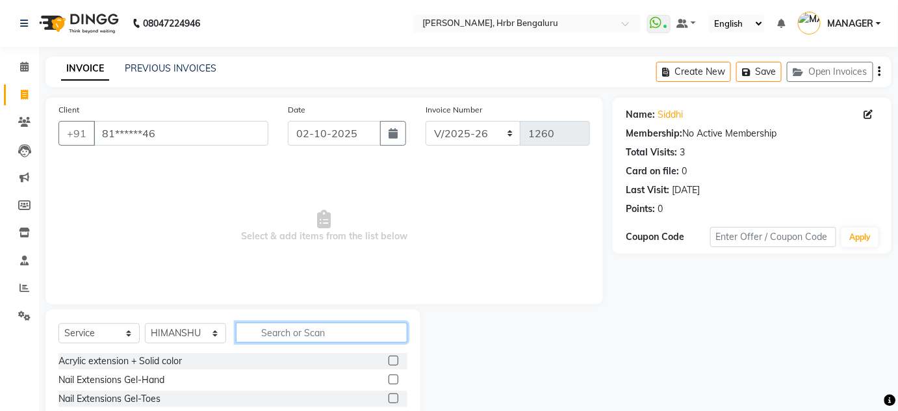
click at [288, 335] on input "text" at bounding box center [322, 332] width 172 height 20
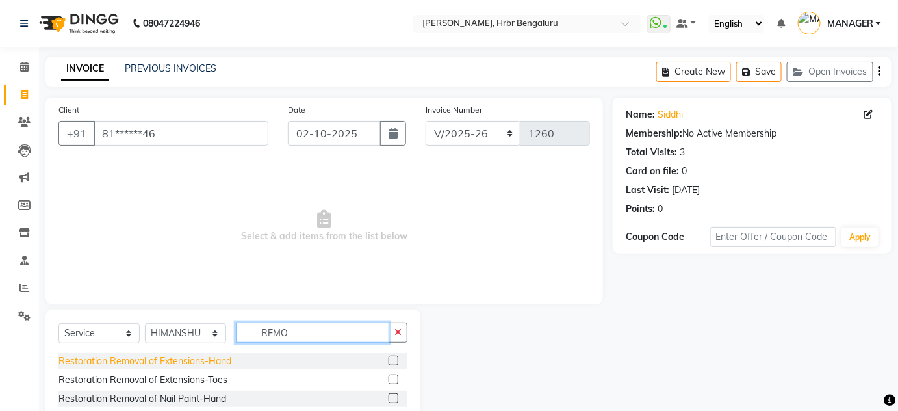
type input "REMO"
click at [183, 361] on div "Restoration Removal of Extensions-Hand" at bounding box center [144, 361] width 173 height 14
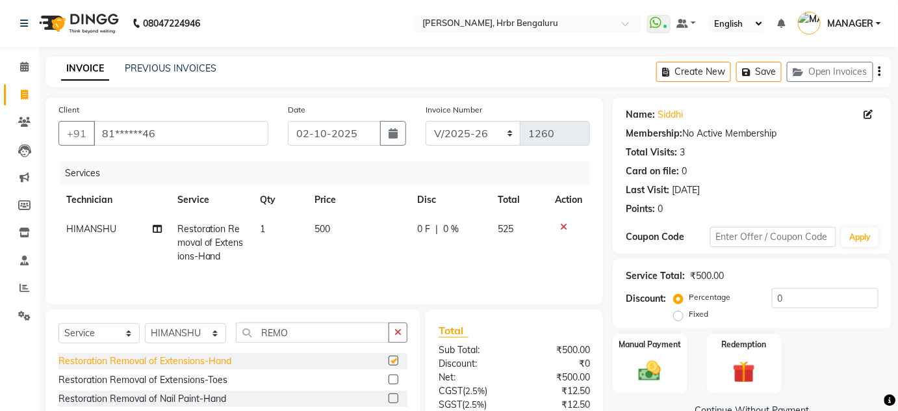
checkbox input "false"
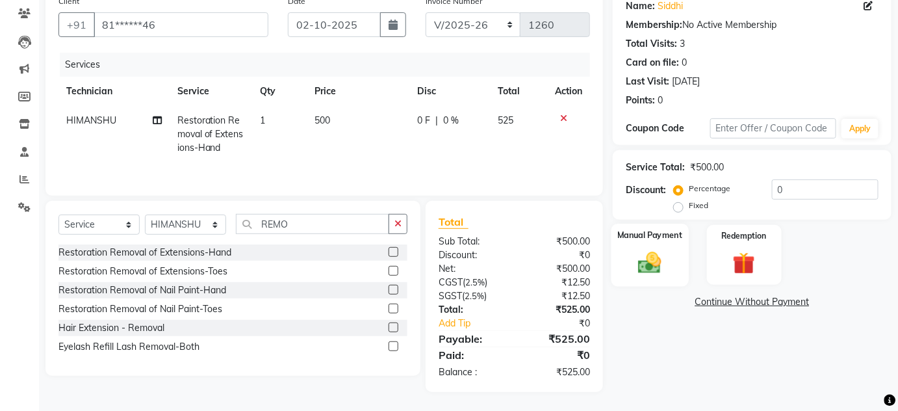
click at [655, 253] on img at bounding box center [650, 262] width 38 height 27
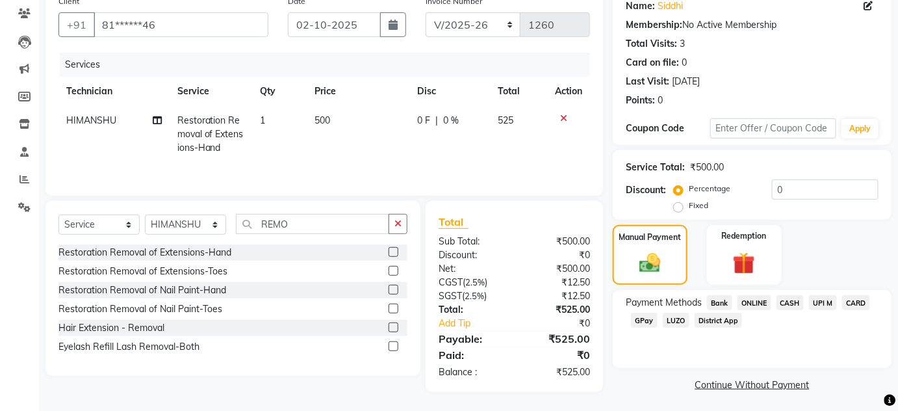
click at [756, 298] on span "ONLINE" at bounding box center [754, 302] width 34 height 15
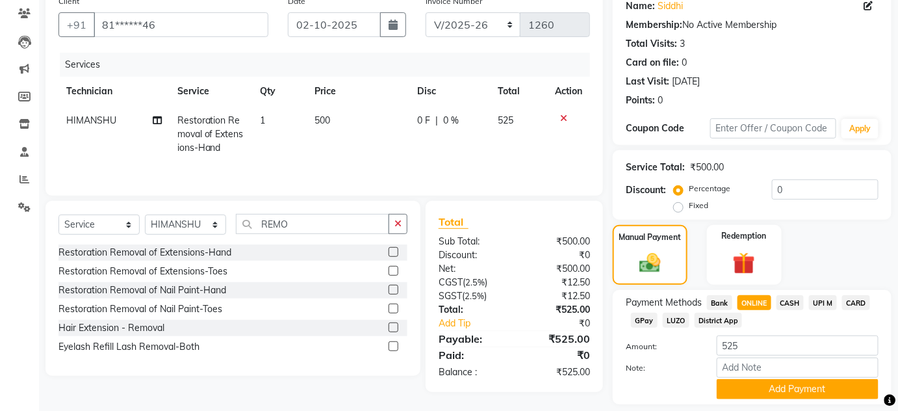
scroll to position [147, 0]
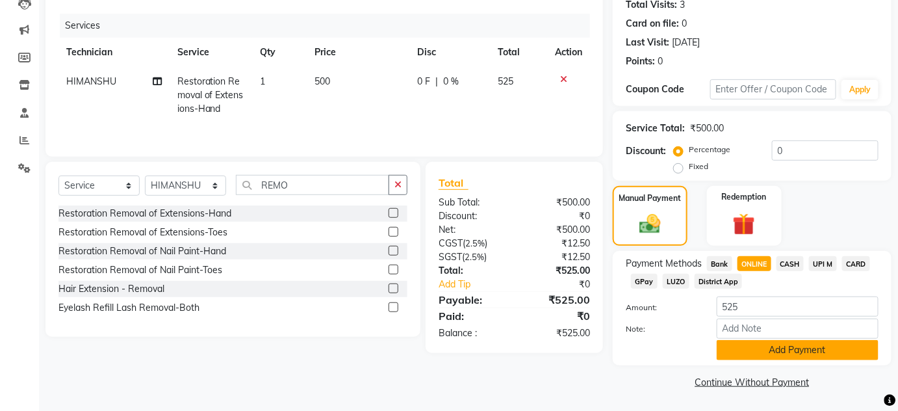
click at [780, 346] on button "Add Payment" at bounding box center [798, 350] width 162 height 20
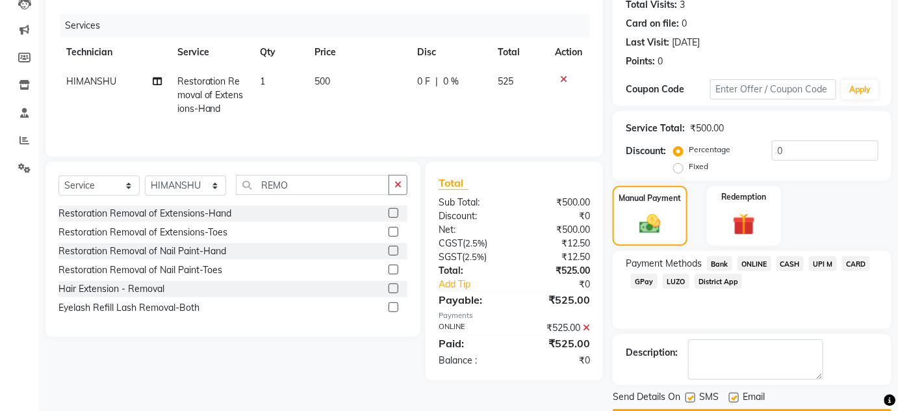
scroll to position [184, 0]
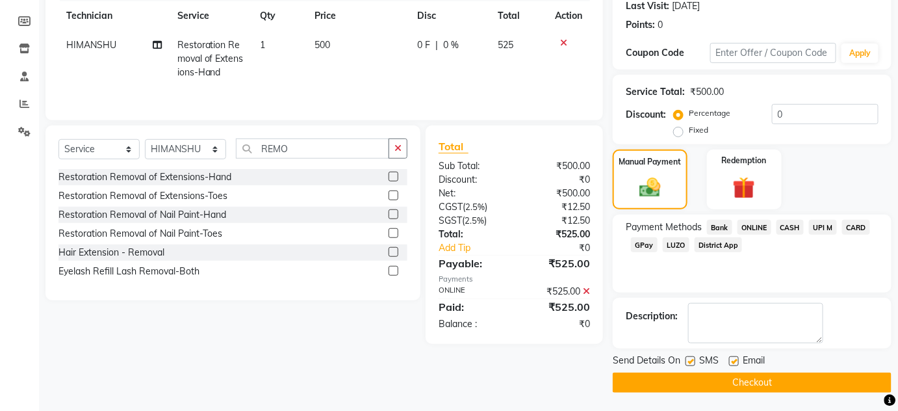
click at [702, 381] on button "Checkout" at bounding box center [752, 382] width 279 height 20
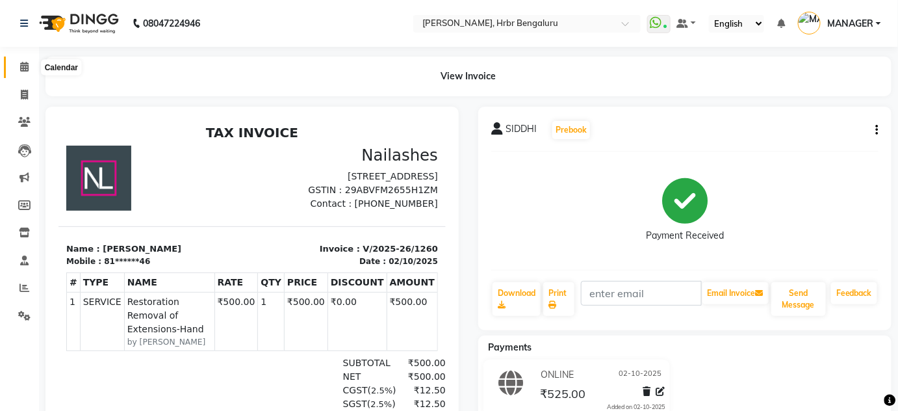
click at [25, 69] on icon at bounding box center [24, 67] width 8 height 10
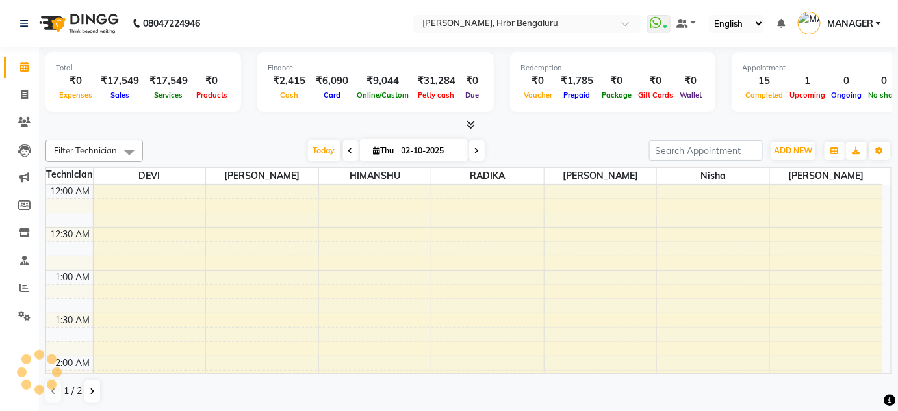
scroll to position [509, 0]
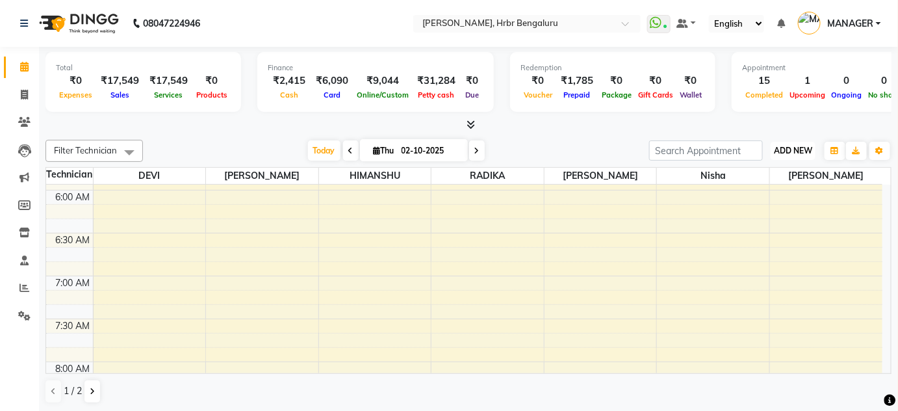
click at [795, 147] on span "ADD NEW" at bounding box center [793, 151] width 38 height 10
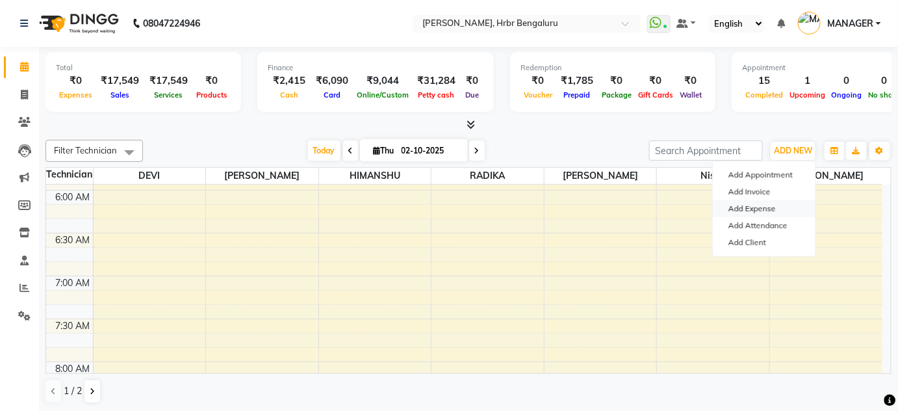
click at [765, 209] on link "Add Expense" at bounding box center [764, 208] width 103 height 17
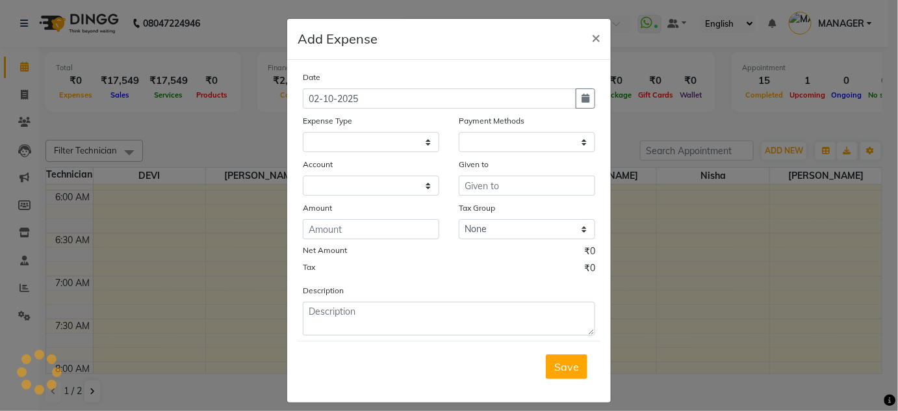
select select
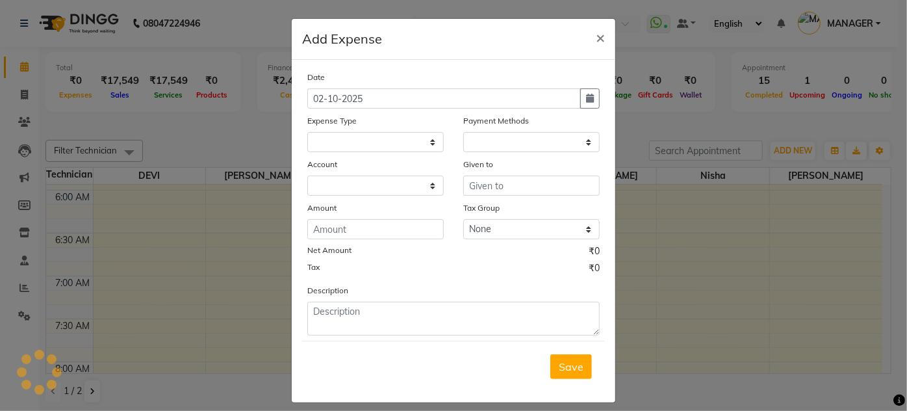
select select "1"
select select "1935"
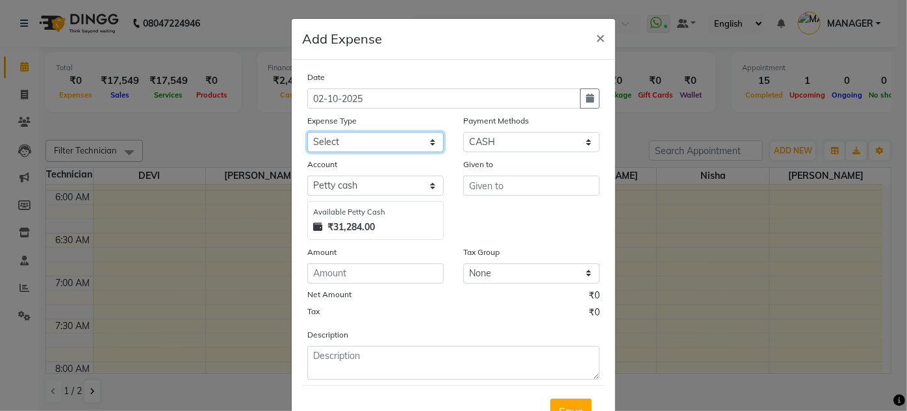
click at [365, 149] on select "Select acetone Advance Salary bank deposite Battery cell BBMP Beauty products B…" at bounding box center [375, 142] width 136 height 20
select select "19733"
click at [307, 132] on select "Select acetone Advance Salary bank deposite Battery cell BBMP Beauty products B…" at bounding box center [375, 142] width 136 height 20
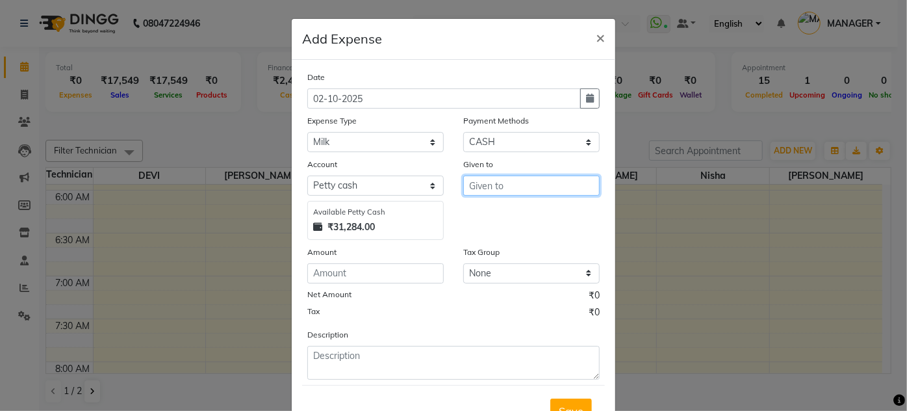
click at [520, 191] on input "text" at bounding box center [531, 185] width 136 height 20
type input "NIR"
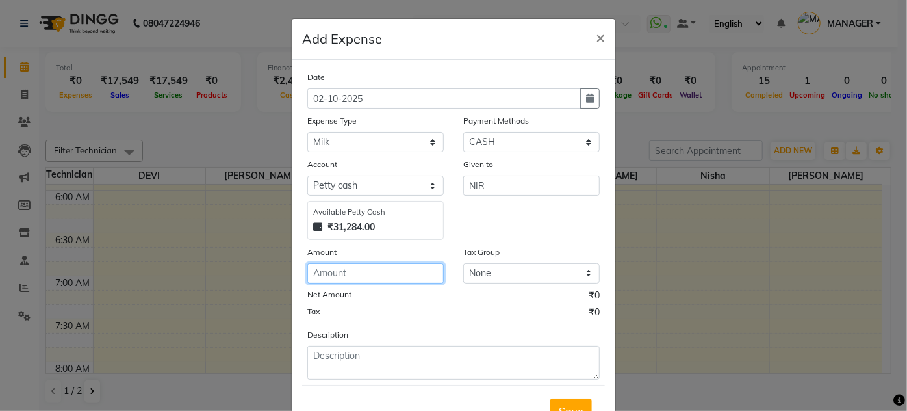
click at [365, 273] on input "number" at bounding box center [375, 273] width 136 height 20
type input "100"
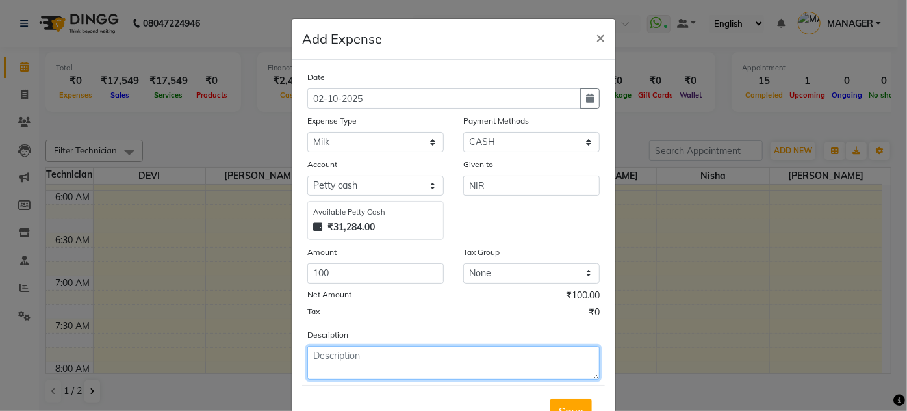
click at [349, 368] on textarea at bounding box center [453, 363] width 292 height 34
type textarea "MILK ,WATER"
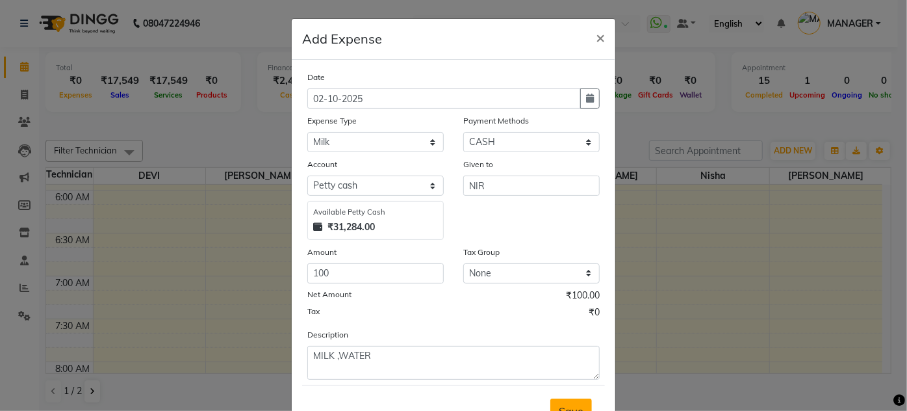
click at [561, 398] on button "Save" at bounding box center [571, 410] width 42 height 25
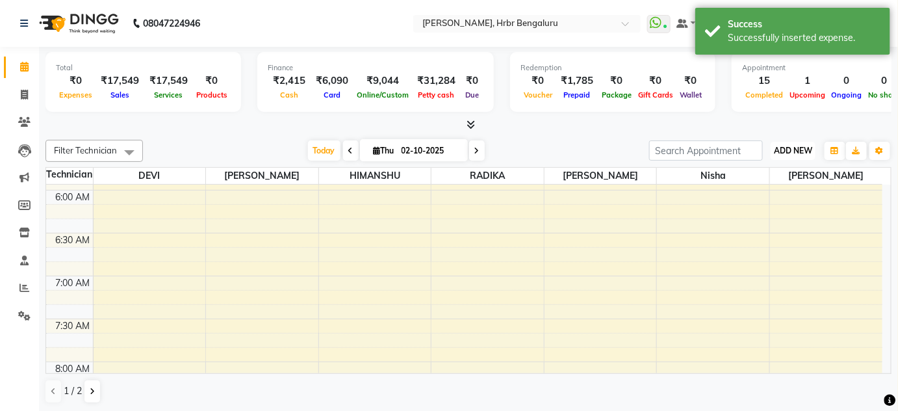
click at [785, 147] on span "ADD NEW" at bounding box center [793, 151] width 38 height 10
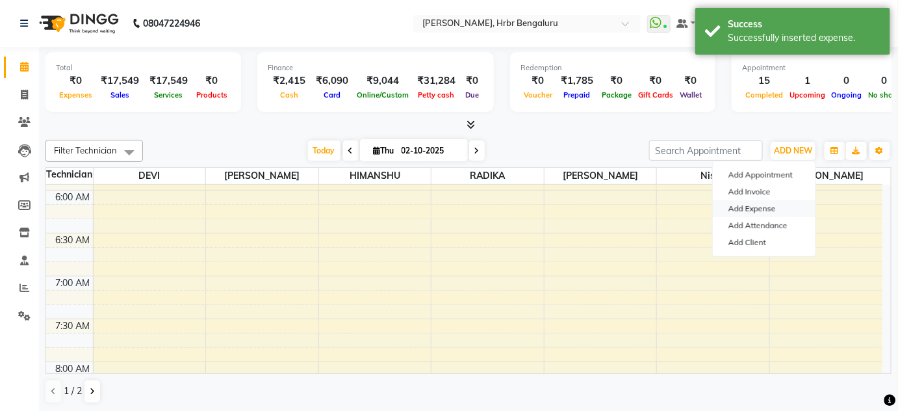
click at [758, 208] on link "Add Expense" at bounding box center [764, 208] width 103 height 17
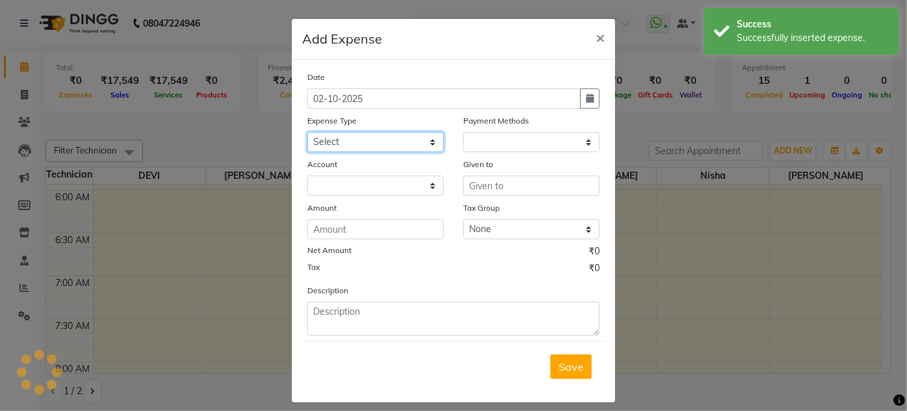
select select "1"
select select "1935"
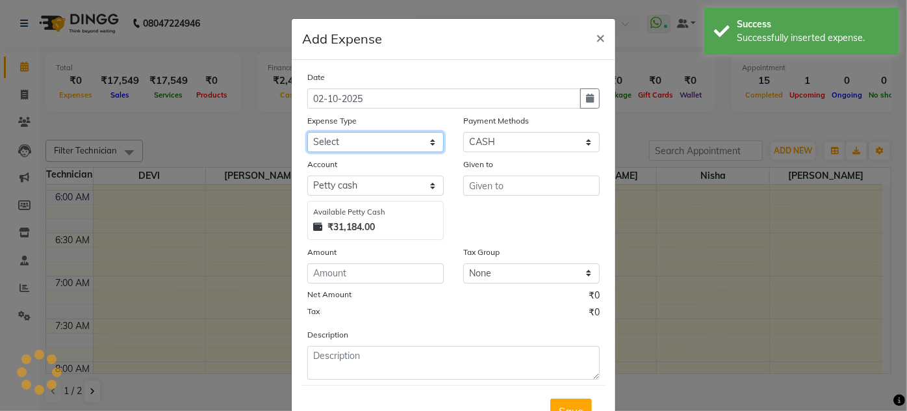
click at [387, 144] on select "Select acetone Advance Salary bank deposite Battery cell BBMP Beauty products B…" at bounding box center [375, 142] width 136 height 20
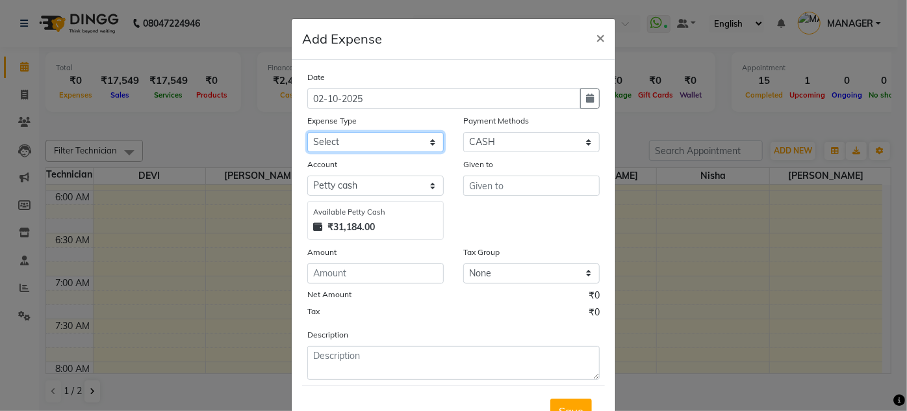
select select "16261"
click at [307, 132] on select "Select acetone Advance Salary bank deposite Battery cell BBMP Beauty products B…" at bounding box center [375, 142] width 136 height 20
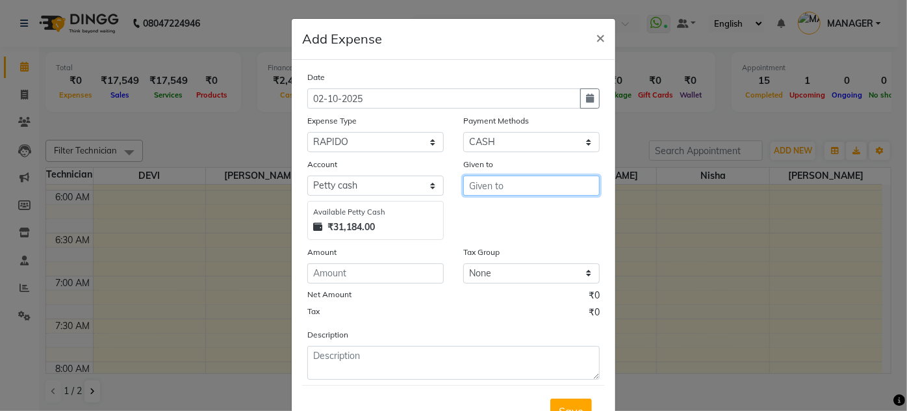
click at [523, 191] on input "text" at bounding box center [531, 185] width 136 height 20
type input "3"
type input "[PERSON_NAME]"
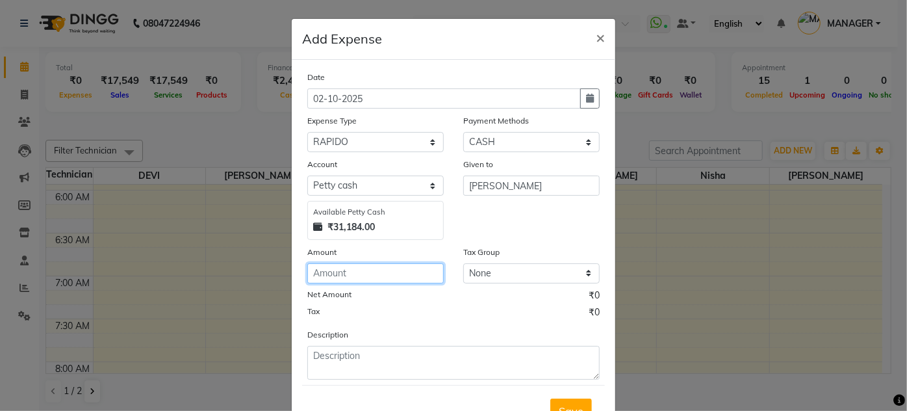
click at [337, 269] on input "number" at bounding box center [375, 273] width 136 height 20
type input "350"
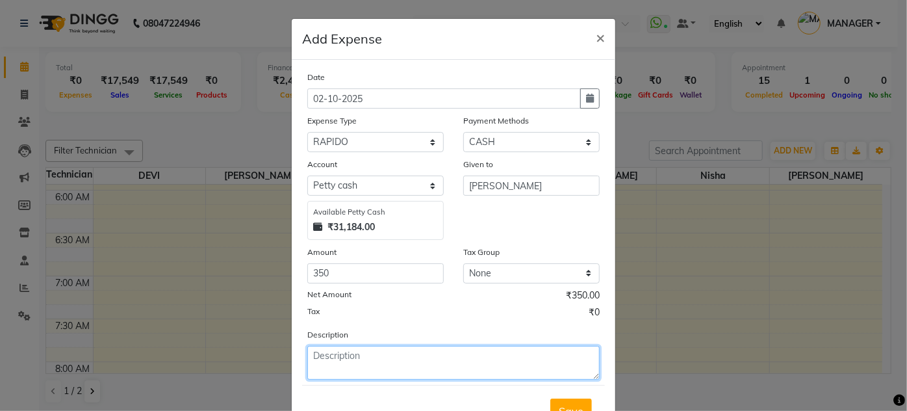
click at [326, 357] on textarea at bounding box center [453, 363] width 292 height 34
type textarea "AUTO"
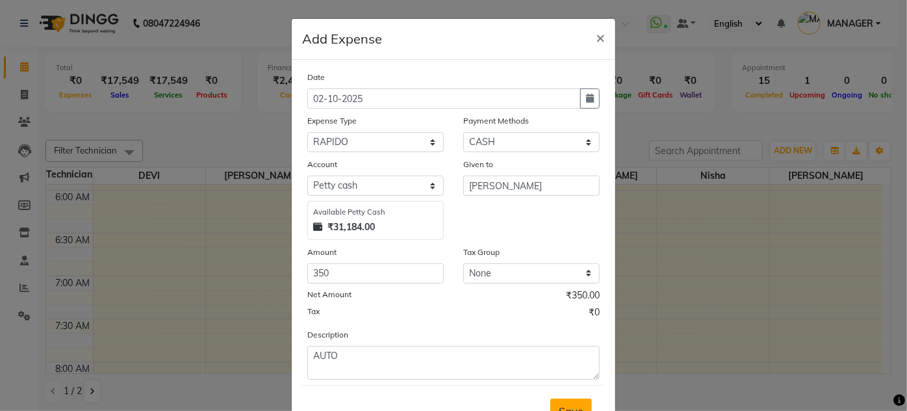
click at [571, 405] on span "Save" at bounding box center [571, 410] width 25 height 13
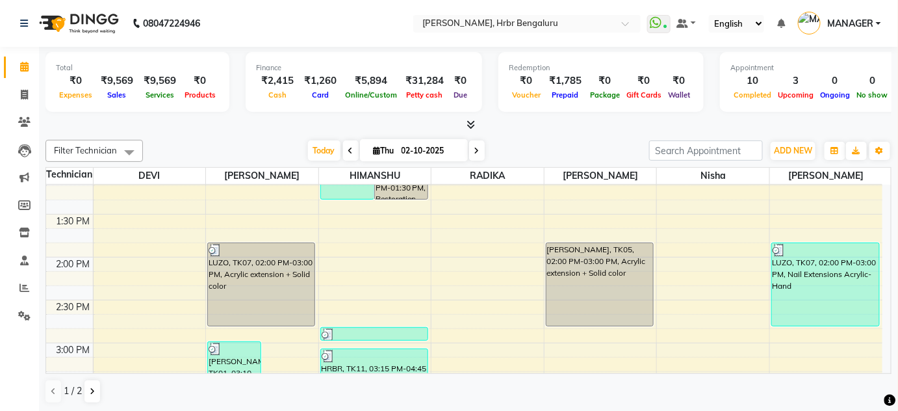
scroll to position [1101, 0]
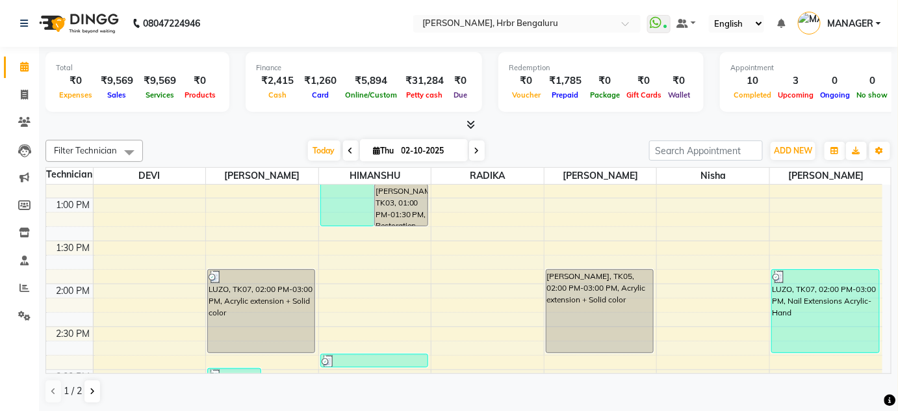
click at [474, 148] on icon at bounding box center [476, 151] width 5 height 8
type input "03-10-2025"
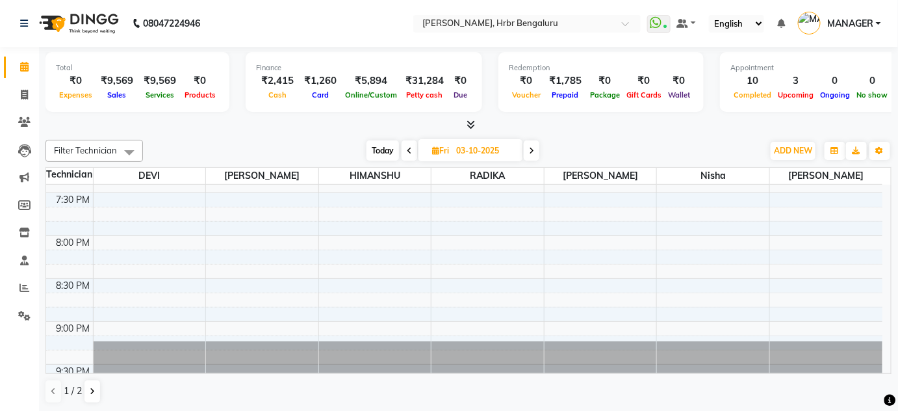
scroll to position [1669, 0]
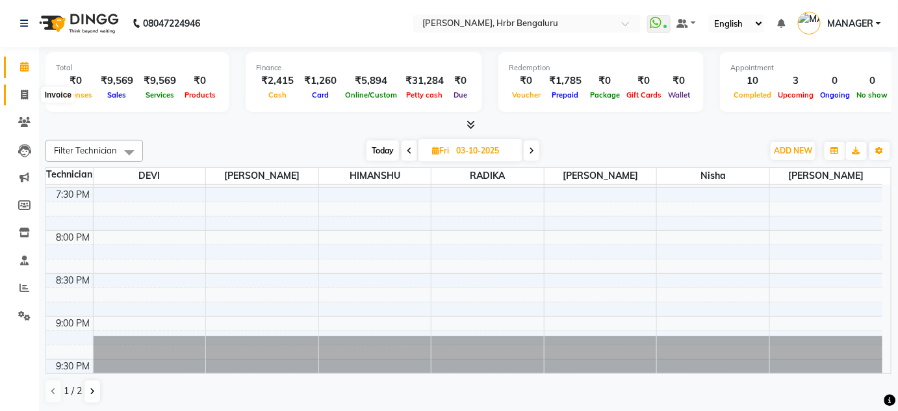
click at [23, 95] on icon at bounding box center [24, 95] width 7 height 10
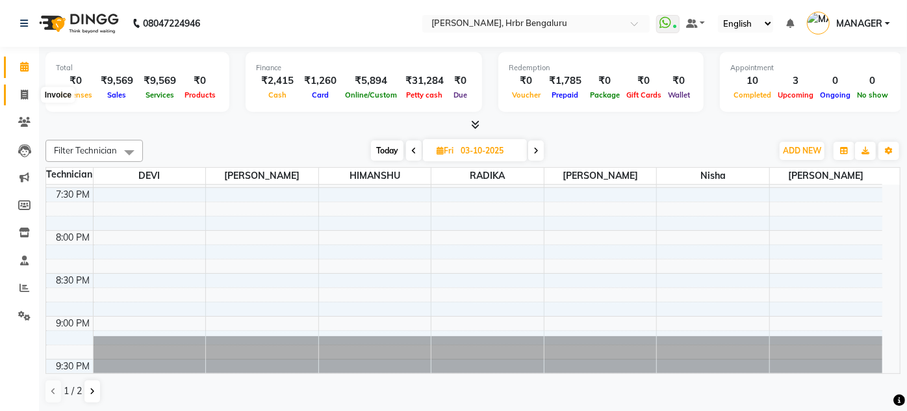
select select "3771"
select select "service"
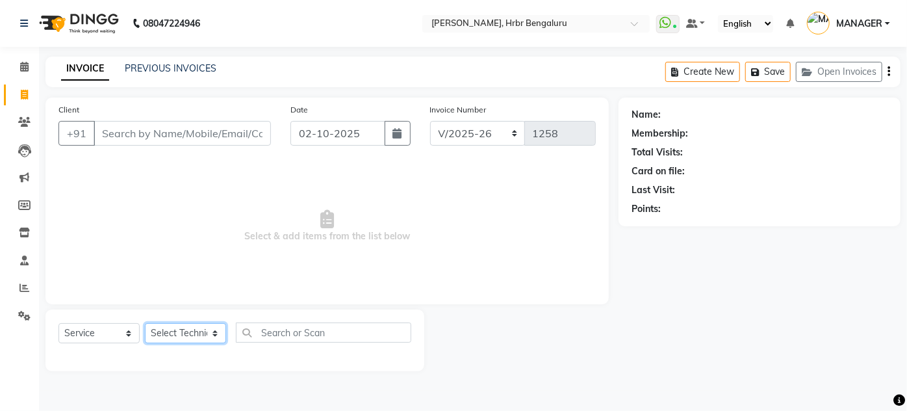
click at [179, 324] on select "Select Technician [PERSON_NAME] DEVI [PERSON_NAME] [PERSON_NAME] MANAGER nisha …" at bounding box center [185, 333] width 81 height 20
select select "84501"
click at [145, 323] on select "Select Technician [PERSON_NAME] DEVI [PERSON_NAME] [PERSON_NAME] MANAGER nisha …" at bounding box center [185, 333] width 81 height 20
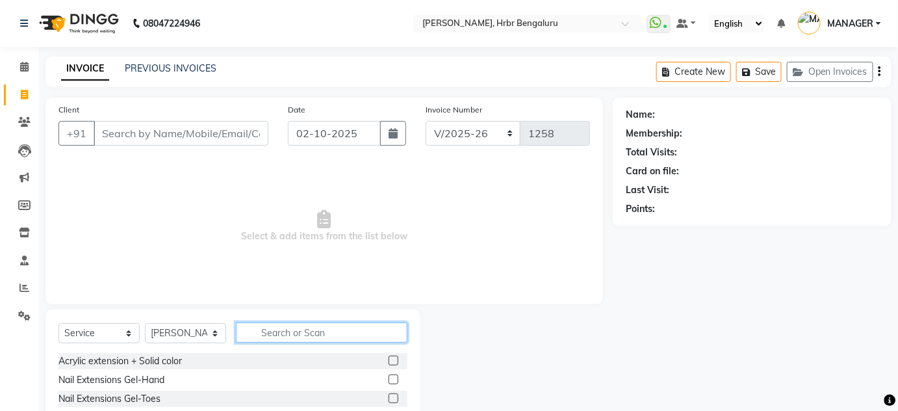
click at [262, 327] on input "text" at bounding box center [322, 332] width 172 height 20
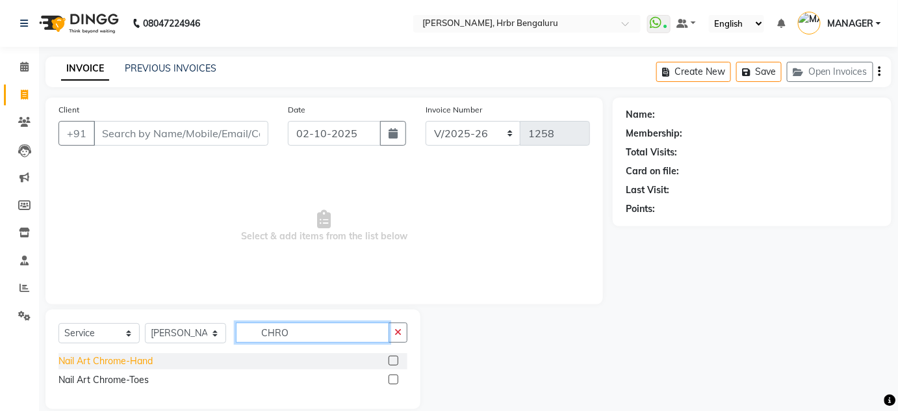
type input "CHRO"
click at [72, 362] on div "Nail Art Chrome-Hand" at bounding box center [105, 361] width 94 height 14
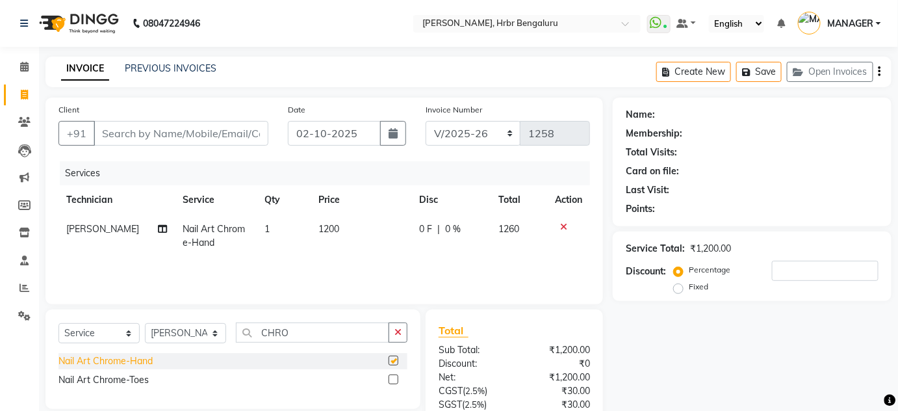
checkbox input "false"
click at [21, 69] on icon at bounding box center [24, 67] width 8 height 10
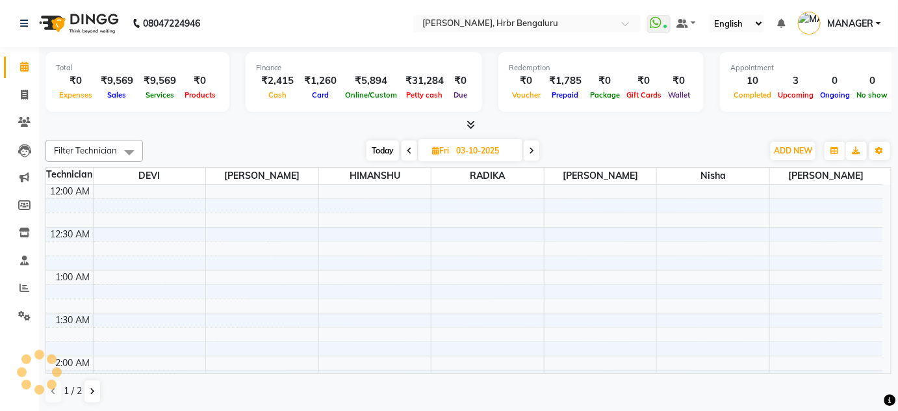
scroll to position [509, 0]
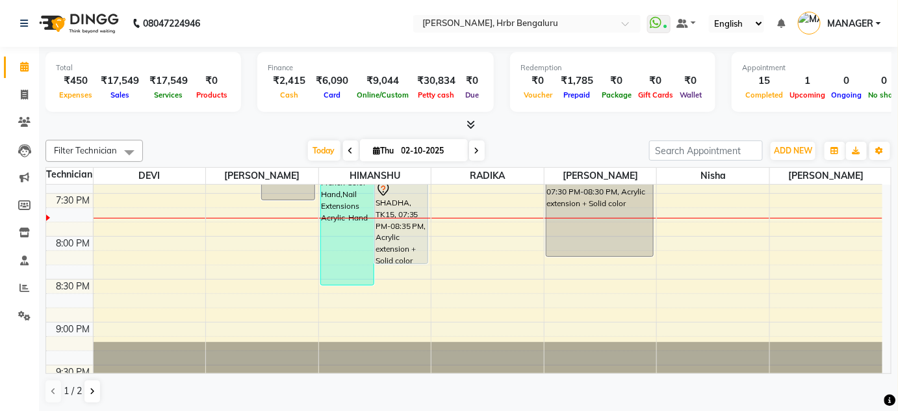
scroll to position [1674, 0]
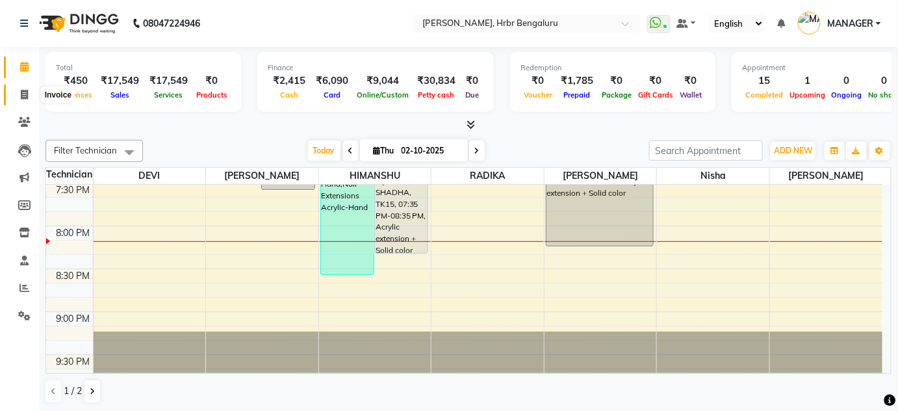
click at [21, 96] on icon at bounding box center [24, 95] width 7 height 10
select select "3771"
select select "service"
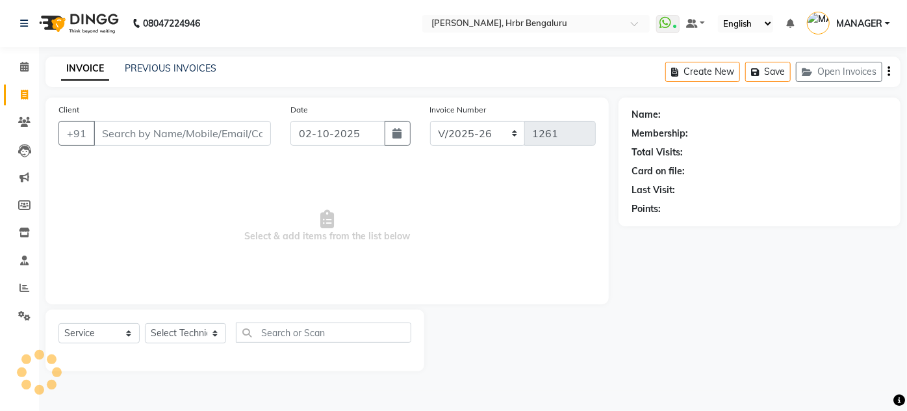
click at [170, 138] on input "Client" at bounding box center [182, 133] width 177 height 25
click at [172, 335] on select "Select Technician [PERSON_NAME] DEVI [PERSON_NAME] [PERSON_NAME] MANAGER nisha …" at bounding box center [185, 333] width 81 height 20
select select "77431"
click at [145, 323] on select "Select Technician [PERSON_NAME] DEVI [PERSON_NAME] [PERSON_NAME] MANAGER nisha …" at bounding box center [185, 333] width 81 height 20
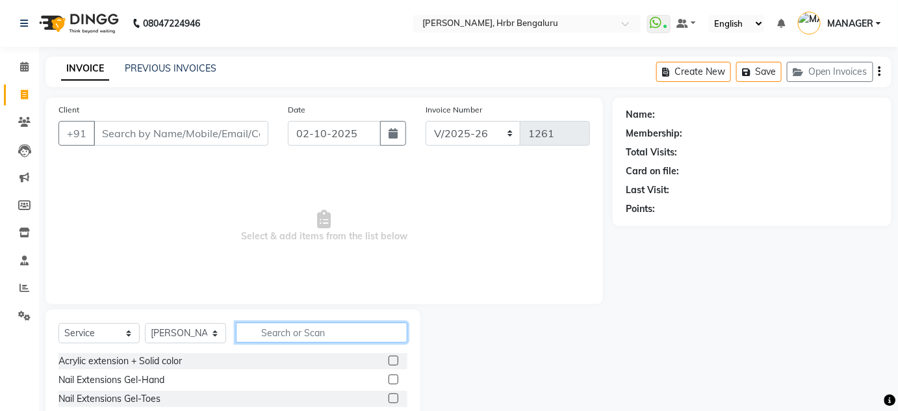
click at [270, 335] on input "text" at bounding box center [322, 332] width 172 height 20
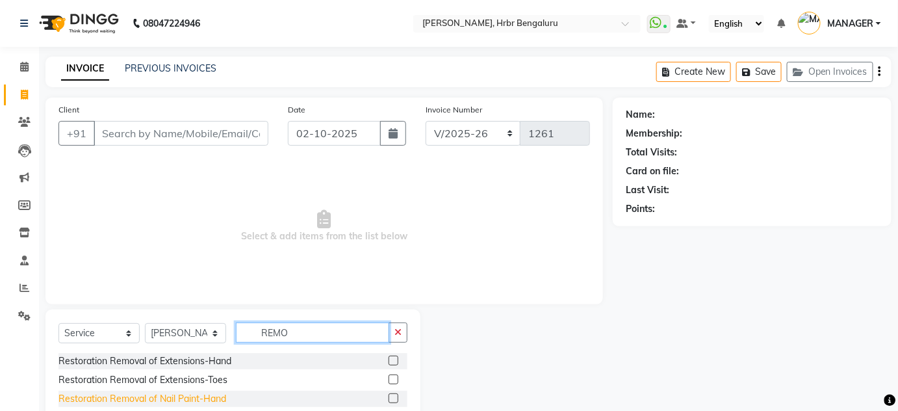
type input "REMO"
click at [107, 394] on div "Restoration Removal of Nail Paint-Hand" at bounding box center [142, 399] width 168 height 14
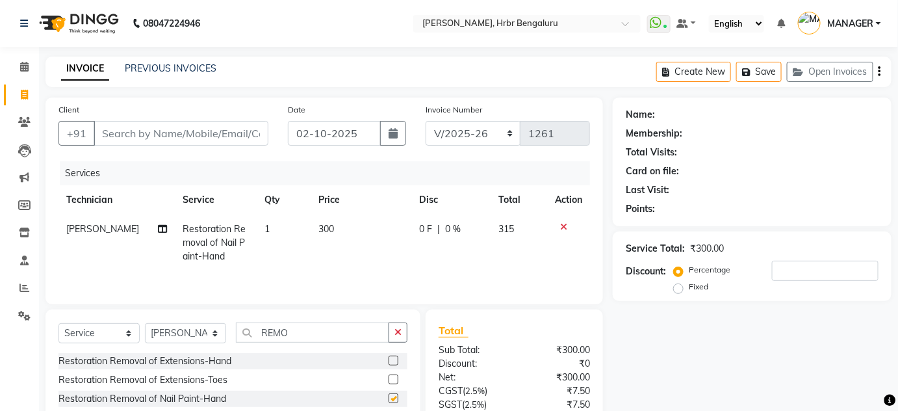
checkbox input "false"
click at [305, 223] on td "1" at bounding box center [284, 242] width 54 height 57
select select "77431"
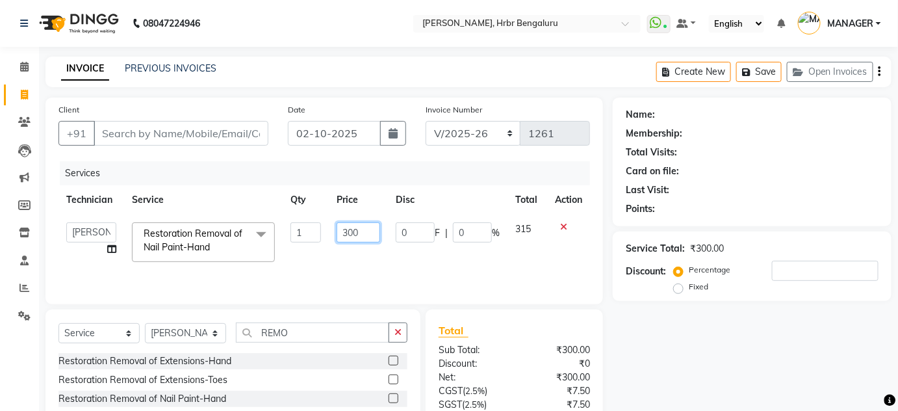
click at [374, 228] on input "300" at bounding box center [359, 232] width 44 height 20
type input "30"
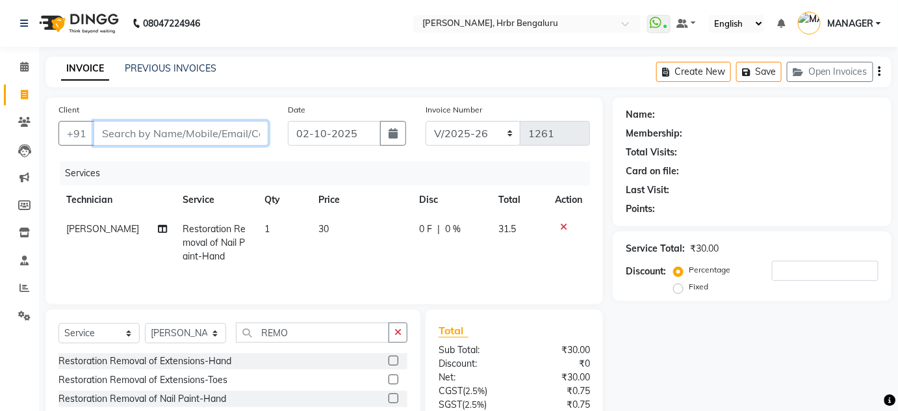
click at [152, 135] on input "Client" at bounding box center [181, 133] width 175 height 25
type input "7"
type input "0"
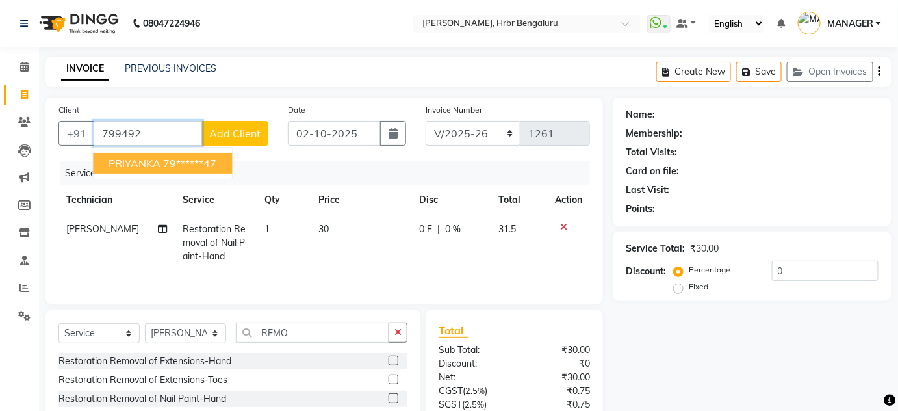
click at [172, 158] on ngb-highlight "79******47" at bounding box center [189, 163] width 53 height 13
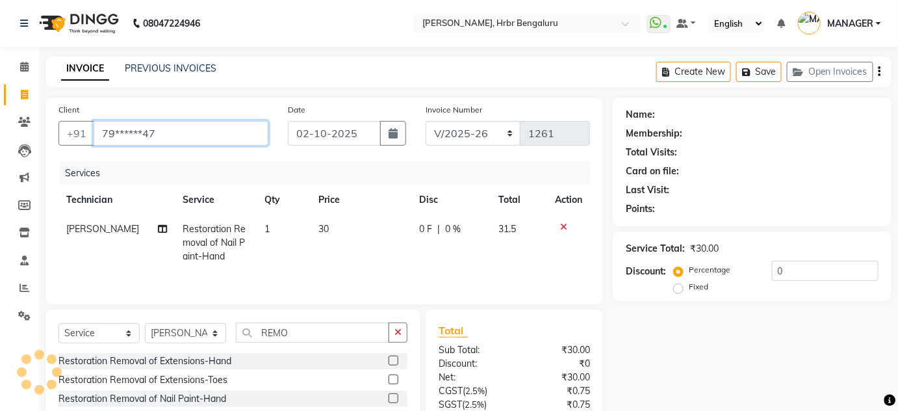
type input "79******47"
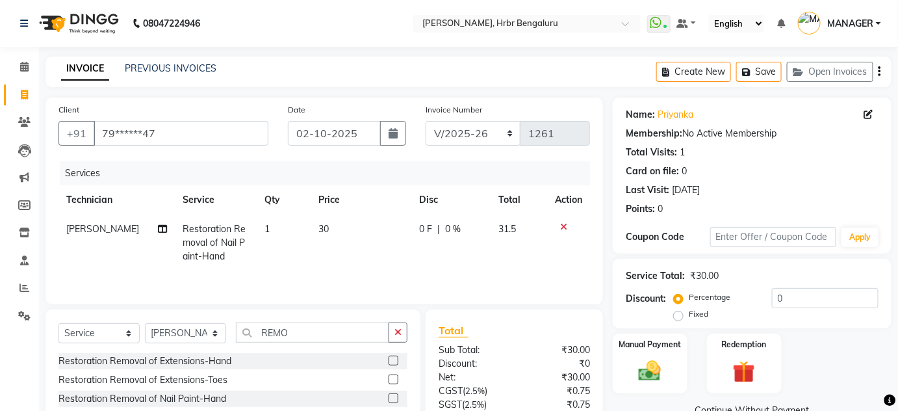
click at [258, 222] on td "1" at bounding box center [284, 242] width 54 height 57
select select "77431"
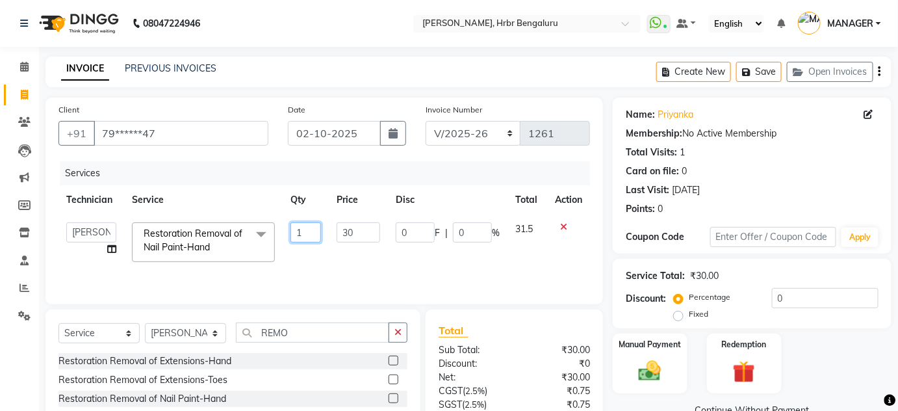
click at [315, 229] on input "1" at bounding box center [305, 232] width 31 height 20
type input "2"
type input "8"
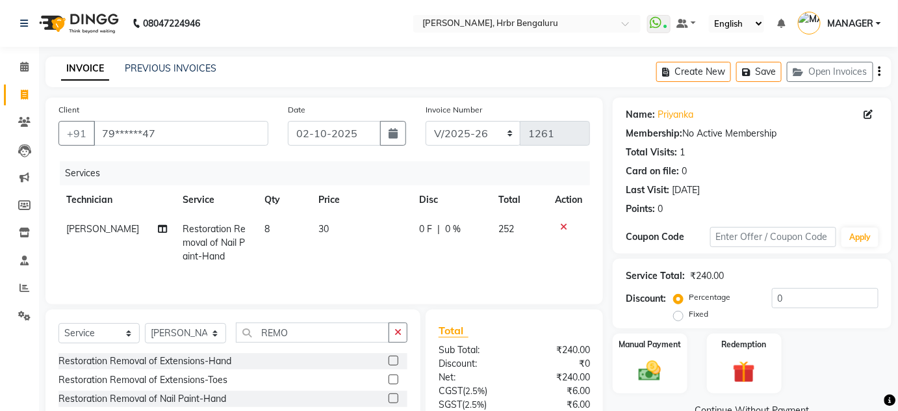
click at [306, 275] on div "Services Technician Service Qty Price Disc Total Action KEVIN Restoration Remov…" at bounding box center [324, 226] width 532 height 130
click at [303, 334] on input "REMO" at bounding box center [312, 332] width 153 height 20
type input "R"
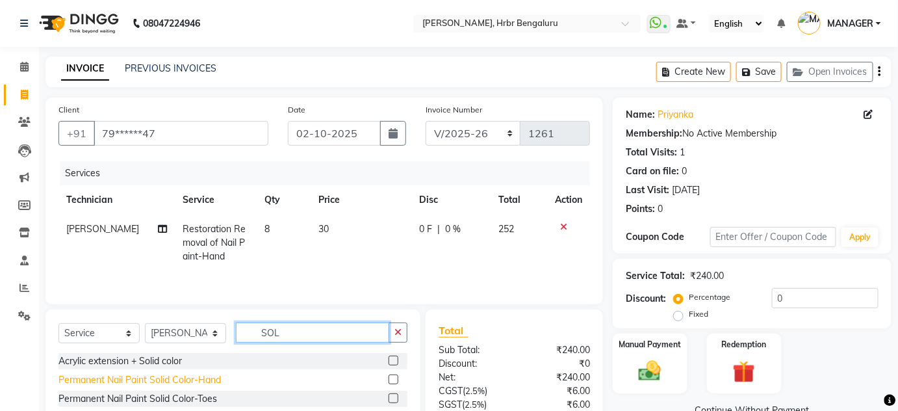
type input "SOL"
click at [152, 385] on div "Permanent Nail Paint Solid Color-Hand" at bounding box center [139, 380] width 162 height 14
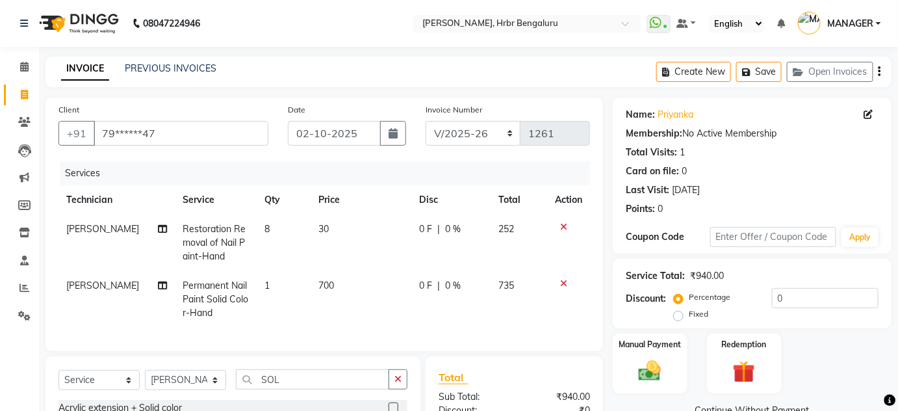
checkbox input "false"
click at [299, 298] on td "1" at bounding box center [284, 299] width 54 height 57
select select "77431"
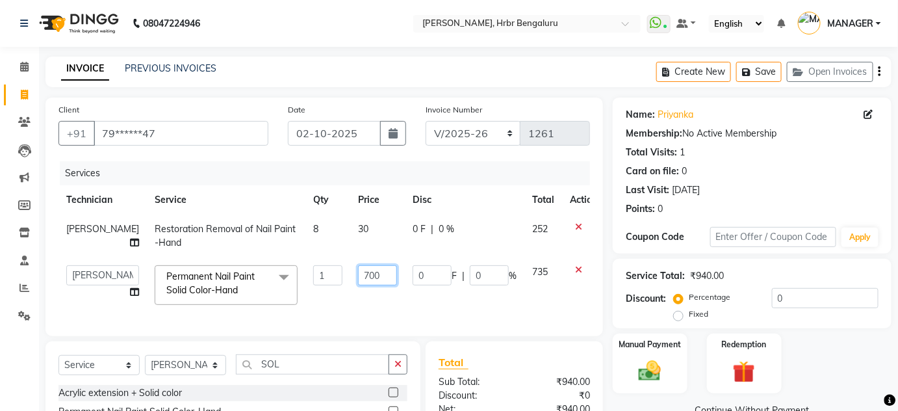
click at [379, 275] on input "700" at bounding box center [377, 275] width 39 height 20
type input "7"
type input "599"
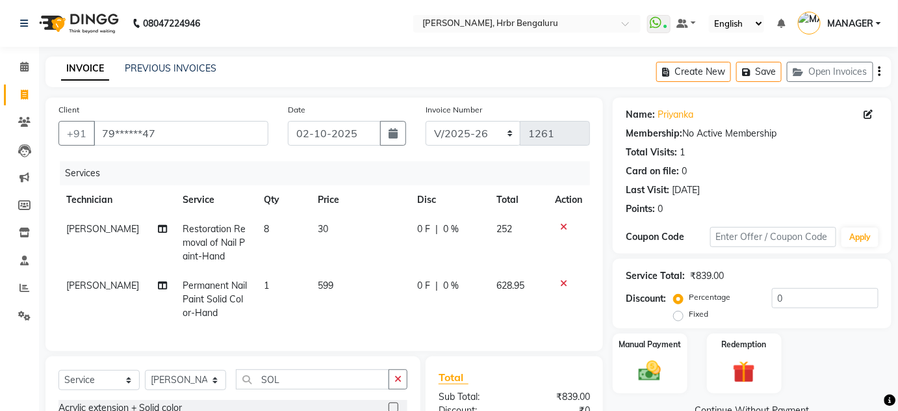
click at [346, 314] on div "Services Technician Service Qty Price Disc Total Action KEVIN Restoration Remov…" at bounding box center [324, 249] width 532 height 177
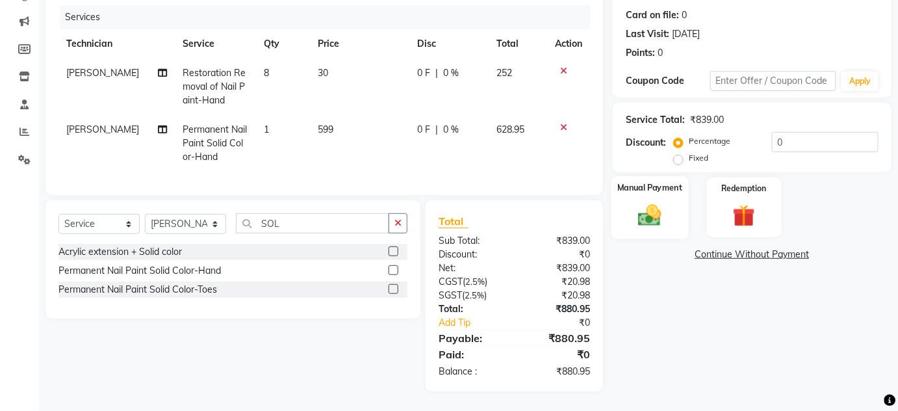
click at [643, 201] on img at bounding box center [650, 214] width 38 height 27
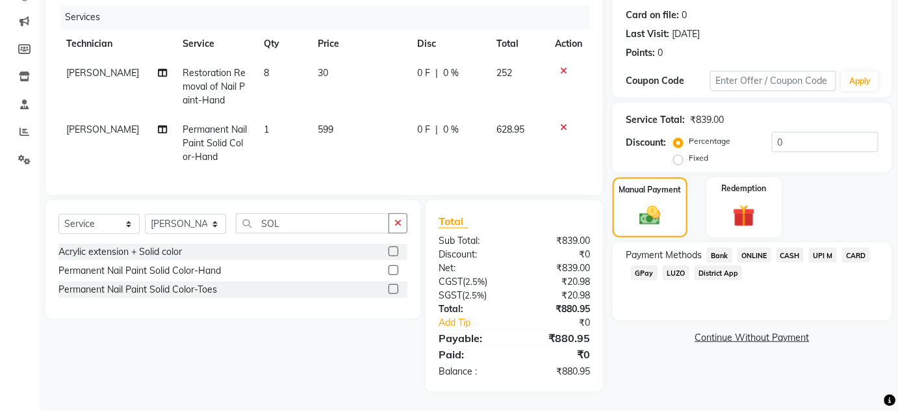
click at [754, 248] on span "ONLINE" at bounding box center [754, 255] width 34 height 15
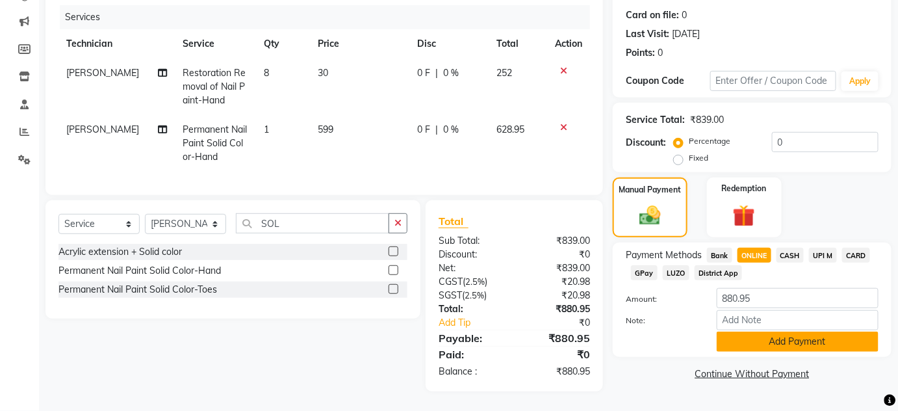
click at [774, 333] on button "Add Payment" at bounding box center [798, 341] width 162 height 20
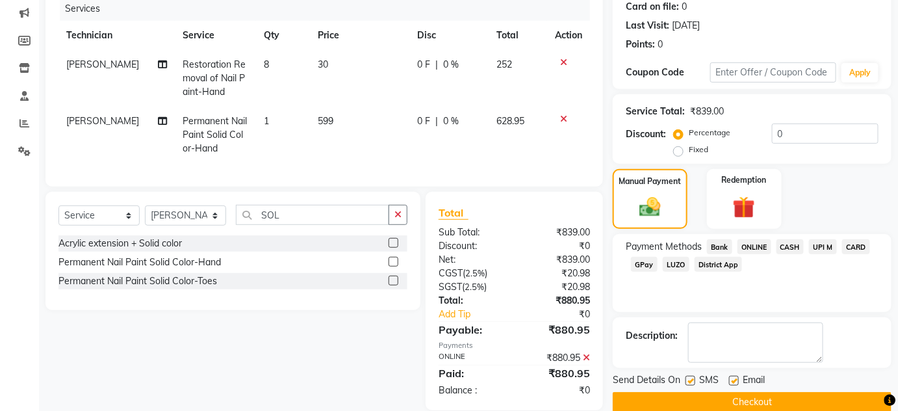
scroll to position [191, 0]
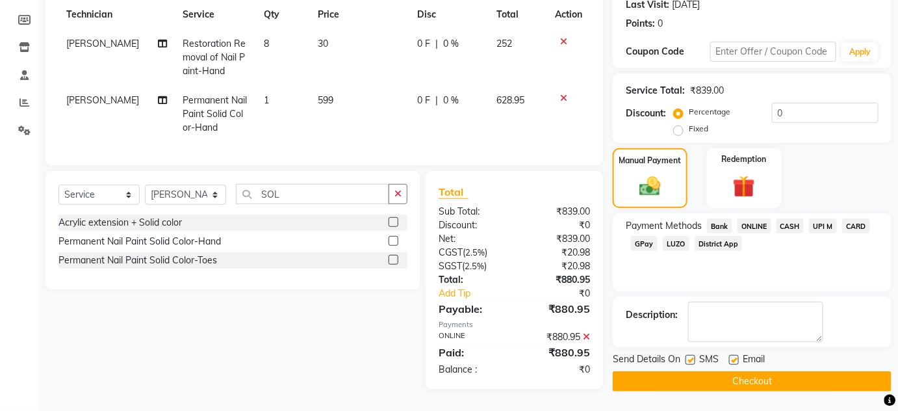
click at [673, 383] on button "Checkout" at bounding box center [752, 381] width 279 height 20
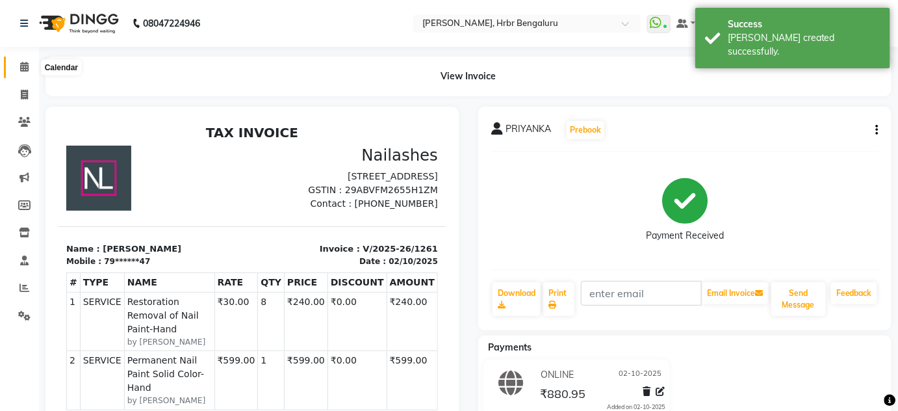
click at [21, 70] on icon at bounding box center [24, 67] width 8 height 10
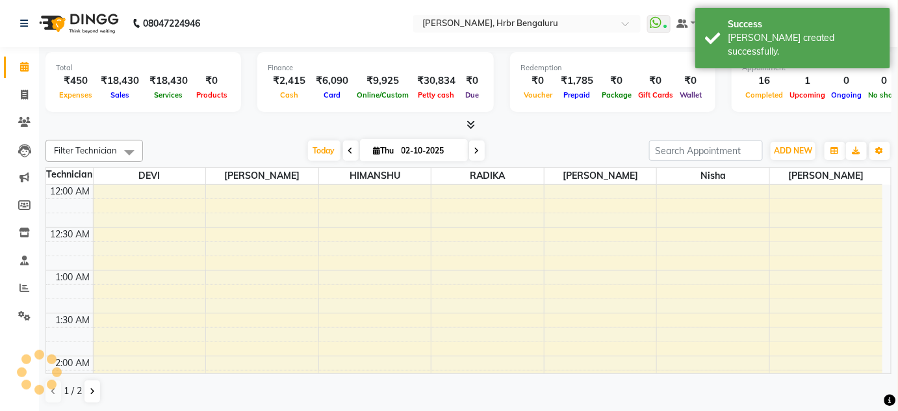
scroll to position [509, 0]
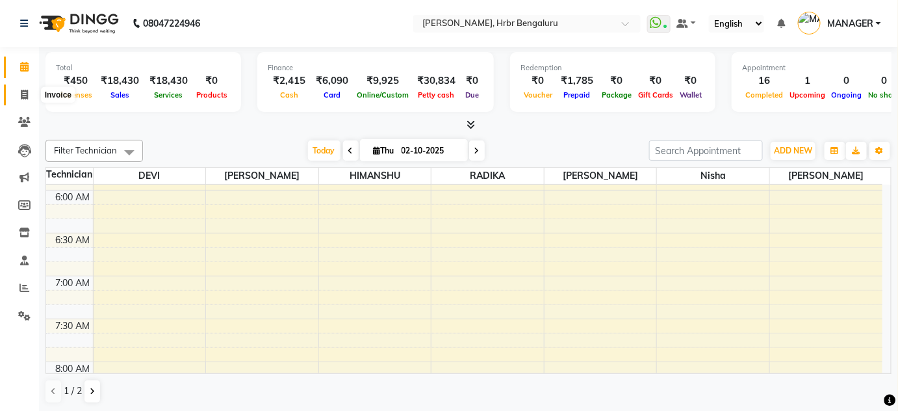
click at [23, 91] on icon at bounding box center [24, 95] width 7 height 10
select select "service"
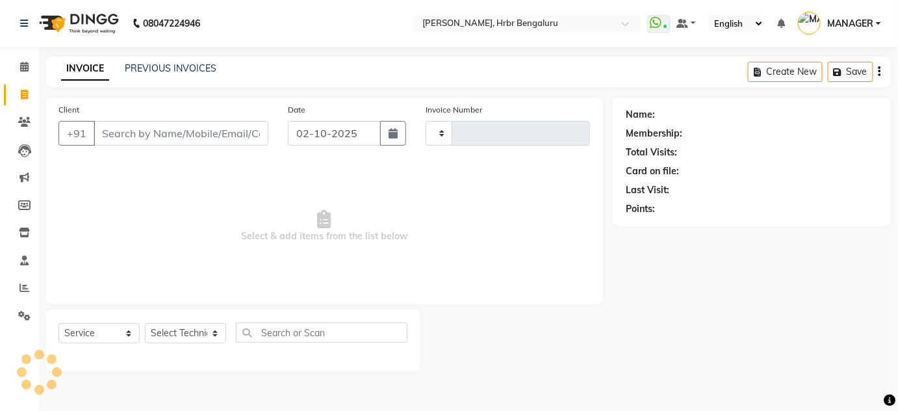
type input "1262"
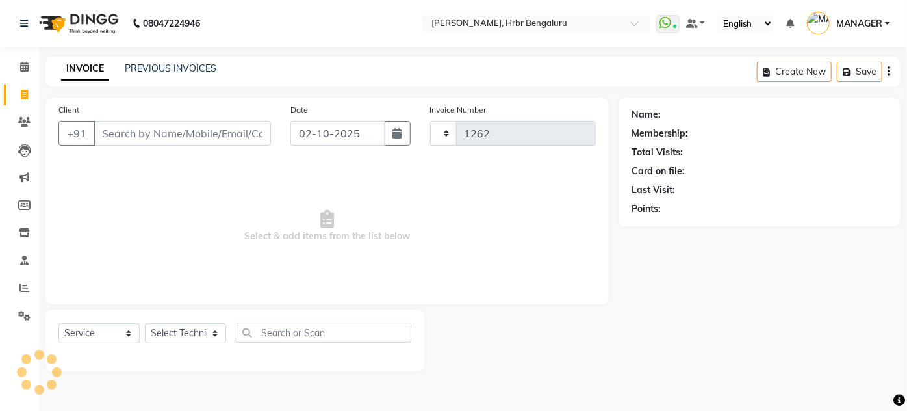
select select "3771"
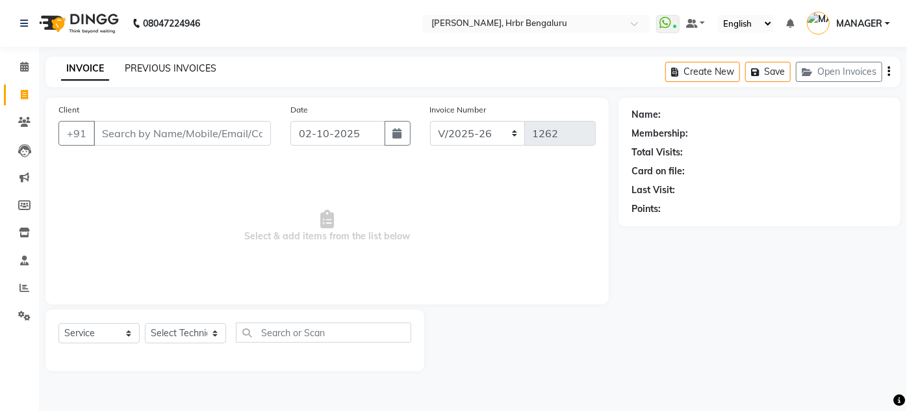
click at [164, 74] on link "PREVIOUS INVOICES" at bounding box center [171, 68] width 92 height 12
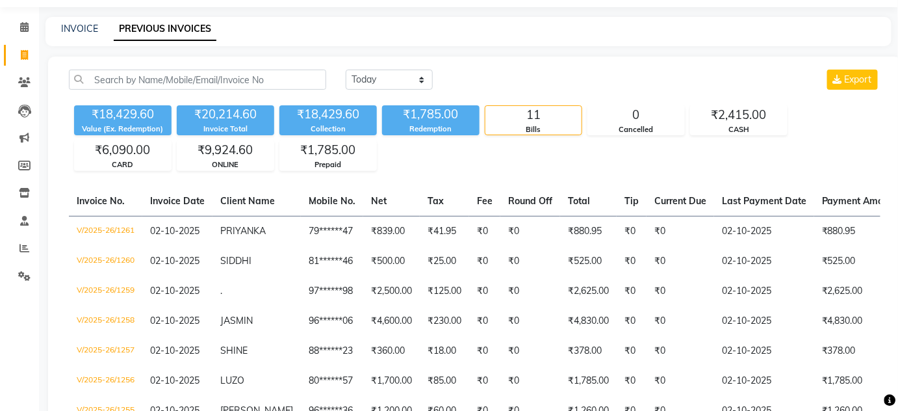
scroll to position [38, 0]
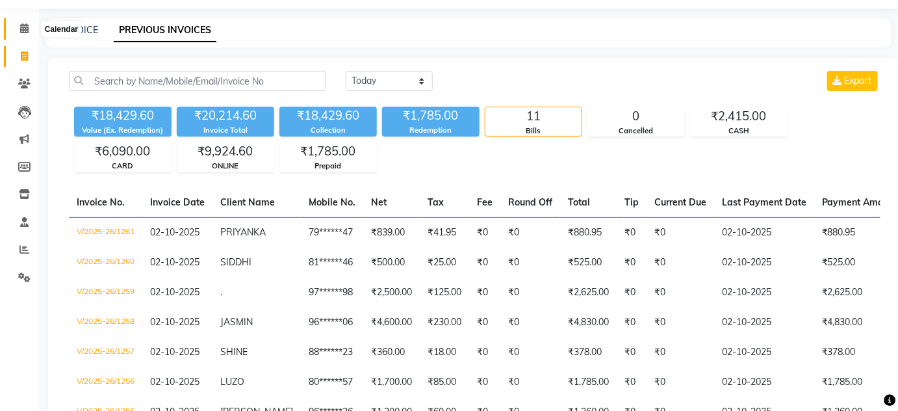
click at [25, 27] on icon at bounding box center [24, 28] width 8 height 10
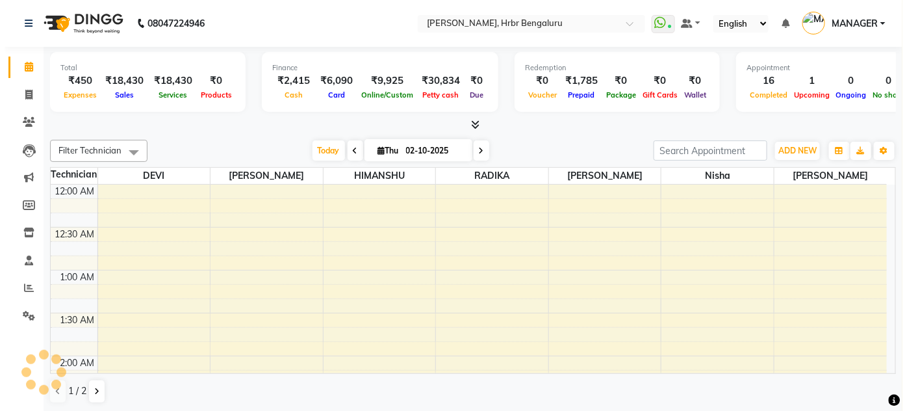
scroll to position [509, 0]
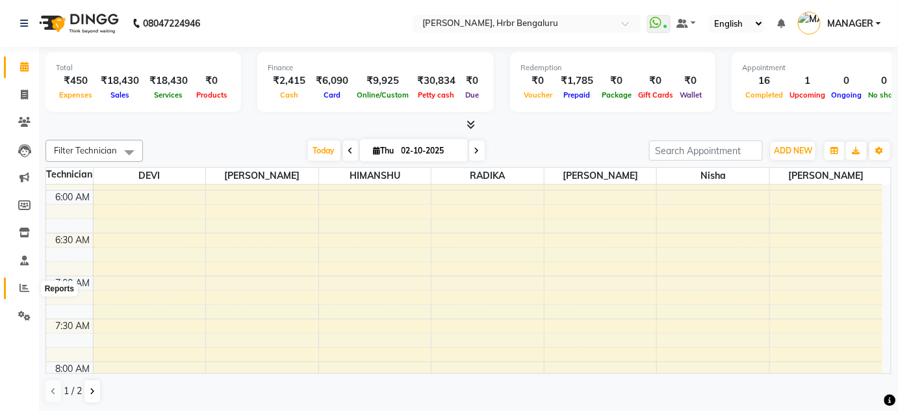
click at [20, 292] on icon at bounding box center [24, 288] width 10 height 10
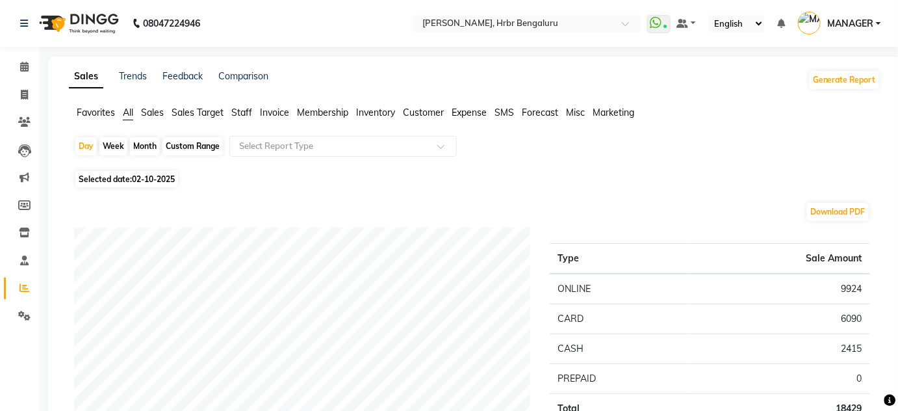
click at [432, 107] on span "Customer" at bounding box center [423, 113] width 41 height 12
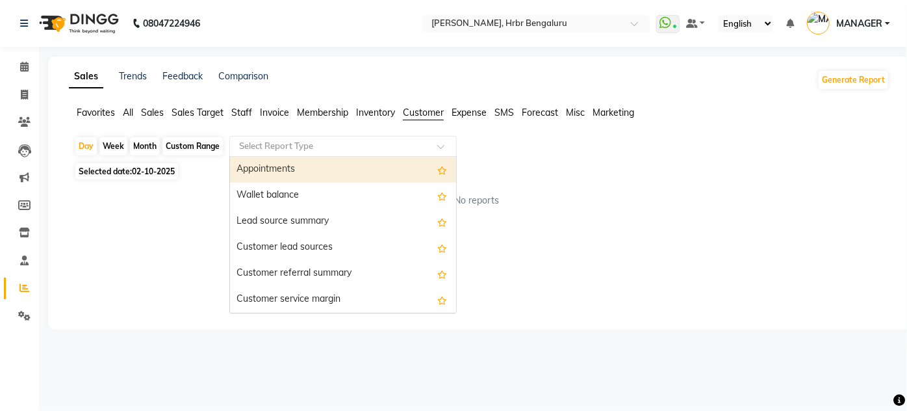
click at [442, 146] on span at bounding box center [445, 150] width 16 height 13
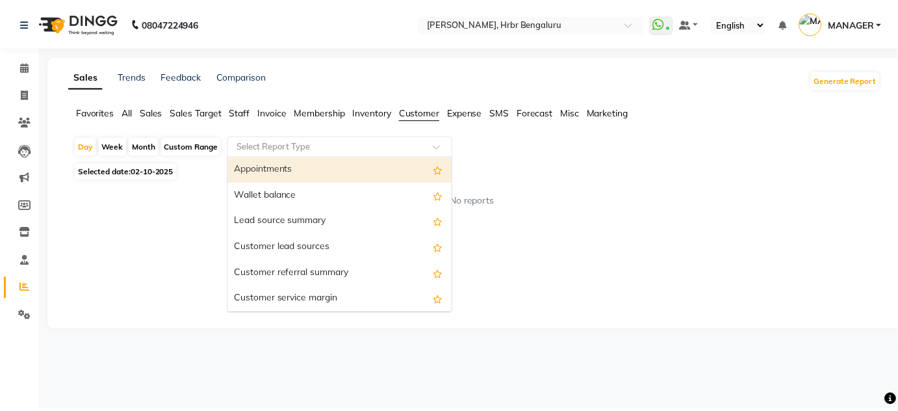
scroll to position [182, 0]
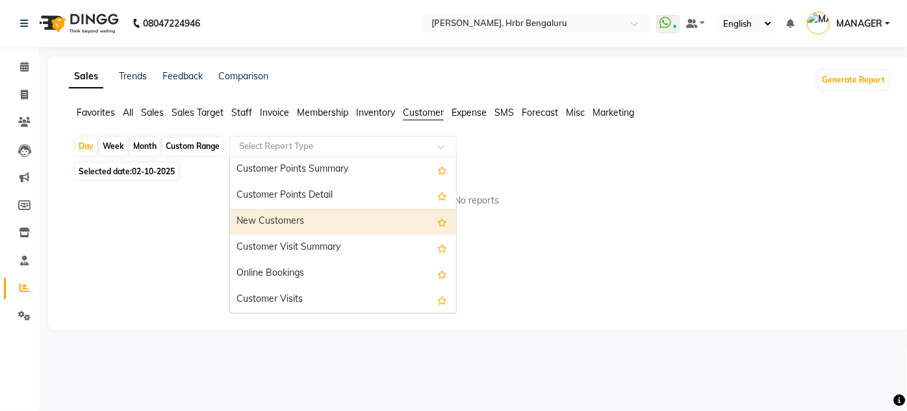
click at [275, 218] on div "New Customers" at bounding box center [343, 222] width 226 height 26
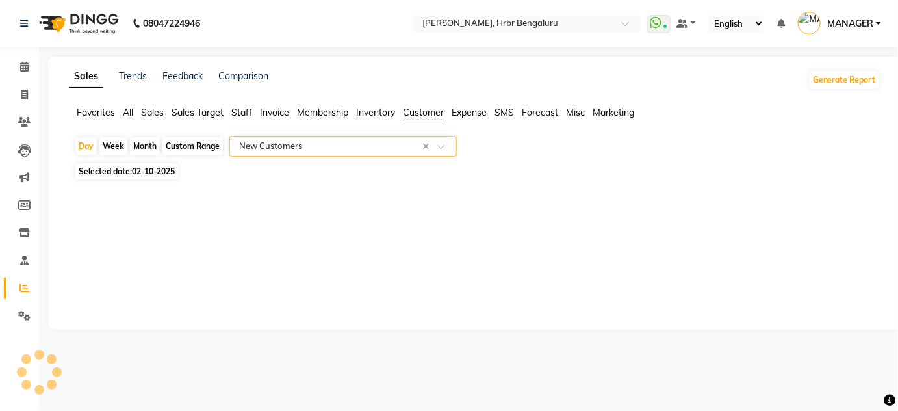
select select "filtered_report"
select select "csv"
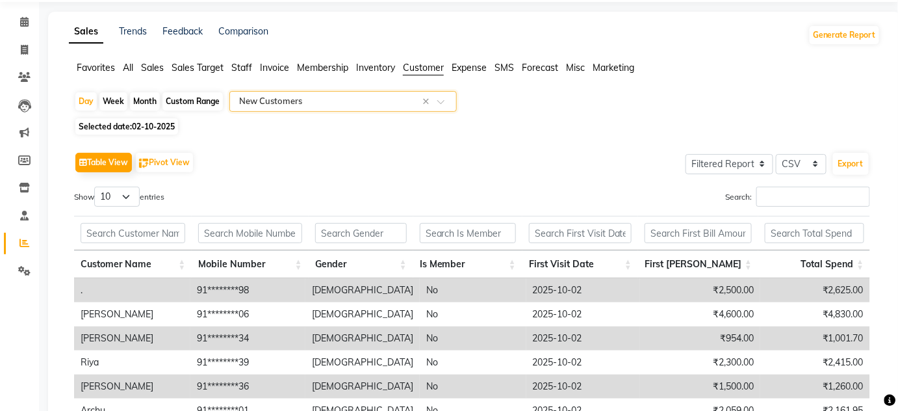
scroll to position [0, 0]
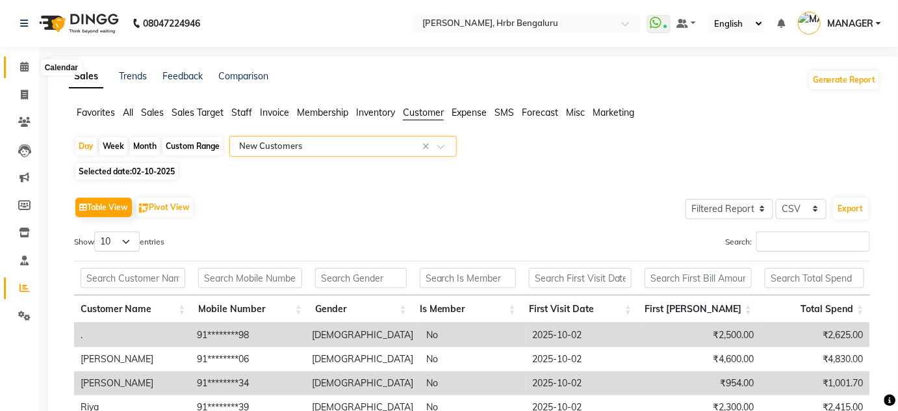
click at [24, 70] on icon at bounding box center [24, 67] width 8 height 10
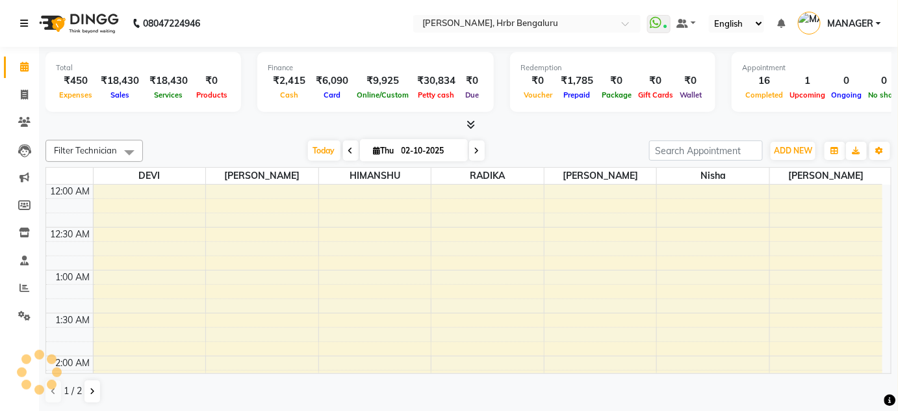
scroll to position [509, 0]
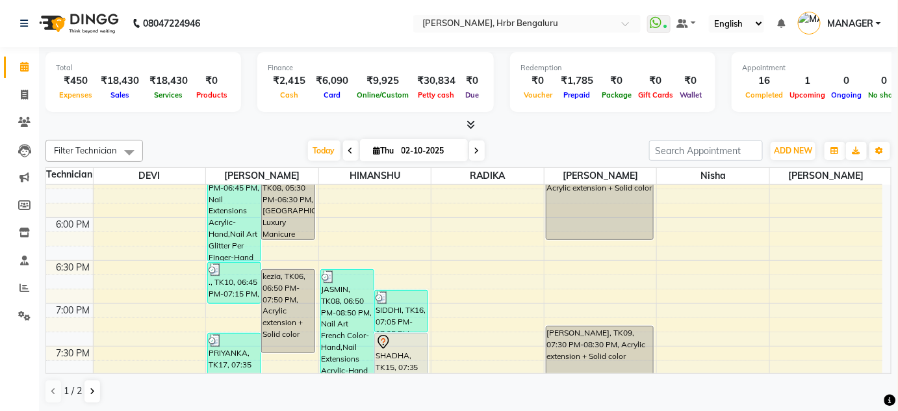
scroll to position [1500, 0]
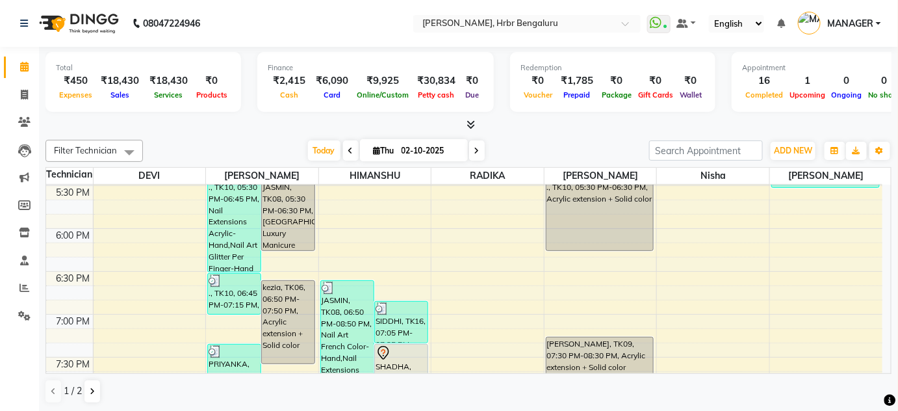
click at [472, 122] on icon at bounding box center [471, 125] width 8 height 10
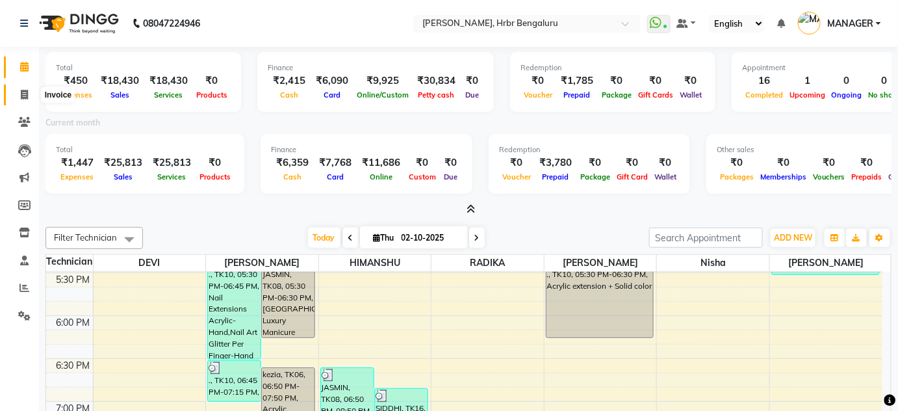
click at [25, 90] on icon at bounding box center [24, 95] width 7 height 10
select select "3771"
select select "service"
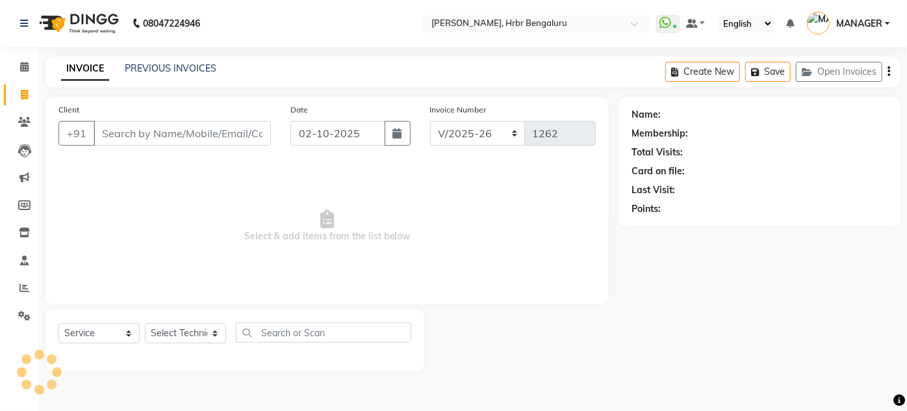
click at [175, 127] on input "Client" at bounding box center [182, 133] width 177 height 25
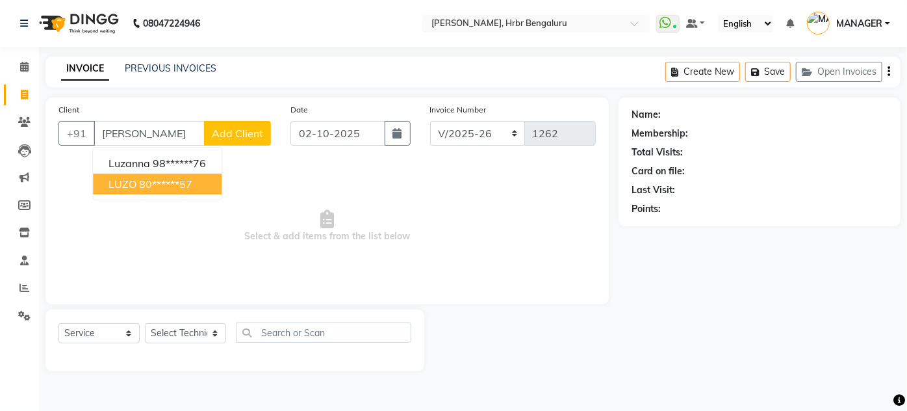
click at [159, 183] on ngb-highlight "80******57" at bounding box center [165, 183] width 53 height 13
type input "80******57"
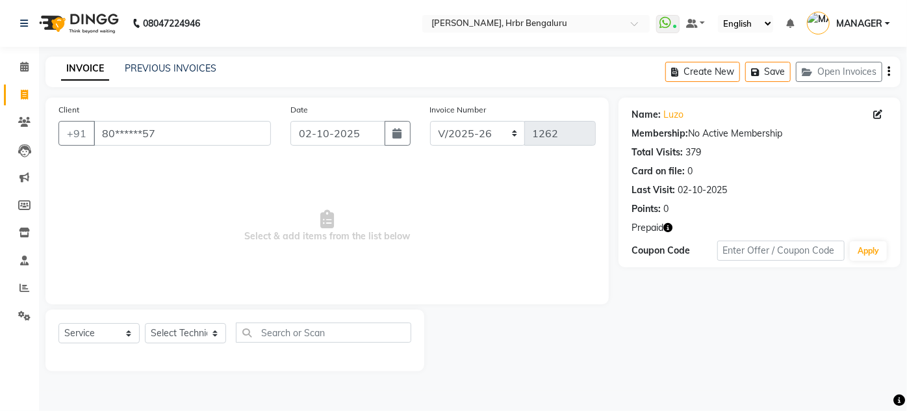
click at [667, 230] on icon "button" at bounding box center [667, 227] width 9 height 9
click at [21, 66] on icon at bounding box center [24, 67] width 8 height 10
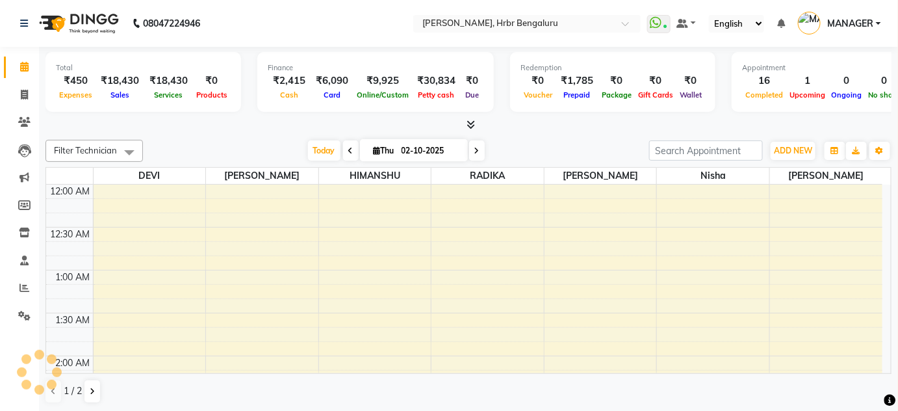
scroll to position [509, 0]
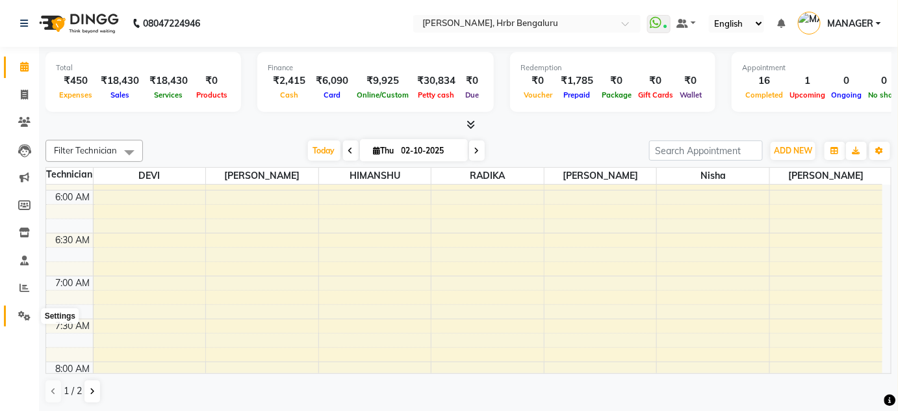
click at [31, 309] on span at bounding box center [24, 316] width 23 height 15
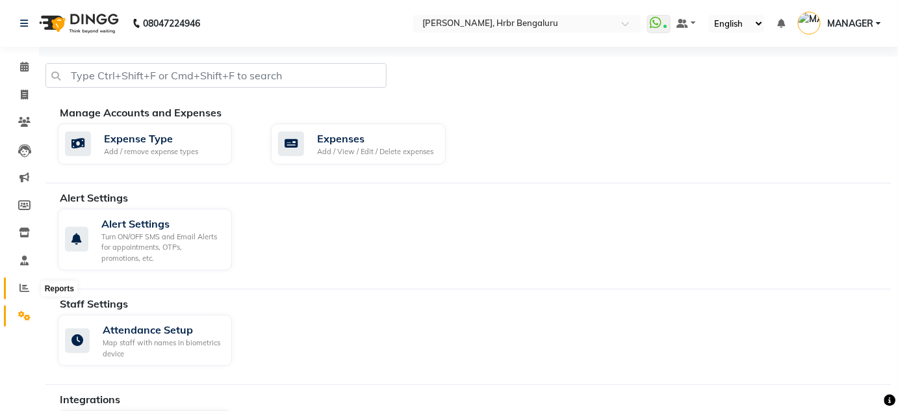
click at [23, 282] on span at bounding box center [24, 288] width 23 height 15
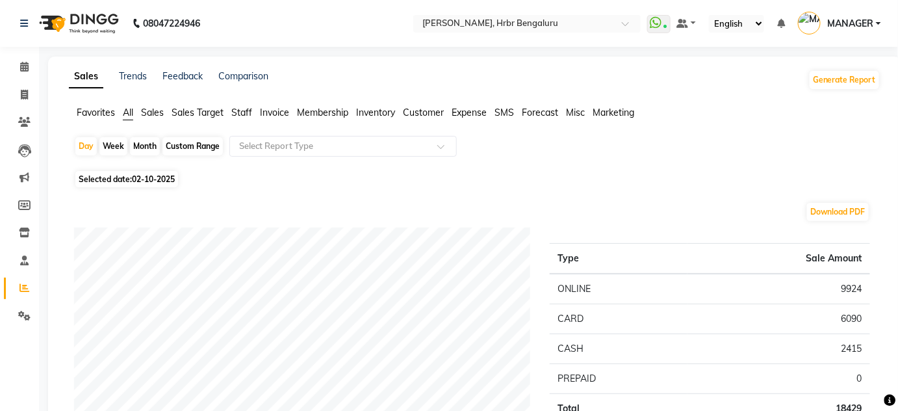
click at [424, 112] on span "Customer" at bounding box center [423, 113] width 41 height 12
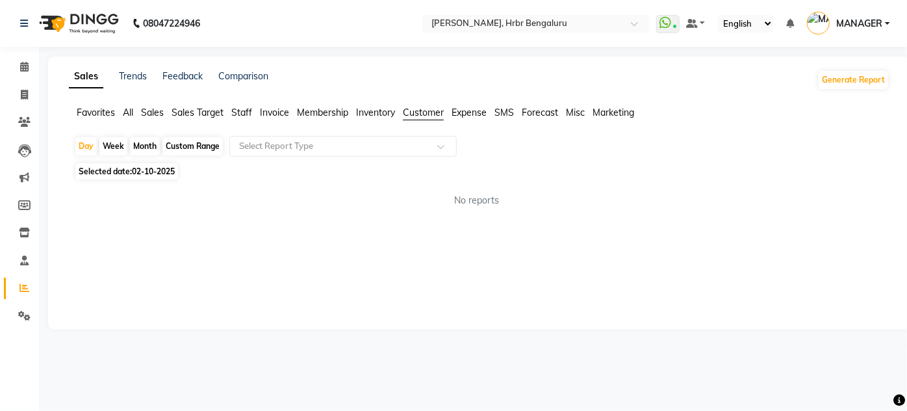
click at [247, 116] on span "Staff" at bounding box center [241, 113] width 21 height 12
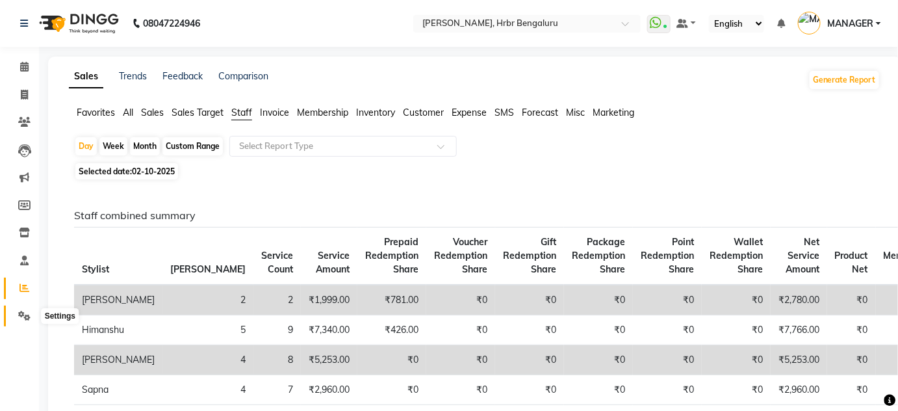
click at [22, 314] on icon at bounding box center [24, 316] width 12 height 10
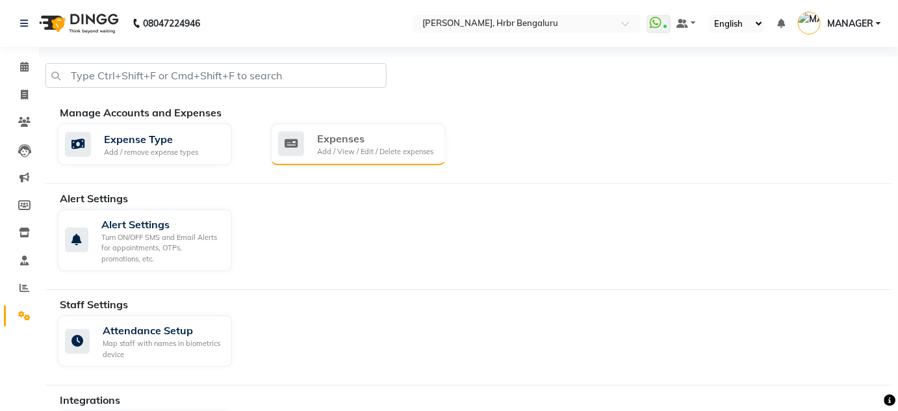
click at [376, 150] on div "Add / View / Edit / Delete expenses" at bounding box center [375, 151] width 116 height 11
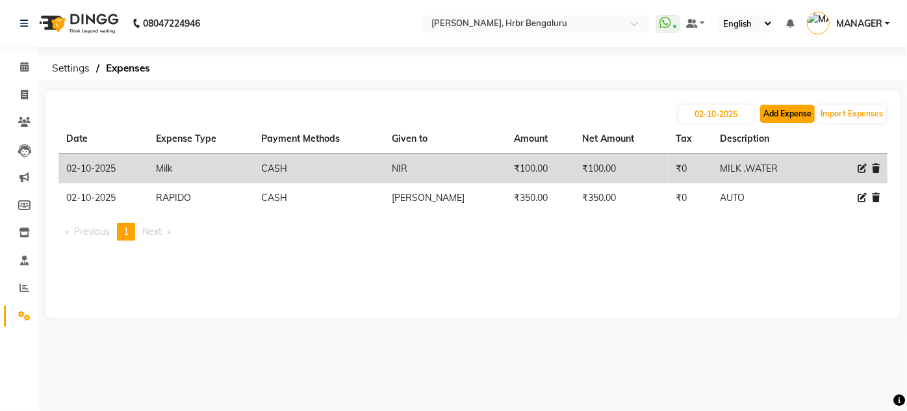
click at [779, 111] on button "Add Expense" at bounding box center [787, 114] width 55 height 18
select select "1"
select select "1935"
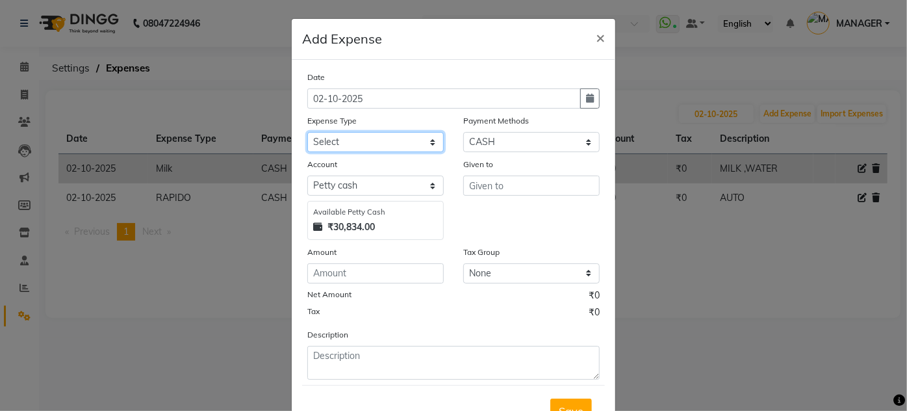
click at [378, 135] on select "Select acetone Advance Salary bank deposite Battery cell BBMP Beauty products B…" at bounding box center [375, 142] width 136 height 20
select select "3135"
click at [307, 132] on select "Select acetone Advance Salary bank deposite Battery cell BBMP Beauty products B…" at bounding box center [375, 142] width 136 height 20
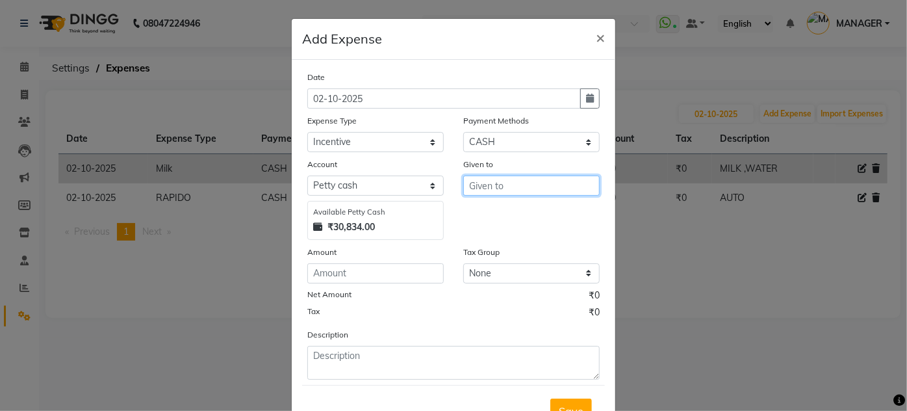
click at [482, 181] on input "text" at bounding box center [531, 185] width 136 height 20
type input "HIMANSHU"
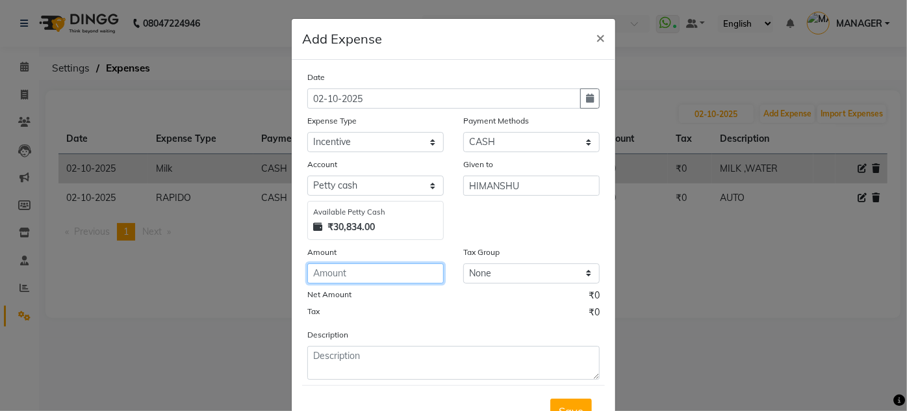
click at [326, 276] on input "number" at bounding box center [375, 273] width 136 height 20
type input "350"
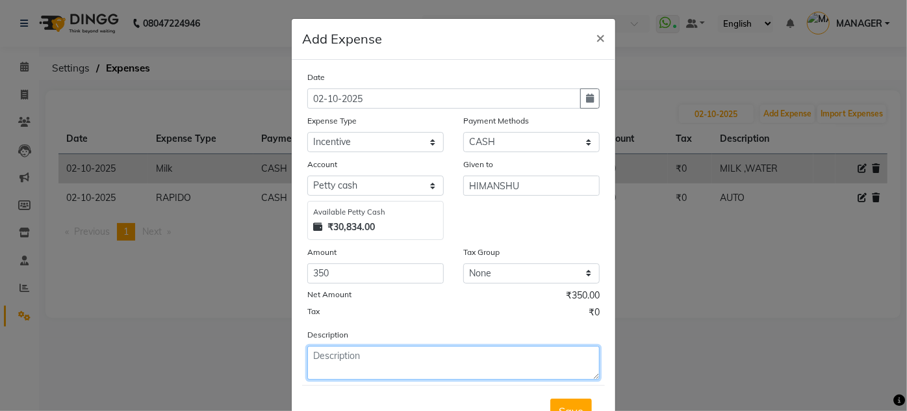
click at [359, 365] on textarea at bounding box center [453, 363] width 292 height 34
type textarea "TARGET AND OT"
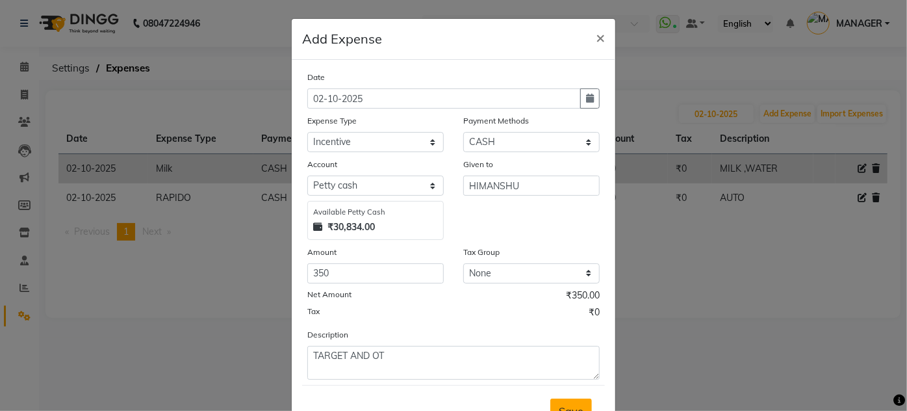
click at [556, 398] on button "Save" at bounding box center [571, 410] width 42 height 25
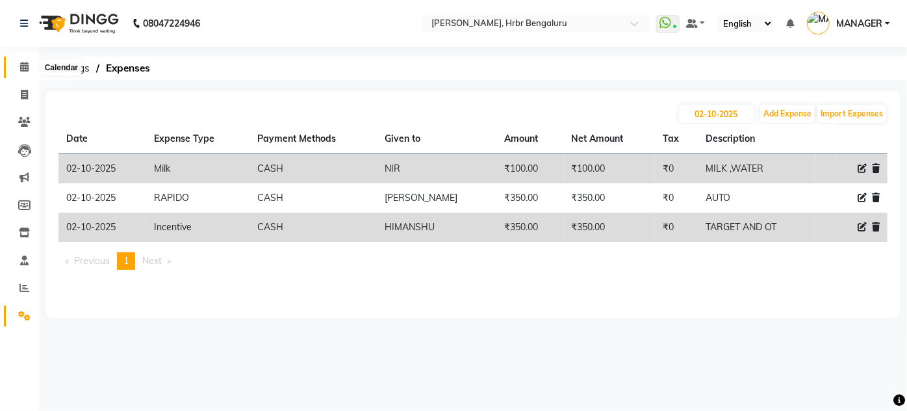
click at [27, 65] on icon at bounding box center [24, 67] width 8 height 10
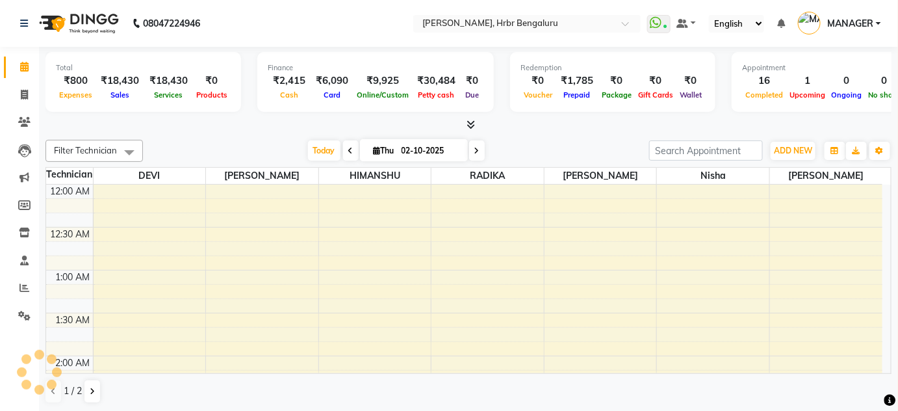
scroll to position [509, 0]
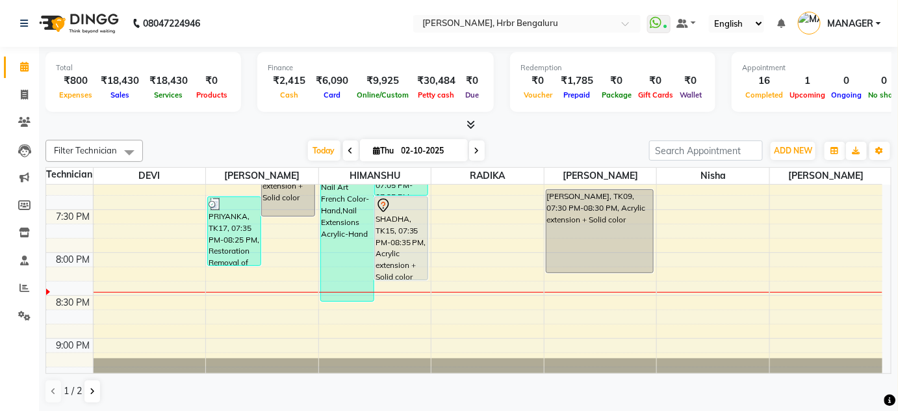
scroll to position [1658, 0]
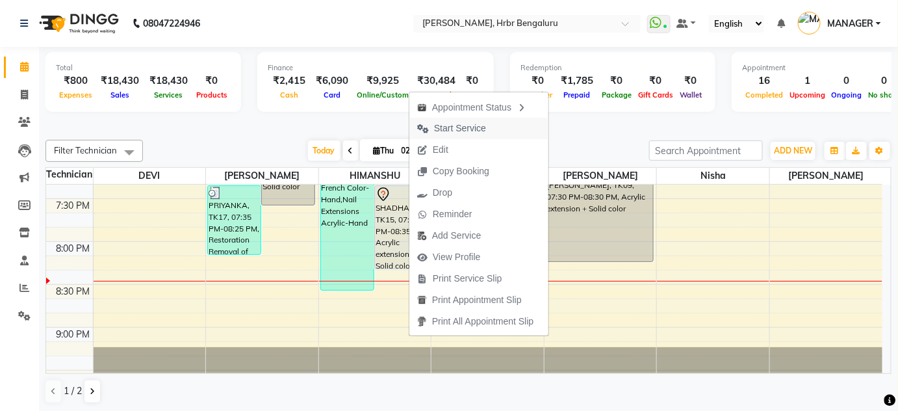
click at [457, 122] on span "Start Service" at bounding box center [460, 129] width 52 height 14
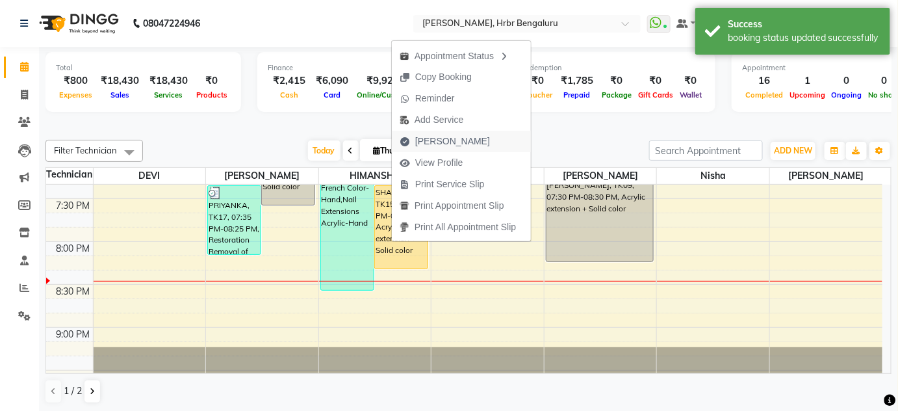
click at [430, 136] on span "[PERSON_NAME]" at bounding box center [452, 142] width 75 height 14
select select "service"
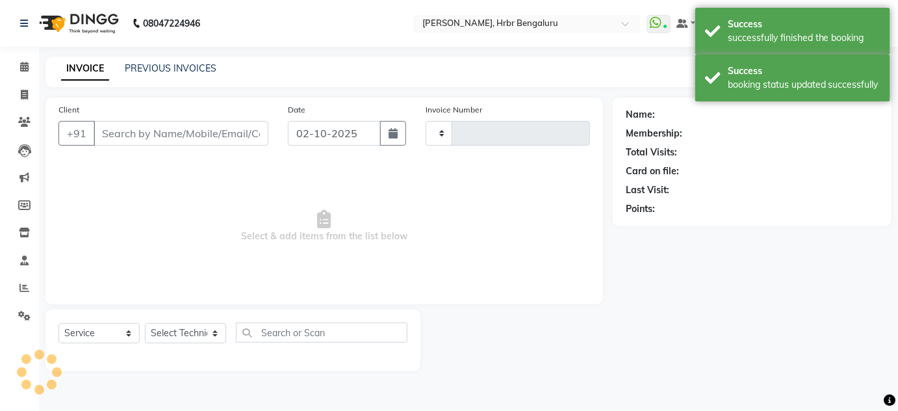
type input "1262"
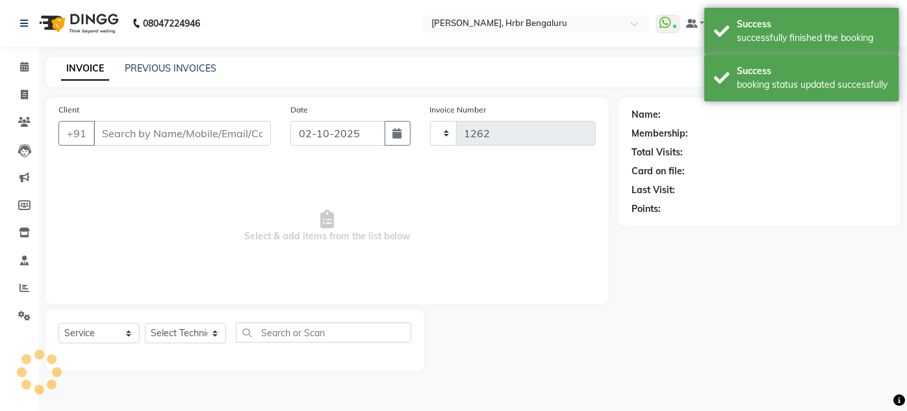
select select "3771"
type input "97******07"
select select "82748"
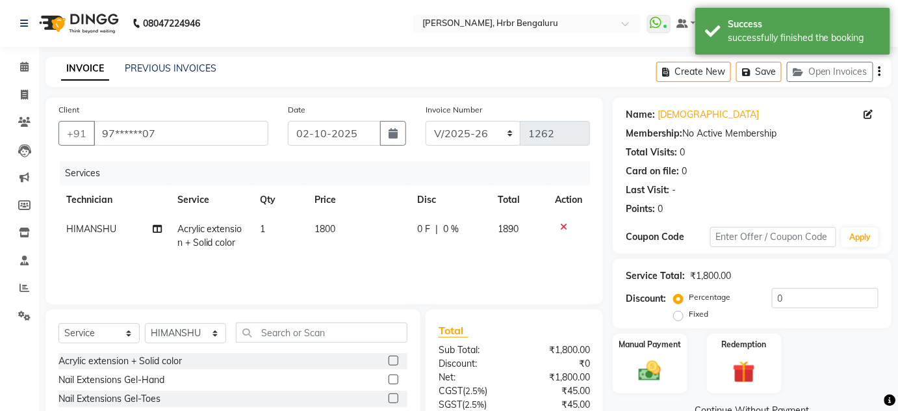
click at [329, 235] on td "1800" at bounding box center [358, 235] width 103 height 43
select select "82748"
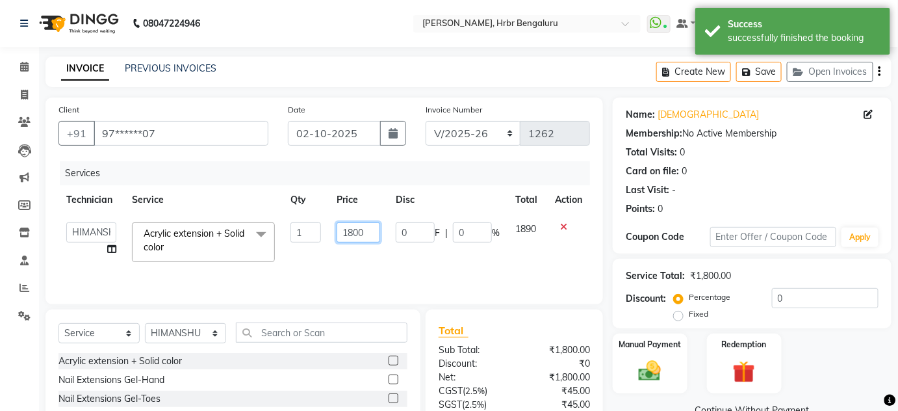
click at [361, 229] on input "1800" at bounding box center [359, 232] width 44 height 20
type input "1"
type input "1399"
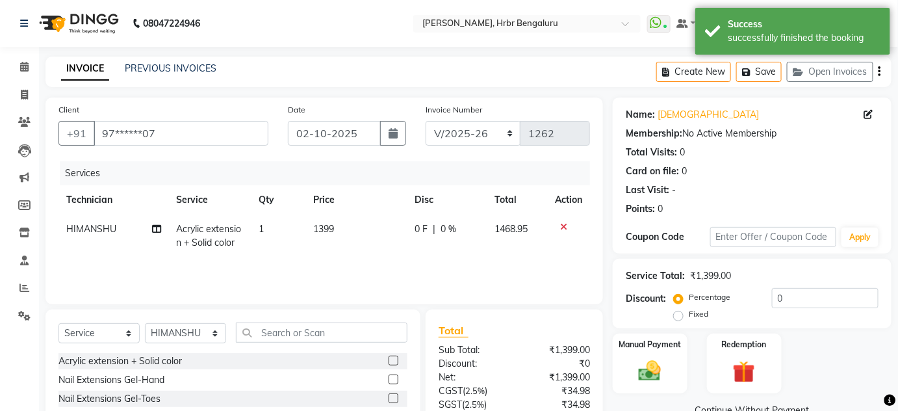
click at [318, 267] on div "Services Technician Service Qty Price Disc Total Action [PERSON_NAME] Acrylic e…" at bounding box center [324, 226] width 532 height 130
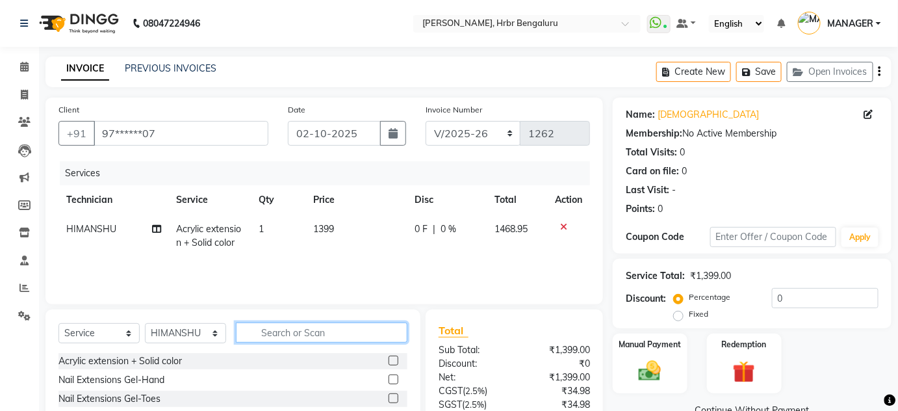
click at [283, 329] on input "text" at bounding box center [322, 332] width 172 height 20
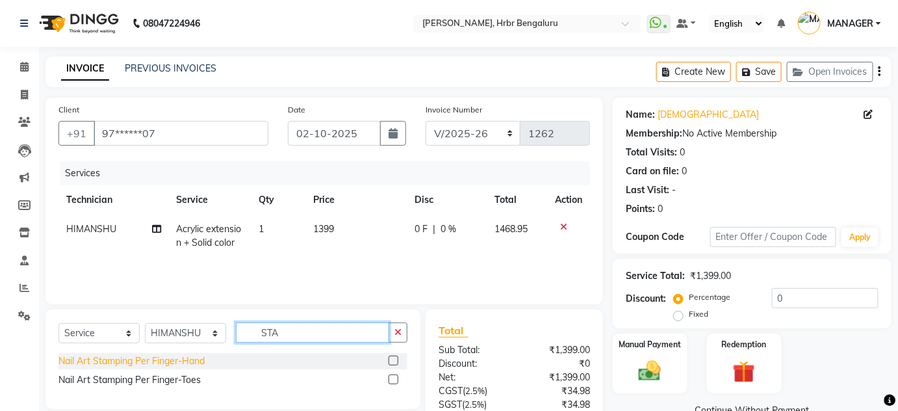
type input "STA"
click at [103, 358] on div "Nail Art Stamping Per Finger-Hand" at bounding box center [131, 361] width 146 height 14
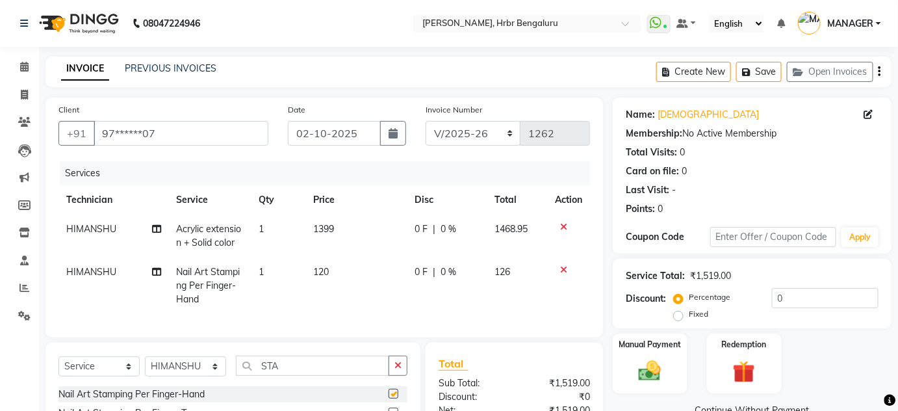
checkbox input "false"
click at [268, 277] on td "1" at bounding box center [278, 285] width 55 height 57
select select "82748"
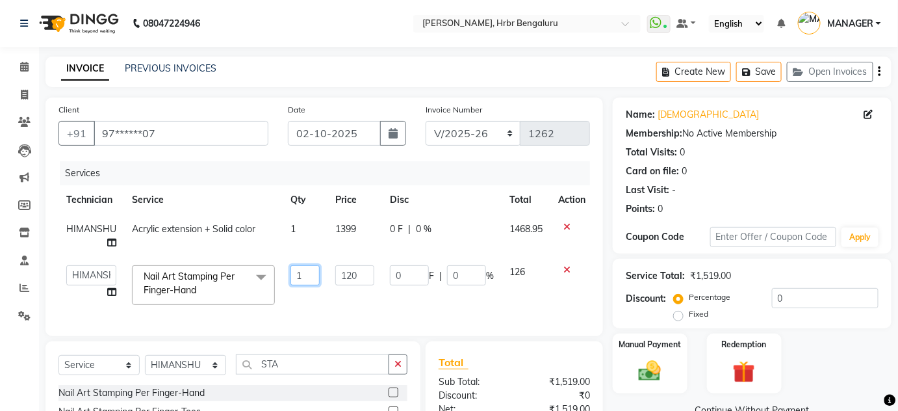
click at [300, 270] on input "1" at bounding box center [304, 275] width 29 height 20
type input "2"
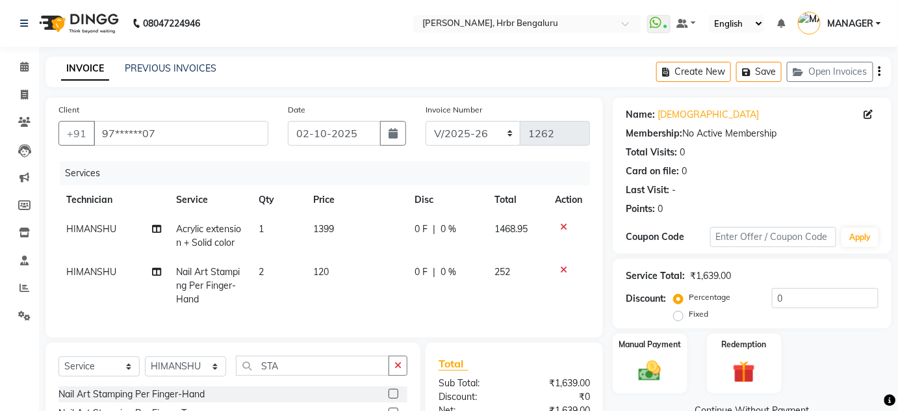
click at [354, 279] on td "120" at bounding box center [355, 285] width 101 height 57
select select "82748"
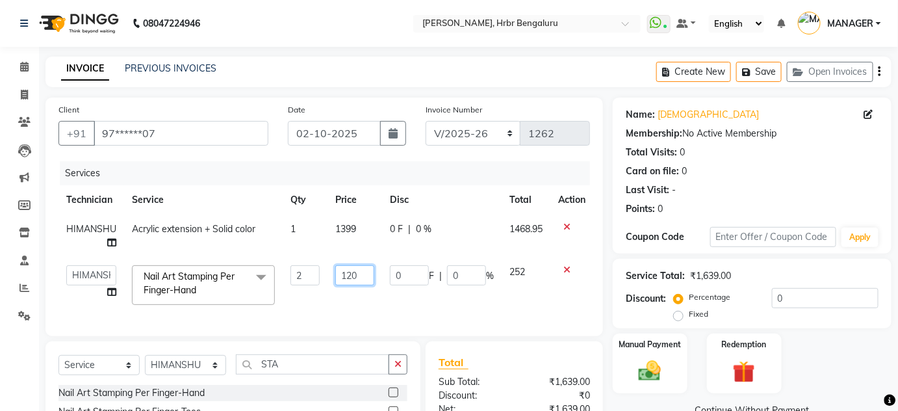
click at [354, 279] on input "120" at bounding box center [354, 275] width 39 height 20
type input "150"
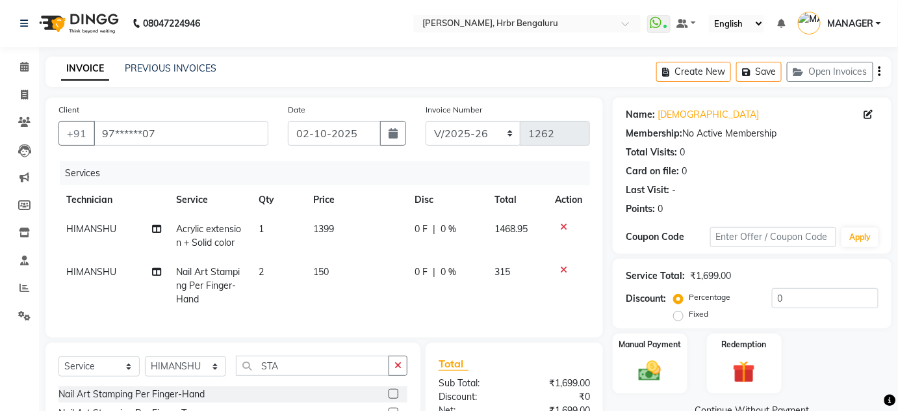
click at [339, 288] on td "150" at bounding box center [355, 285] width 101 height 57
select select "82748"
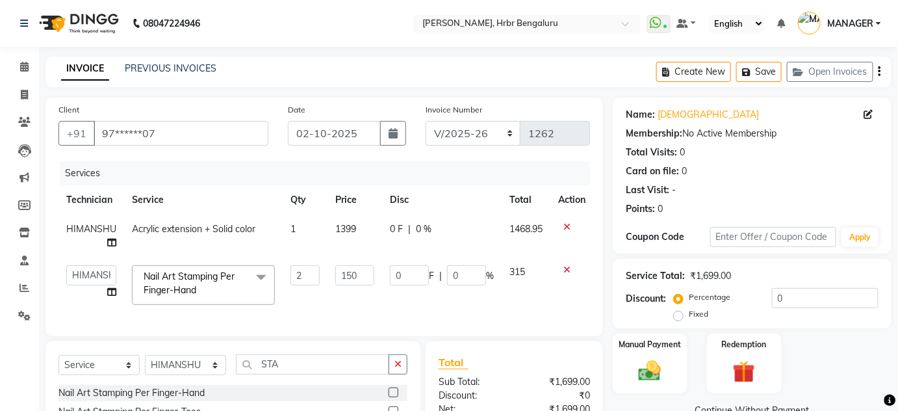
scroll to position [149, 0]
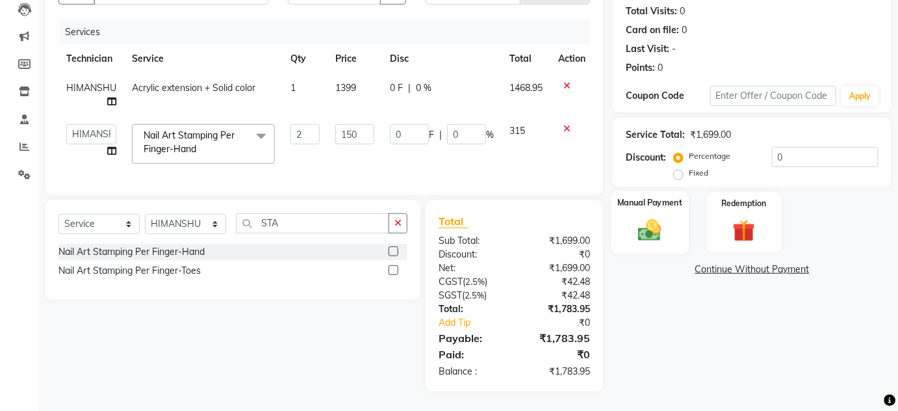
click at [653, 231] on img at bounding box center [650, 229] width 38 height 27
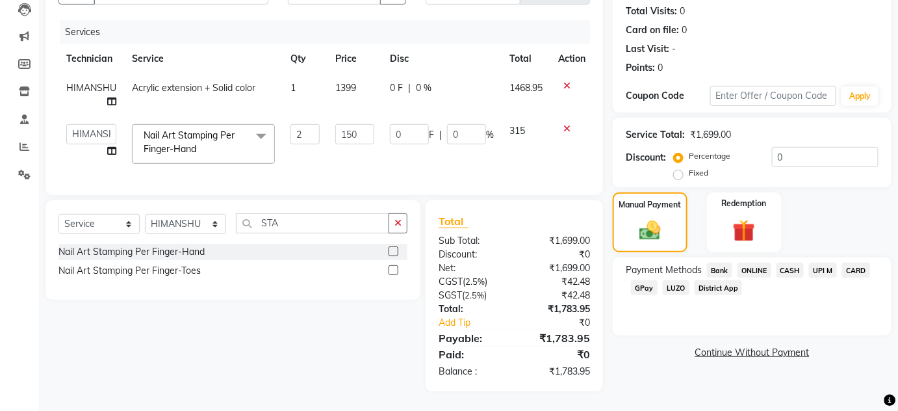
click at [754, 263] on span "ONLINE" at bounding box center [754, 270] width 34 height 15
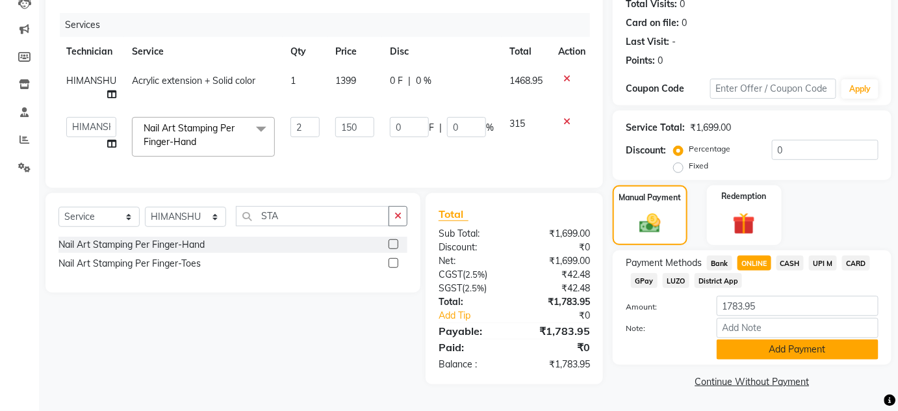
click at [773, 353] on button "Add Payment" at bounding box center [798, 349] width 162 height 20
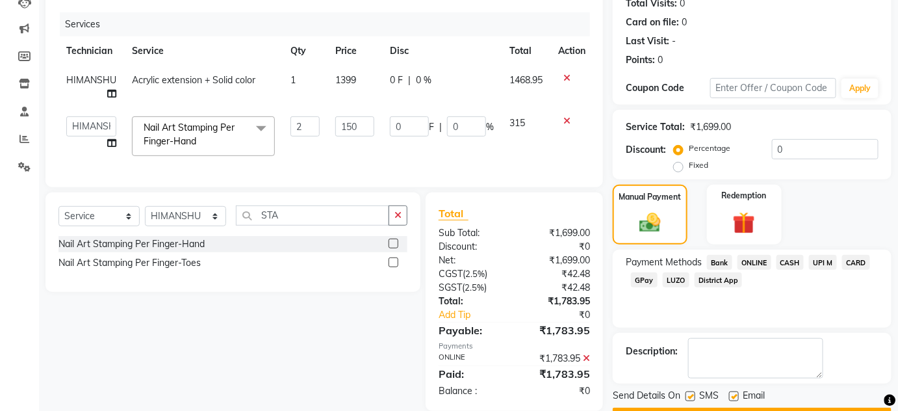
scroll to position [184, 0]
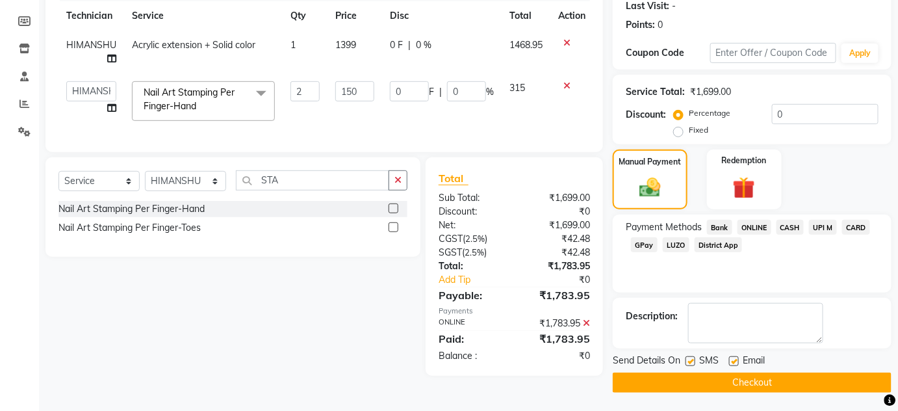
click at [674, 385] on button "Checkout" at bounding box center [752, 382] width 279 height 20
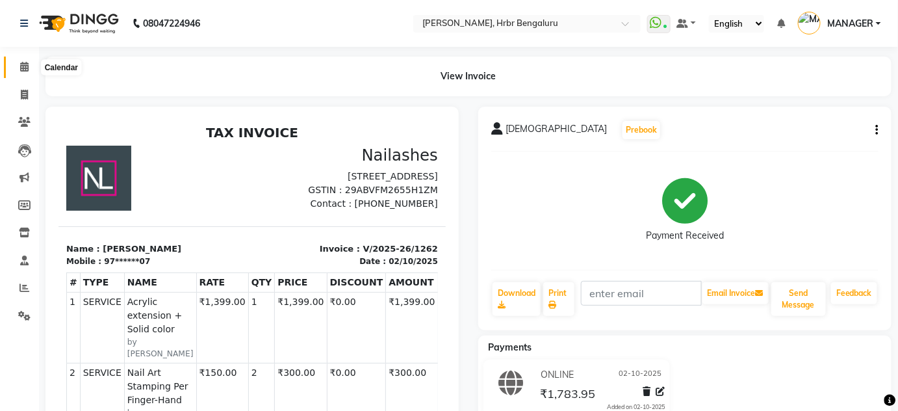
click at [26, 68] on icon at bounding box center [24, 67] width 8 height 10
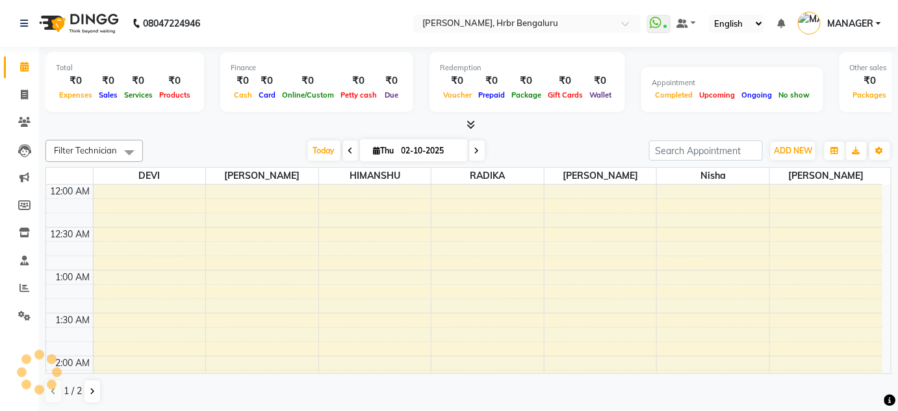
scroll to position [509, 0]
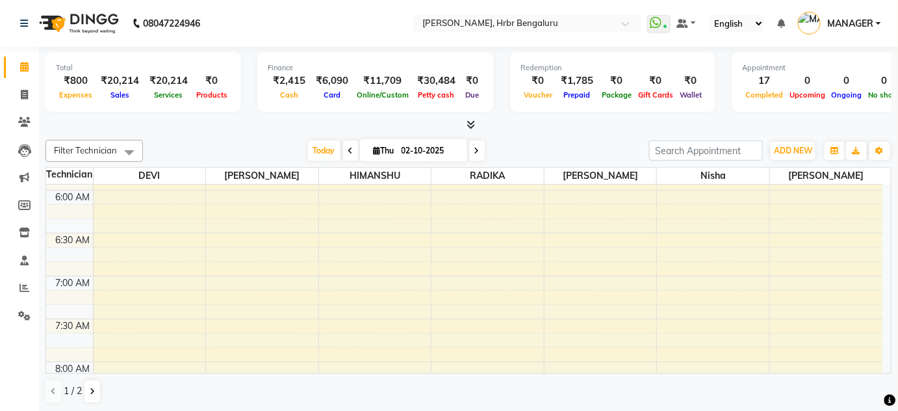
click at [472, 124] on div at bounding box center [468, 125] width 846 height 14
click at [472, 124] on icon at bounding box center [471, 125] width 8 height 10
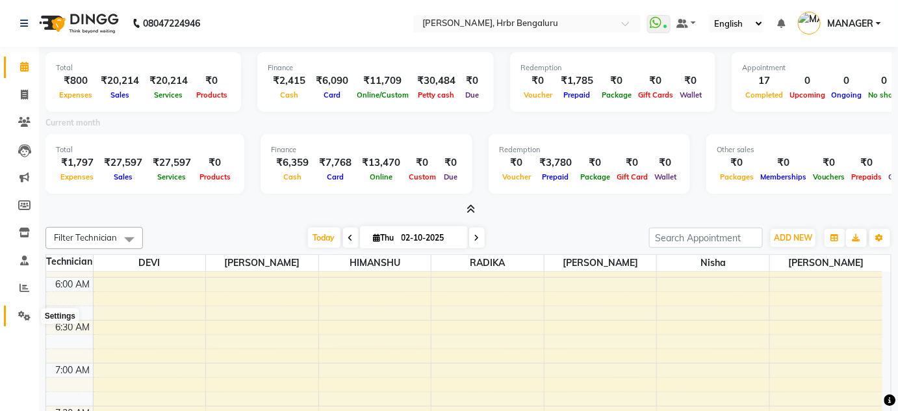
click at [27, 318] on icon at bounding box center [24, 316] width 12 height 10
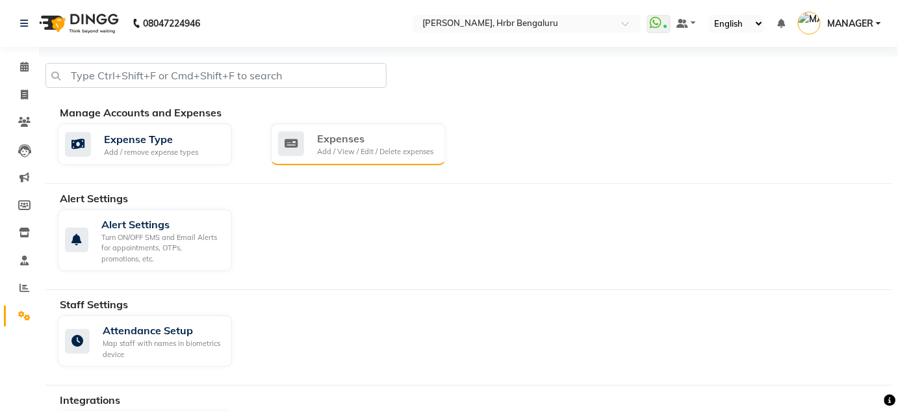
click at [370, 131] on div "Expenses" at bounding box center [375, 139] width 116 height 16
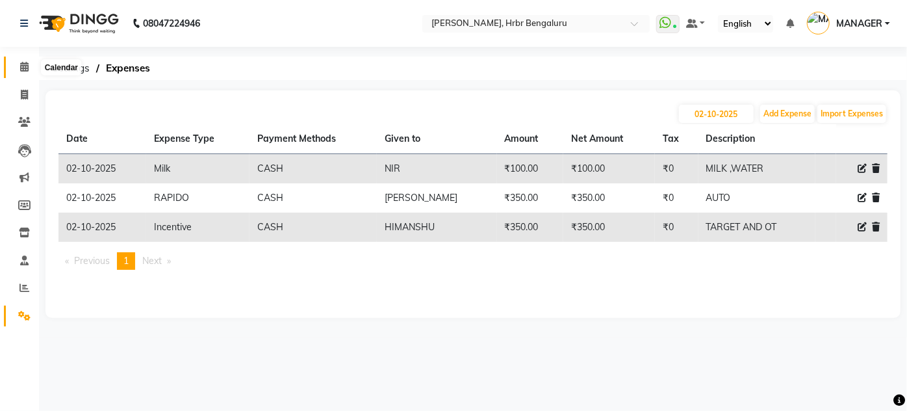
click at [21, 64] on icon at bounding box center [24, 67] width 8 height 10
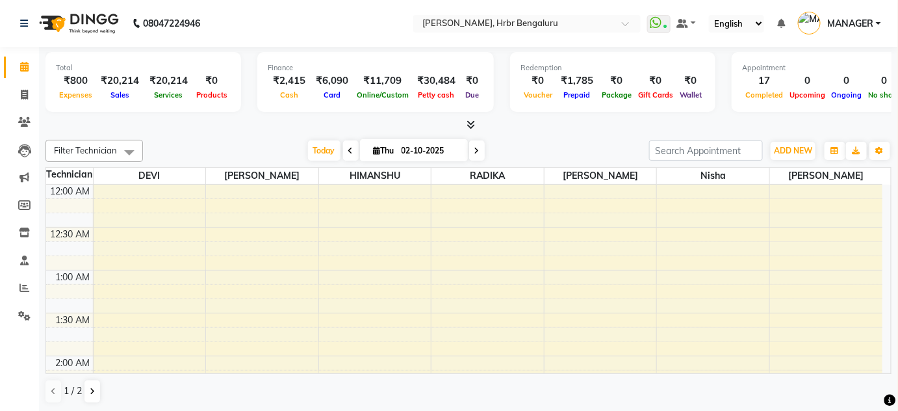
click at [473, 123] on icon at bounding box center [471, 125] width 8 height 10
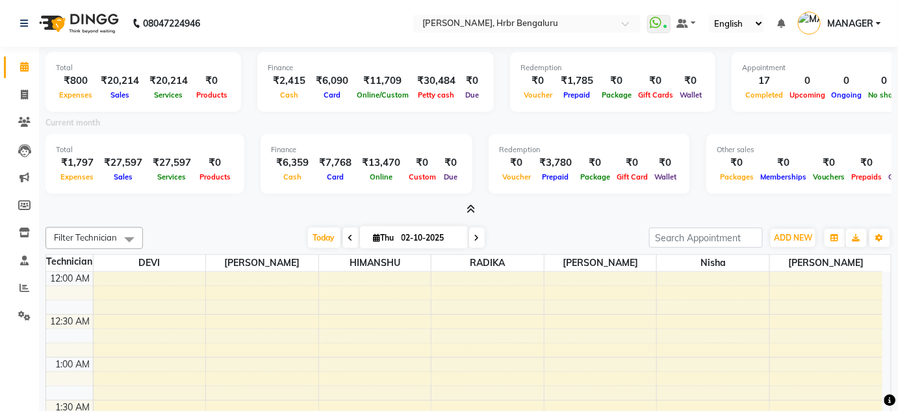
click at [481, 231] on span at bounding box center [477, 237] width 16 height 20
type input "03-10-2025"
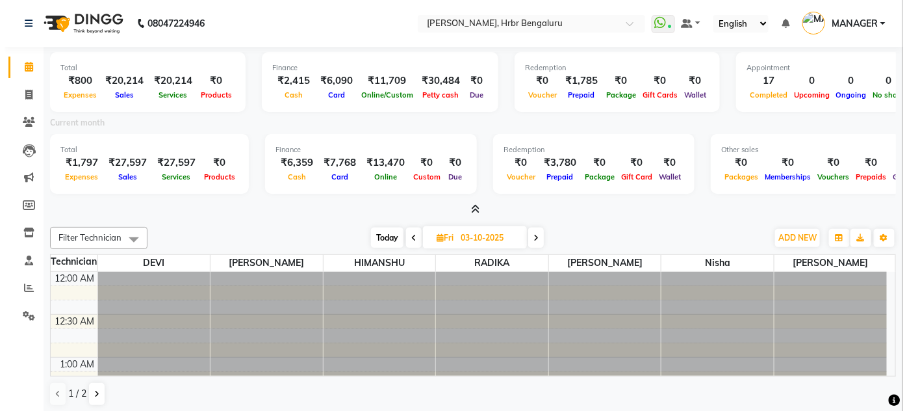
scroll to position [1695, 0]
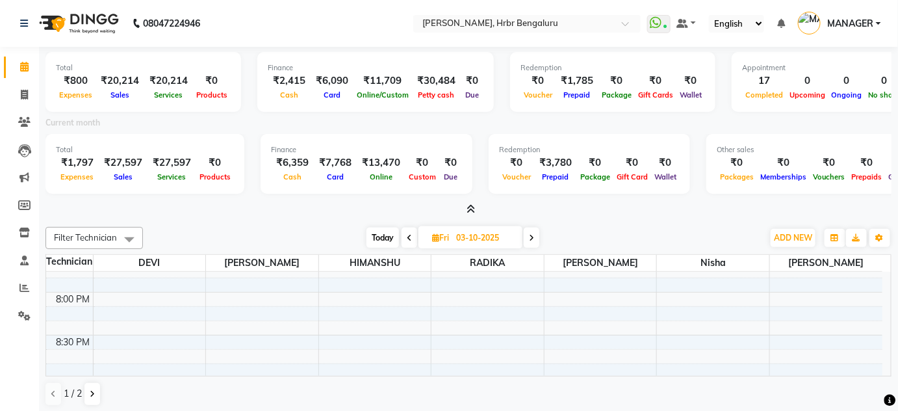
click at [474, 209] on icon at bounding box center [471, 209] width 8 height 10
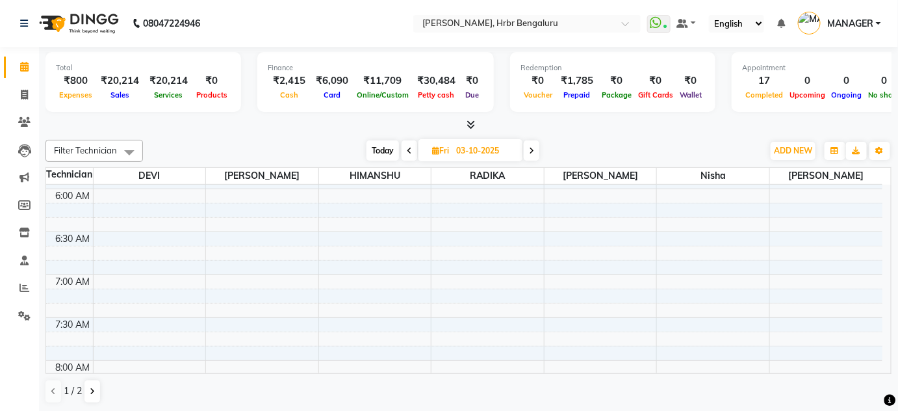
scroll to position [500, 0]
